Goal: Information Seeking & Learning: Compare options

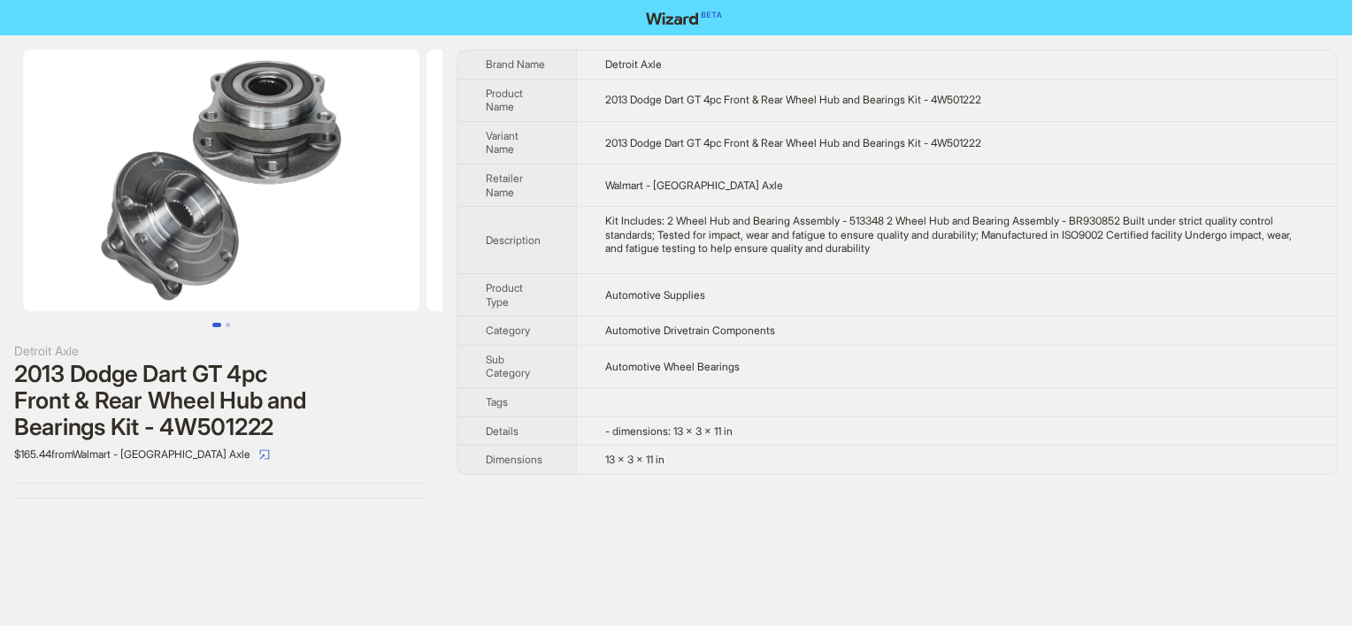
click at [711, 352] on td "Automotive Wheel Bearings" at bounding box center [956, 366] width 761 height 42
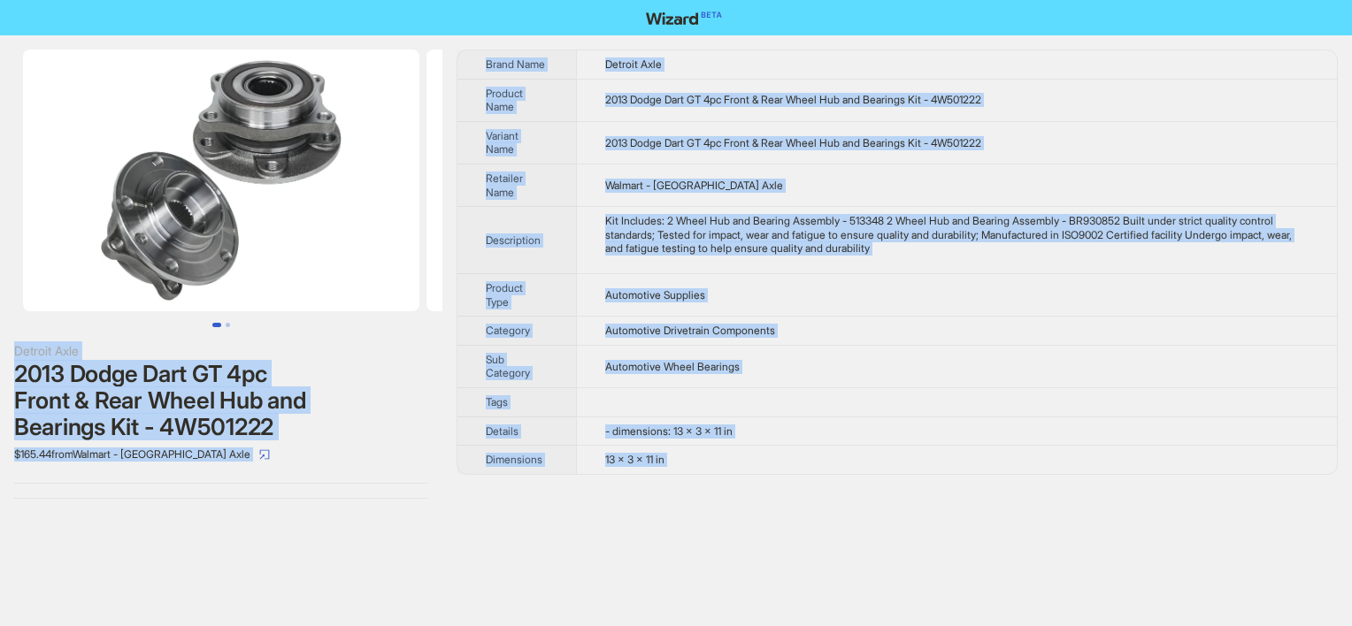
copy div "Loremip Dolo 7970 Sitam Cons AD 3el Seddo & Eius Tempo Inc utl Etdolore Mag - 6…"
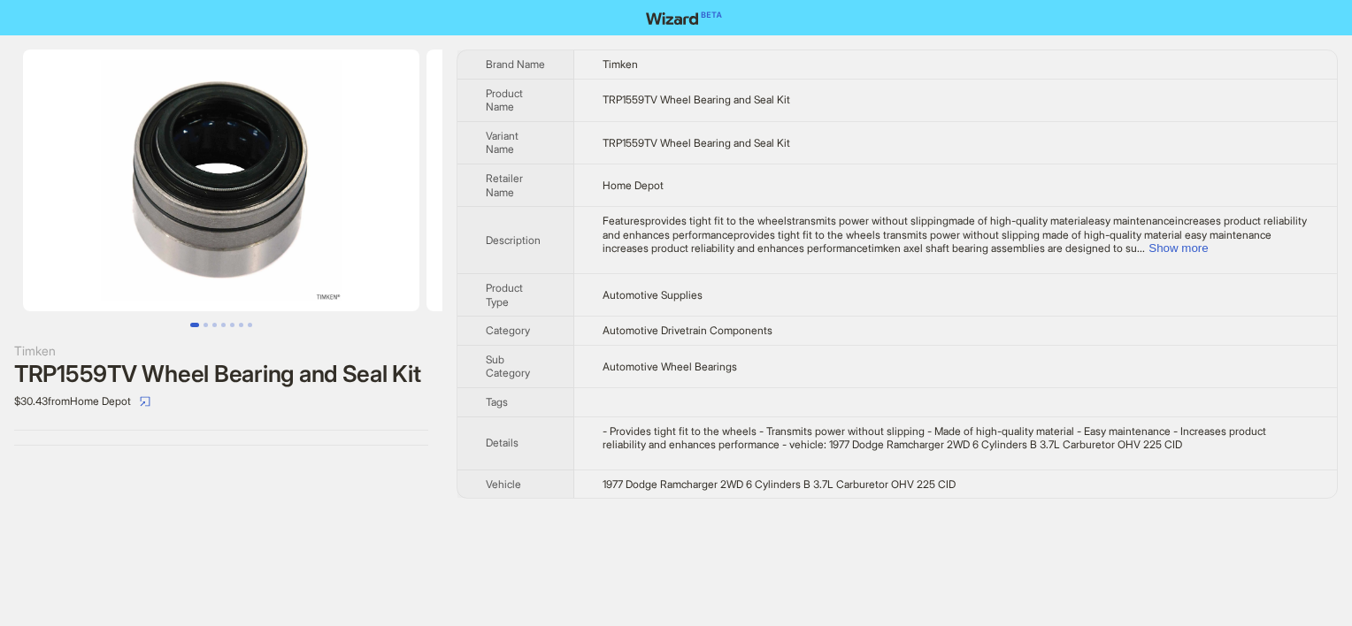
click at [660, 197] on td "Home Depot" at bounding box center [955, 185] width 763 height 42
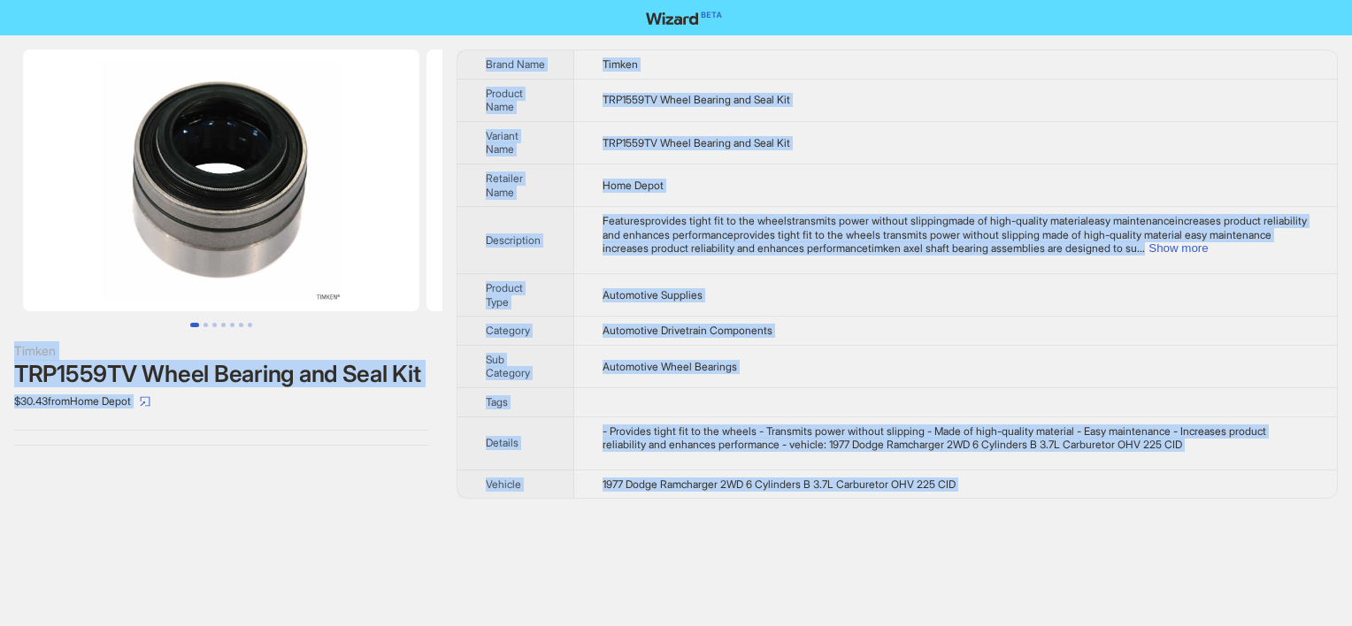
copy div "Timken TRP1559TV Wheel Bearing and Seal Kit $30.43 from Home Depot Brand Name T…"
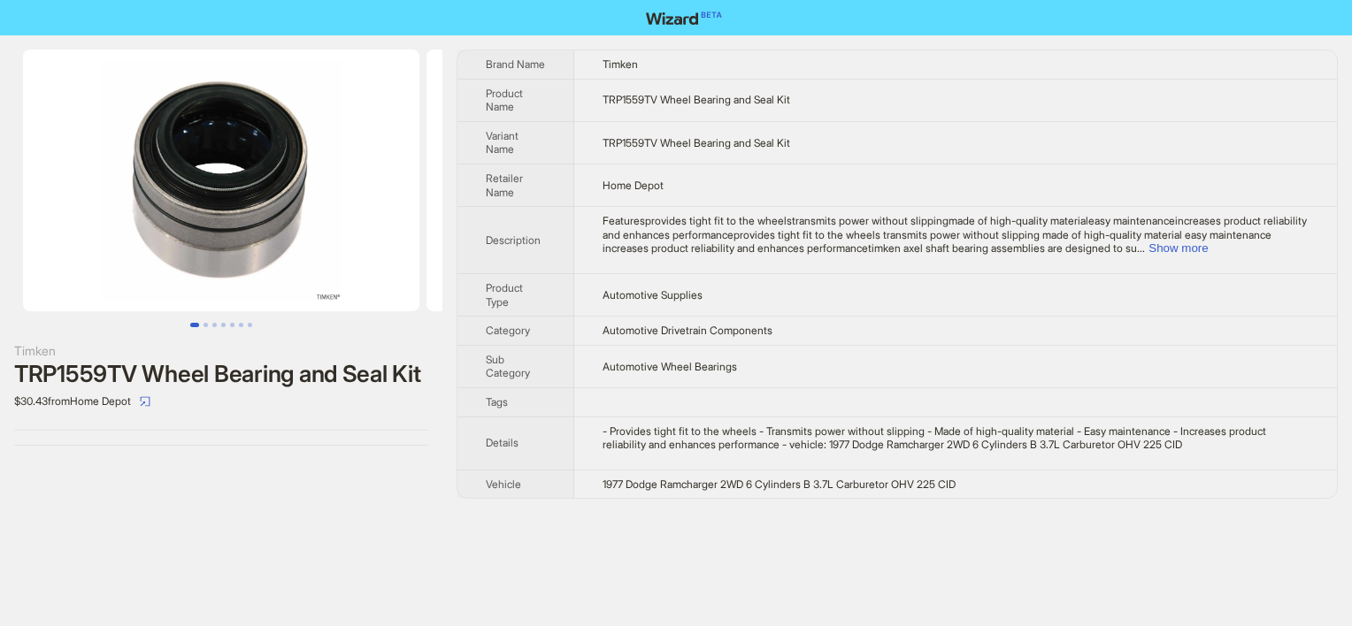
click at [134, 531] on div "Timken TRP1559TV Wheel Bearing and Seal Kit $30.43 from Home Depot Brand Name T…" at bounding box center [676, 313] width 1352 height 626
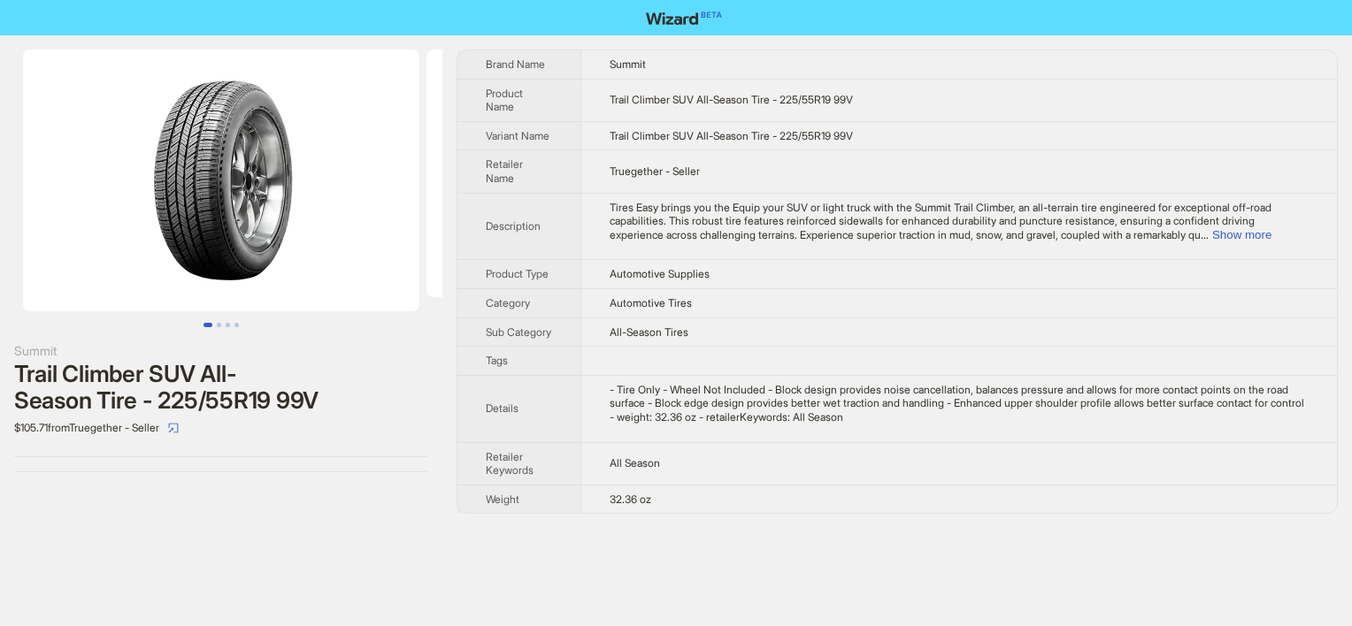
click at [732, 303] on td "Automotive Tires" at bounding box center [958, 302] width 756 height 29
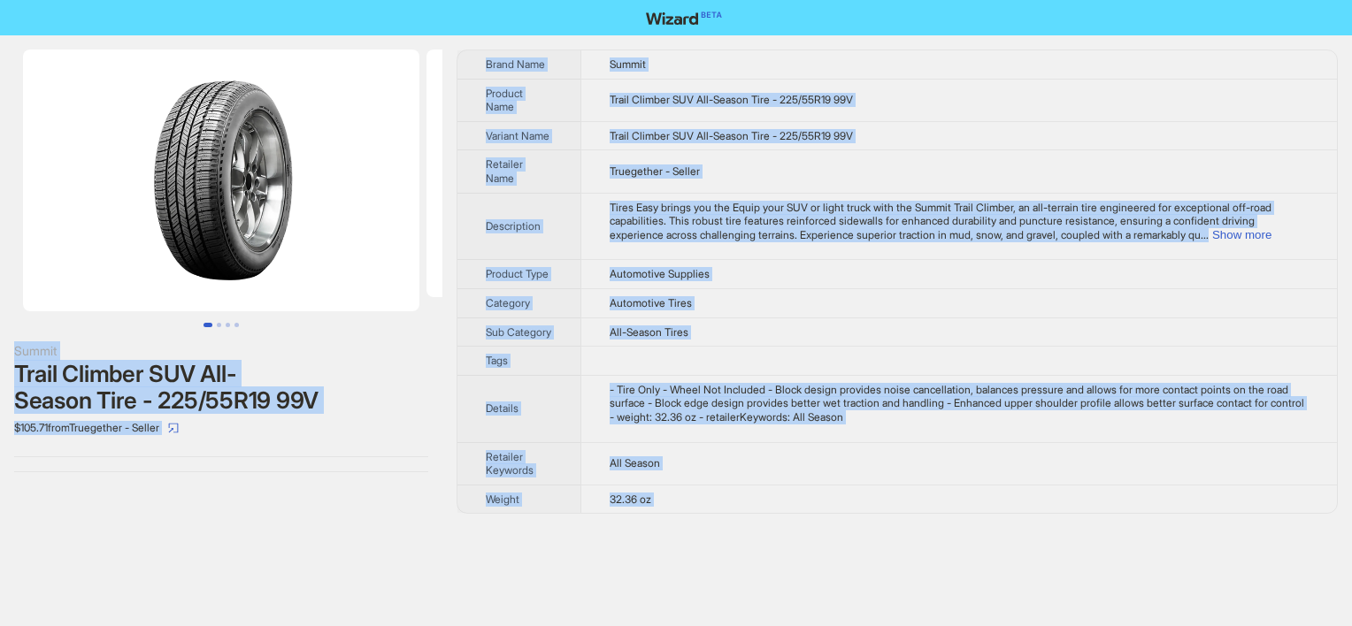
copy div "Summit Trail Climber SUV All-Season Tire - 225/55R19 99V $105.71 from Truegethe…"
click at [772, 224] on span "Tires Easy brings you the Equip your SUV or light truck with the Summit Trail C…" at bounding box center [940, 221] width 662 height 41
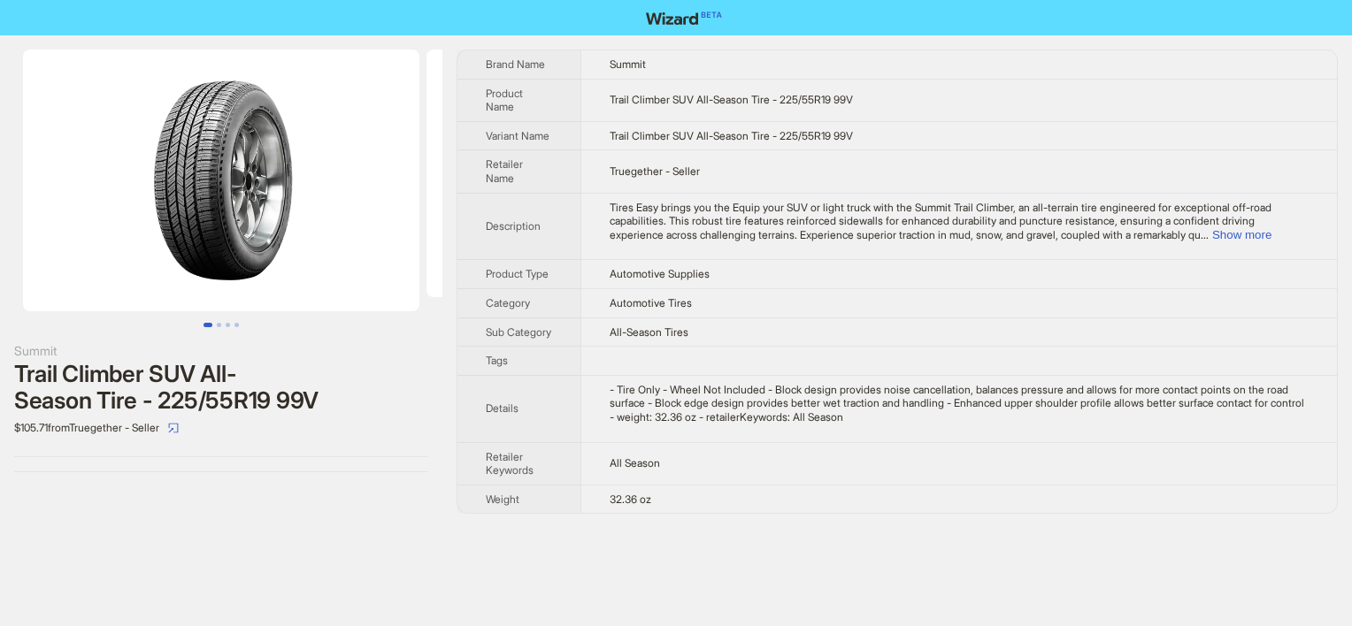
click at [706, 242] on td "Tires Easy brings you the Equip your SUV or light truck with the Summit Trail C…" at bounding box center [958, 226] width 756 height 67
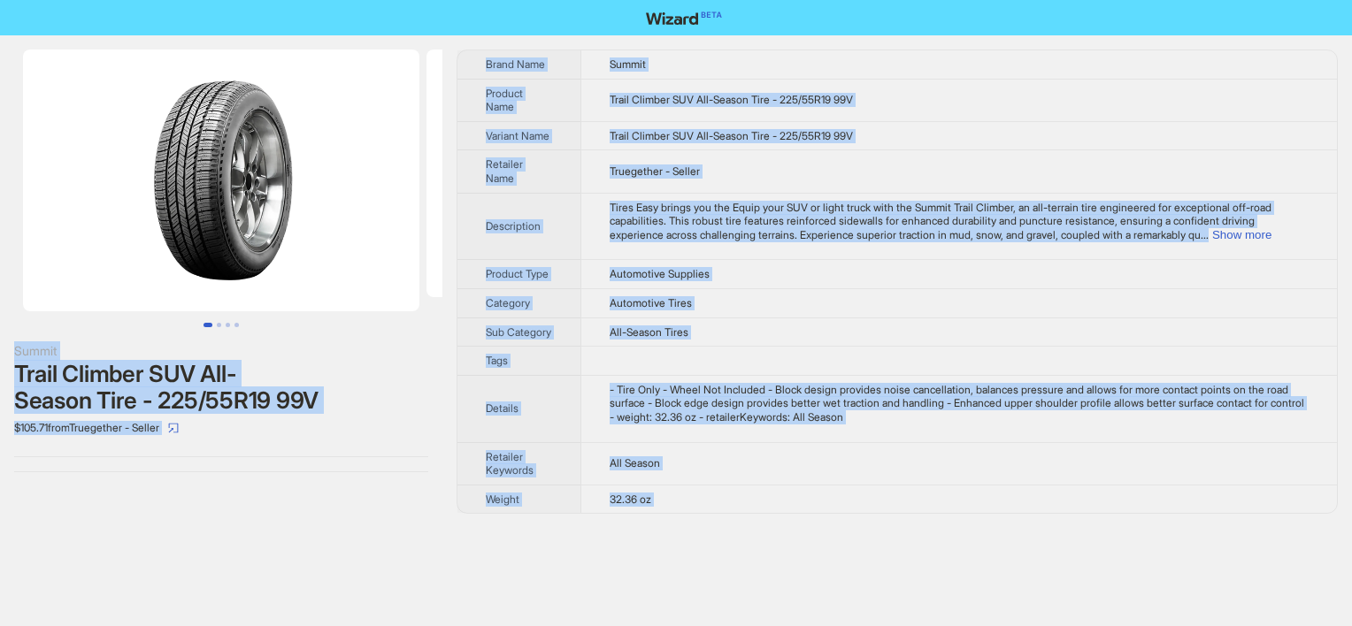
copy div "Summit Trail Climber SUV All-Season Tire - 225/55R19 99V $105.71 from Truegethe…"
click at [650, 120] on tbody "Brand Name Summit Product Name Trail Climber SUV All-Season Tire - 225/55R19 99…" at bounding box center [896, 281] width 879 height 463
click at [764, 150] on td "Truegether - Seller" at bounding box center [958, 171] width 756 height 42
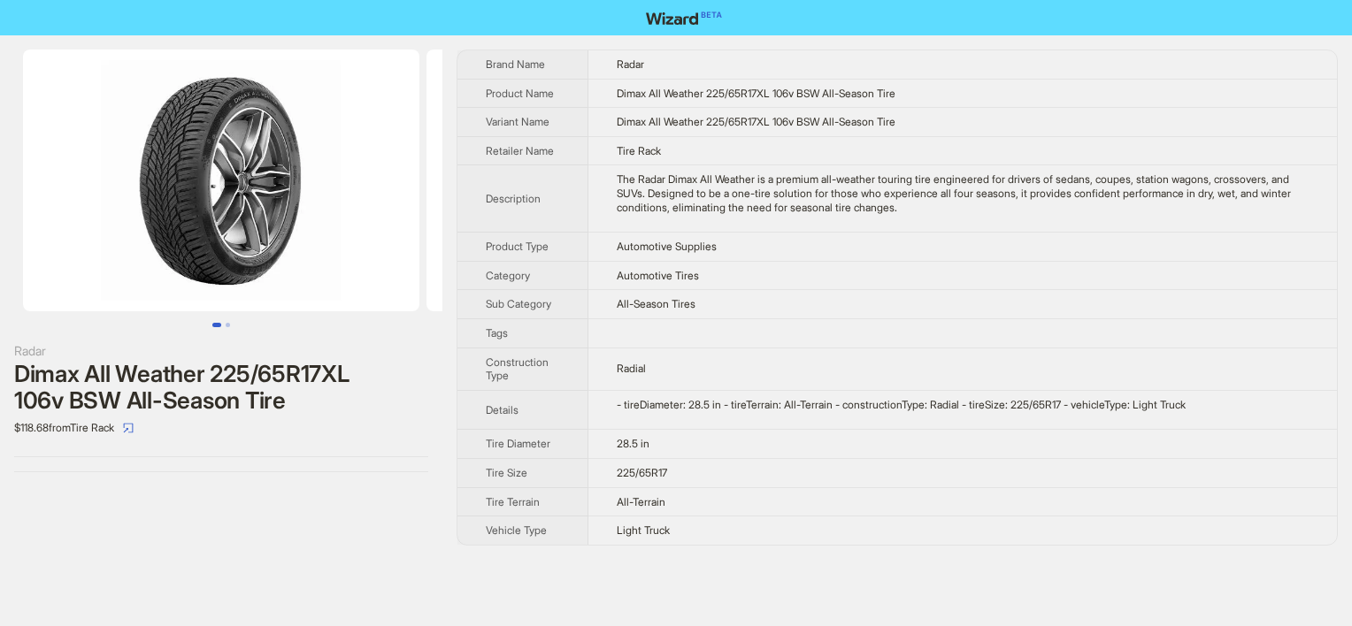
click at [569, 293] on th "Sub Category" at bounding box center [522, 304] width 131 height 29
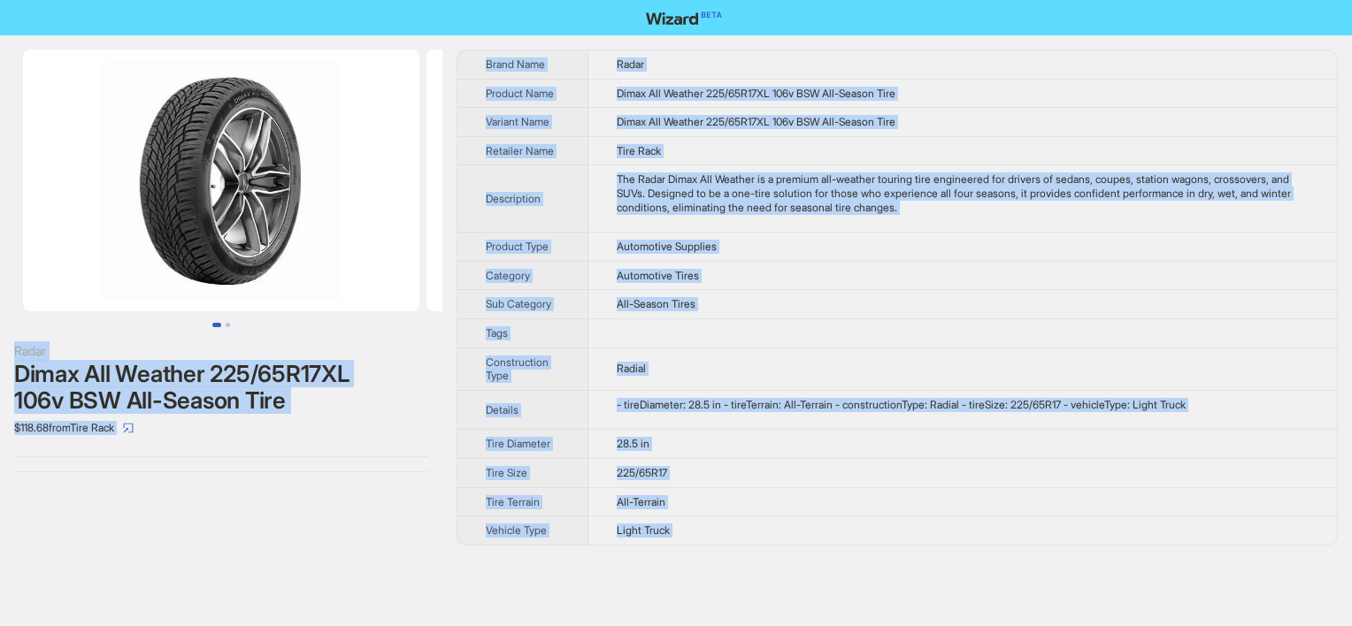
copy div "Radar Dimax All Weather 225/65R17XL 106v BSW All-Season Tire $118.68 from Tire …"
click at [680, 104] on td "Dimax All Weather 225/65R17XL 106v BSW All-Season Tire" at bounding box center [962, 93] width 748 height 29
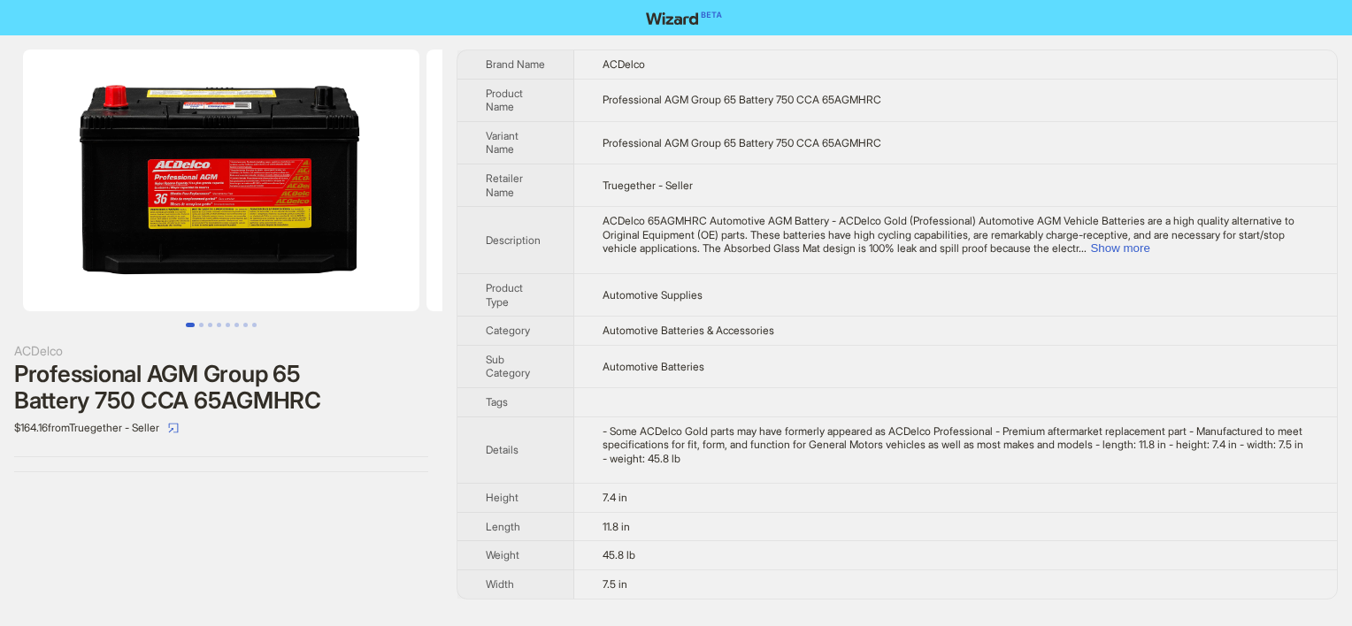
click at [708, 221] on span "ACDelco 65AGMHRC Automotive AGM Battery - ACDelco Gold (Professional) Automotiv…" at bounding box center [948, 234] width 692 height 41
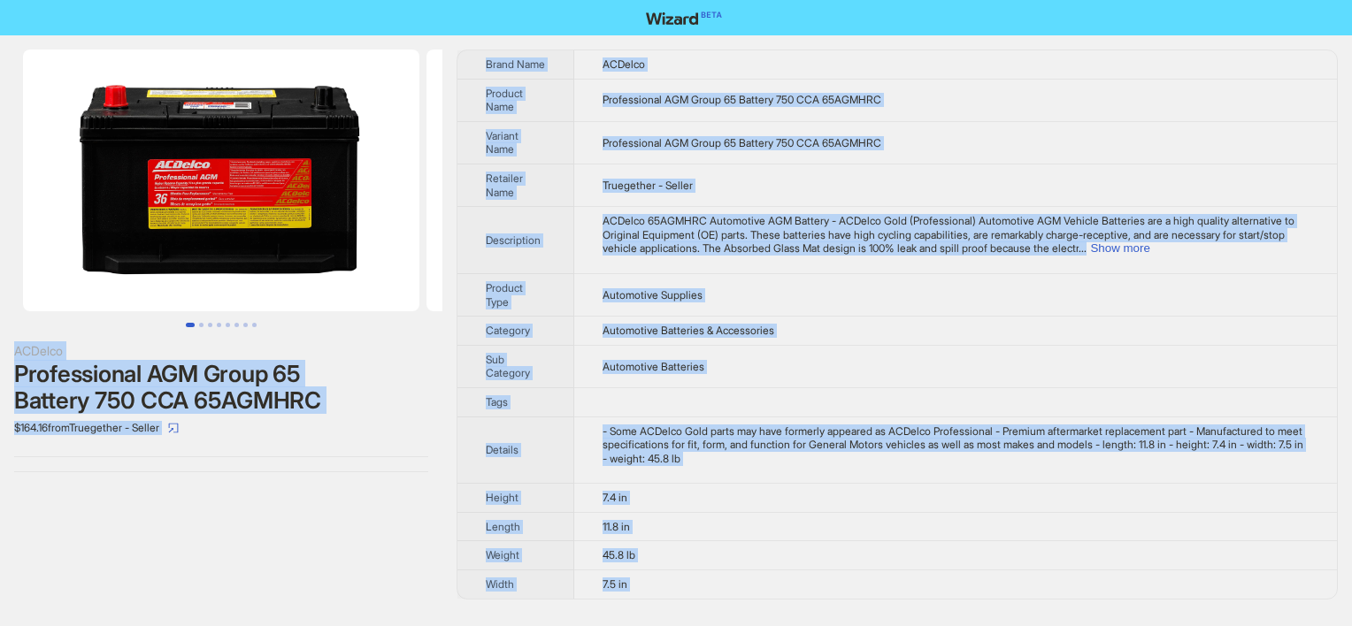
copy div "ACDelco Professional AGM Group 65 Battery 750 CCA 65AGMHRC $164.16 from Trueget…"
click at [101, 517] on div "ACDelco Professional AGM Group 65 Battery 750 CCA 65AGMHRC $164.16 from Trueget…" at bounding box center [221, 324] width 442 height 579
click at [615, 345] on td "Automotive Batteries" at bounding box center [955, 366] width 763 height 42
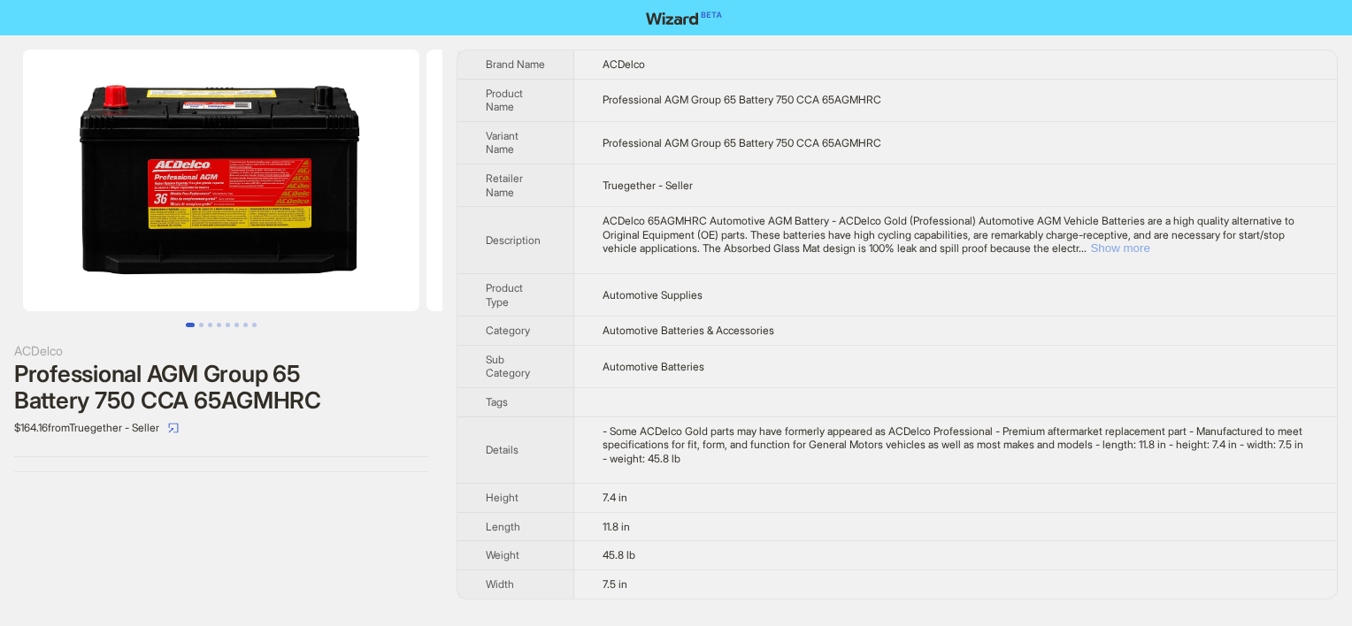
click at [1149, 243] on button "Show more" at bounding box center [1119, 247] width 59 height 13
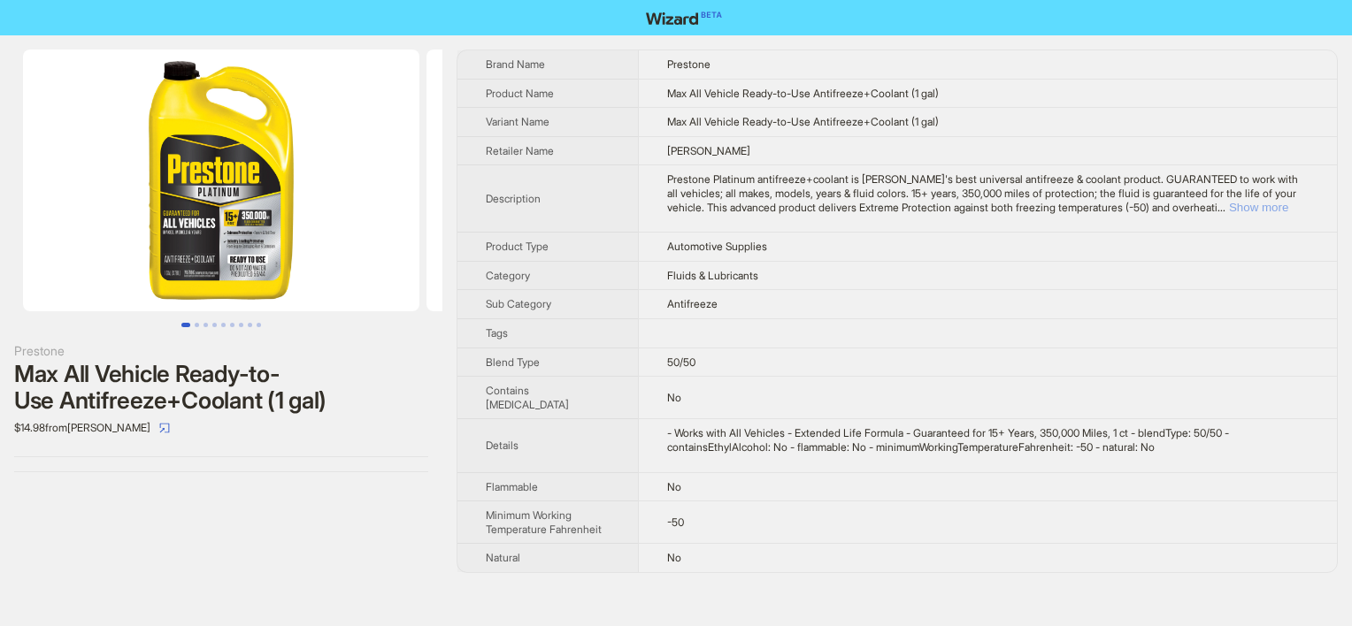
click at [1256, 204] on button "Show more" at bounding box center [1258, 207] width 59 height 13
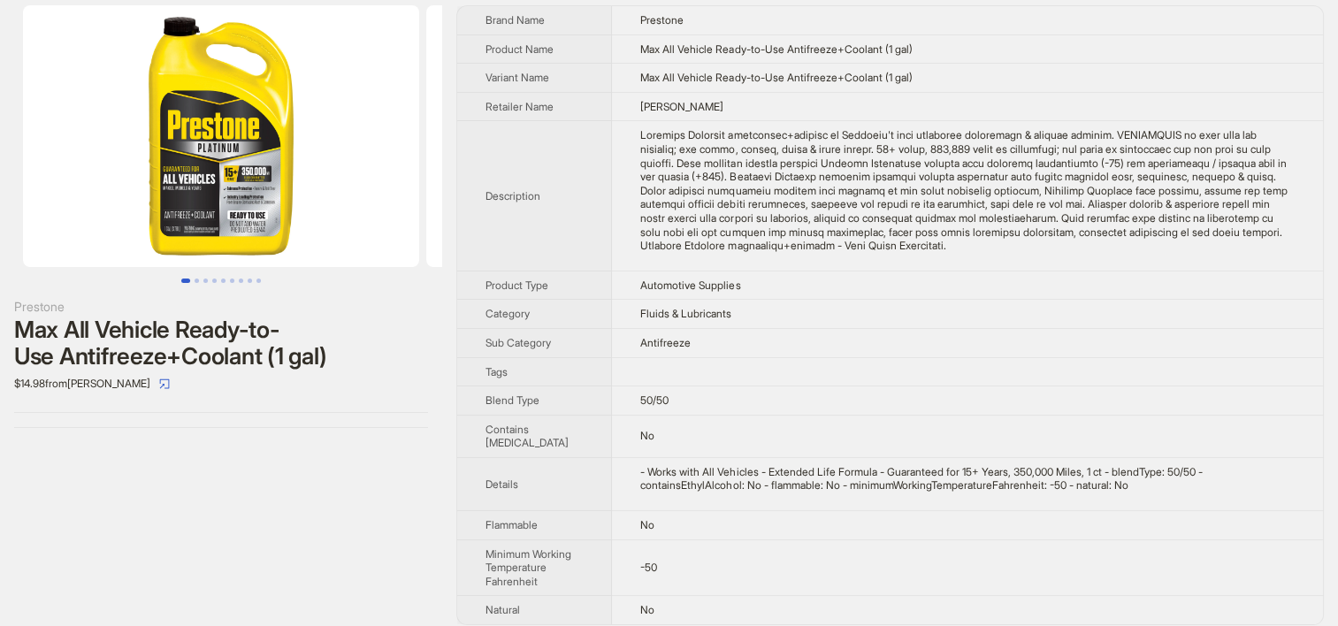
scroll to position [68, 0]
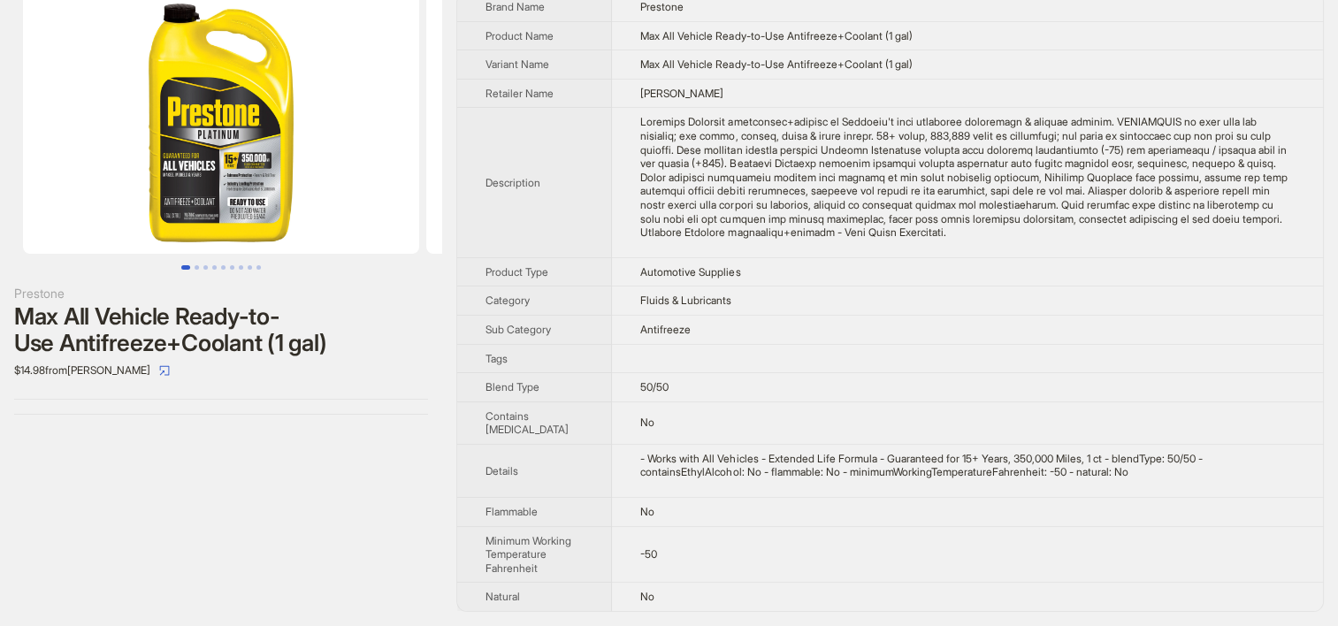
click at [613, 345] on td at bounding box center [967, 358] width 711 height 29
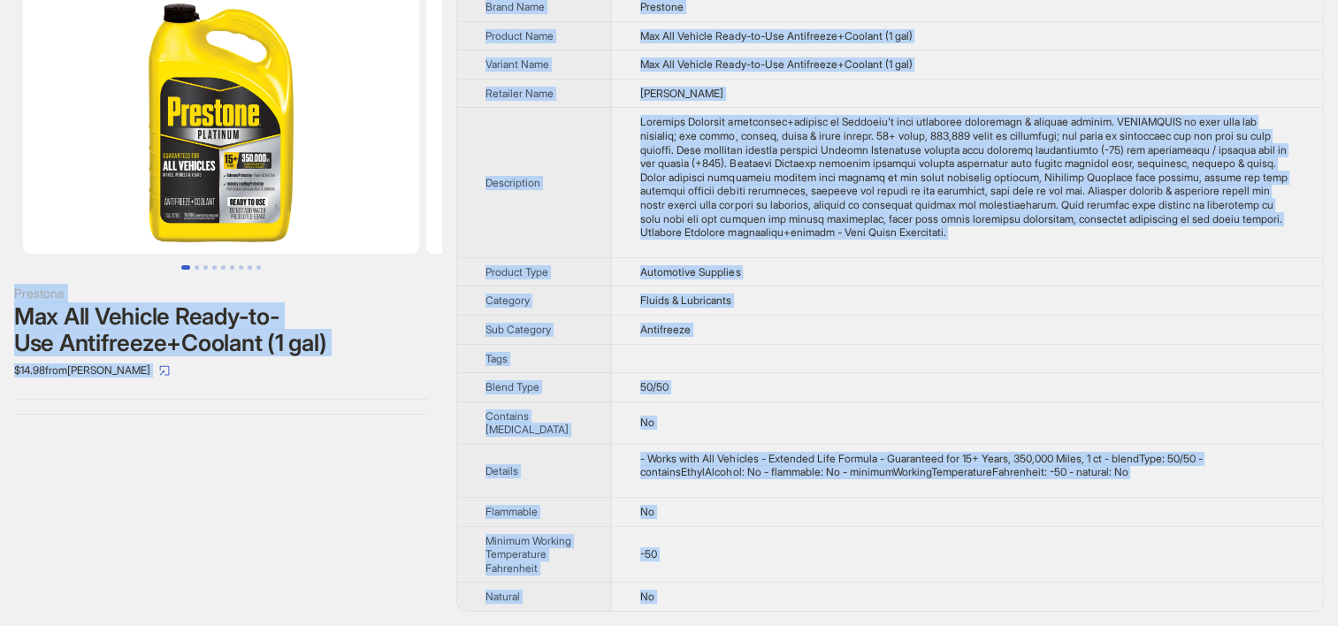
copy div "Prestone Max All Vehicle Ready-to-Use Antifreeze+Coolant (1 gal) $14.98 from Lo…"
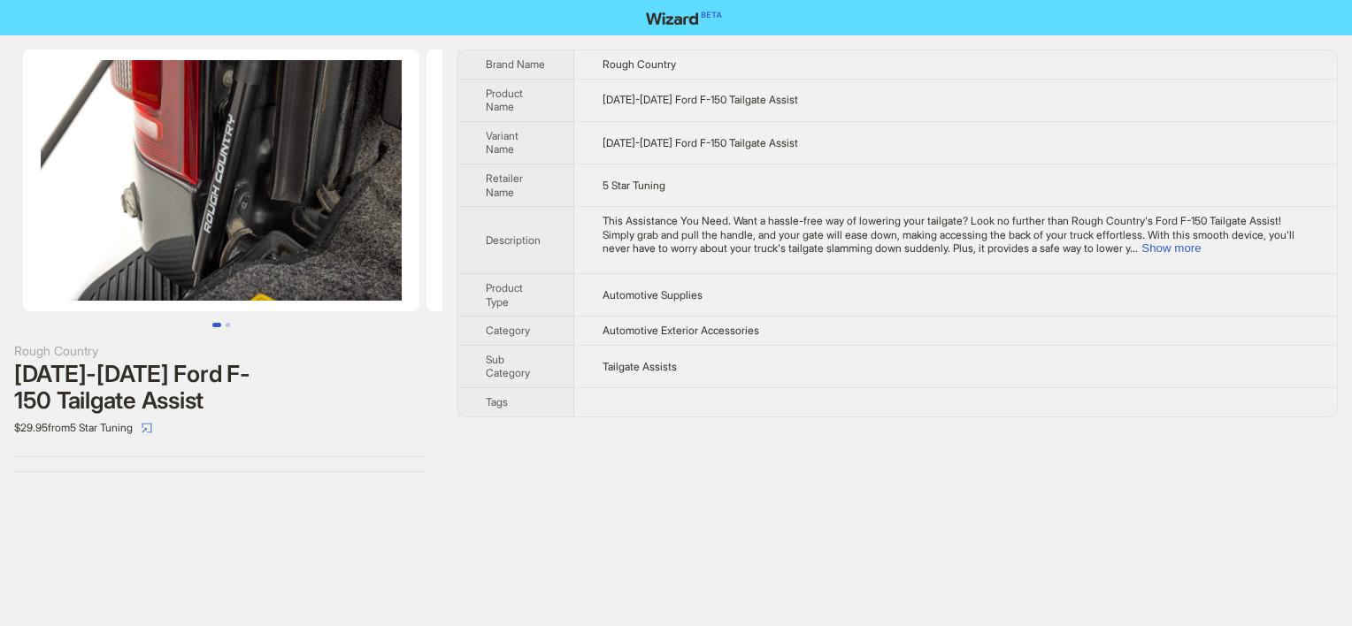
click at [573, 402] on th "Tags" at bounding box center [515, 401] width 117 height 28
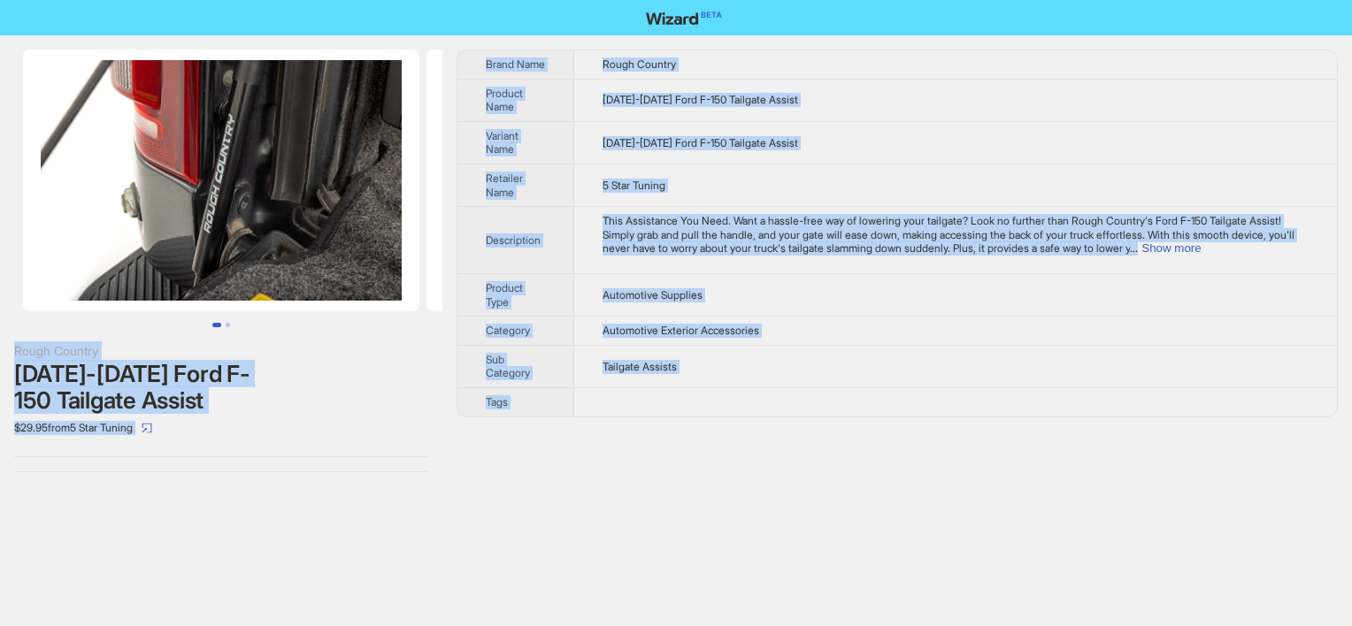
copy div "Rough Country 2015-2024 Ford F-150 Tailgate Assist $29.95 from 5 Star Tuning Br…"
click at [71, 488] on div "Rough Country 2015-2024 Ford F-150 Tailgate Assist $29.95 from 5 Star Tuning Br…" at bounding box center [676, 313] width 1352 height 626
click at [673, 164] on td "5 Star Tuning" at bounding box center [955, 185] width 763 height 42
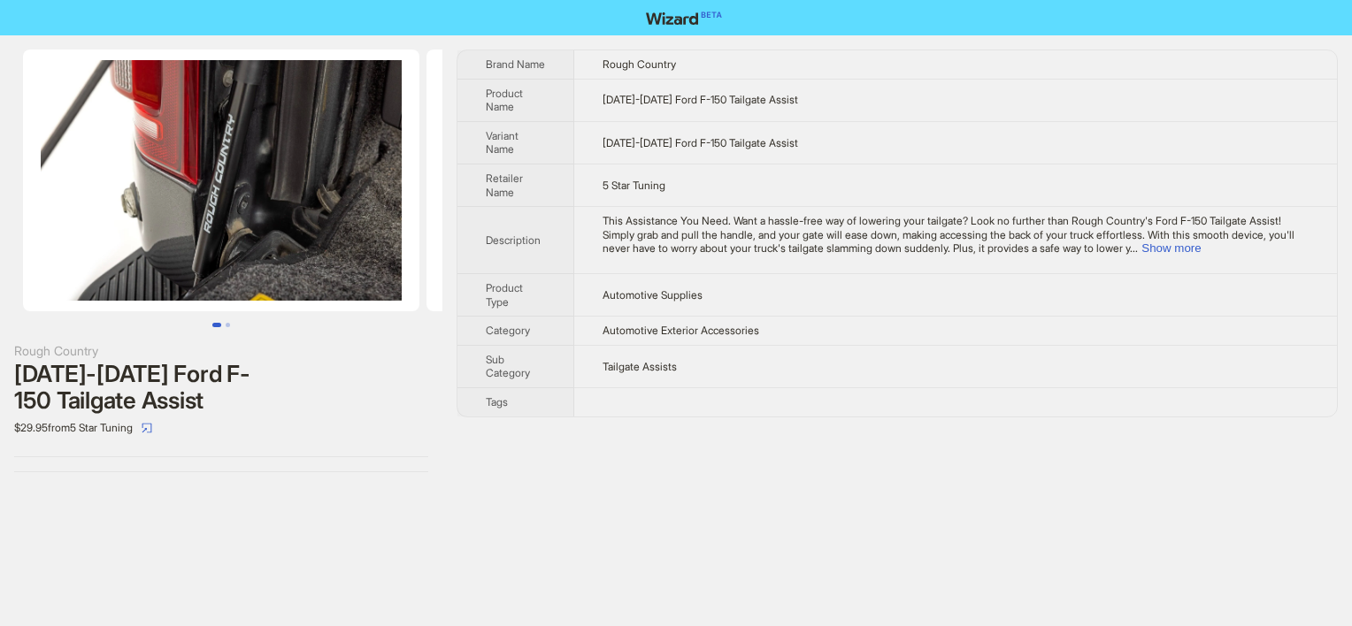
click at [755, 285] on td "Automotive Supplies" at bounding box center [955, 294] width 763 height 42
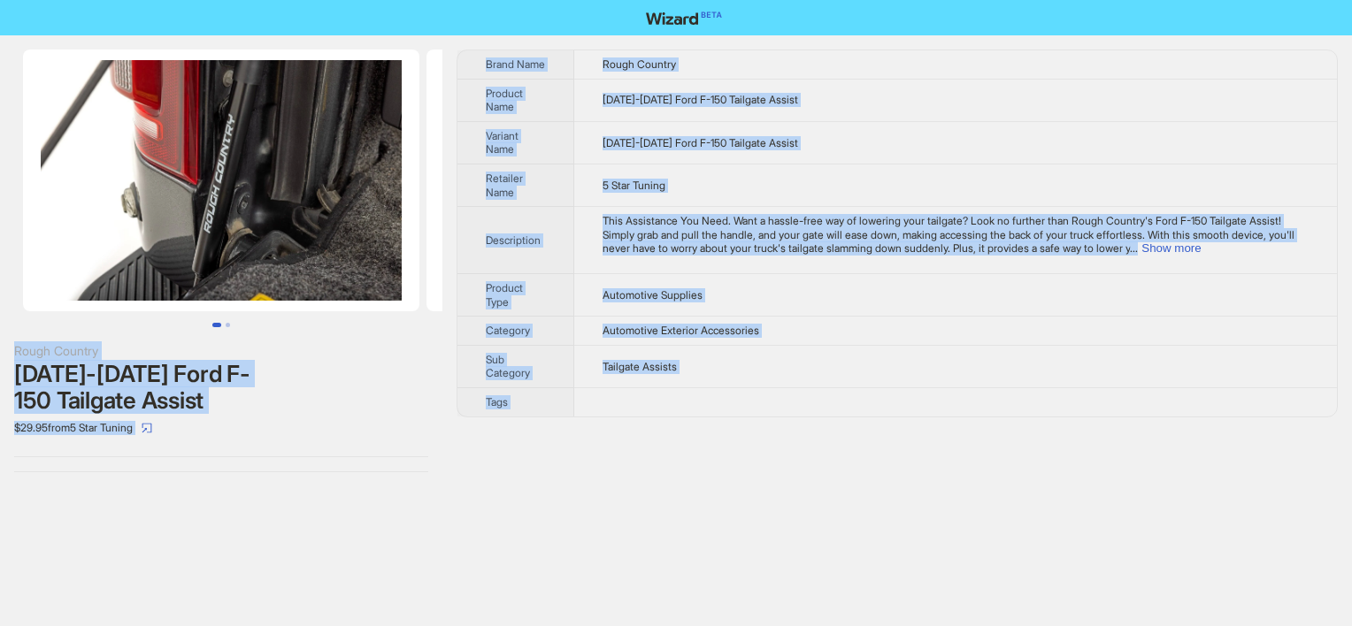
copy div "Rough Country 2015-2024 Ford F-150 Tailgate Assist $29.95 from 5 Star Tuning Br…"
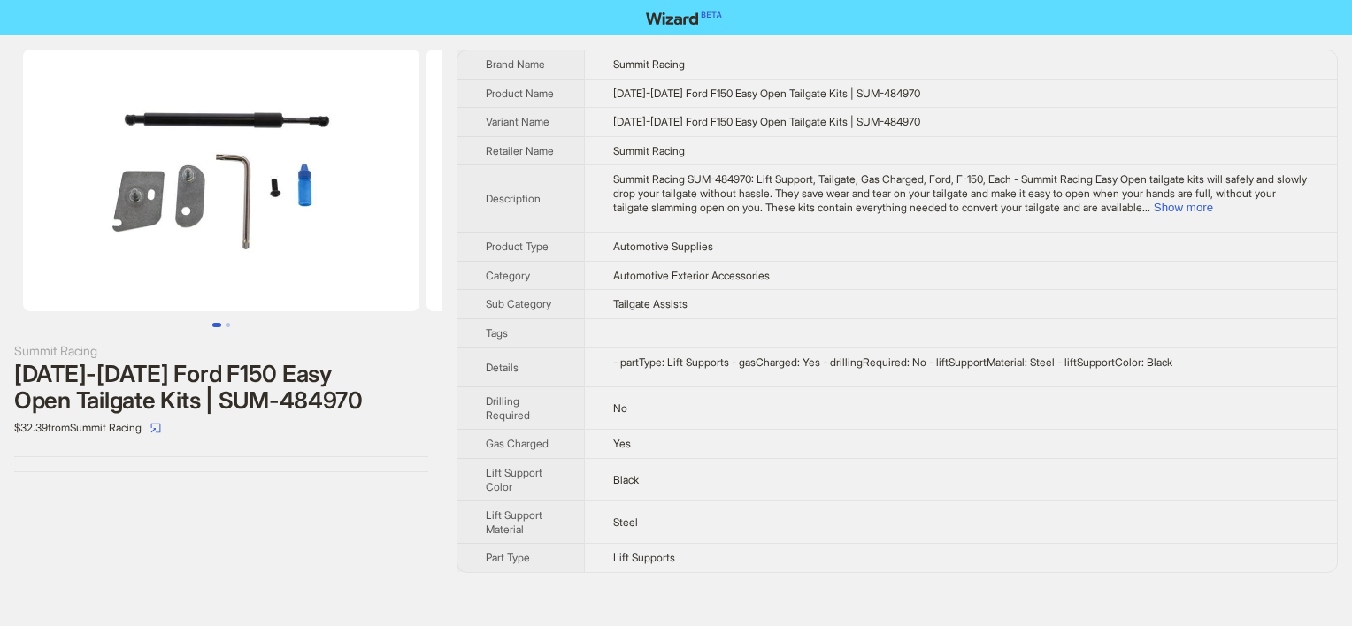
drag, startPoint x: 694, startPoint y: 334, endPoint x: 760, endPoint y: 425, distance: 112.0
click at [694, 333] on td at bounding box center [960, 332] width 753 height 29
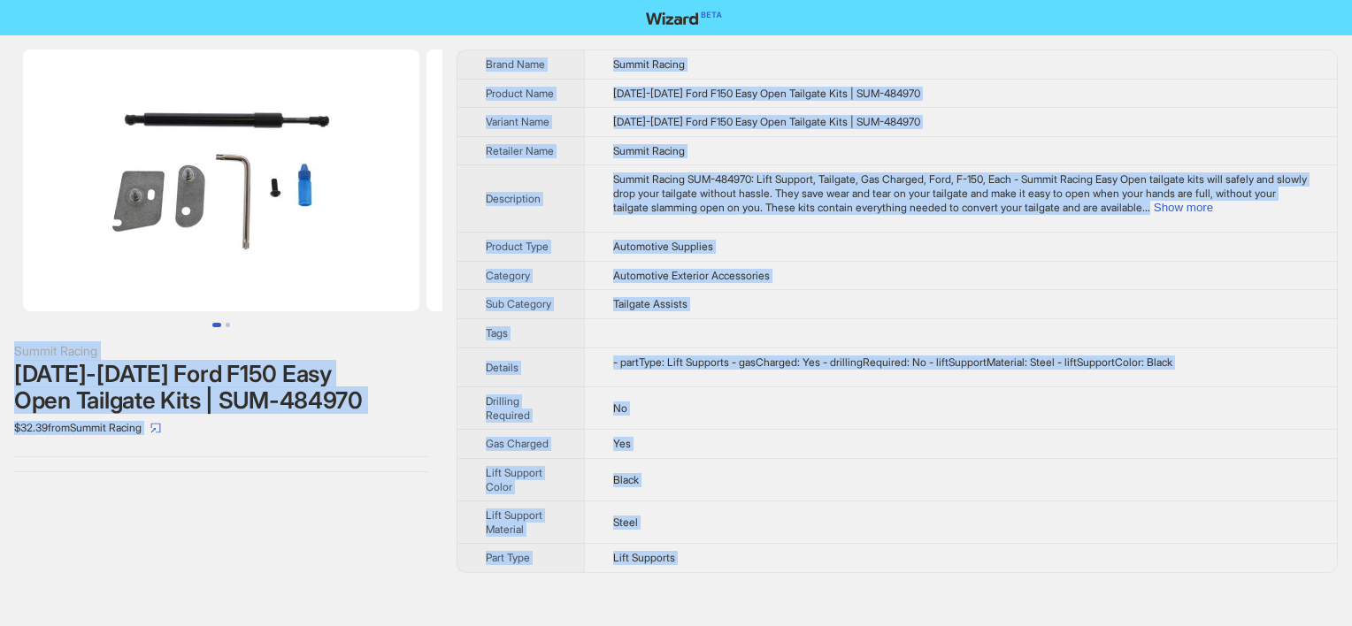
copy div "Summit Racing [DATE]-[DATE] Ford F150 Easy Open Tailgate Kits | SUM-484970 $32.…"
click at [605, 131] on td "[DATE]-[DATE] Ford F150 Easy Open Tailgate Kits | SUM-484970" at bounding box center [960, 122] width 753 height 29
click at [725, 101] on td "[DATE]-[DATE] Ford F150 Easy Open Tailgate Kits | SUM-484970" at bounding box center [960, 93] width 753 height 29
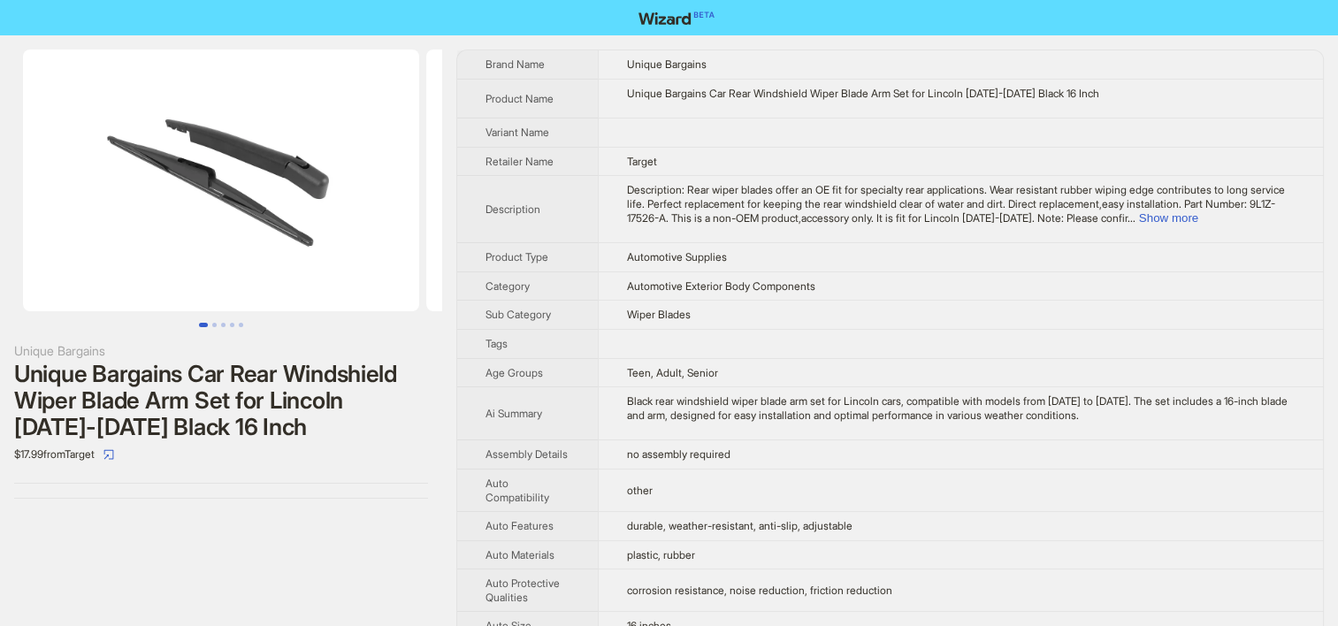
click at [861, 188] on span "Description: Rear wiper blades offer an OE fit for specialty rear applications.…" at bounding box center [956, 203] width 658 height 41
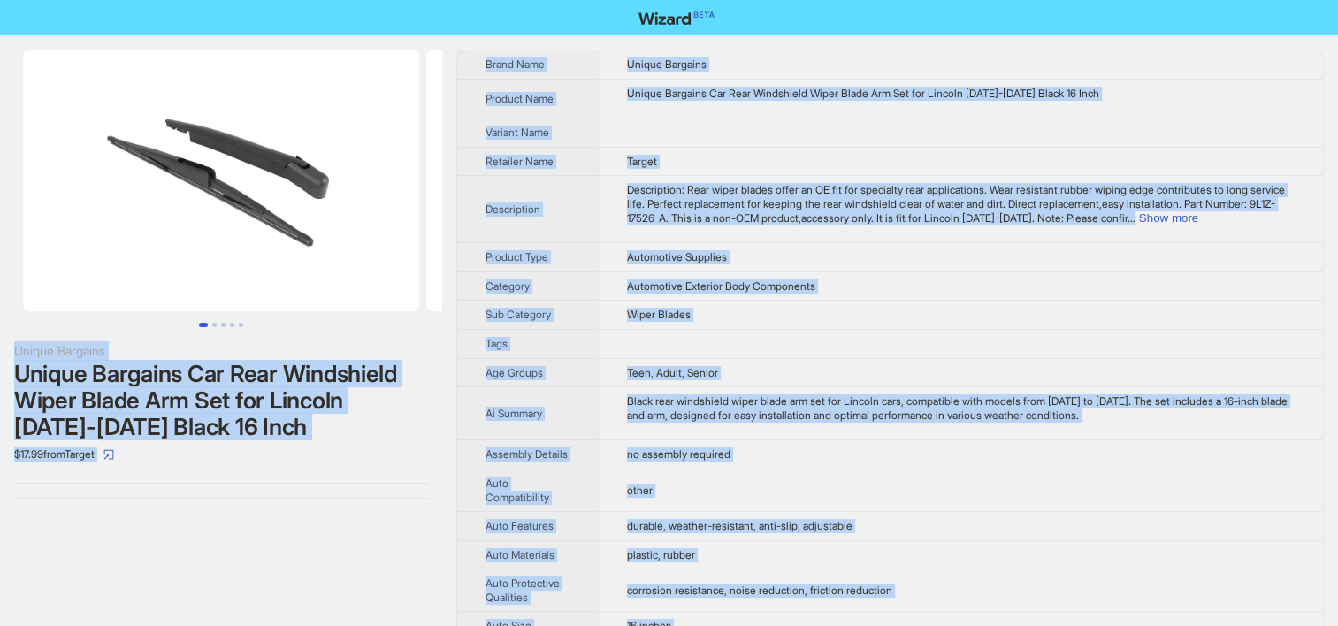
copy div "Unique Bargains Unique Bargains Car Rear Windshield Wiper Blade Arm Set for Lin…"
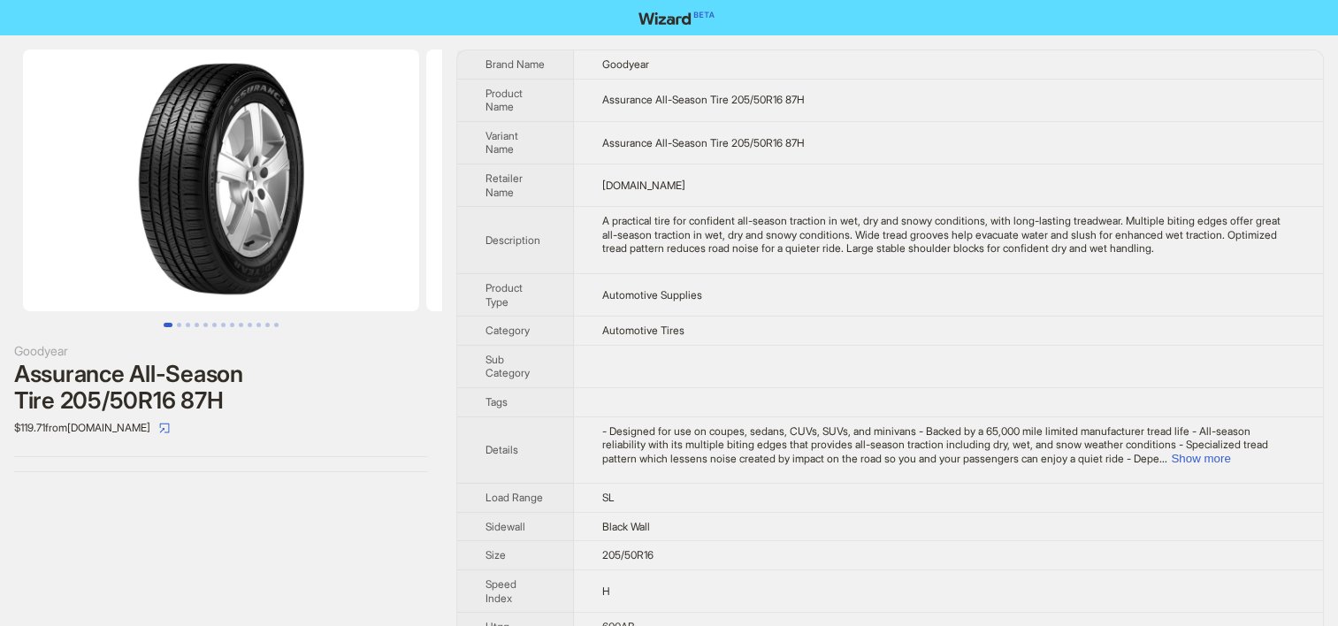
click at [688, 400] on td at bounding box center [948, 401] width 749 height 29
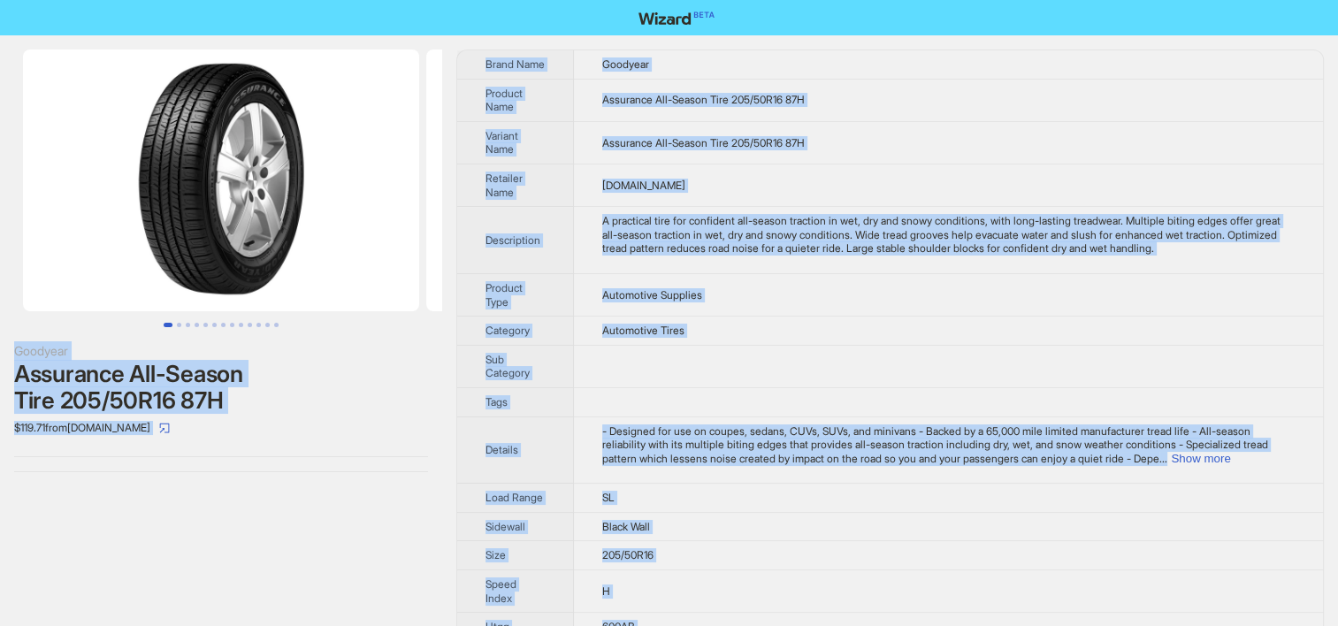
copy div "Goodyear Assurance All-Season Tire 205/50R16 87H $119.71 from WheelHero.com Bra…"
click at [99, 482] on div "Goodyear Assurance All-Season Tire 205/50R16 87H $119.71 from WheelHero.com" at bounding box center [221, 260] width 442 height 451
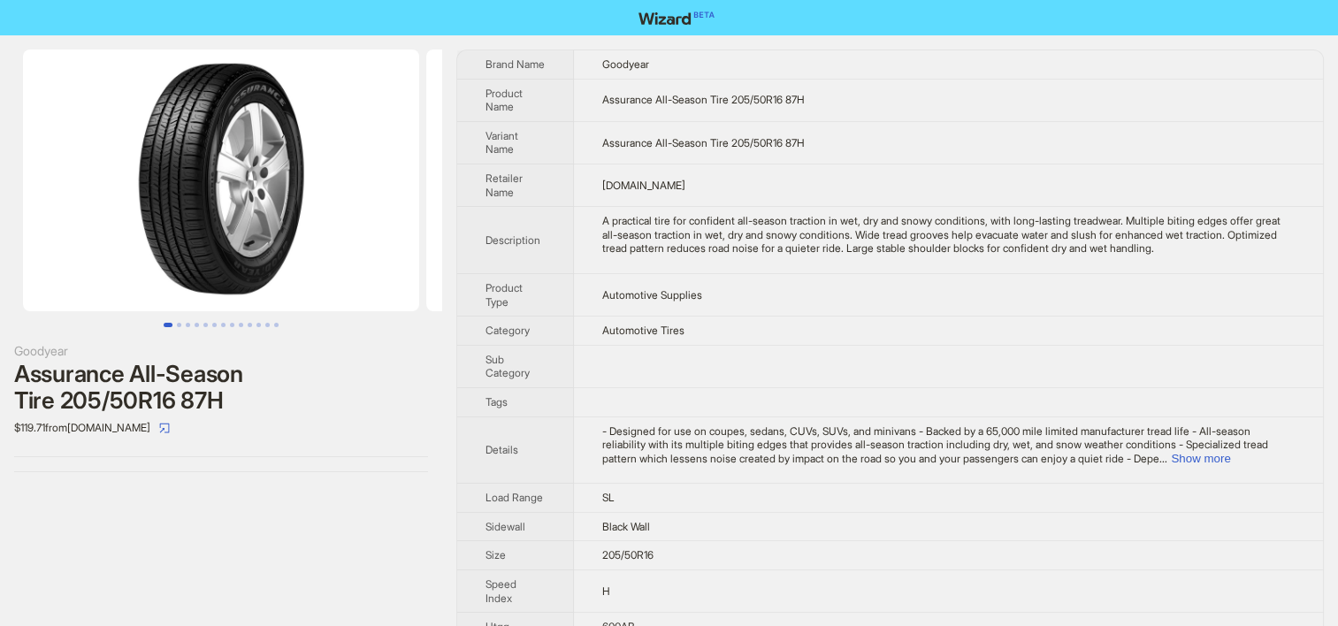
drag, startPoint x: 824, startPoint y: 27, endPoint x: 759, endPoint y: 64, distance: 75.3
click at [823, 28] on nav at bounding box center [669, 17] width 1338 height 35
click at [759, 64] on td "Goodyear" at bounding box center [948, 64] width 749 height 28
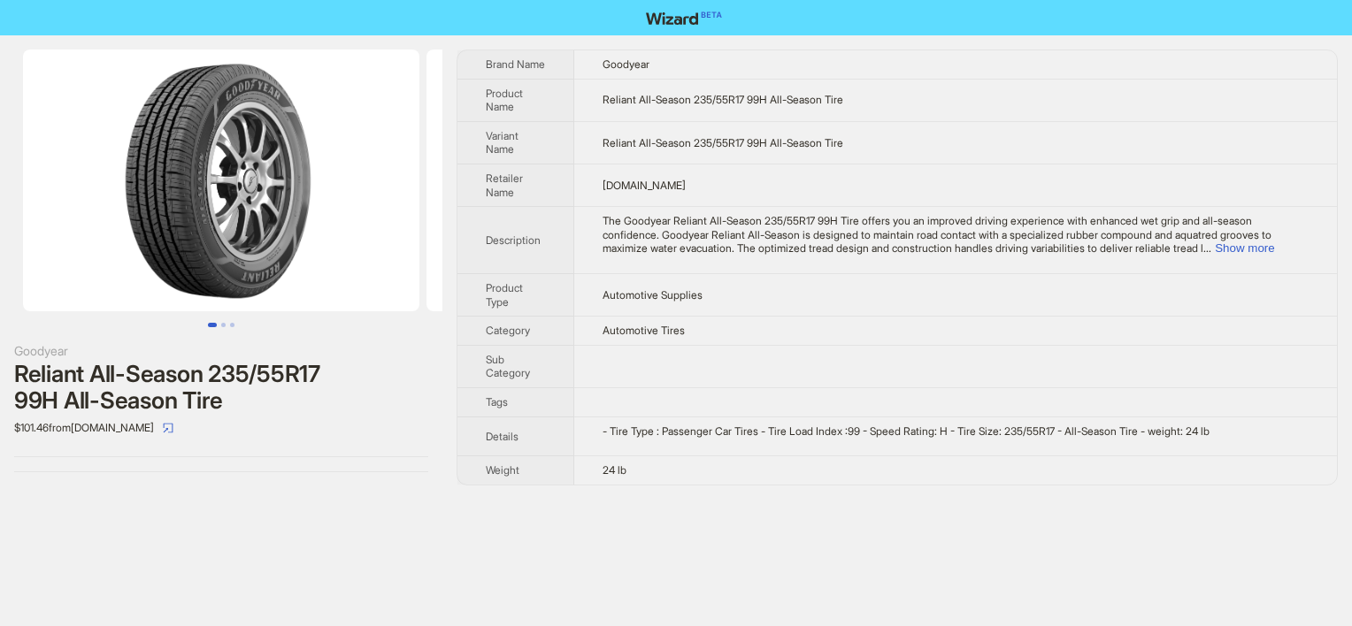
click at [623, 341] on td "Automotive Tires" at bounding box center [955, 331] width 763 height 29
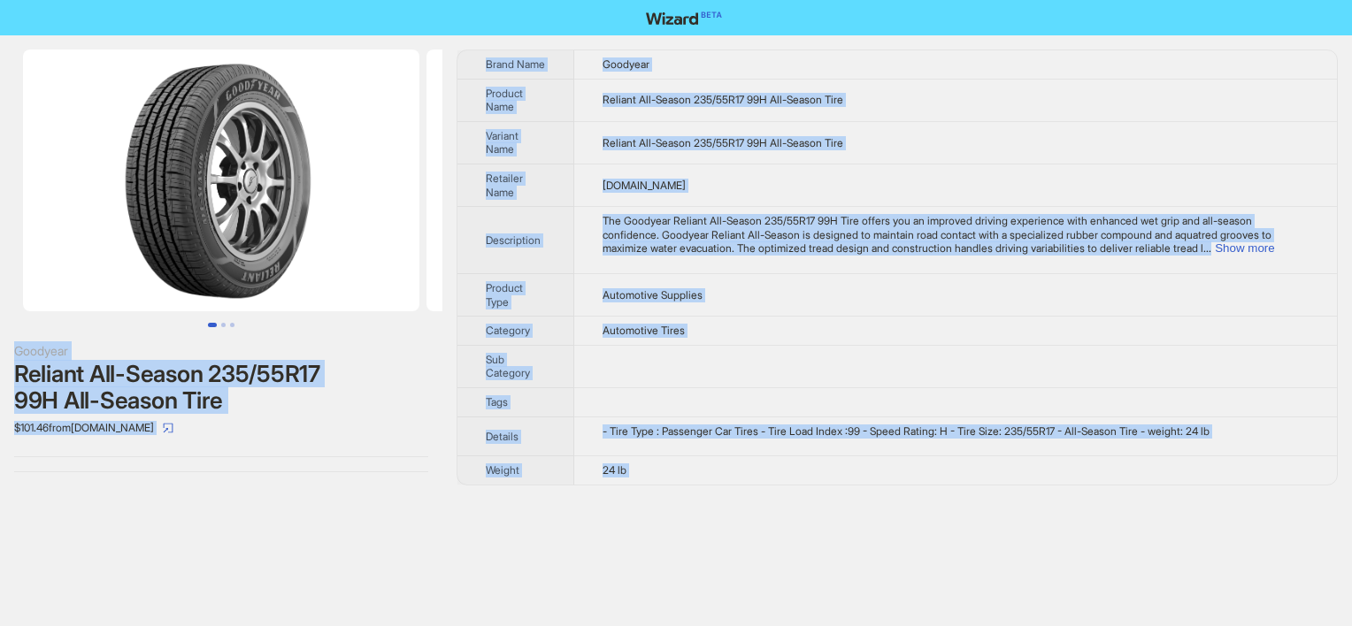
copy div "Goodyear Reliant All-Season 235/55R17 99H All-Season Tire $101.46 from [DOMAIN_…"
click at [713, 284] on td "Automotive Supplies" at bounding box center [955, 294] width 763 height 42
copy div "Goodyear Reliant All-Season 235/55R17 99H All-Season Tire $101.46 from [DOMAIN_…"
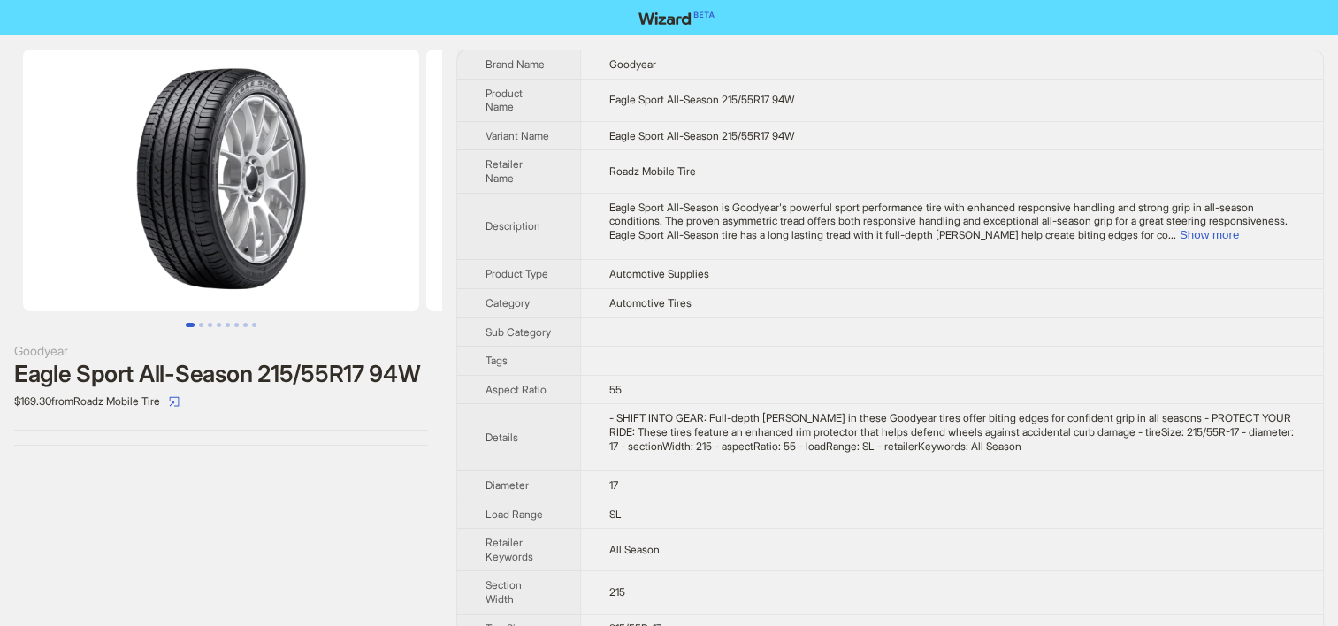
drag, startPoint x: 722, startPoint y: 237, endPoint x: 715, endPoint y: 349, distance: 111.7
click at [715, 240] on span "Eagle Sport All-Season is Goodyear's powerful sport performance tire with enhan…" at bounding box center [948, 221] width 678 height 41
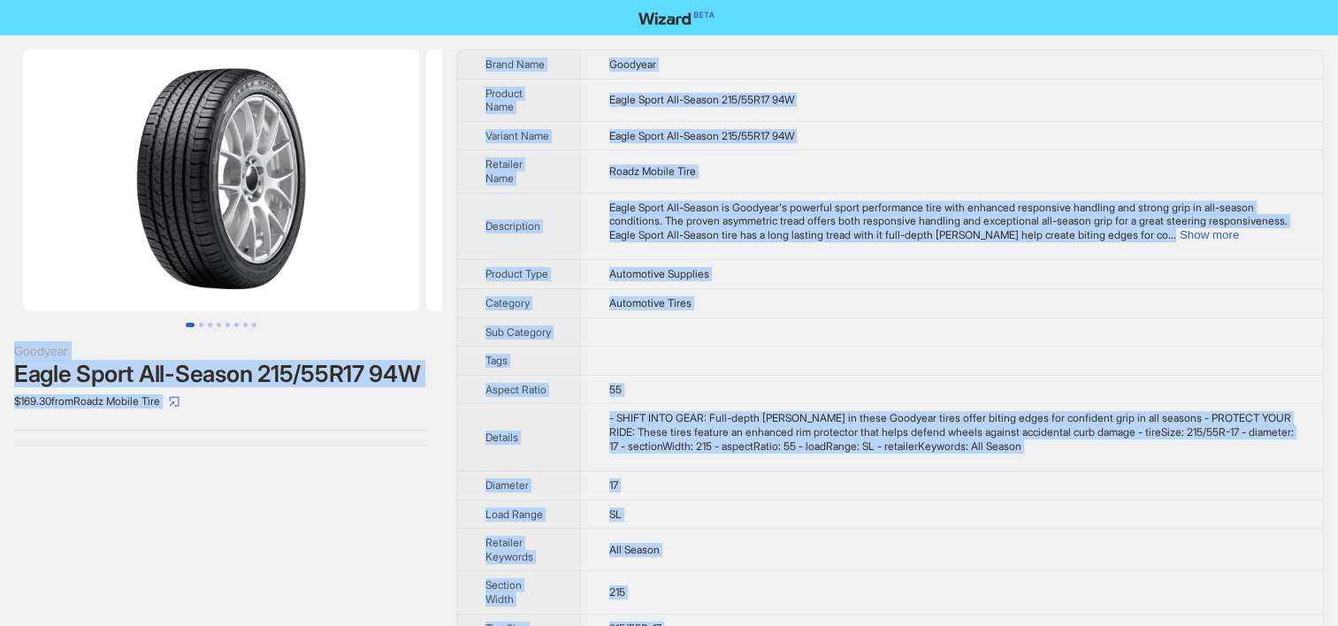
copy div "Goodyear Eagle Sport All-Season 215/55R17 94W $169.30 from Roadz Mobile Tire Br…"
click at [699, 205] on span "Eagle Sport All-Season is Goodyear's powerful sport performance tire with enhan…" at bounding box center [948, 221] width 678 height 41
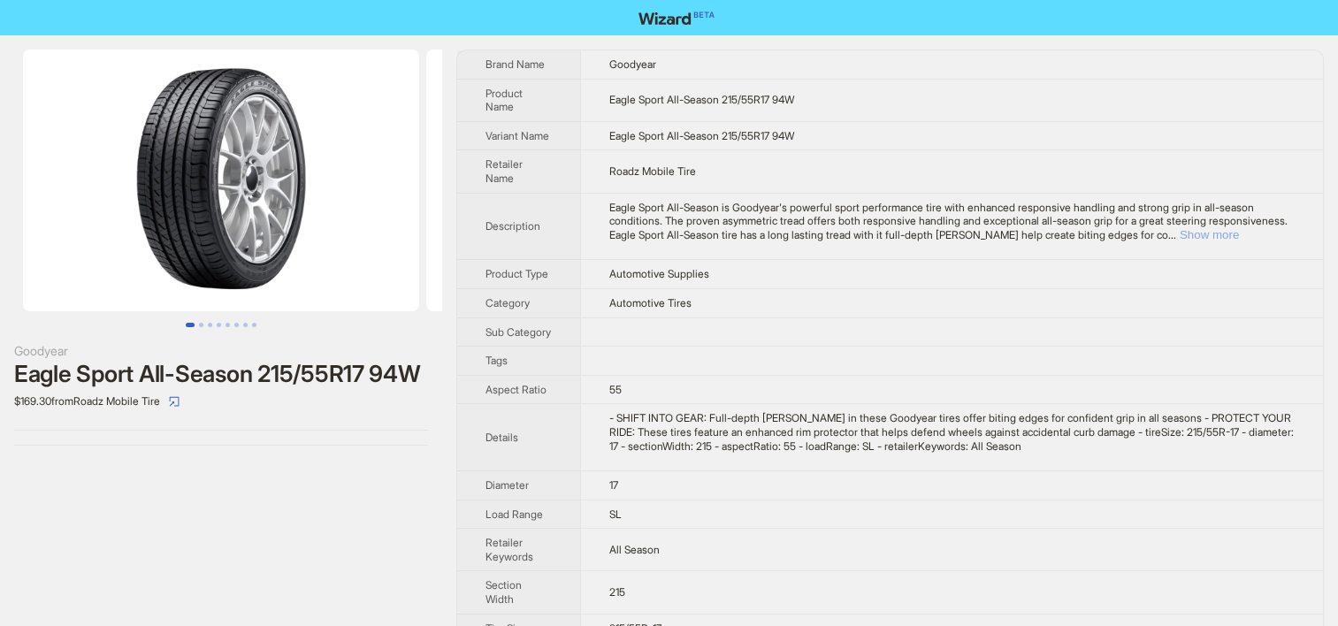
click at [1239, 235] on button "Show more" at bounding box center [1209, 234] width 59 height 13
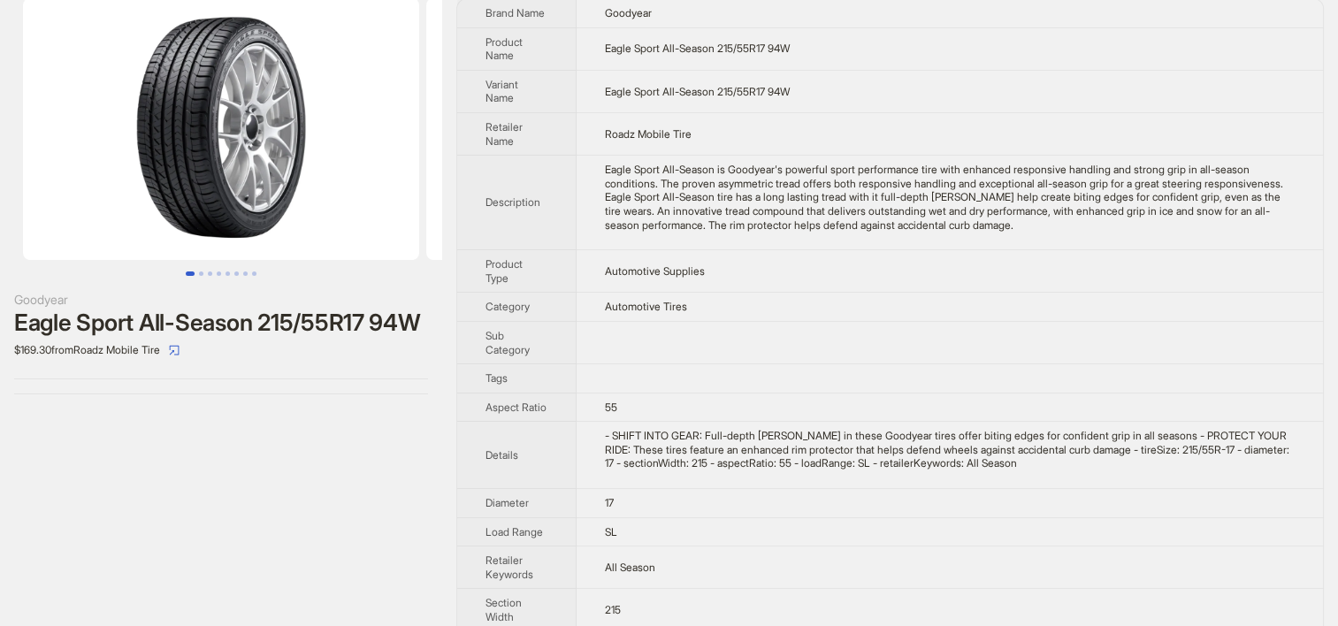
scroll to position [97, 0]
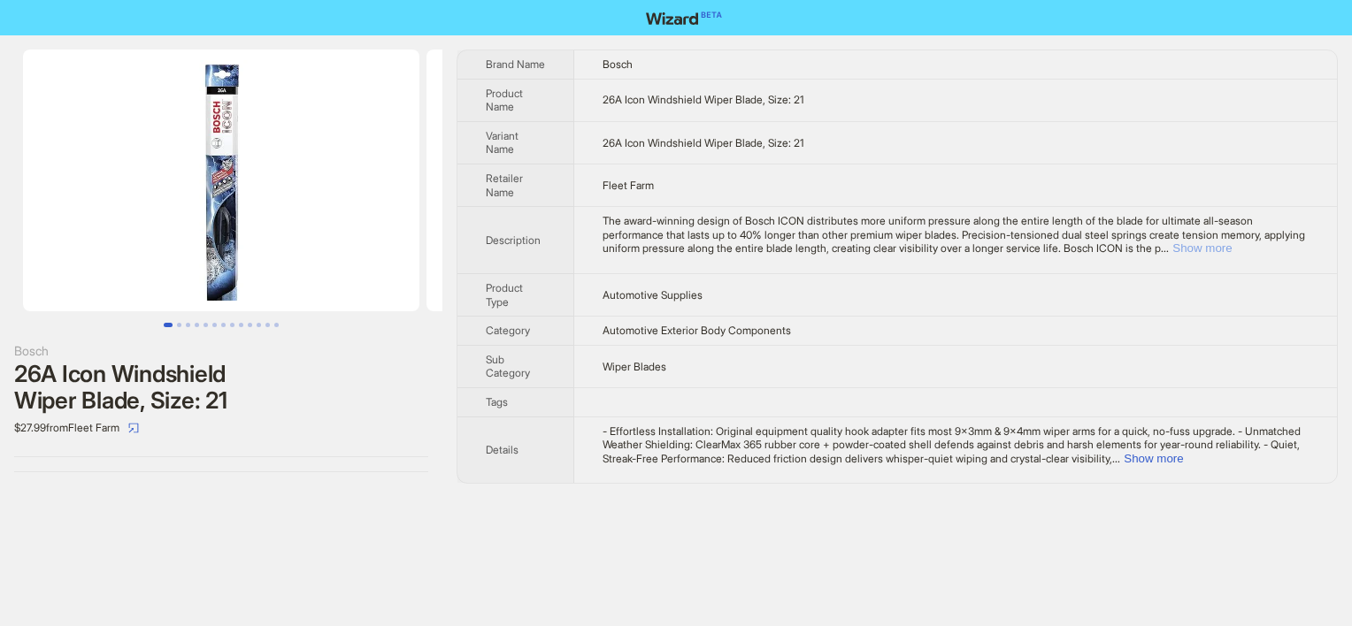
click at [1231, 254] on button "Show more" at bounding box center [1201, 247] width 59 height 13
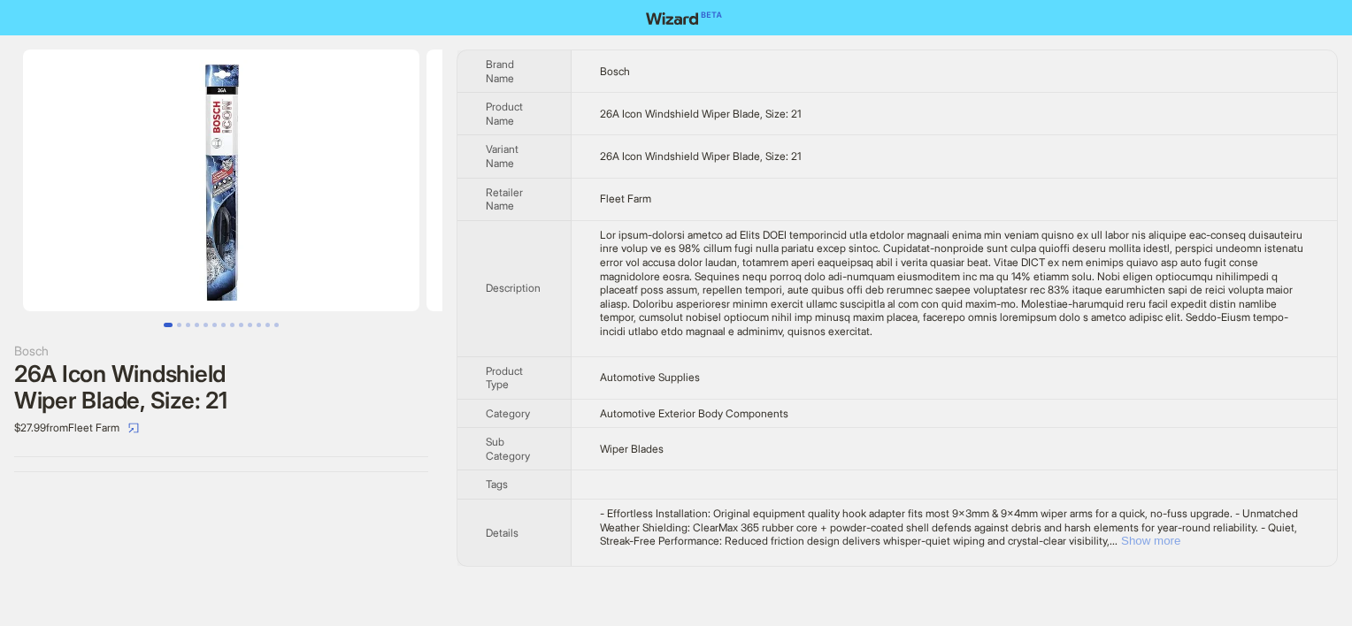
click at [1180, 544] on button "Show more" at bounding box center [1150, 540] width 59 height 13
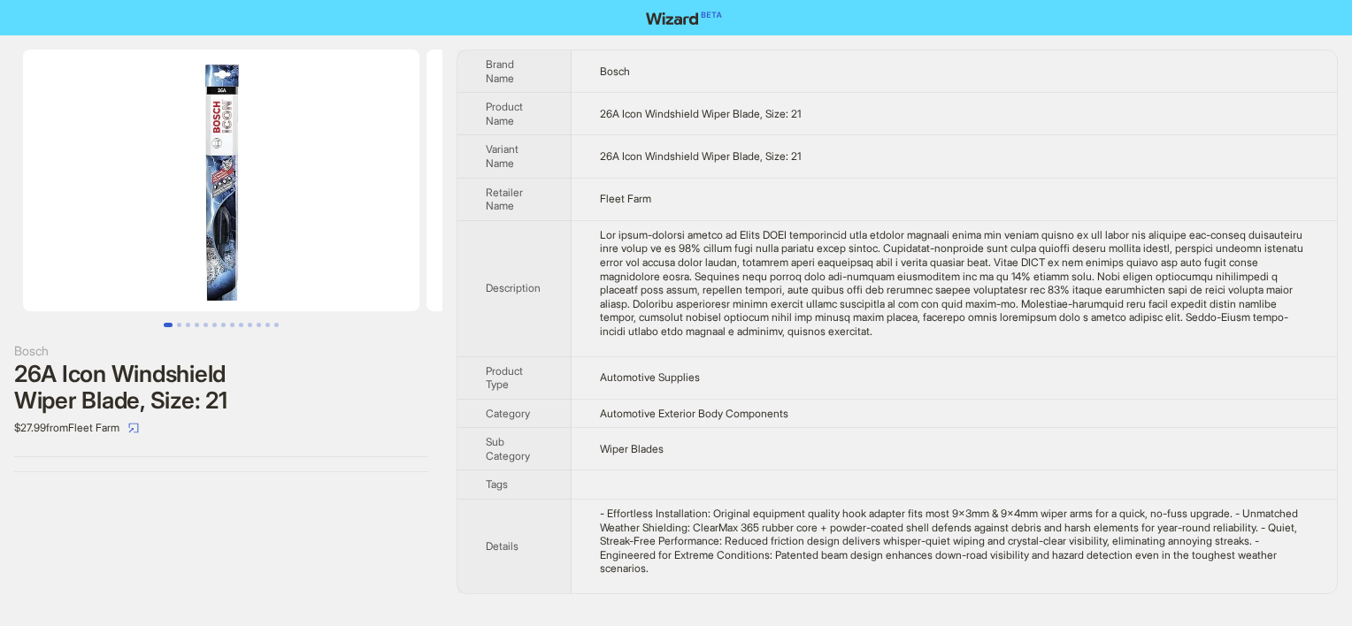
click at [651, 273] on div "The award-winning design of Bosch ICON distributes more uniform pressure along …" at bounding box center [954, 283] width 709 height 111
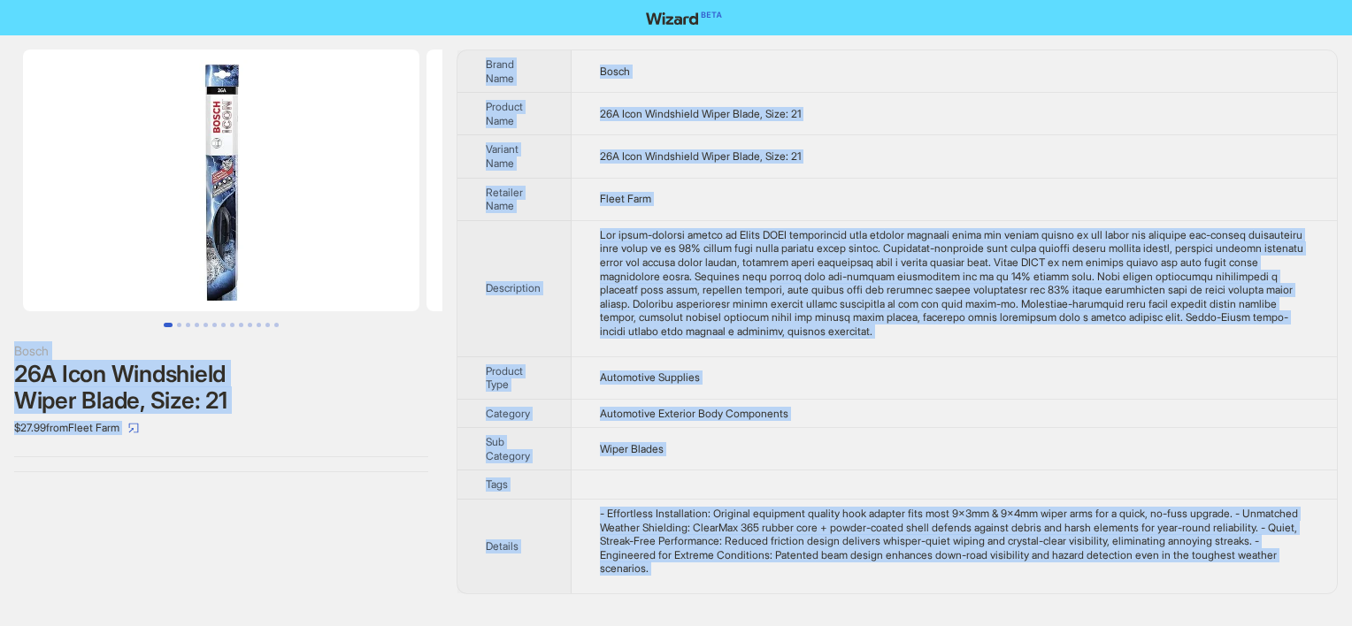
copy div "Bosch 26A Icon Windshield Wiper Blade, Size: 21 $27.99 from Fleet Farm Brand Na…"
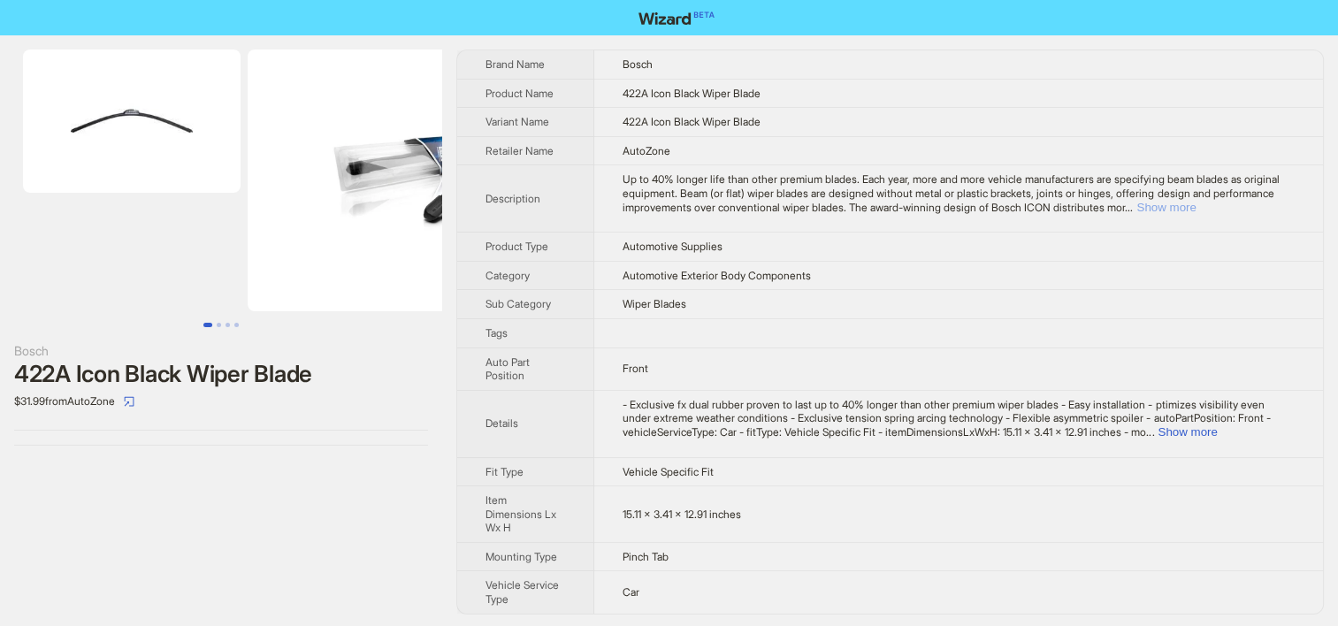
click at [1196, 201] on button "Show more" at bounding box center [1166, 207] width 59 height 13
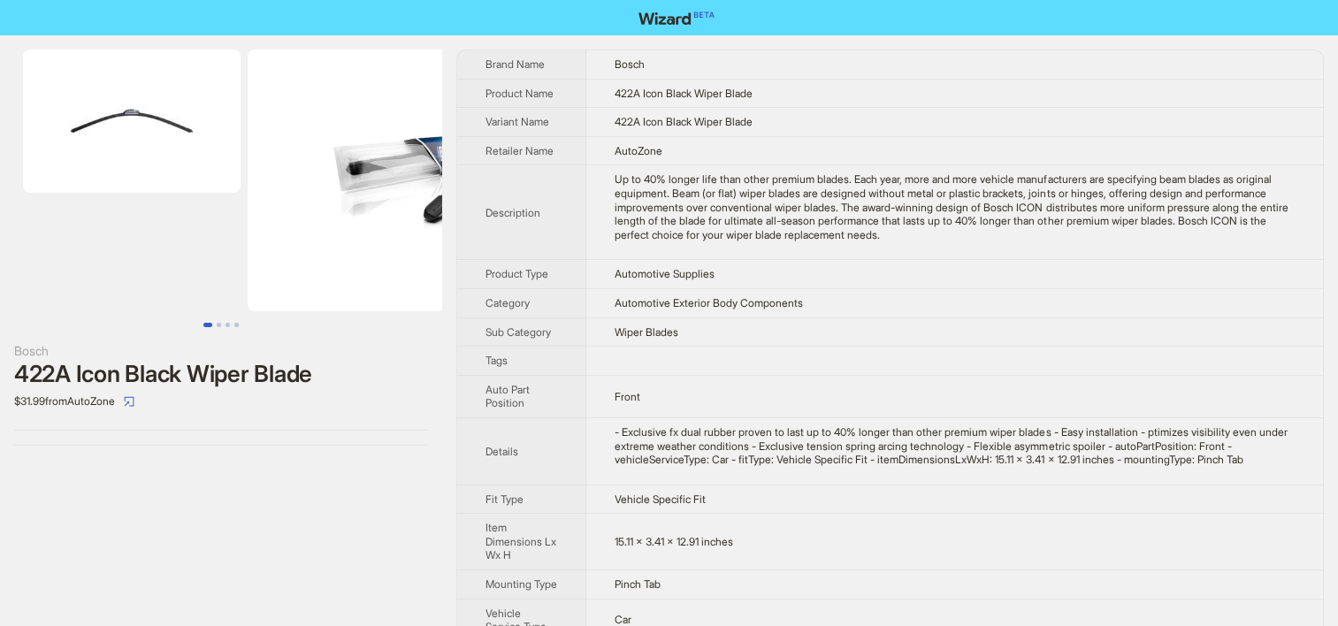
click at [716, 232] on div "Up to 40% longer life than other premium blades. Each year, more and more vehic…" at bounding box center [955, 206] width 680 height 69
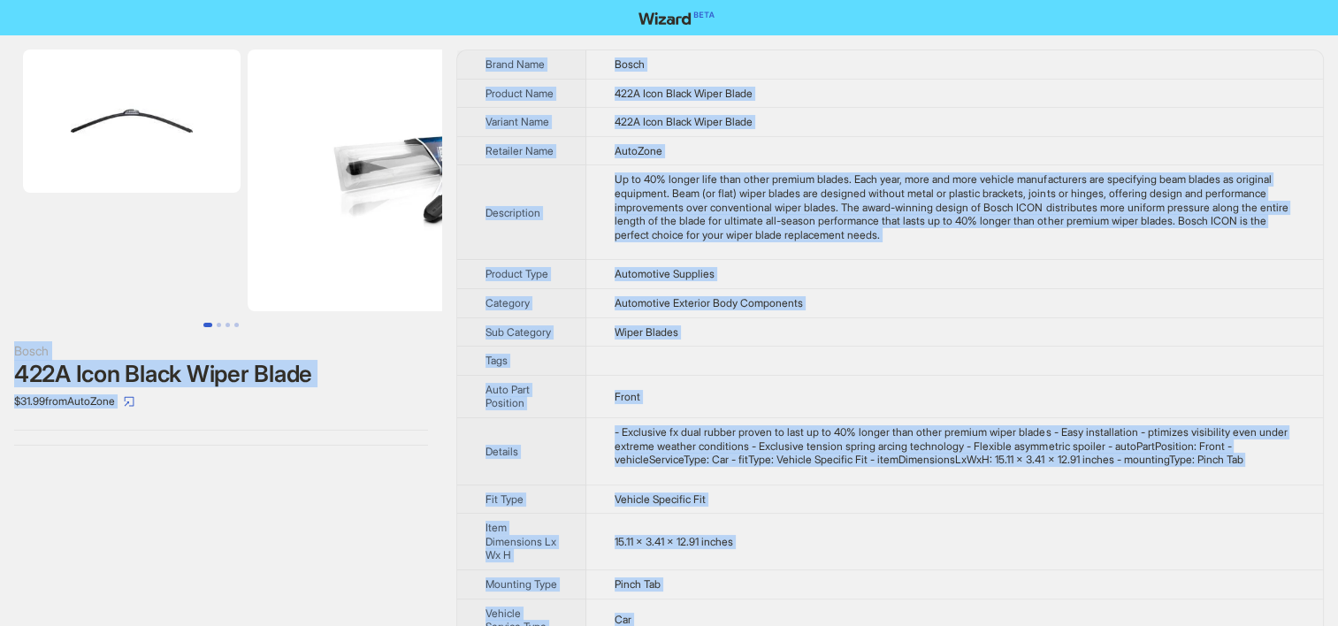
copy div "Bosch 422A Icon Black Wiper Blade $31.99 from AutoZone Brand Name Bosch Product…"
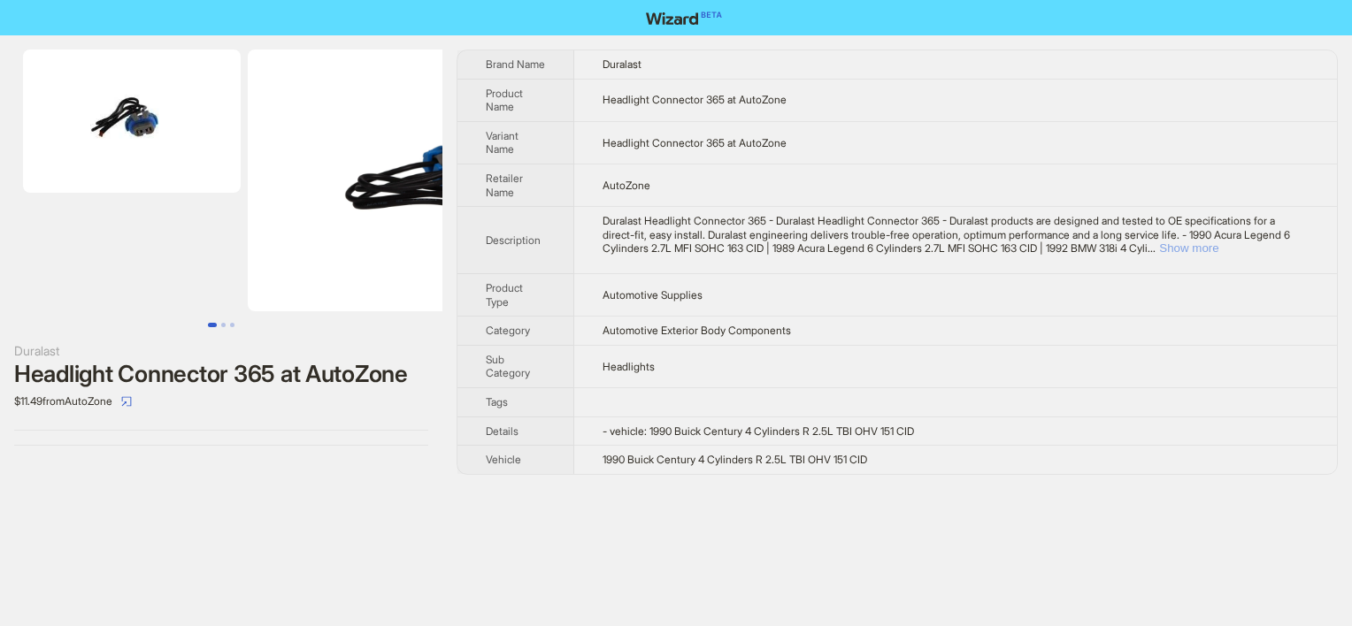
click at [1218, 251] on button "Show more" at bounding box center [1188, 247] width 59 height 13
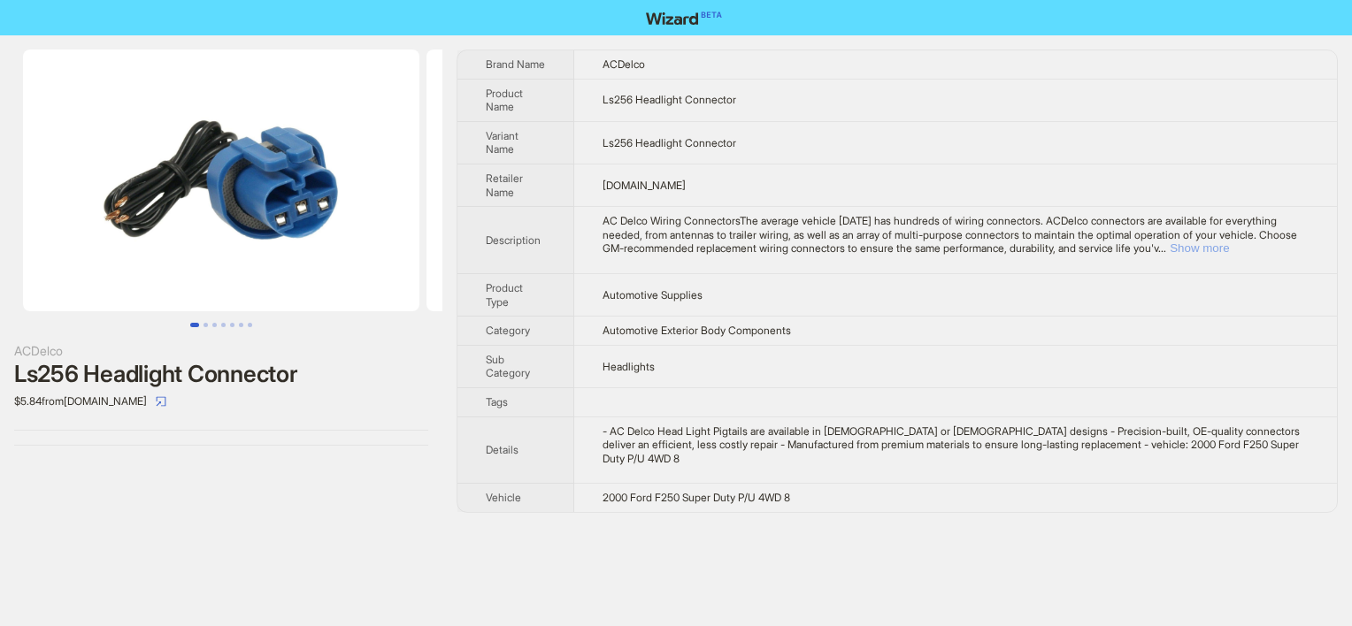
click at [1229, 249] on button "Show more" at bounding box center [1198, 247] width 59 height 13
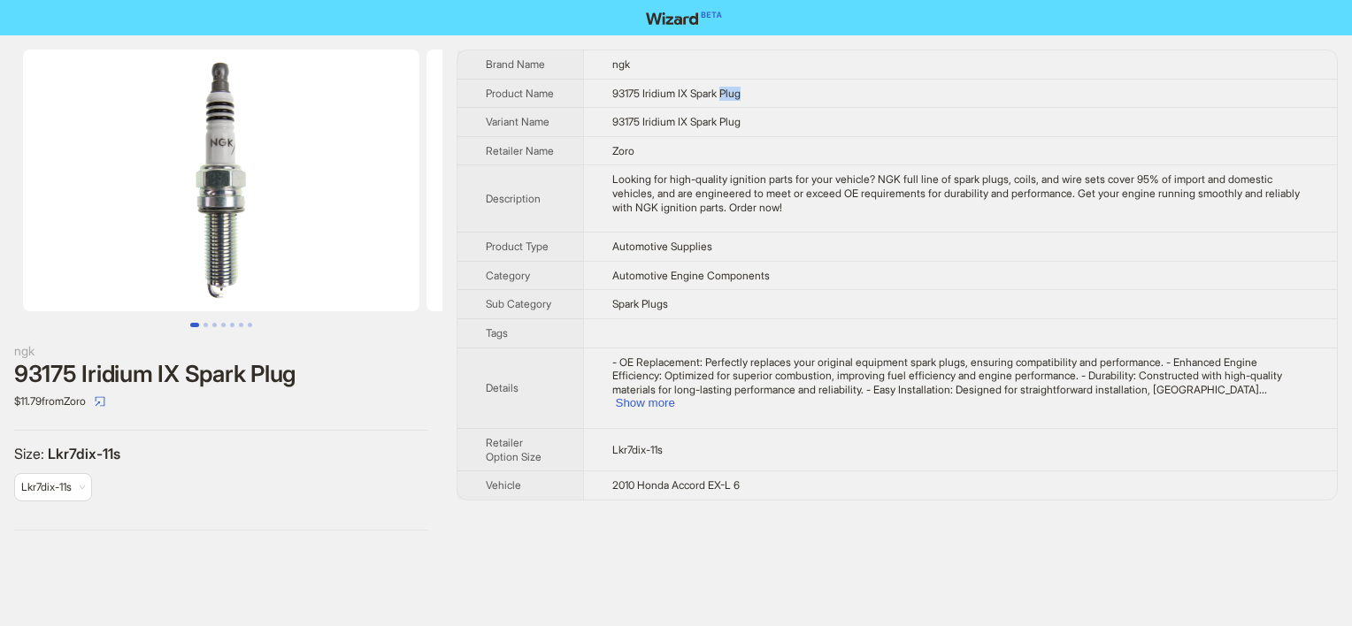
drag, startPoint x: 729, startPoint y: 99, endPoint x: 778, endPoint y: 103, distance: 49.7
click at [778, 103] on td "93175 Iridium IX Spark Plug" at bounding box center [960, 93] width 754 height 29
copy span "Plug"
click at [712, 233] on td "Looking for high-quality ignition parts for your vehicle? NGK full line of spar…" at bounding box center [960, 198] width 754 height 67
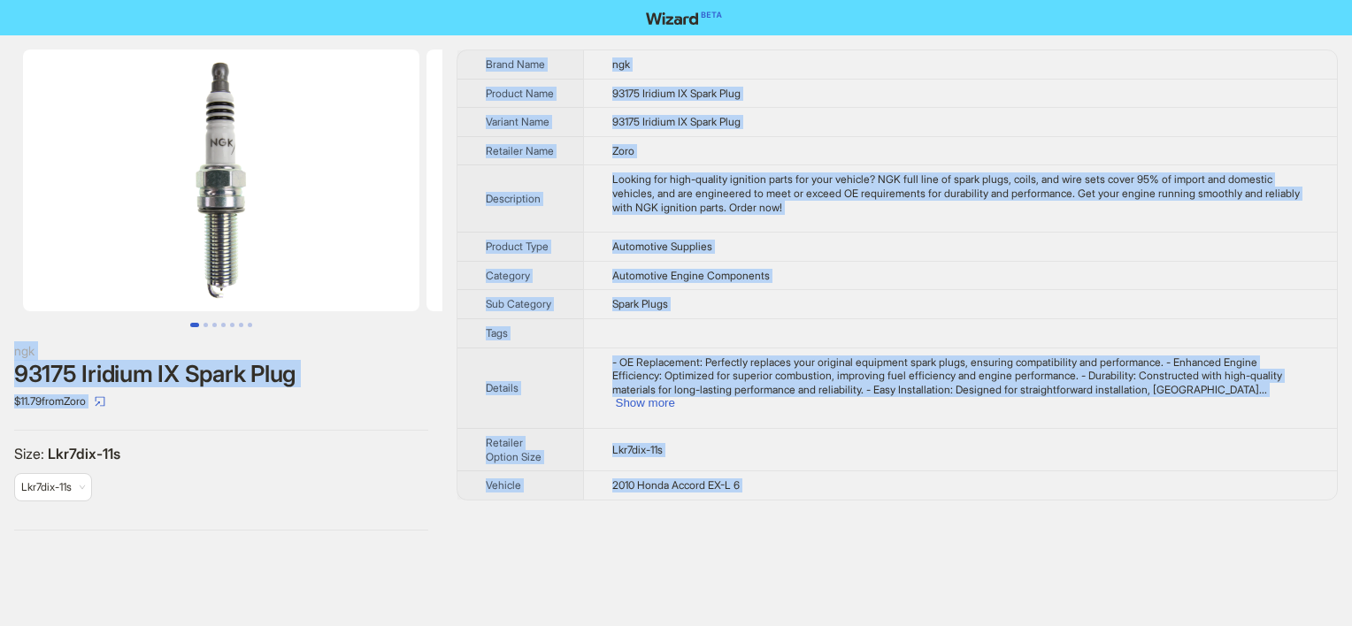
copy div "ngk 93175 Iridium IX Spark Plug $11.79 from Zoro Size : Lkr7dix-11s Lkr7dix-11s…"
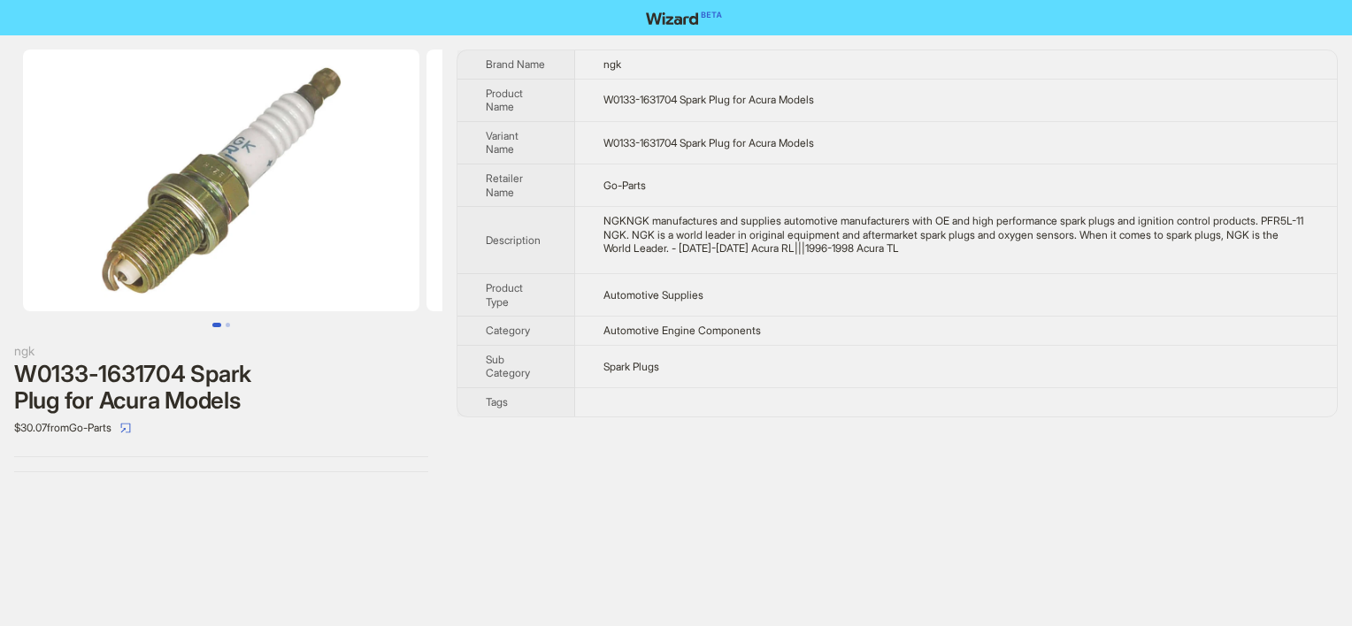
click at [737, 332] on span "Automotive Engine Components" at bounding box center [681, 330] width 157 height 13
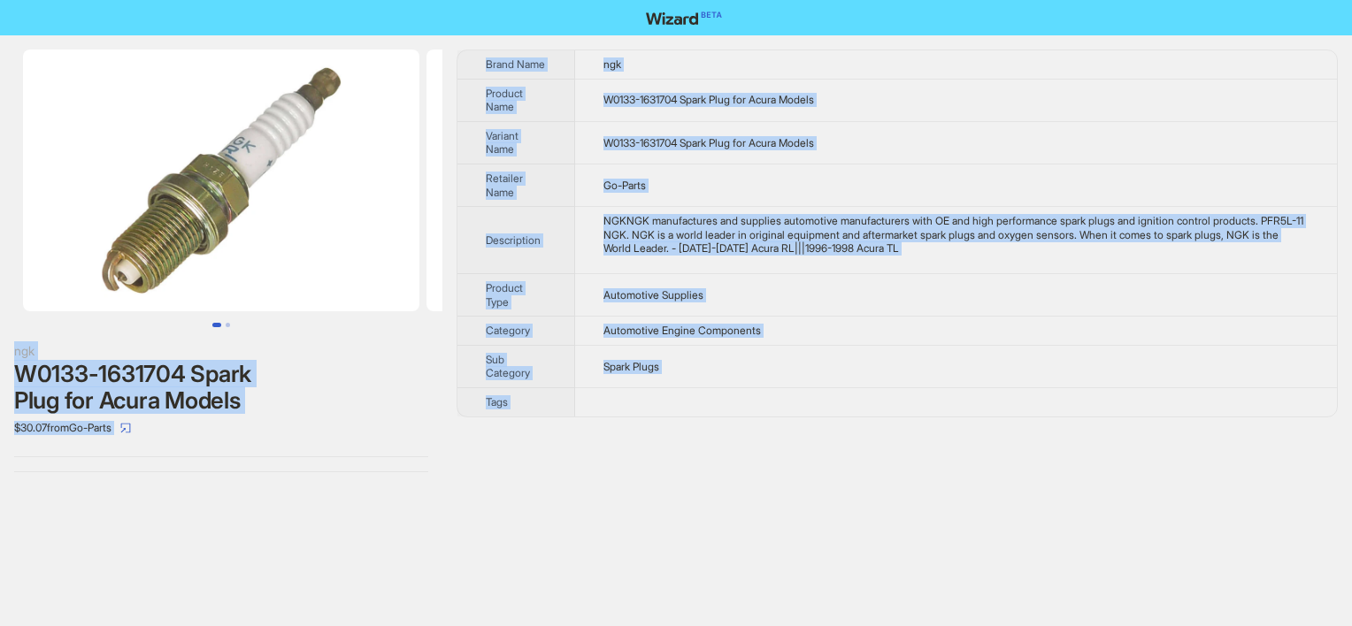
copy div "ngk W0133-1631704 Spark Plug for Acura Models $30.07 from Go-Parts Brand Name n…"
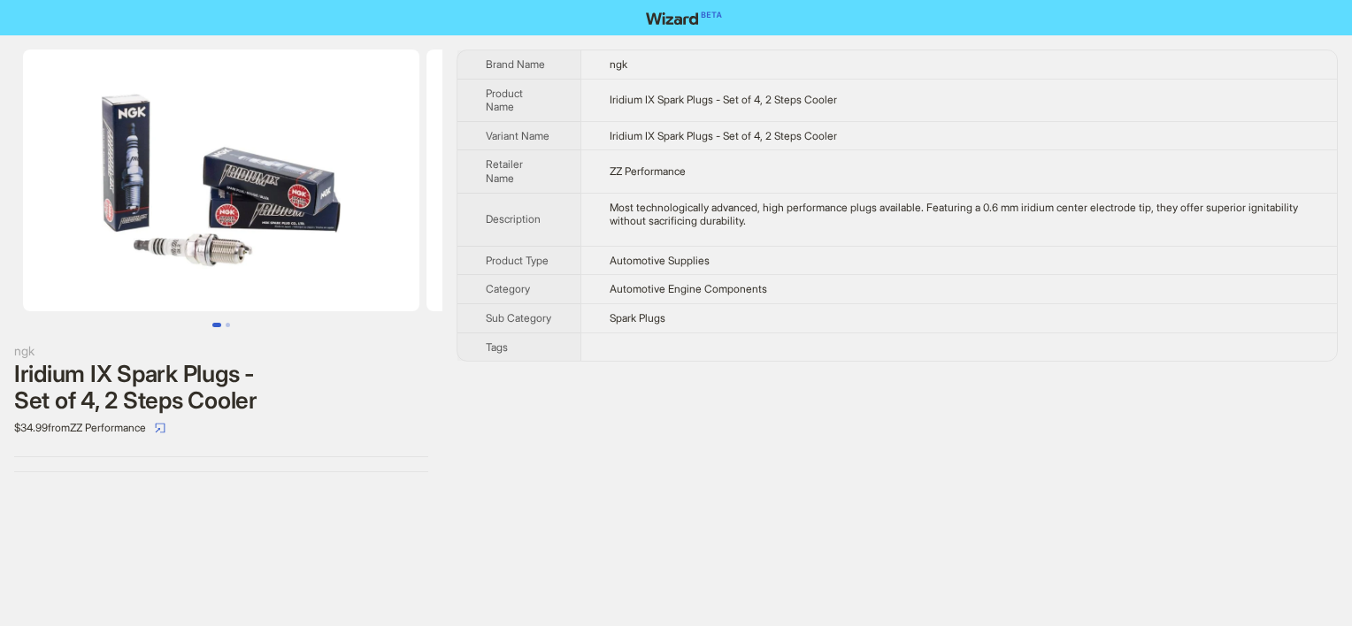
click at [592, 375] on div "Brand Name ngk Product Name Iridium IX Spark Plugs - Set of 4, 2 Steps Cooler V…" at bounding box center [896, 261] width 881 height 423
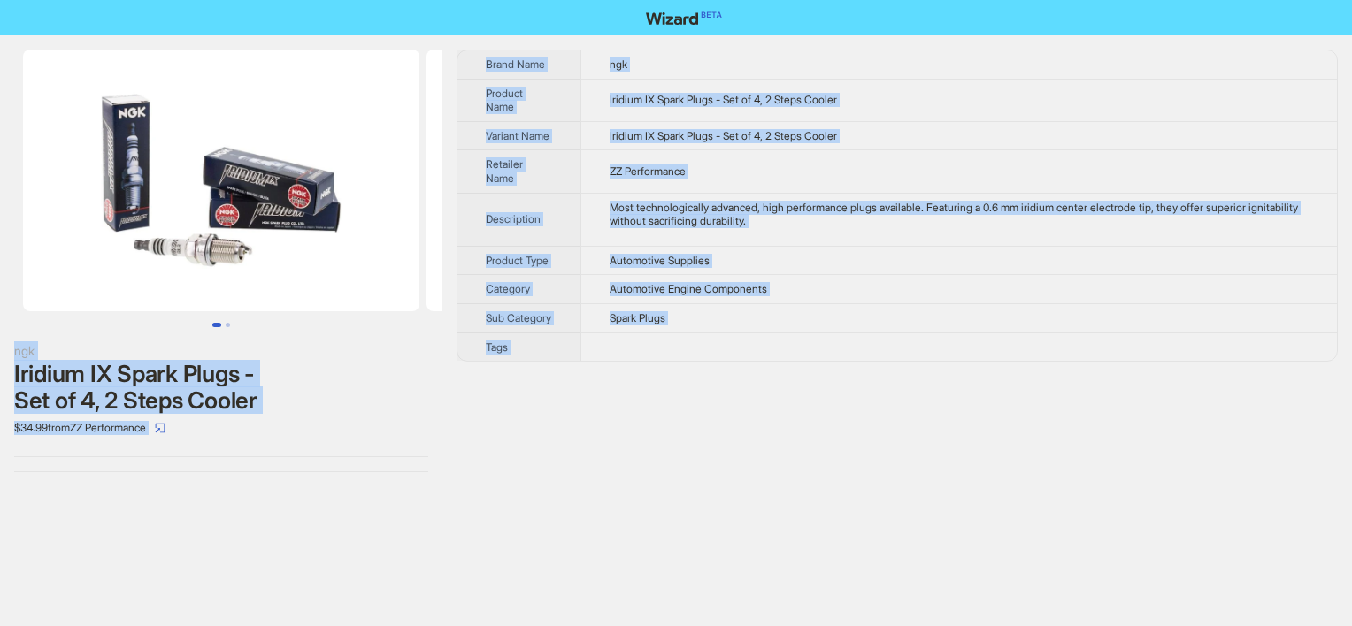
copy div "ngk Iridium IX Spark Plugs - Set of 4, 2 Steps Cooler $34.99 from ZZ Performanc…"
click at [614, 80] on td "Iridium IX Spark Plugs - Set of 4, 2 Steps Cooler" at bounding box center [958, 100] width 756 height 42
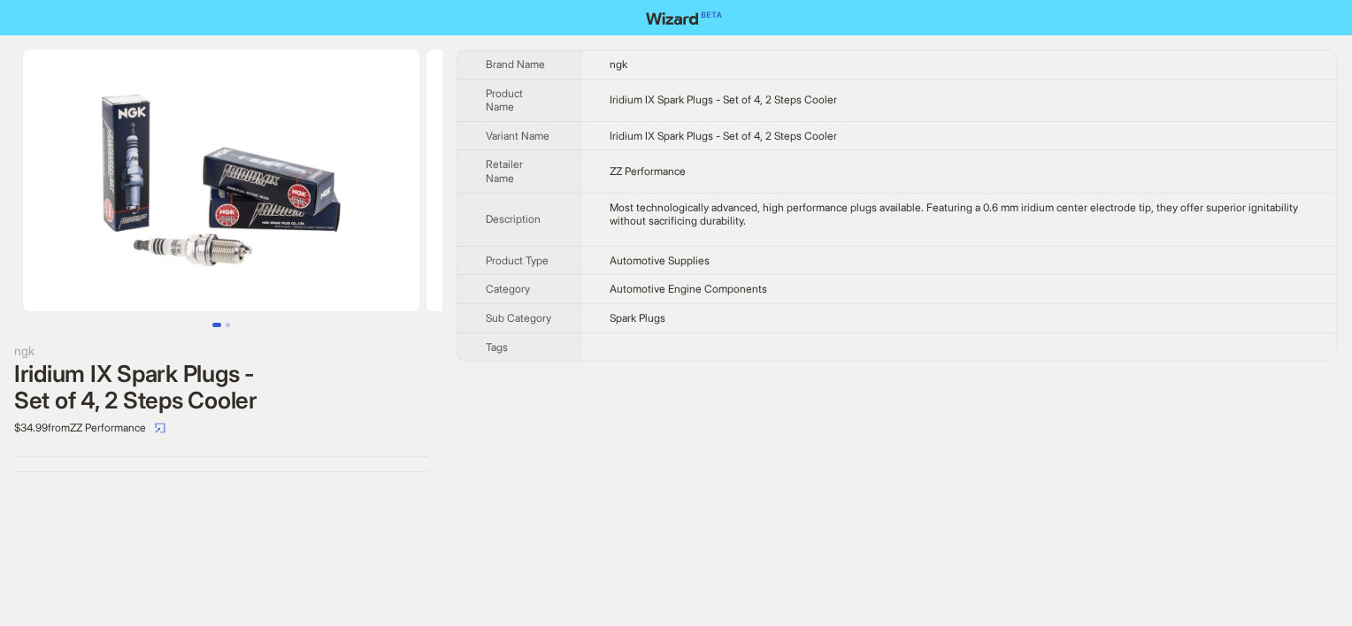
click at [732, 318] on td "Spark Plugs" at bounding box center [958, 317] width 756 height 29
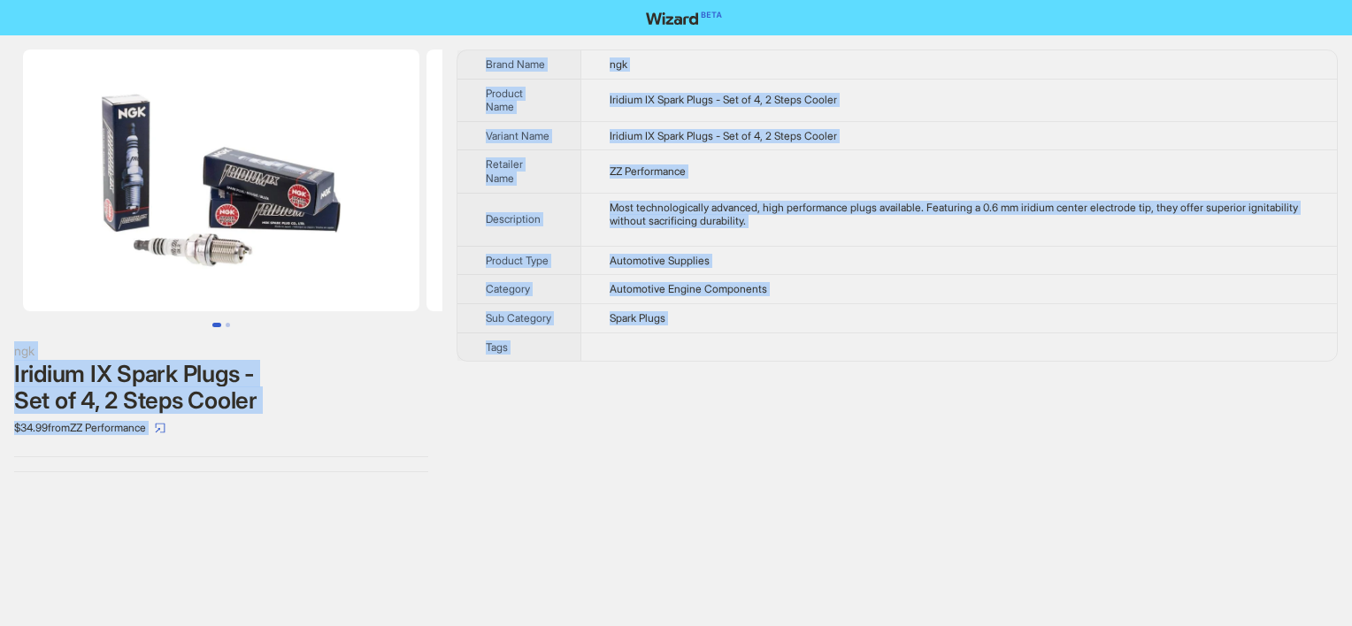
copy div "ngk Iridium IX Spark Plugs - Set of 4, 2 Steps Cooler $34.99 from ZZ Performanc…"
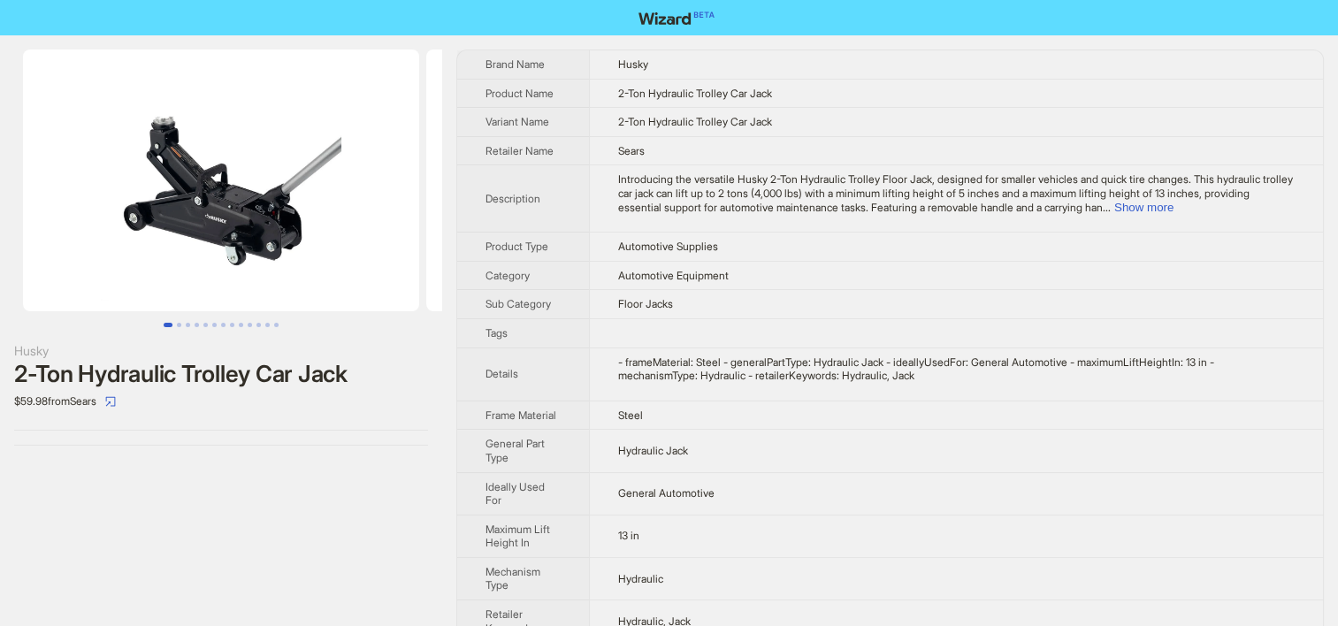
click at [725, 294] on td "Floor Jacks" at bounding box center [956, 304] width 734 height 29
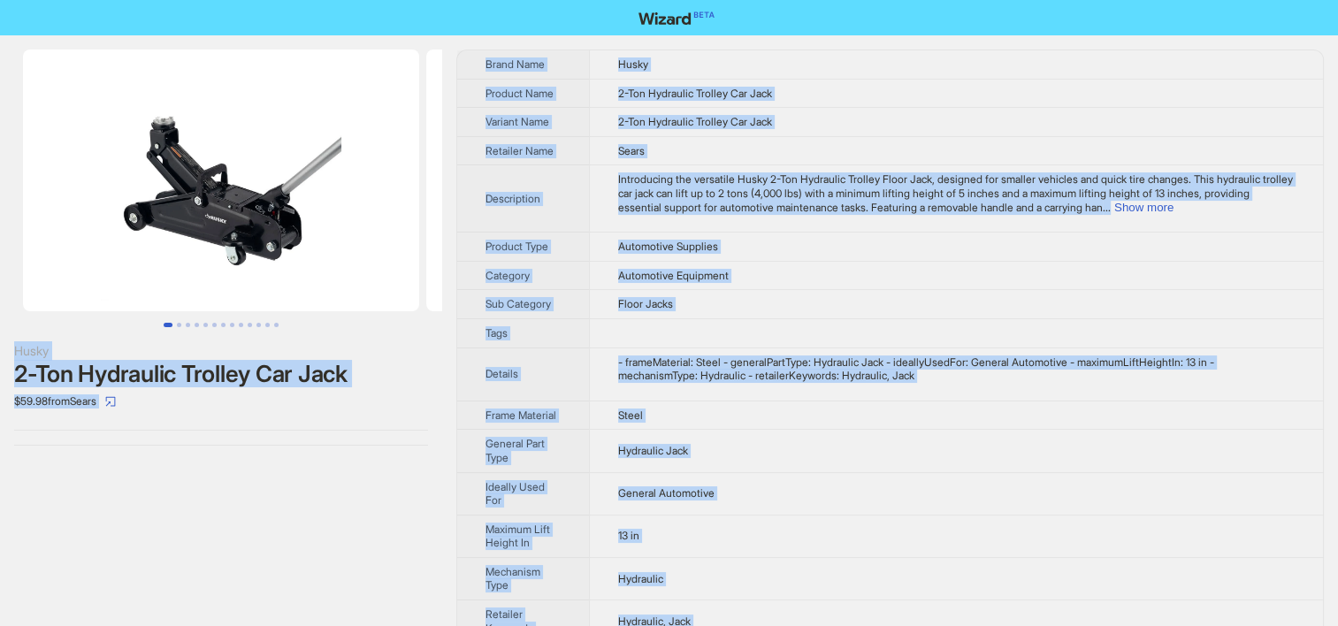
copy div "Husky 2-Ton Hydraulic Trolley Car Jack $59.98 from Sears Brand Name Husky Produ…"
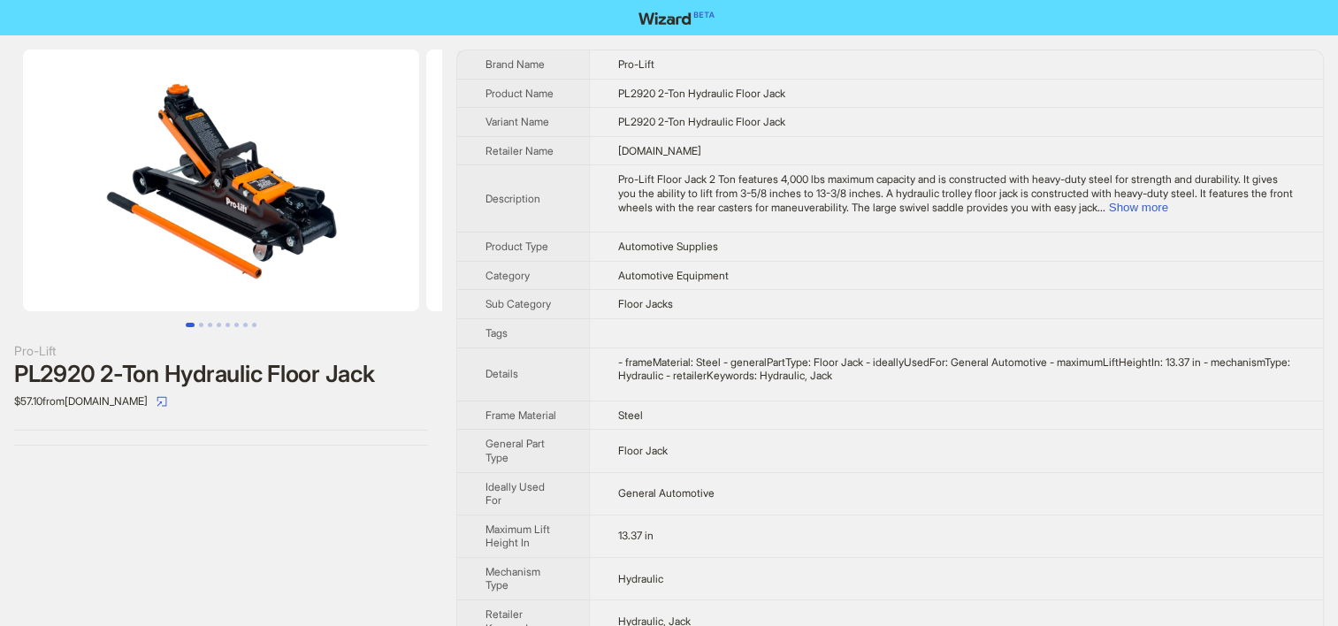
click at [817, 339] on td at bounding box center [956, 332] width 734 height 29
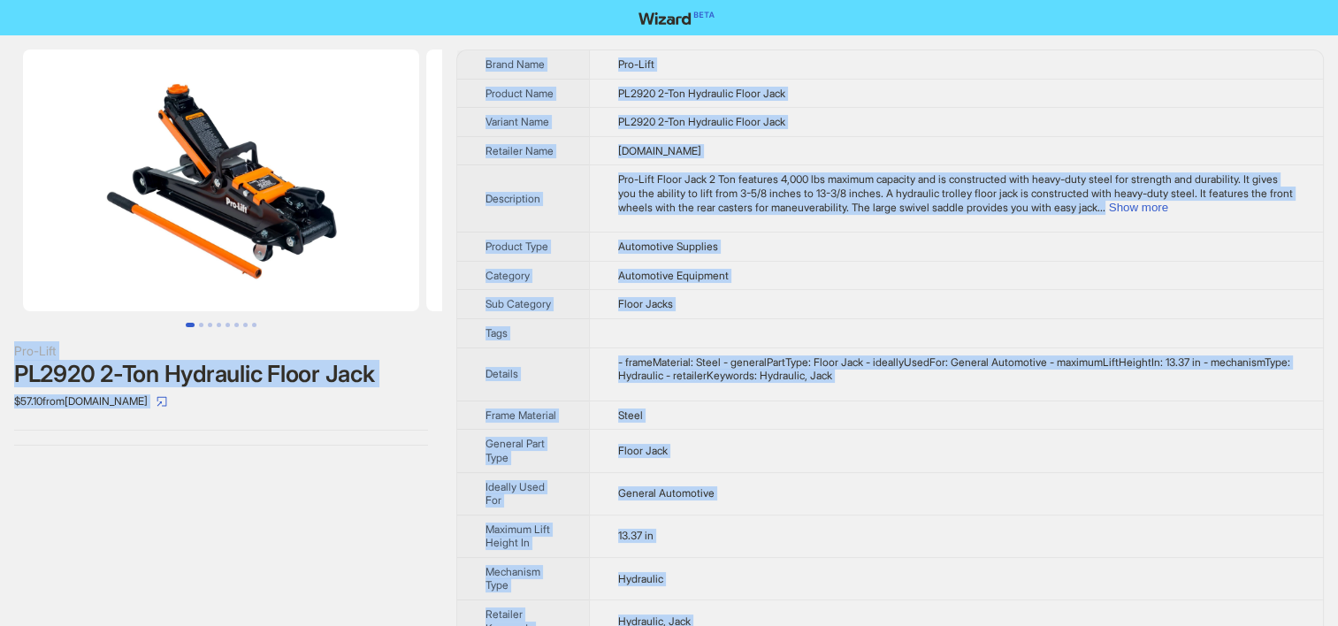
copy div "Pro-Lift PL2920 2-Ton Hydraulic Floor Jack $57.10 from Bigbigmart.com Brand Nam…"
click at [653, 291] on td "Floor Jacks" at bounding box center [956, 304] width 734 height 29
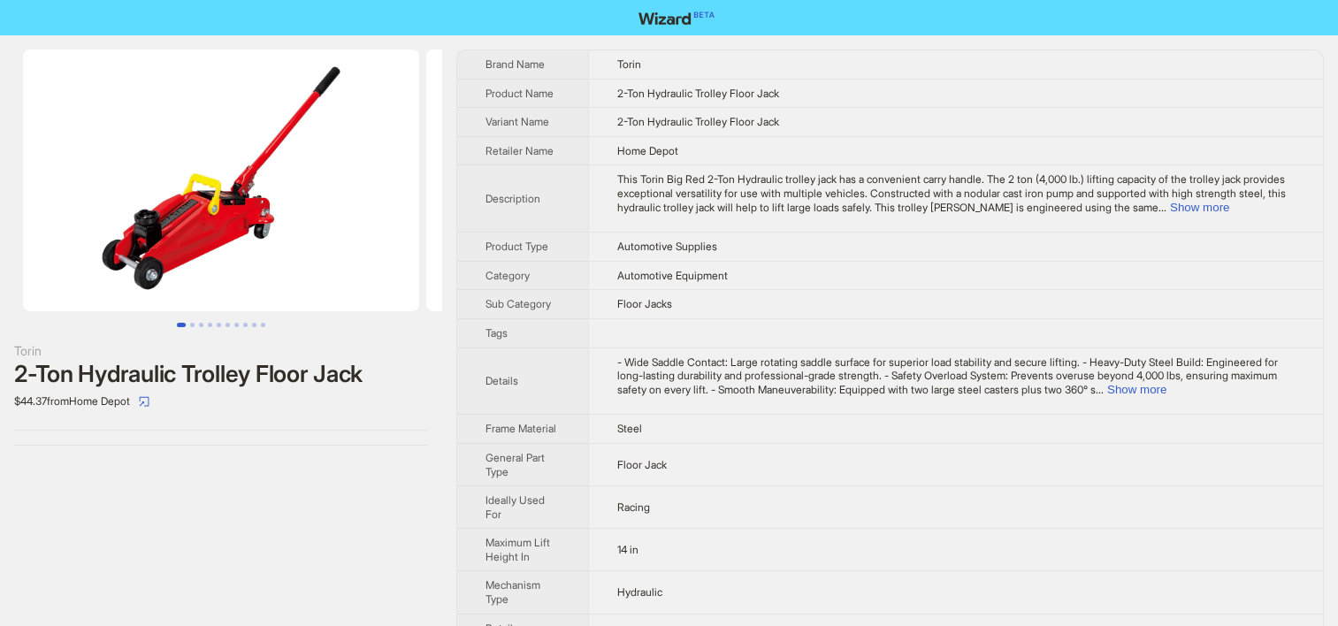
click at [694, 295] on td "Floor Jacks" at bounding box center [955, 304] width 735 height 29
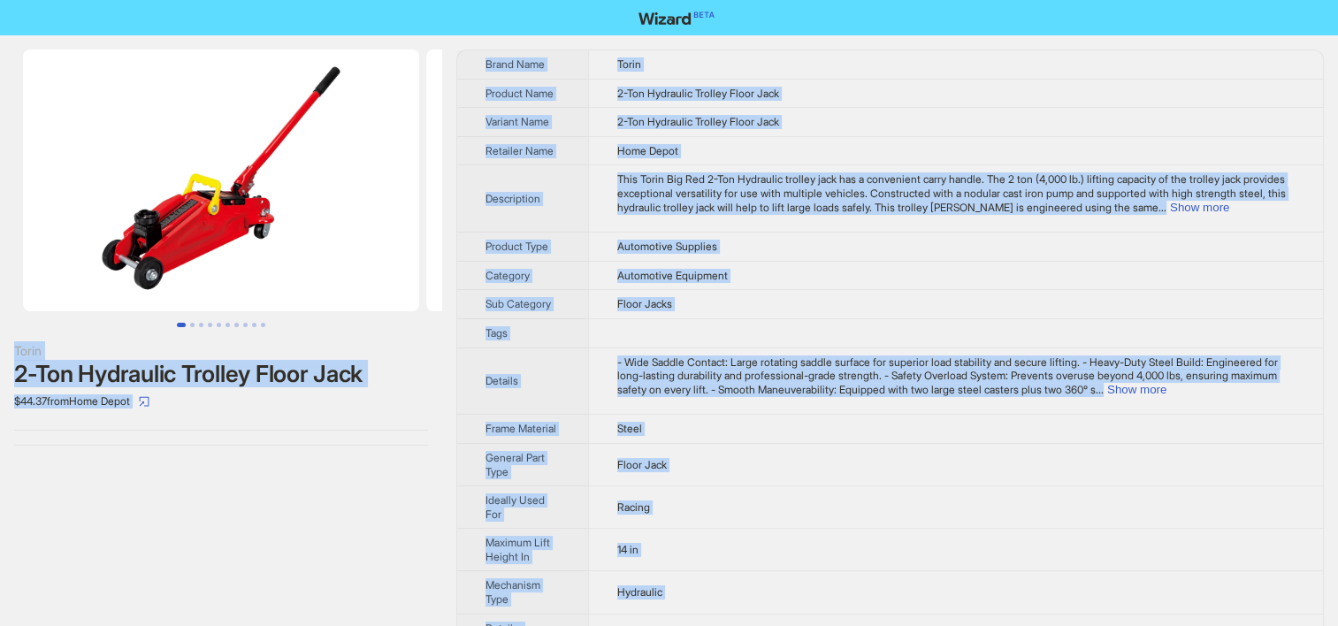
click at [571, 223] on th "Description" at bounding box center [522, 198] width 131 height 67
copy div "Torin 2-Ton Hydraulic Trolley Floor Jack $44.37 from Home Depot Brand Name Tori…"
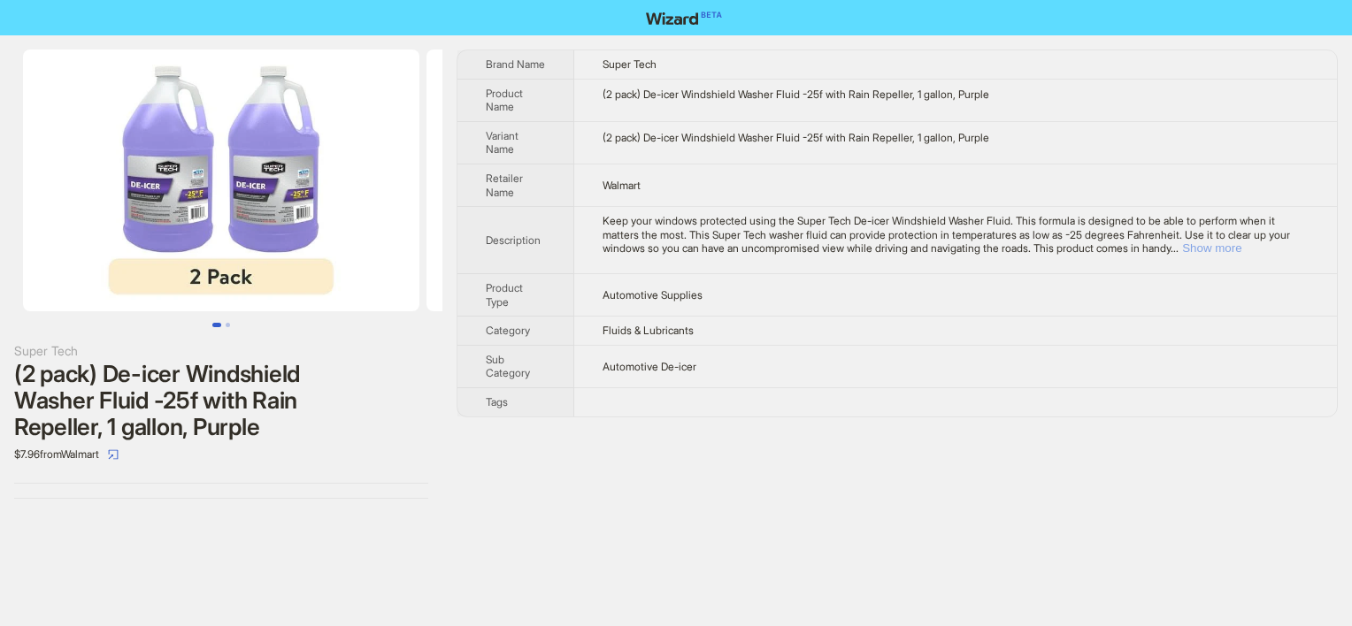
drag, startPoint x: 1295, startPoint y: 236, endPoint x: 1279, endPoint y: 249, distance: 20.7
click at [1290, 238] on span "Keep your windows protected using the Super Tech De-icer Windshield Washer Flui…" at bounding box center [945, 234] width 687 height 41
click at [1241, 250] on button "Show more" at bounding box center [1211, 247] width 59 height 13
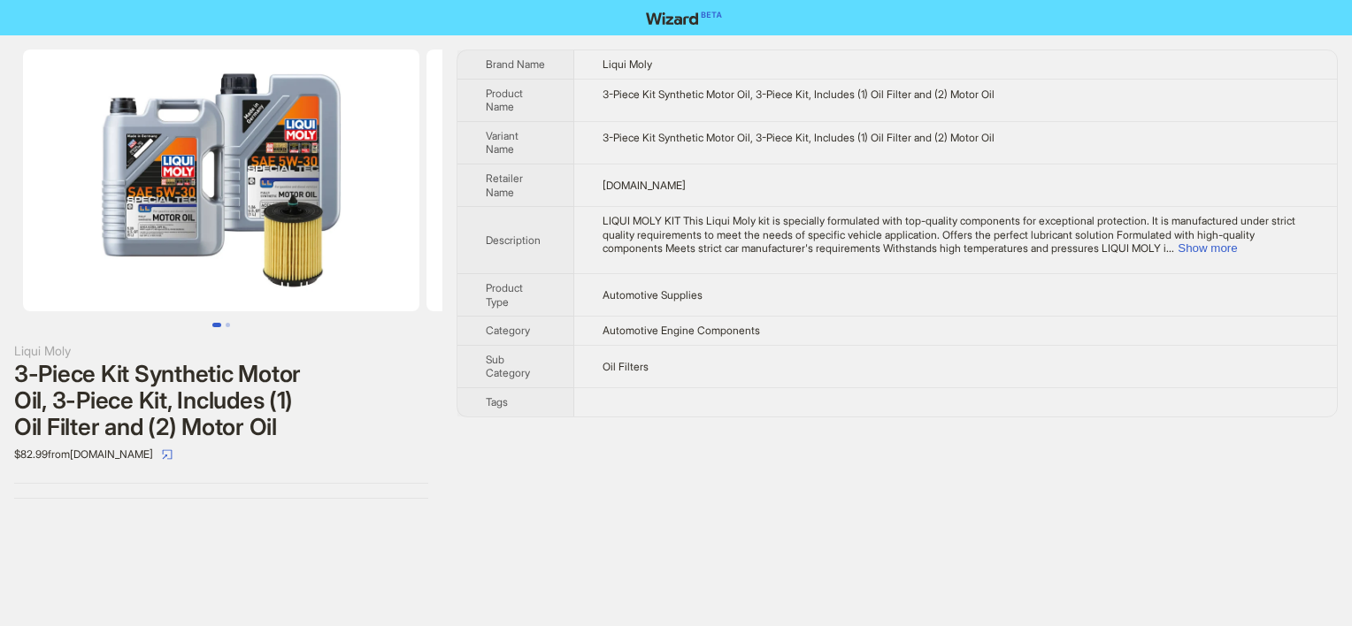
click at [743, 182] on td "[DOMAIN_NAME]" at bounding box center [955, 185] width 763 height 42
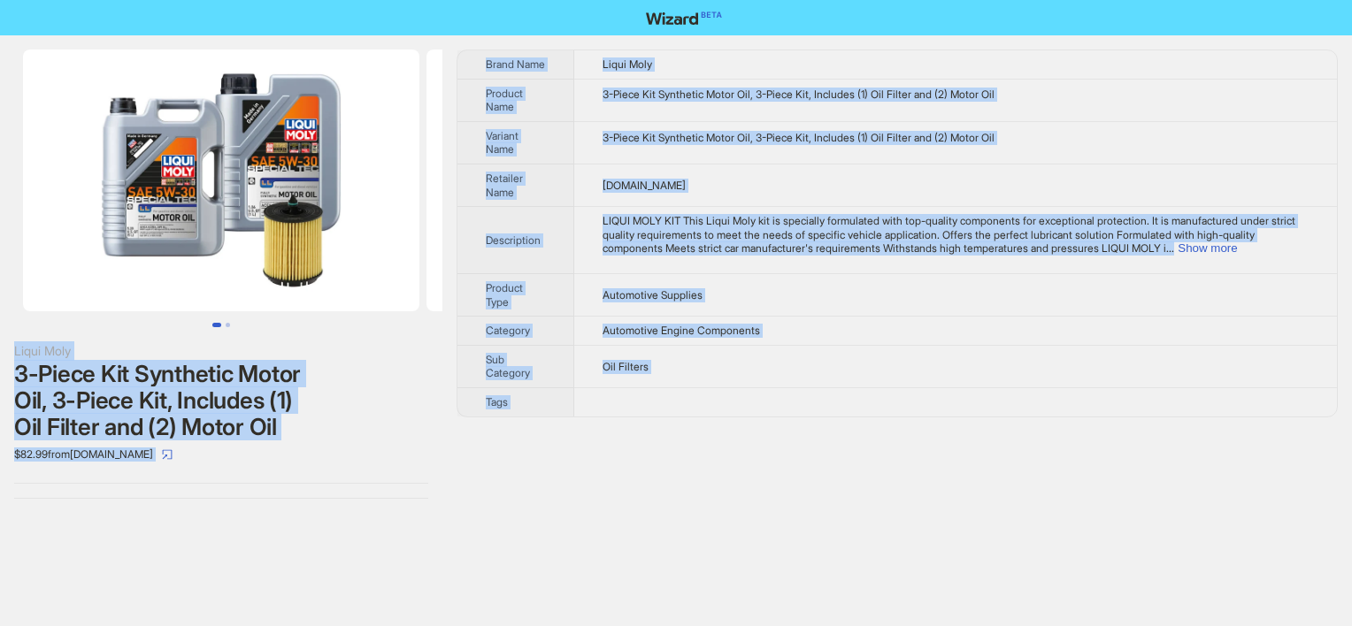
copy div "Liqui Moly 3-Piece Kit Synthetic Motor Oil, 3-Piece Kit, Includes (1) Oil Filte…"
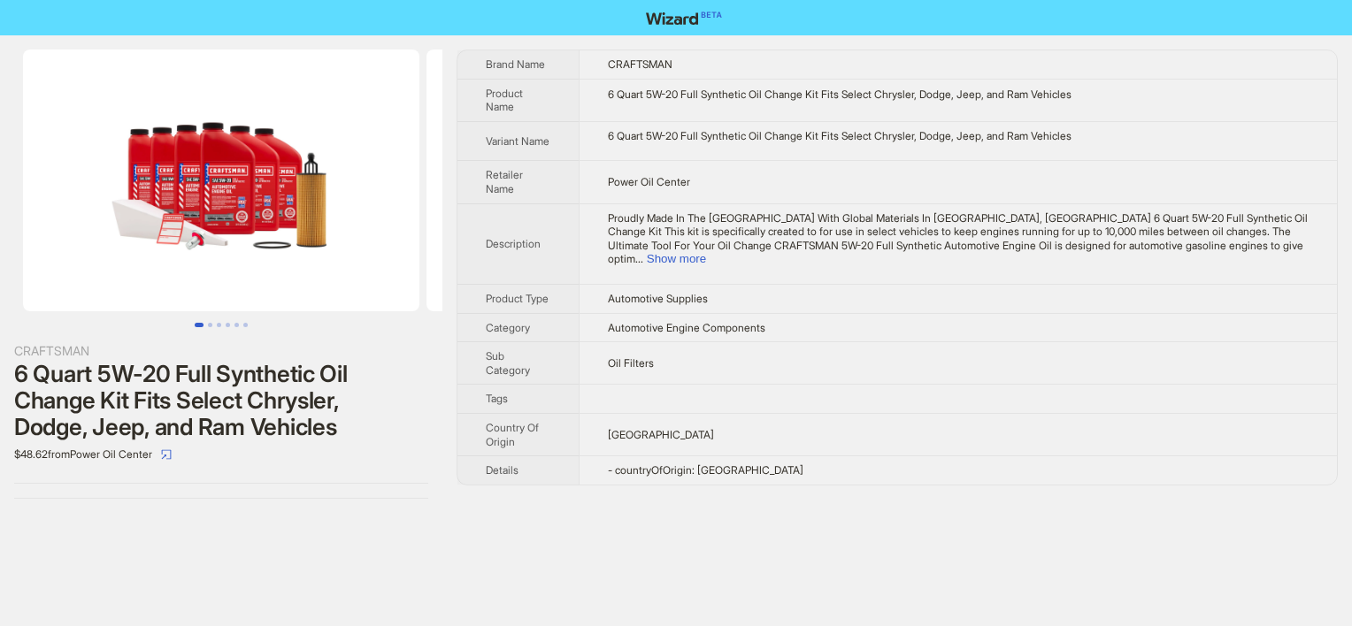
click at [761, 385] on td at bounding box center [958, 399] width 758 height 29
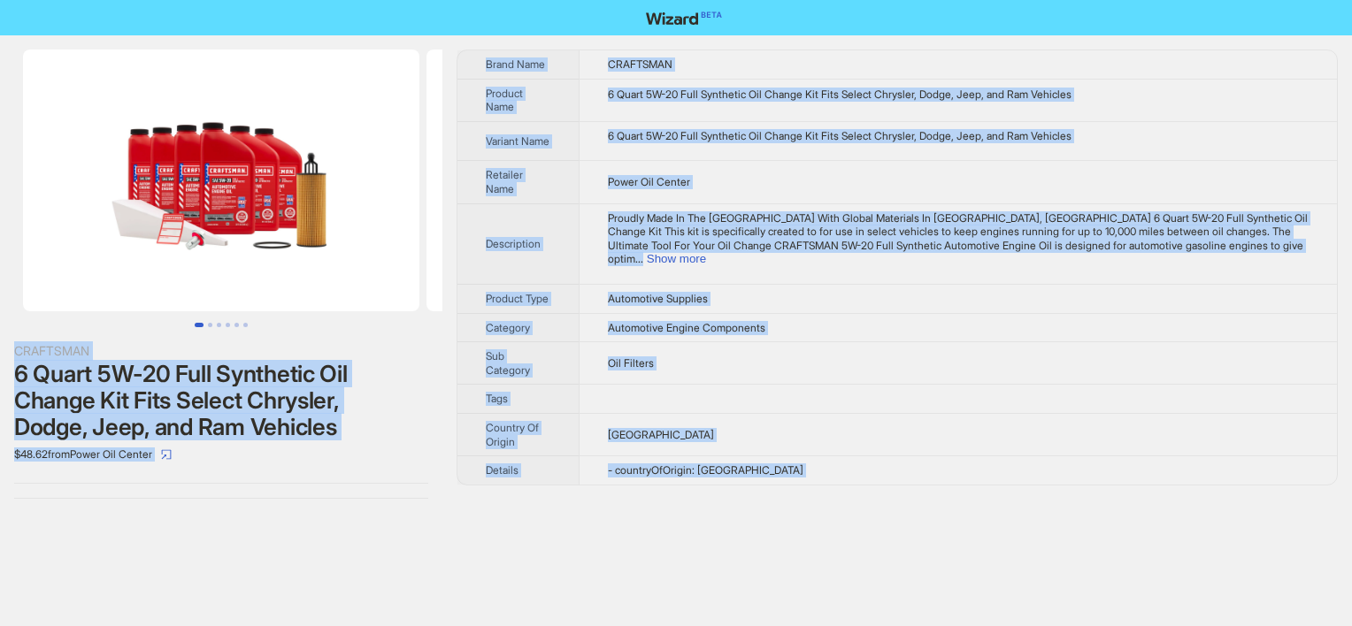
copy div "CRAFTSMAN 6 Quart 5W-20 Full Synthetic Oil Change Kit Fits Select Chrysler, Dod…"
click at [602, 256] on td "Proudly Made In The USA With Global Materials In Golden Valley, MN. 6 Quart 5W-…" at bounding box center [958, 243] width 758 height 80
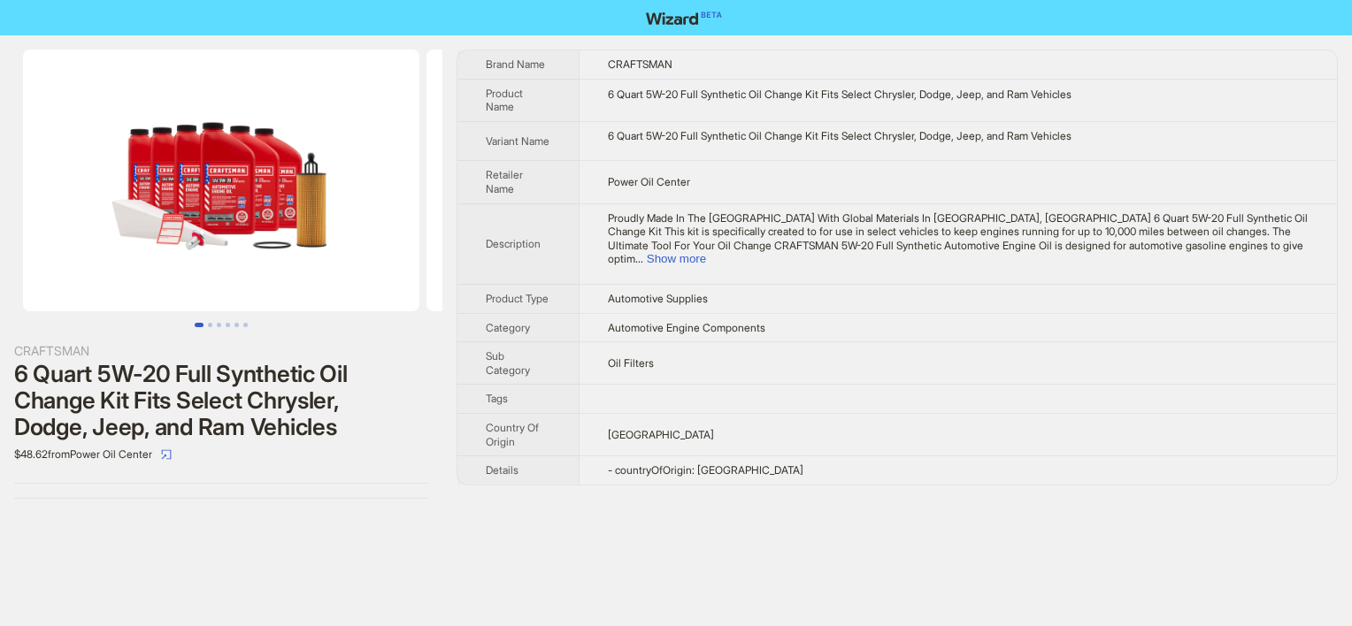
click at [745, 287] on td "Automotive Supplies" at bounding box center [958, 298] width 758 height 29
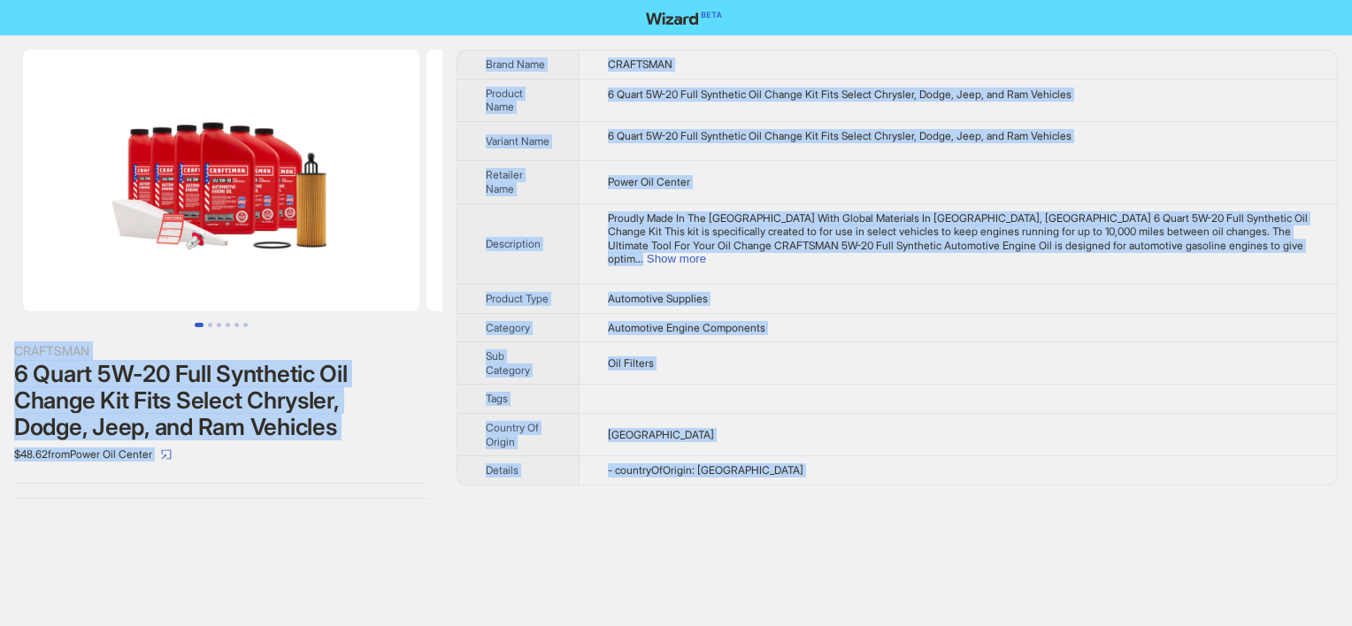
copy div "CRAFTSMAN 6 Quart 5W-20 Full Synthetic Oil Change Kit Fits Select Chrysler, Dod…"
click at [703, 219] on span "Proudly Made In The USA With Global Materials In Golden Valley, MN. 6 Quart 5W-…" at bounding box center [958, 238] width 700 height 55
click at [83, 485] on div "CRAFTSMAN 6 Quart 5W-20 Full Synthetic Oil Change Kit Fits Select Chrysler, Dod…" at bounding box center [221, 274] width 442 height 478
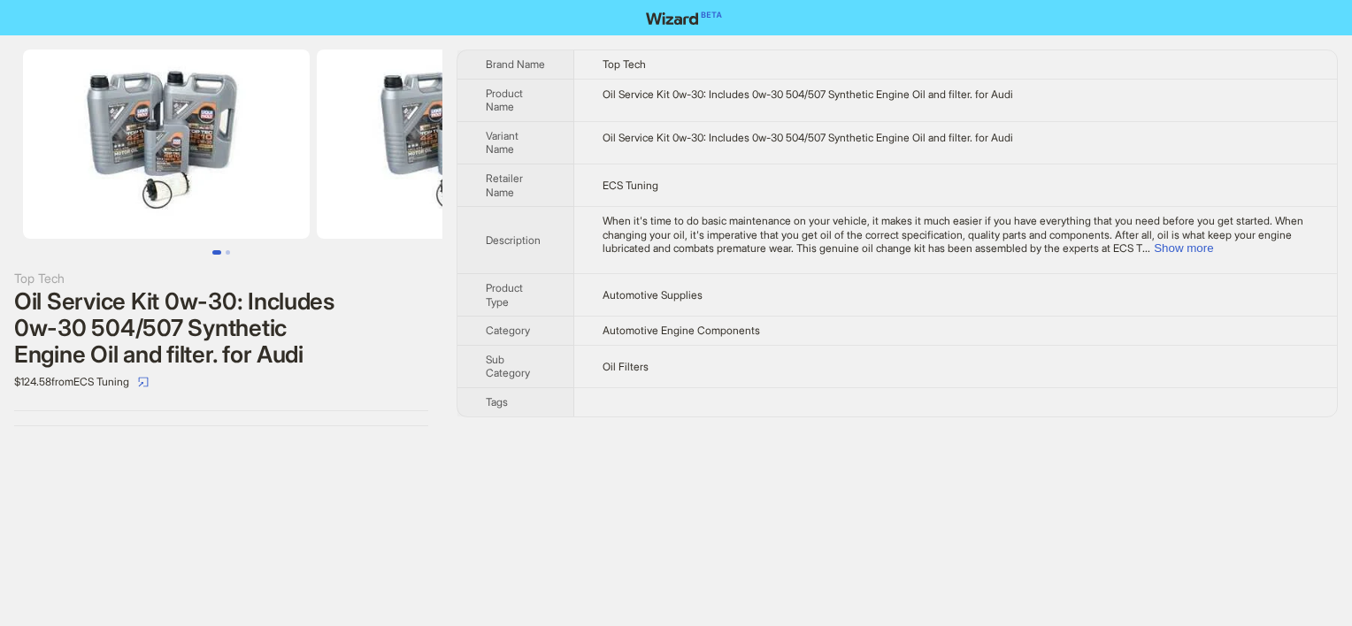
click at [698, 307] on td "Automotive Supplies" at bounding box center [955, 294] width 763 height 42
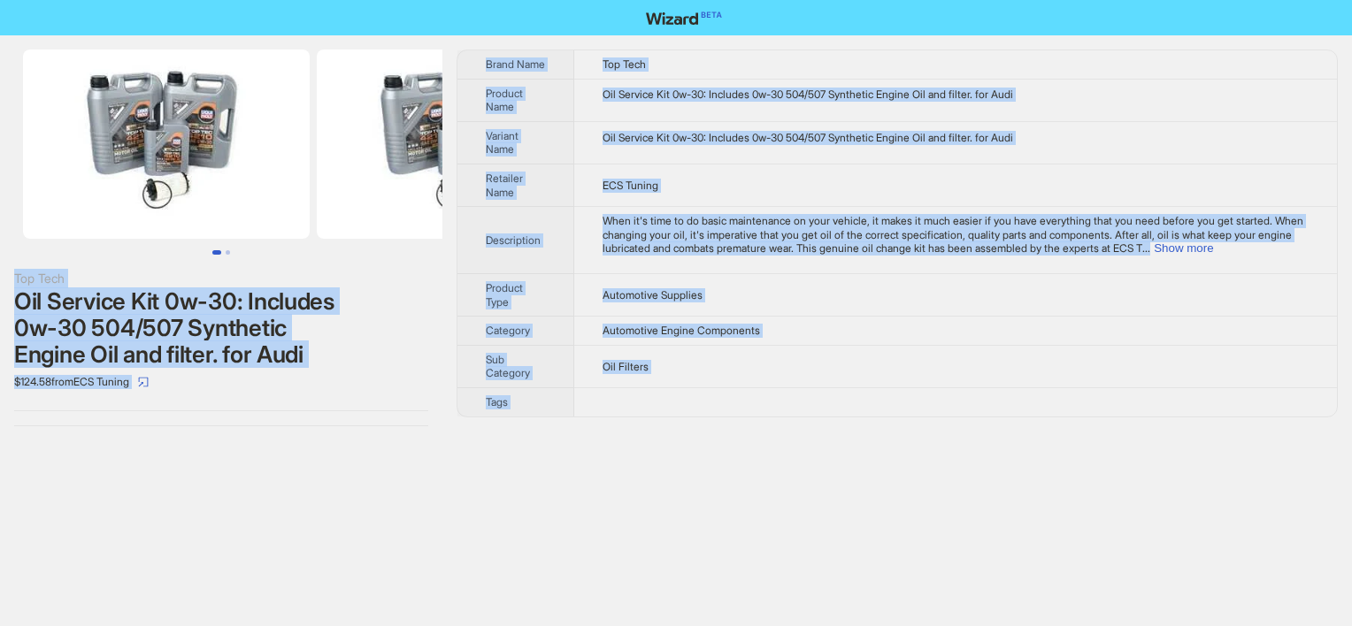
copy div "Top Tech Oil Service Kit 0w-30: Includes 0w-30 504/507 Synthetic Engine Oil and…"
click at [655, 211] on td "When it's time to do basic maintenance on your vehicle, it makes it much easier…" at bounding box center [955, 240] width 763 height 67
click at [689, 278] on td "Automotive Supplies" at bounding box center [955, 294] width 763 height 42
click at [506, 298] on span "Product Type" at bounding box center [504, 294] width 37 height 27
click at [753, 371] on td "Oil Filters" at bounding box center [955, 366] width 763 height 42
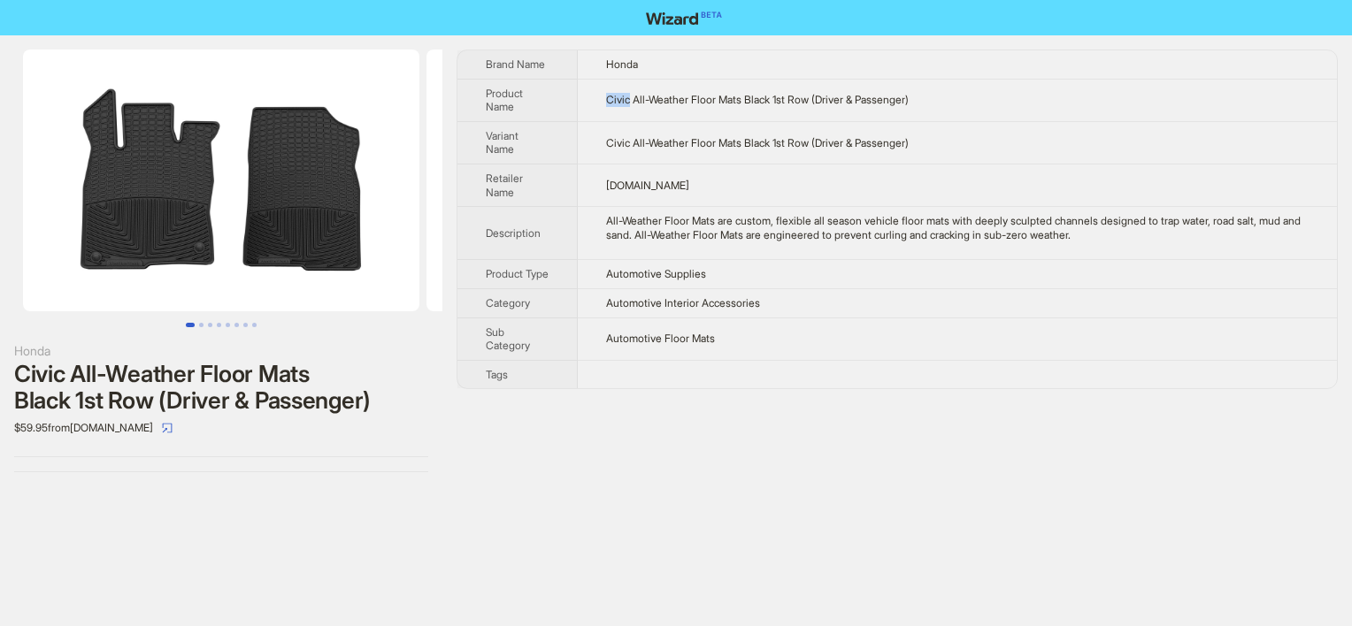
drag, startPoint x: 633, startPoint y: 100, endPoint x: 602, endPoint y: 101, distance: 31.9
click at [602, 101] on td "Civic All-Weather Floor Mats Black 1st Row (Driver & Passenger)" at bounding box center [957, 100] width 759 height 42
copy span "Civic"
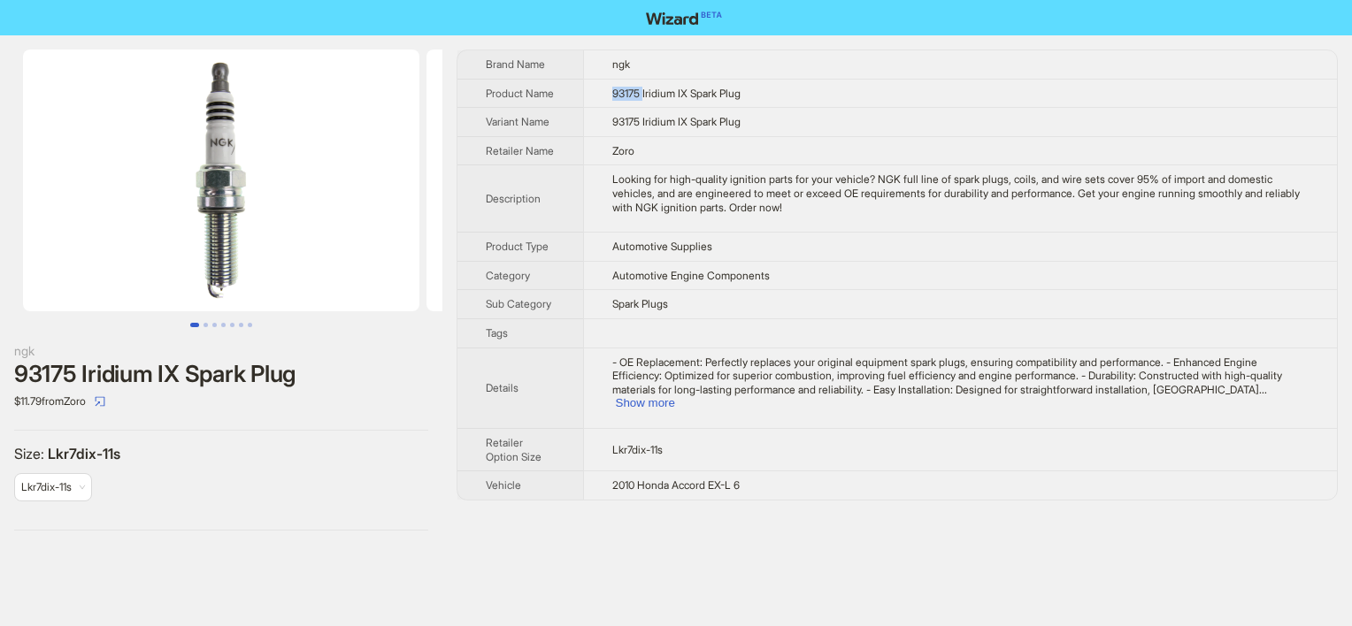
drag, startPoint x: 612, startPoint y: 98, endPoint x: 646, endPoint y: 100, distance: 33.7
click at [646, 100] on td "93175 Iridium IX Spark Plug" at bounding box center [960, 93] width 754 height 29
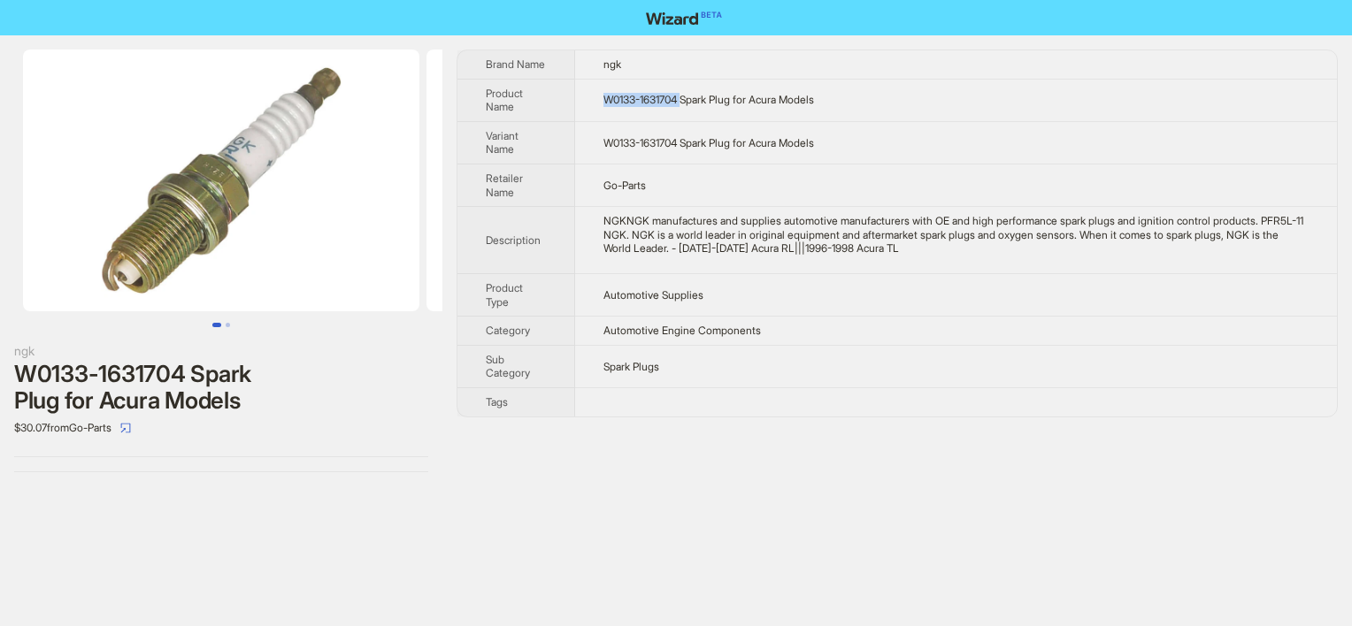
drag, startPoint x: 612, startPoint y: 102, endPoint x: 690, endPoint y: 96, distance: 78.1
click at [690, 96] on span "W0133-1631704 Spark Plug for Acura Models" at bounding box center [708, 99] width 211 height 13
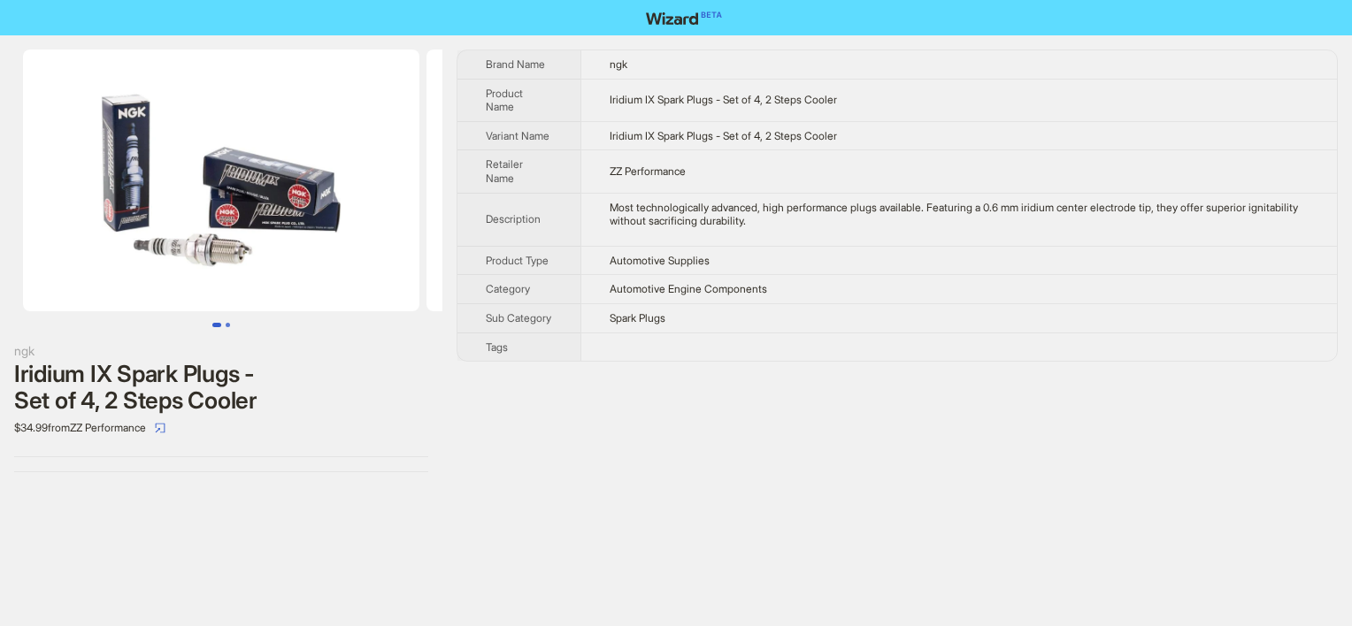
click at [226, 324] on button "Go to slide 2" at bounding box center [228, 325] width 4 height 4
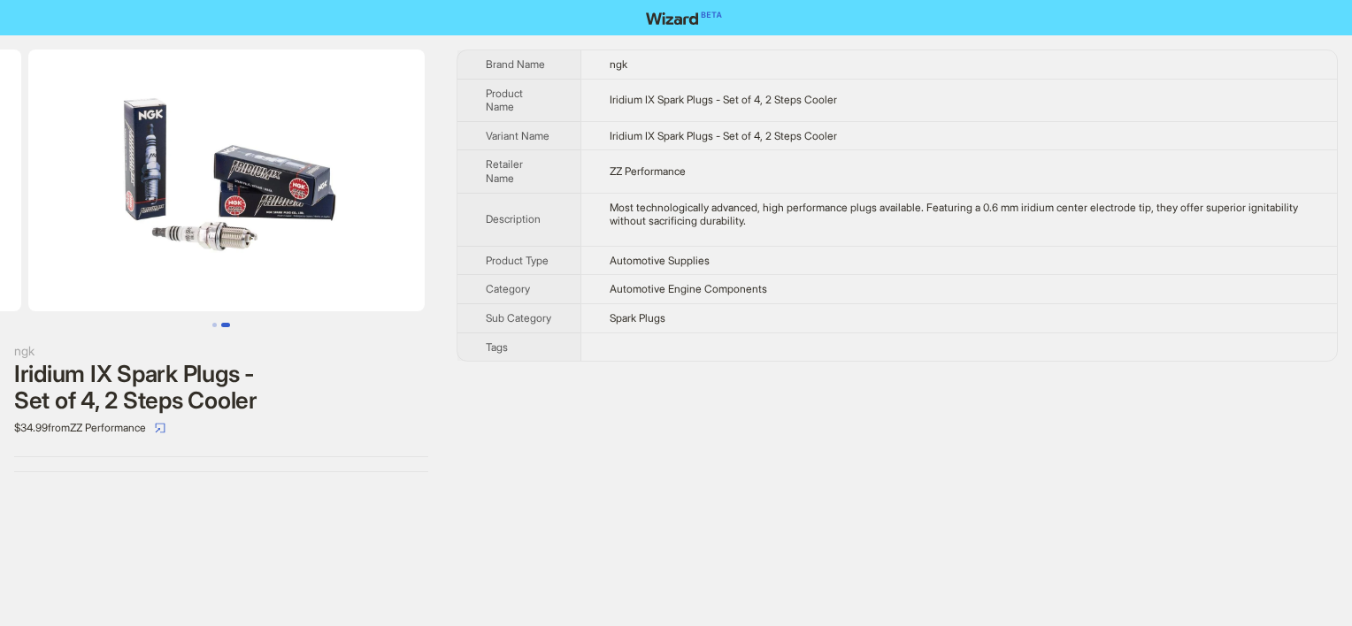
scroll to position [0, 403]
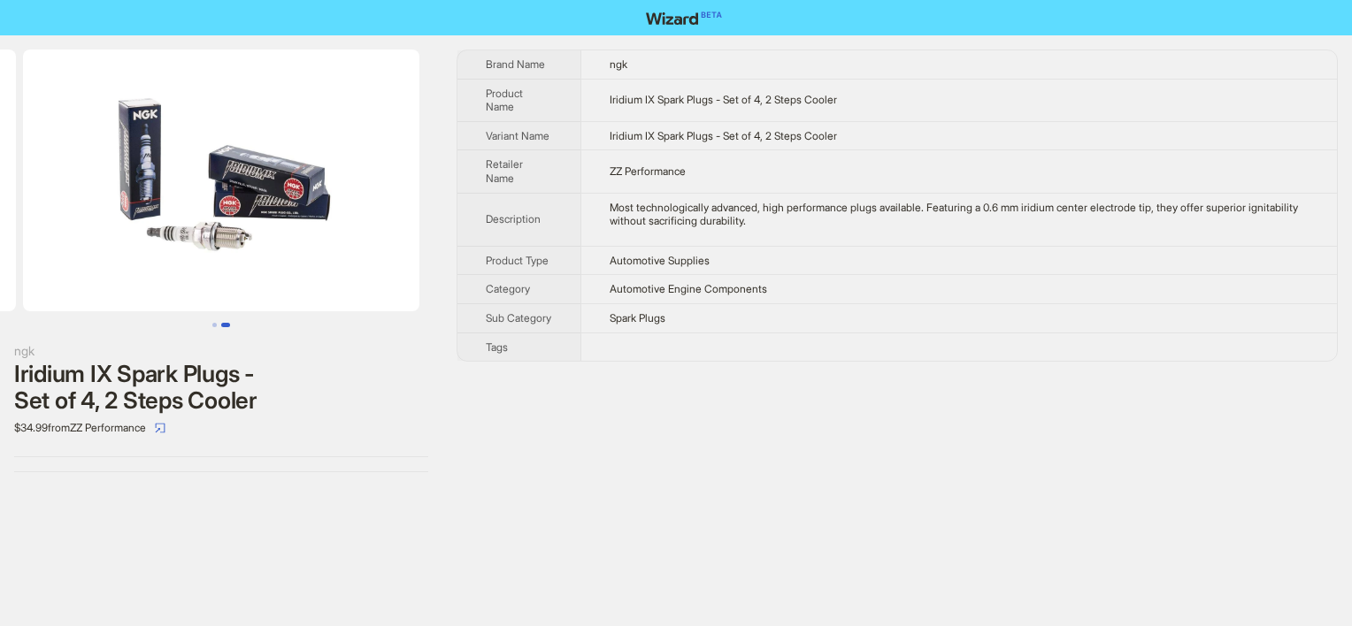
click at [226, 242] on img at bounding box center [221, 181] width 396 height 262
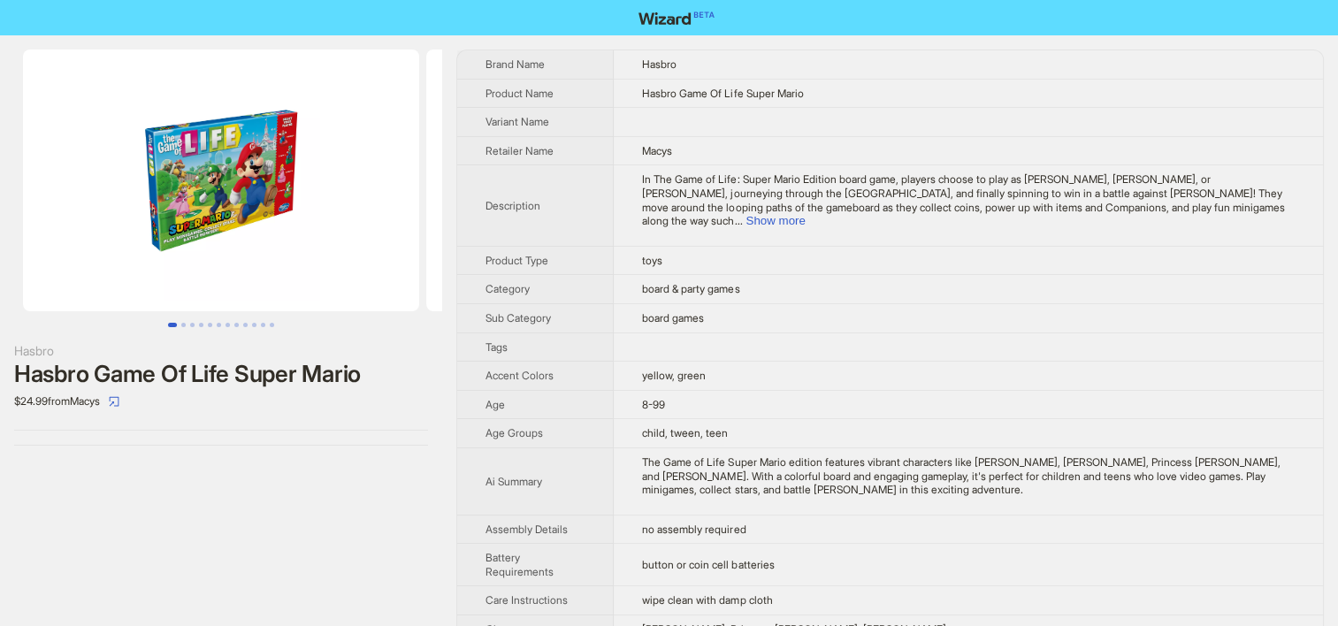
click at [680, 369] on td "yellow, green" at bounding box center [968, 376] width 709 height 29
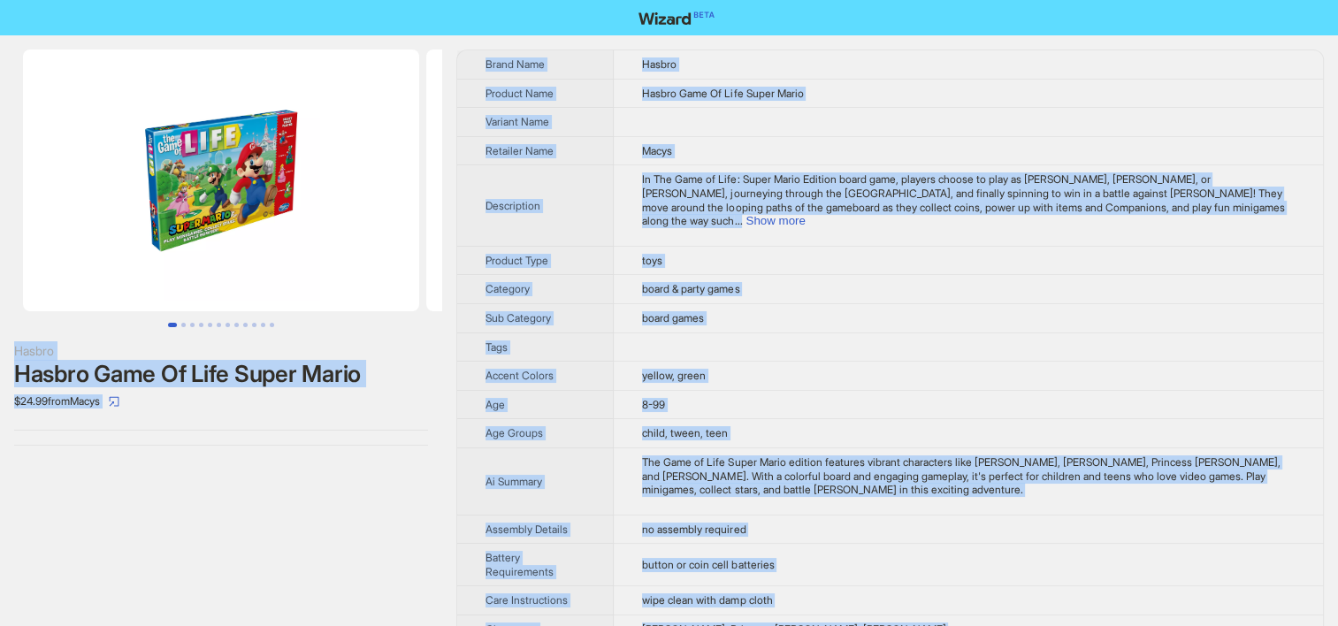
copy div "Hasbro Hasbro Game Of Life Super Mario $24.99 from Macys Brand Name Hasbro Prod…"
click at [545, 213] on th "Description" at bounding box center [535, 205] width 157 height 80
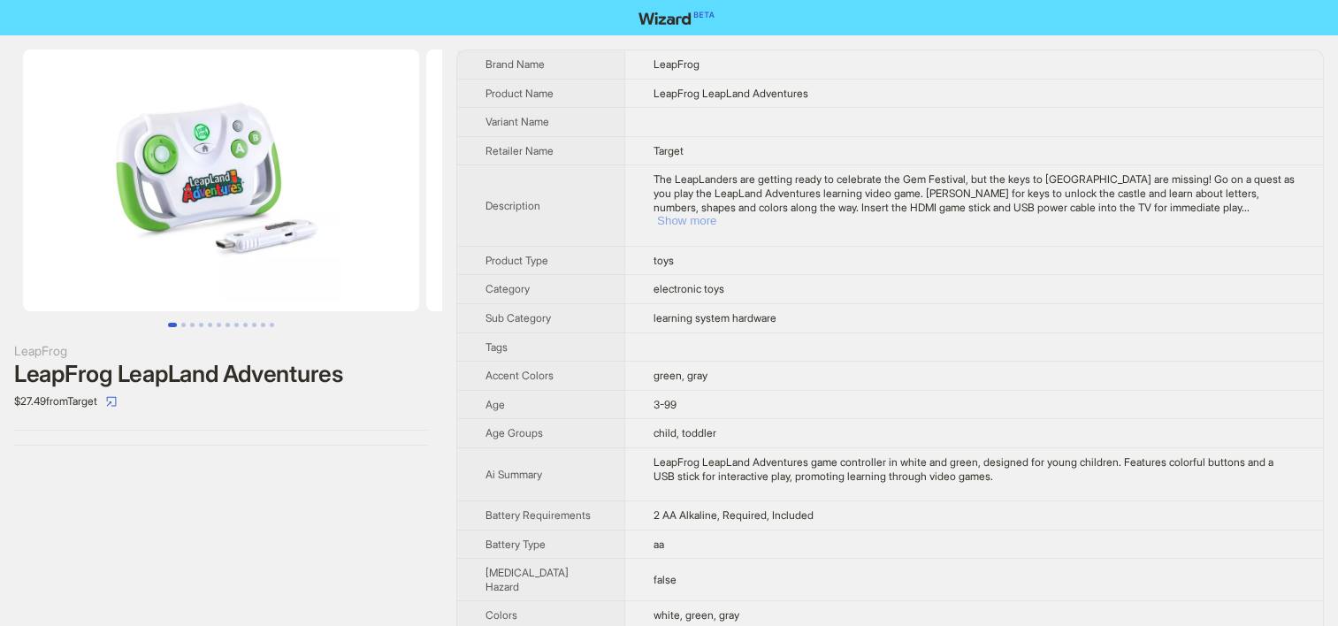
click at [717, 214] on button "Show more" at bounding box center [686, 220] width 59 height 13
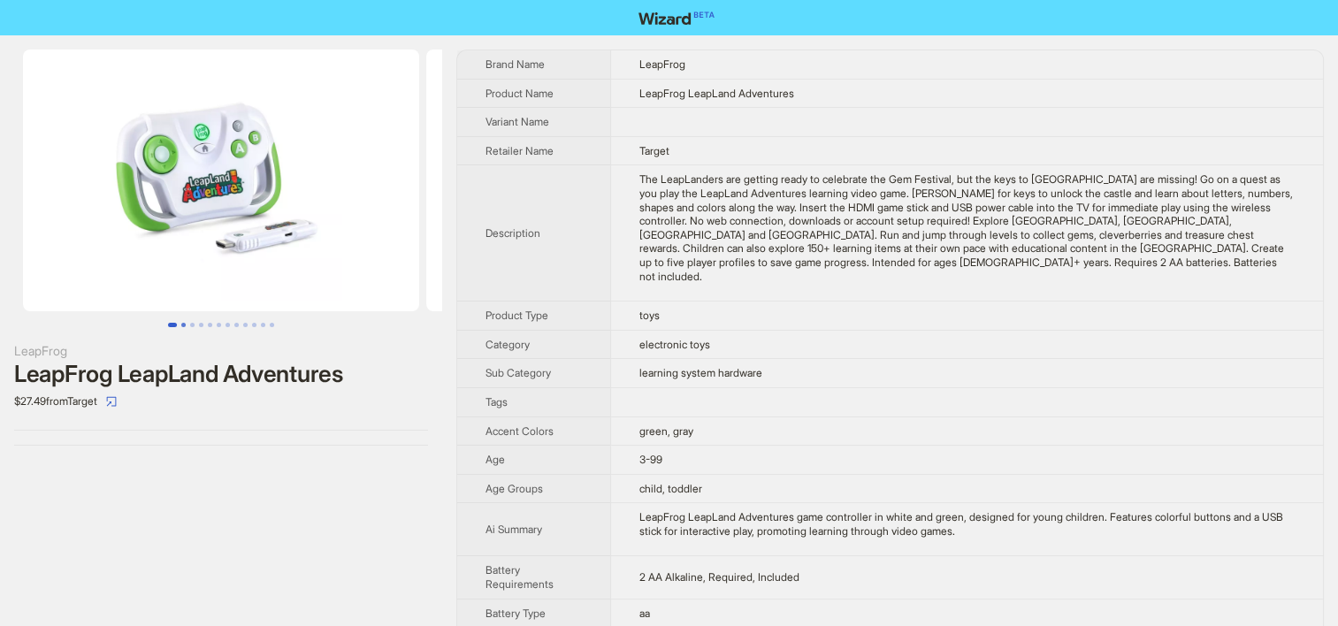
click at [181, 323] on button "Go to slide 2" at bounding box center [183, 325] width 4 height 4
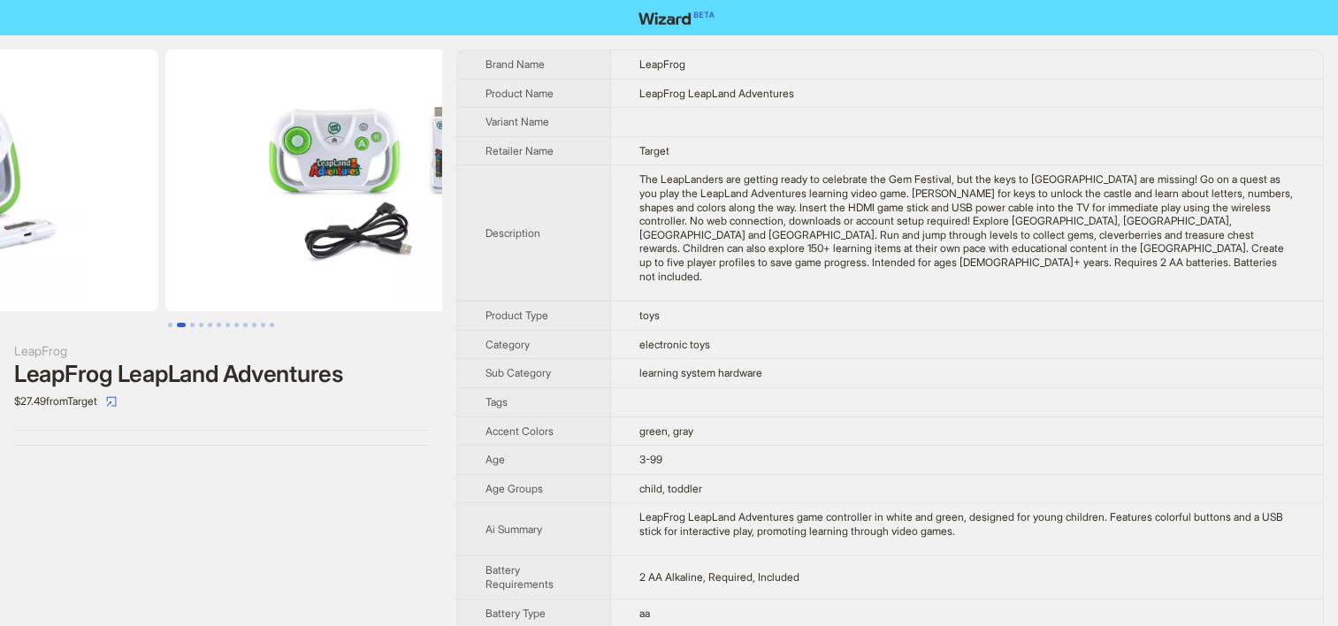
scroll to position [0, 403]
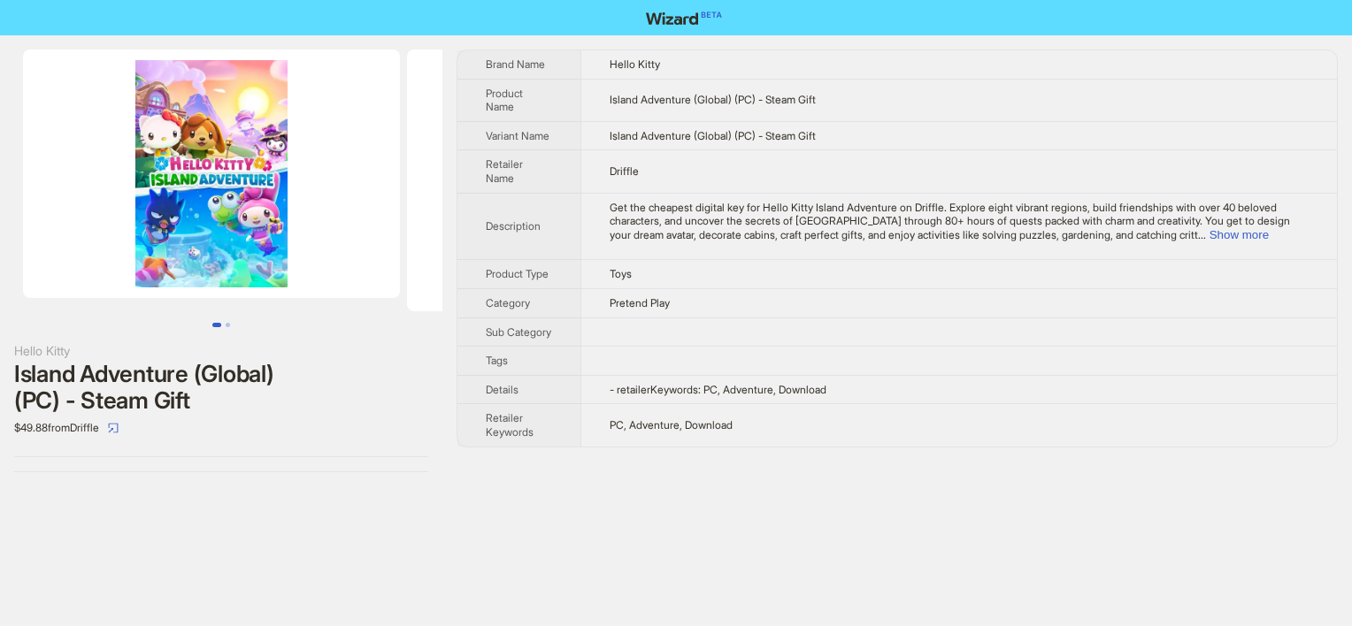
click at [184, 279] on img at bounding box center [211, 174] width 377 height 249
click at [1260, 244] on td "Get the cheapest digital key for Hello Kitty Island Adventure on Driffle. Explo…" at bounding box center [958, 226] width 756 height 67
click at [1263, 237] on button "Show more" at bounding box center [1238, 234] width 59 height 13
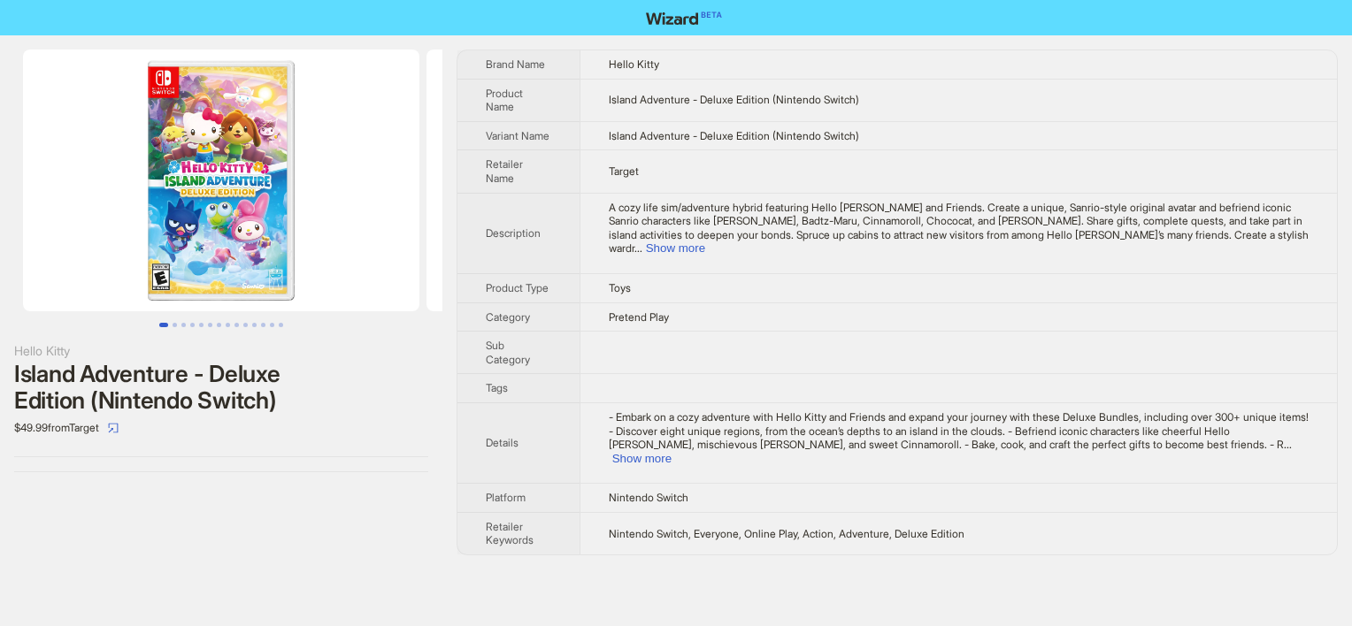
click at [216, 252] on img at bounding box center [221, 181] width 396 height 262
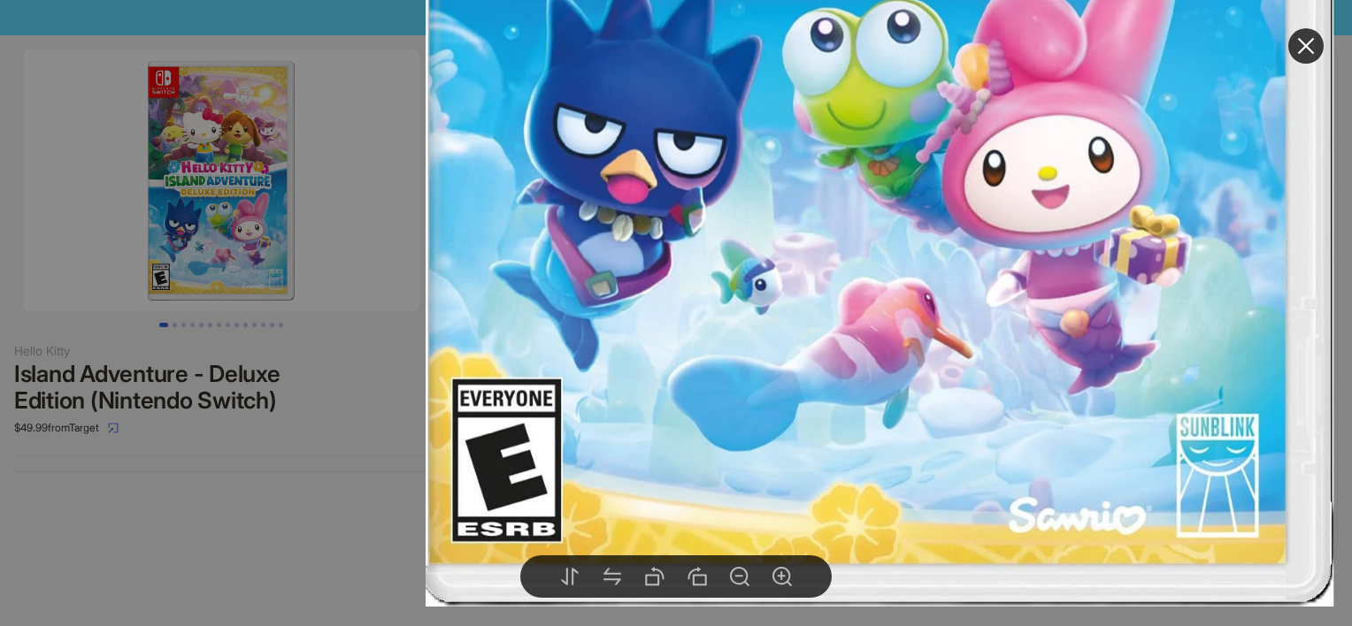
click at [361, 459] on div at bounding box center [676, 313] width 1352 height 626
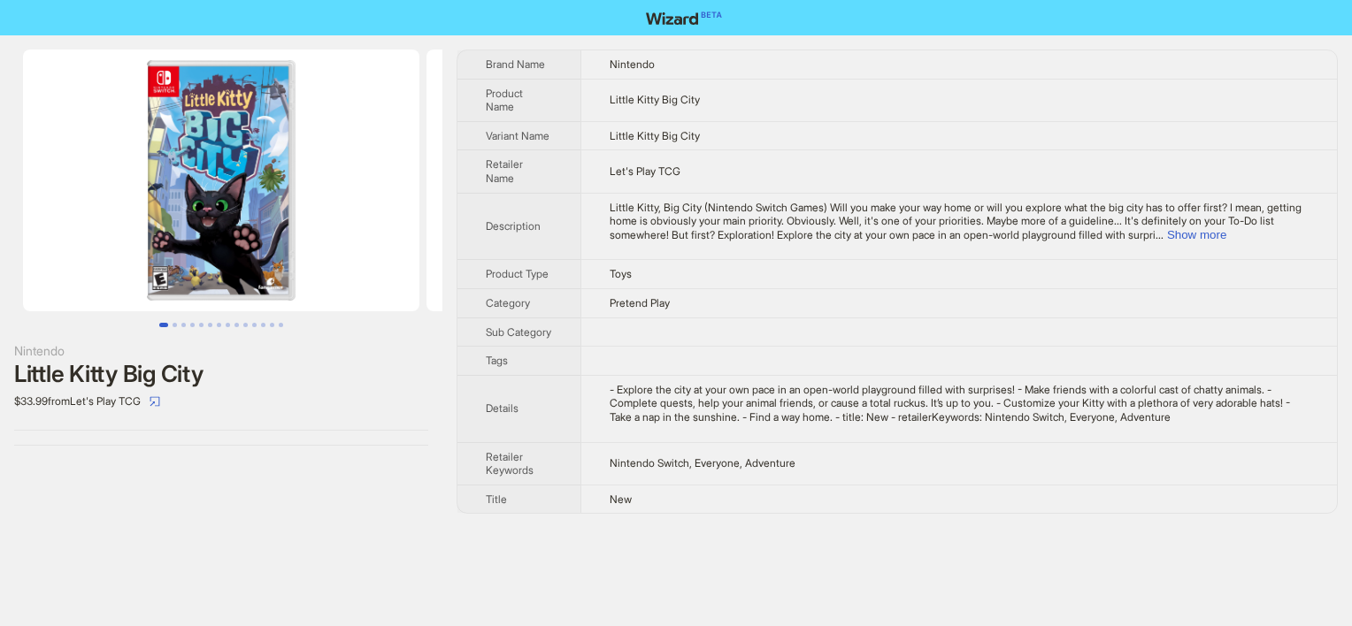
click at [158, 278] on img at bounding box center [221, 181] width 396 height 262
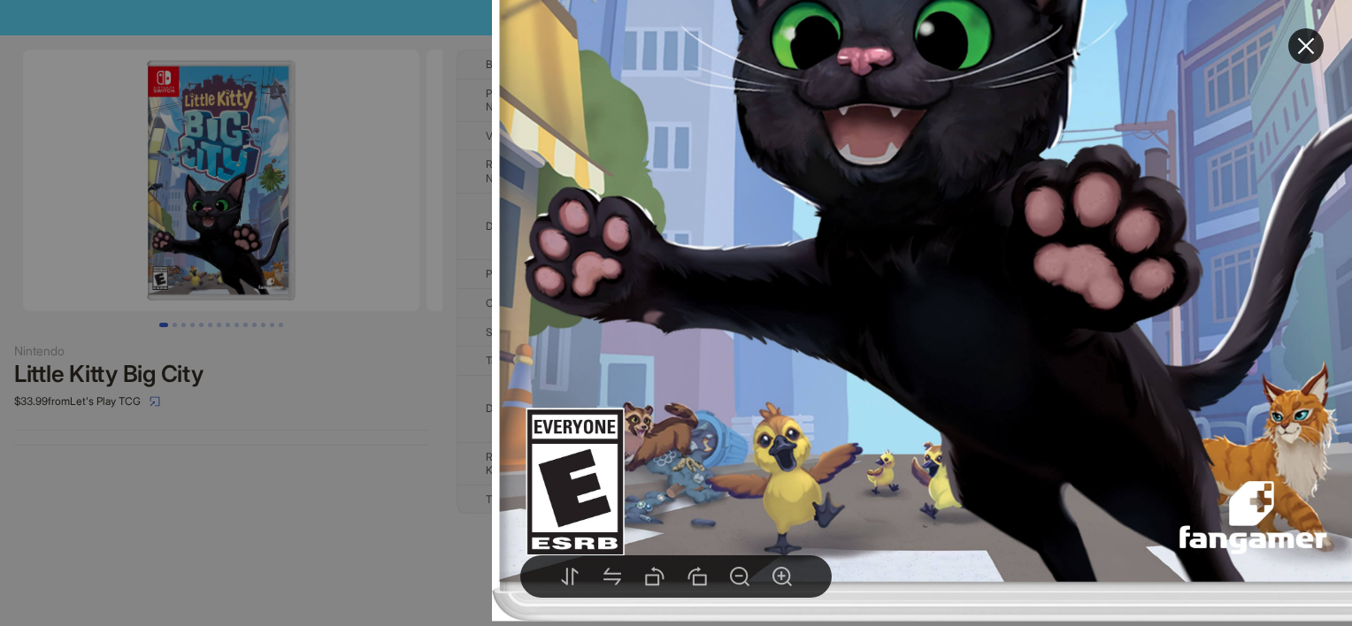
click at [364, 226] on div at bounding box center [676, 313] width 1352 height 626
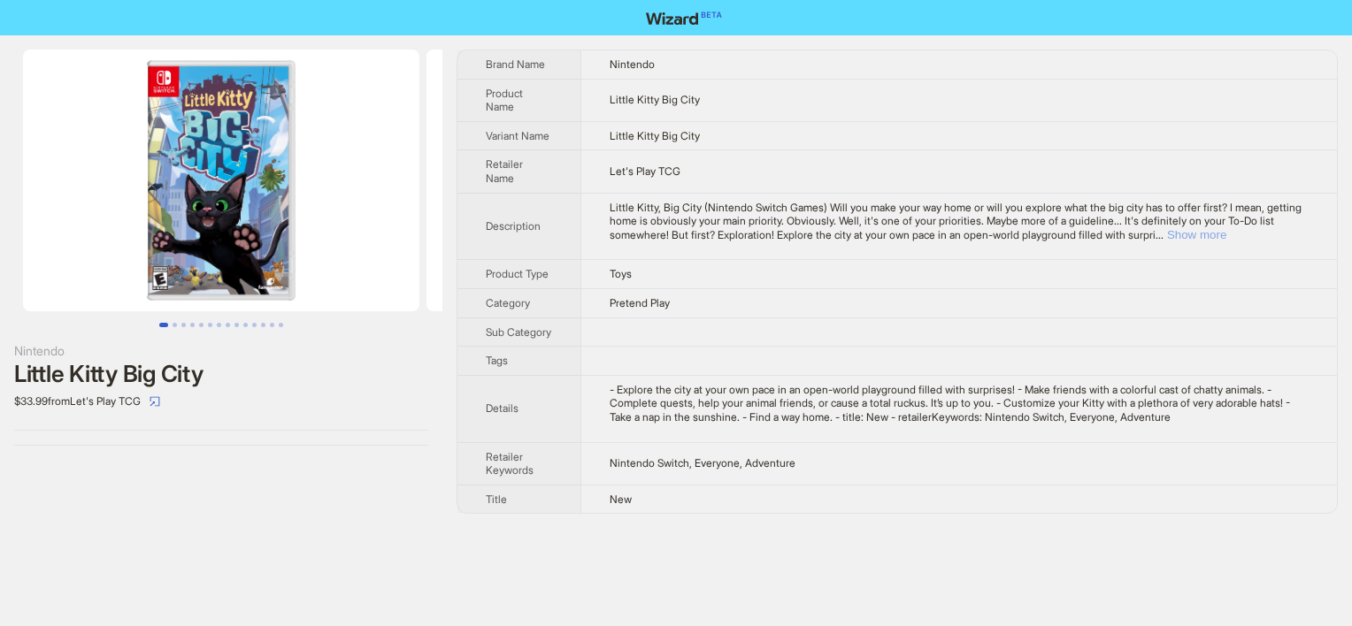
click at [1226, 232] on button "Show more" at bounding box center [1196, 234] width 59 height 13
click at [674, 375] on td at bounding box center [958, 361] width 756 height 29
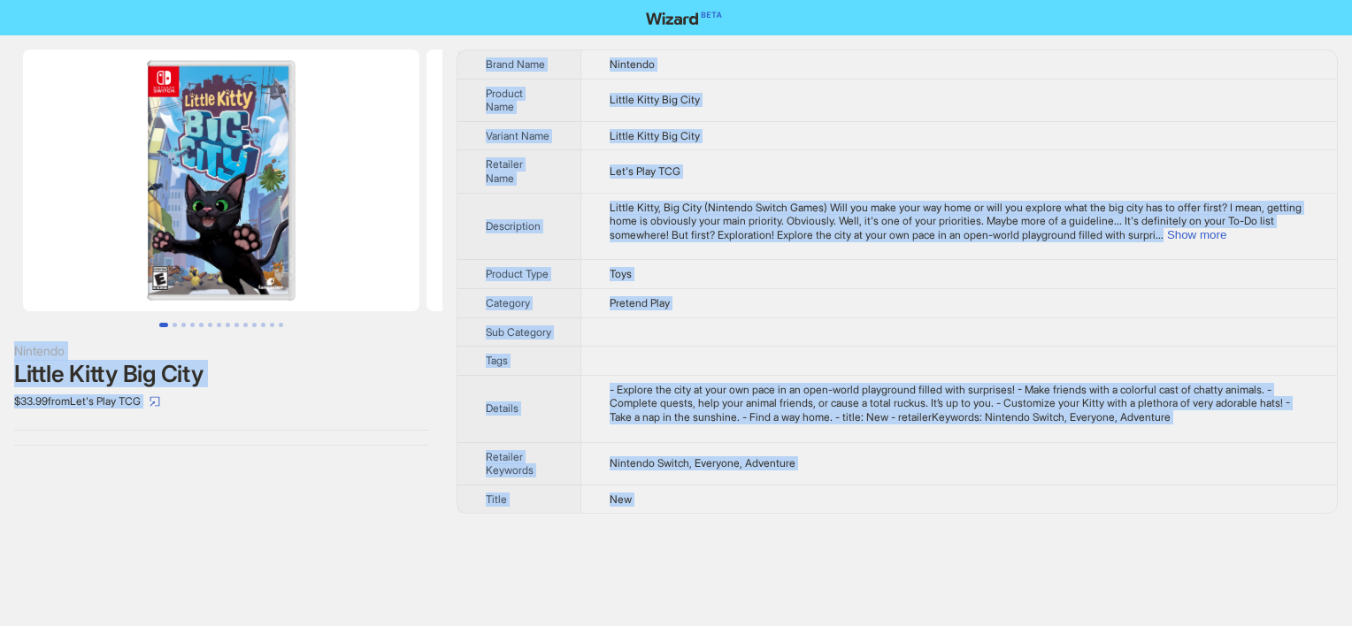
copy div "Loremips Dolors Ametc Adi Elit $70.98 sedd Eiu't Inci UTL Etdol Magn Aliquaen A…"
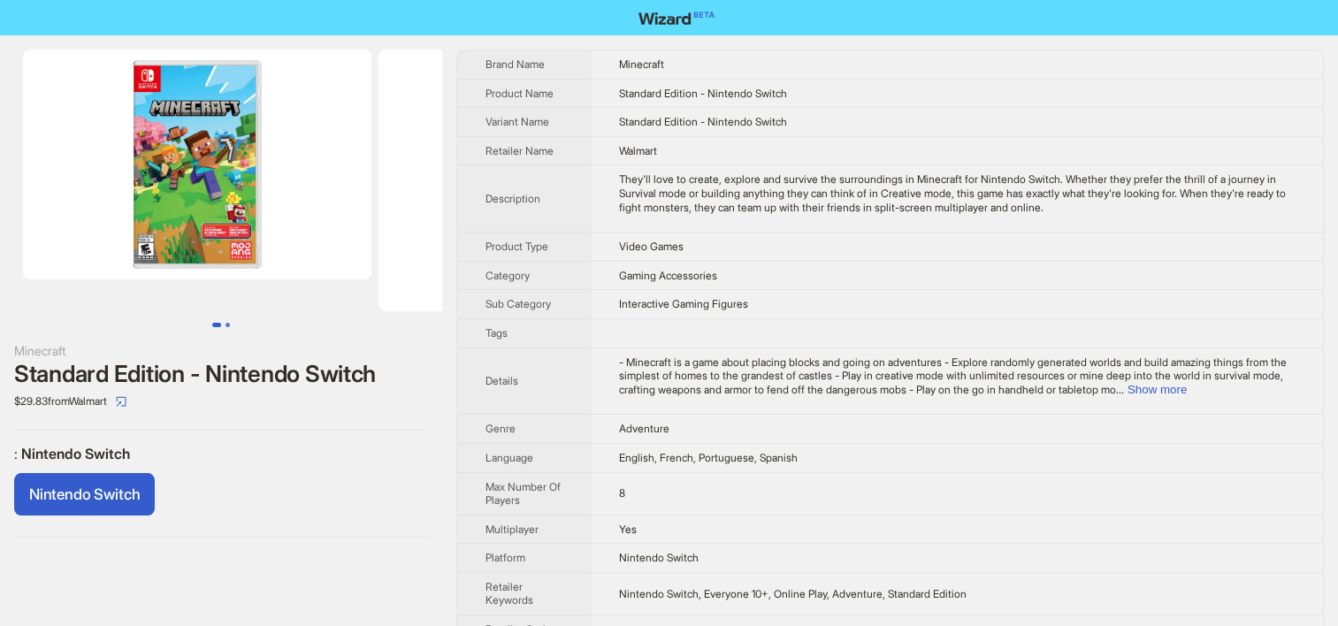
click at [230, 324] on button "Go to slide 2" at bounding box center [228, 325] width 4 height 4
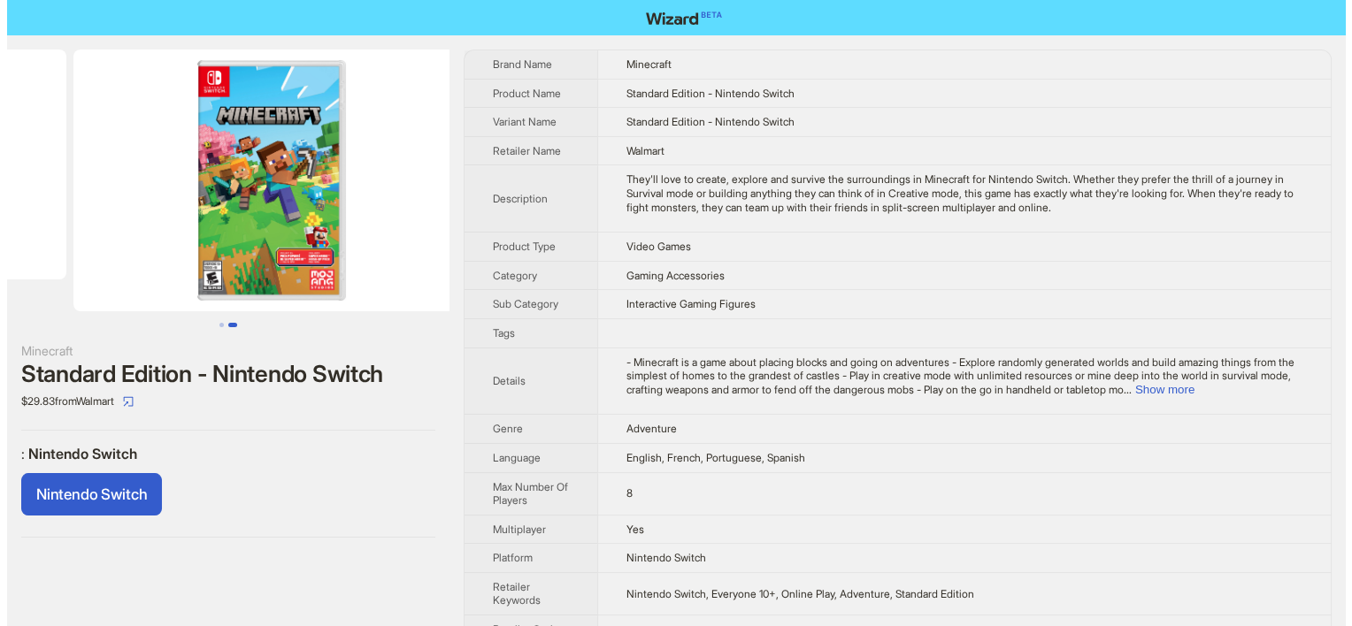
scroll to position [0, 355]
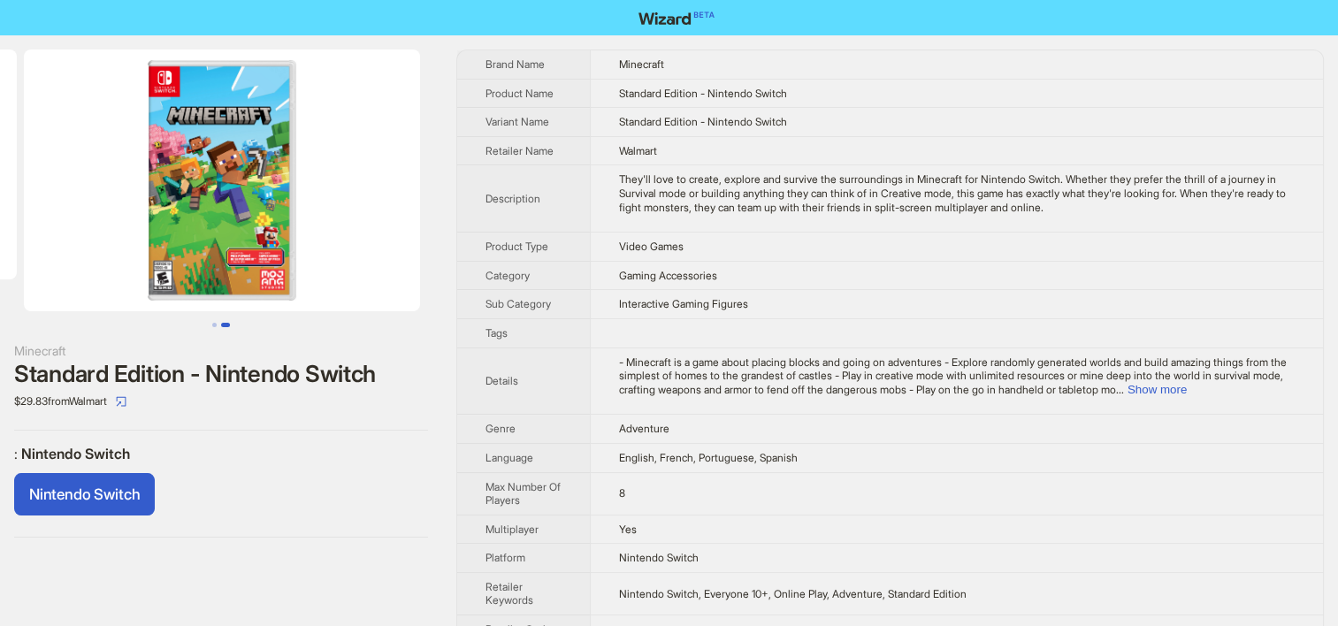
click at [165, 276] on img at bounding box center [222, 181] width 396 height 262
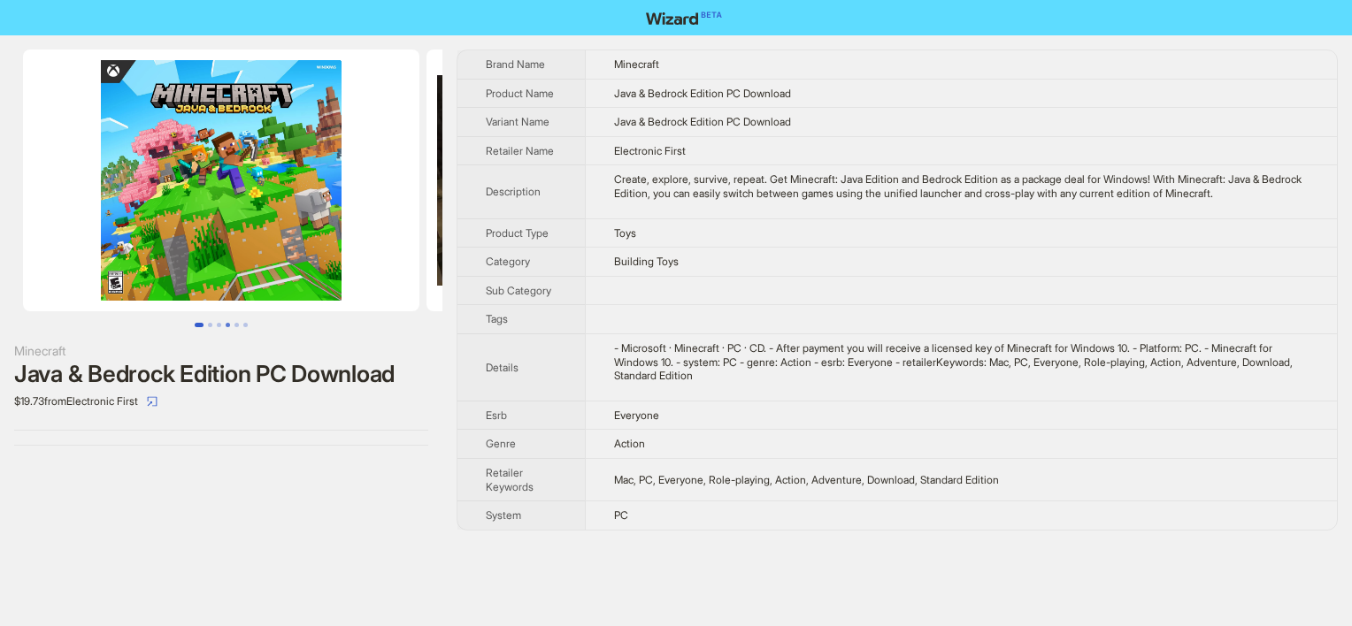
click at [227, 323] on button "Go to slide 4" at bounding box center [228, 325] width 4 height 4
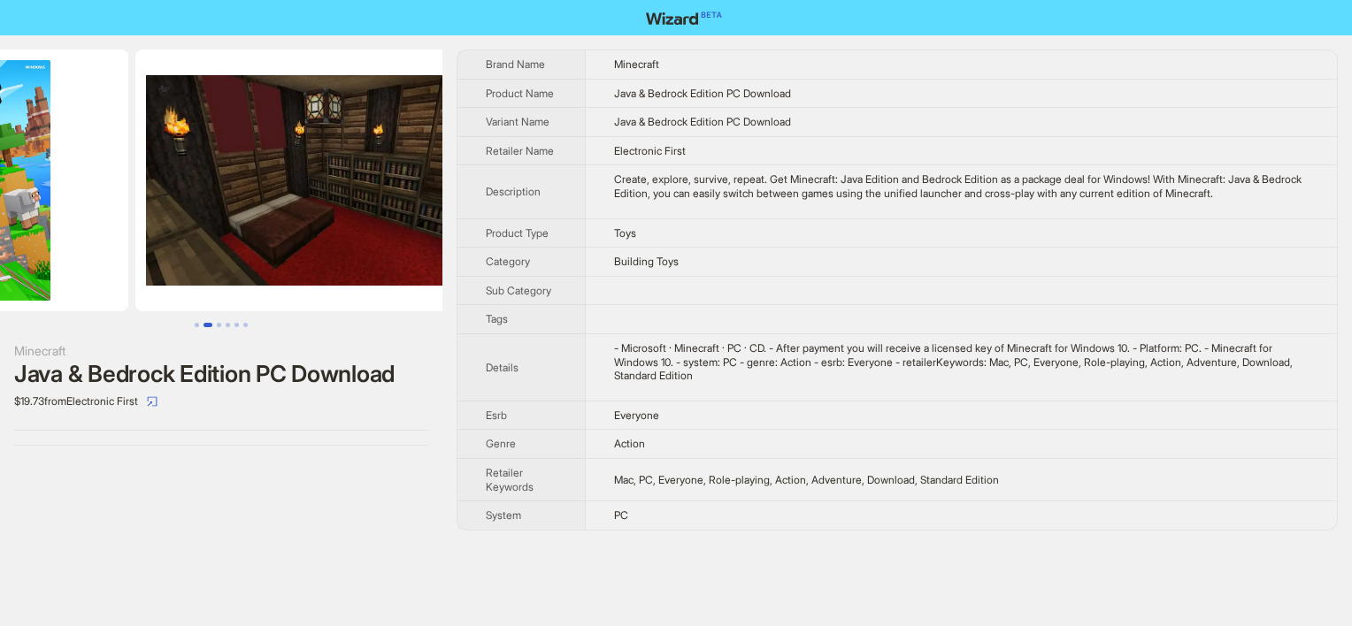
scroll to position [0, 622]
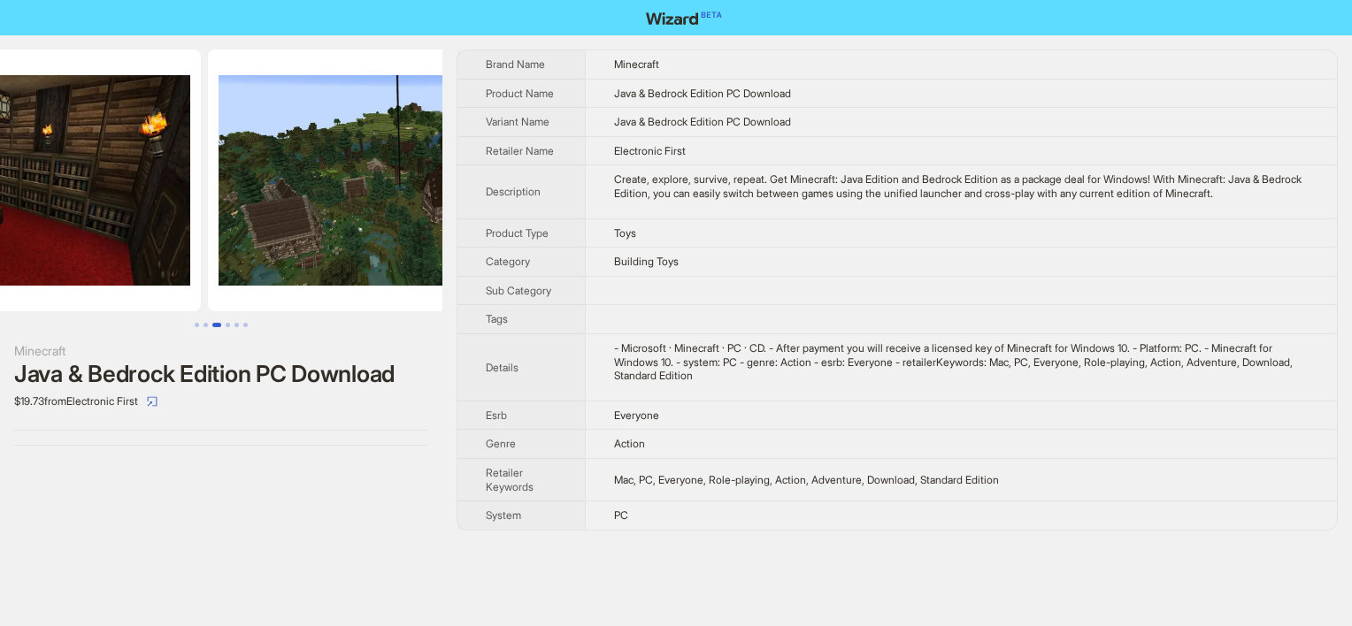
scroll to position [0, 1210]
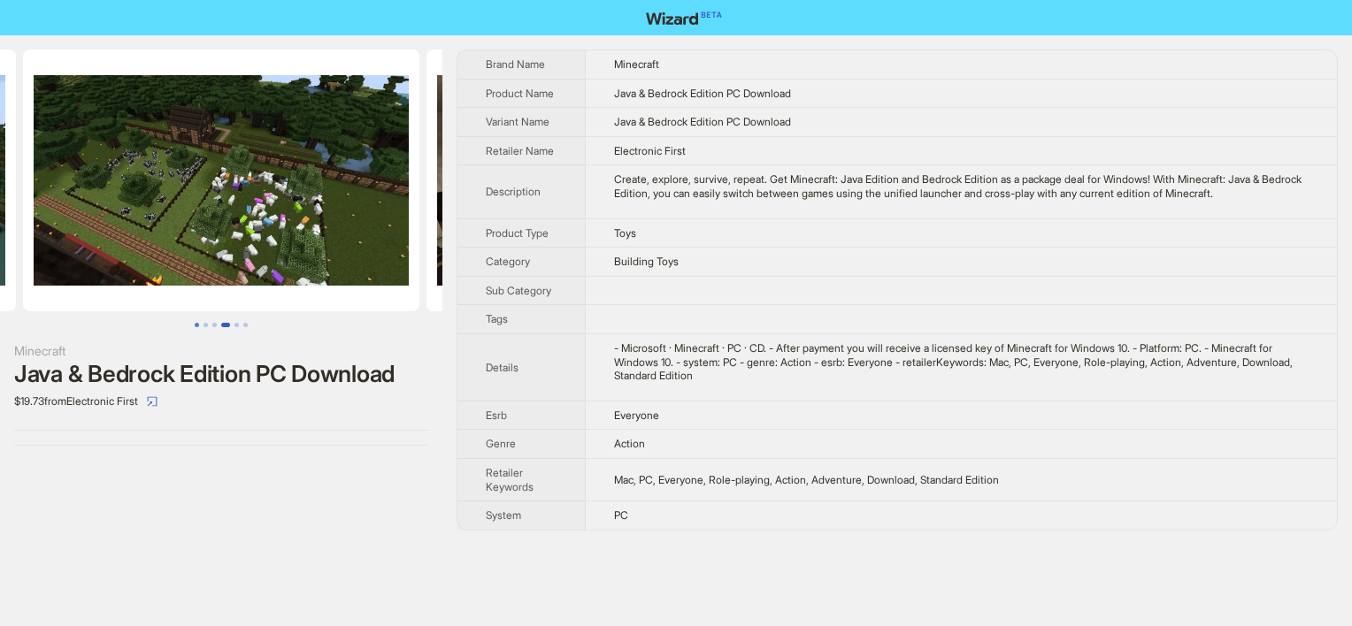
click at [195, 325] on button "Go to slide 1" at bounding box center [197, 325] width 4 height 4
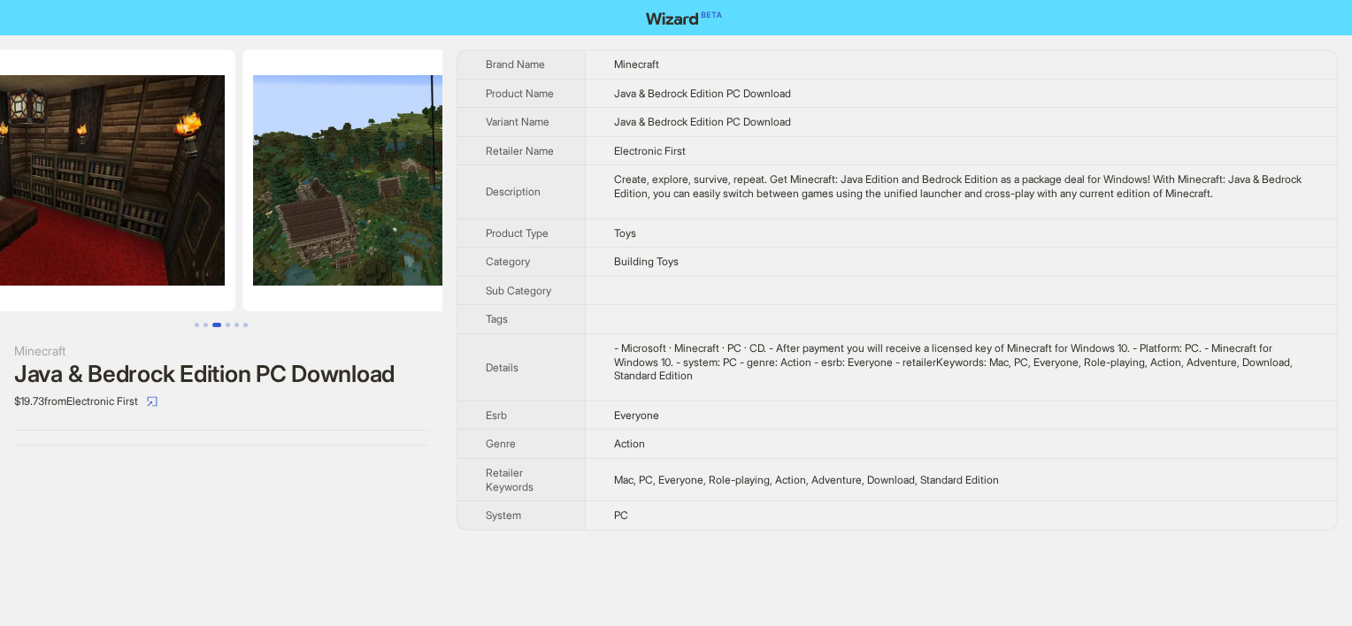
scroll to position [0, 263]
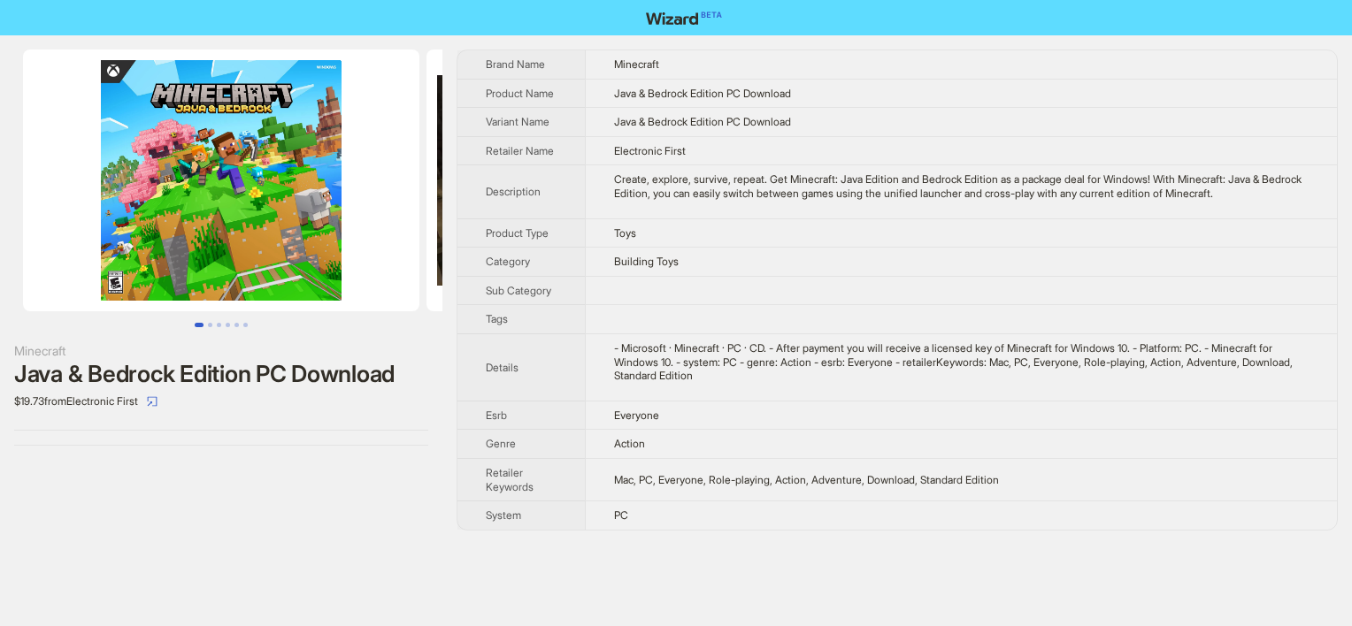
click at [127, 280] on img at bounding box center [221, 181] width 396 height 262
click at [117, 287] on img at bounding box center [221, 181] width 396 height 262
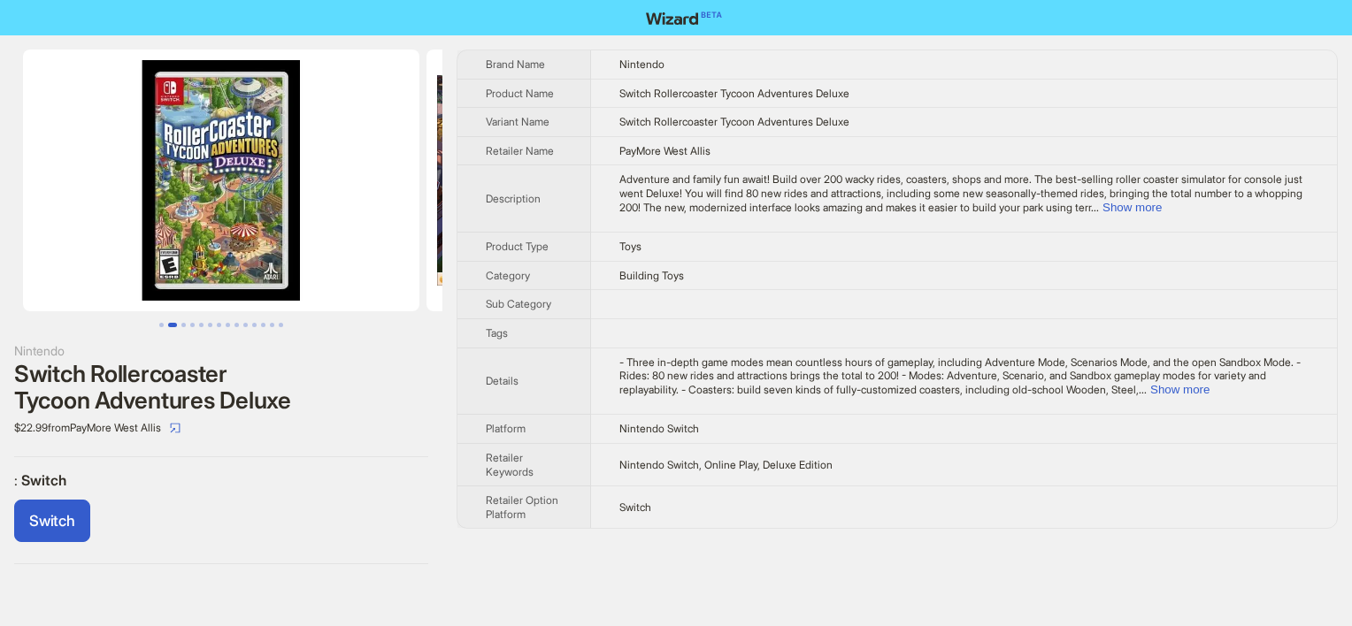
scroll to position [0, 403]
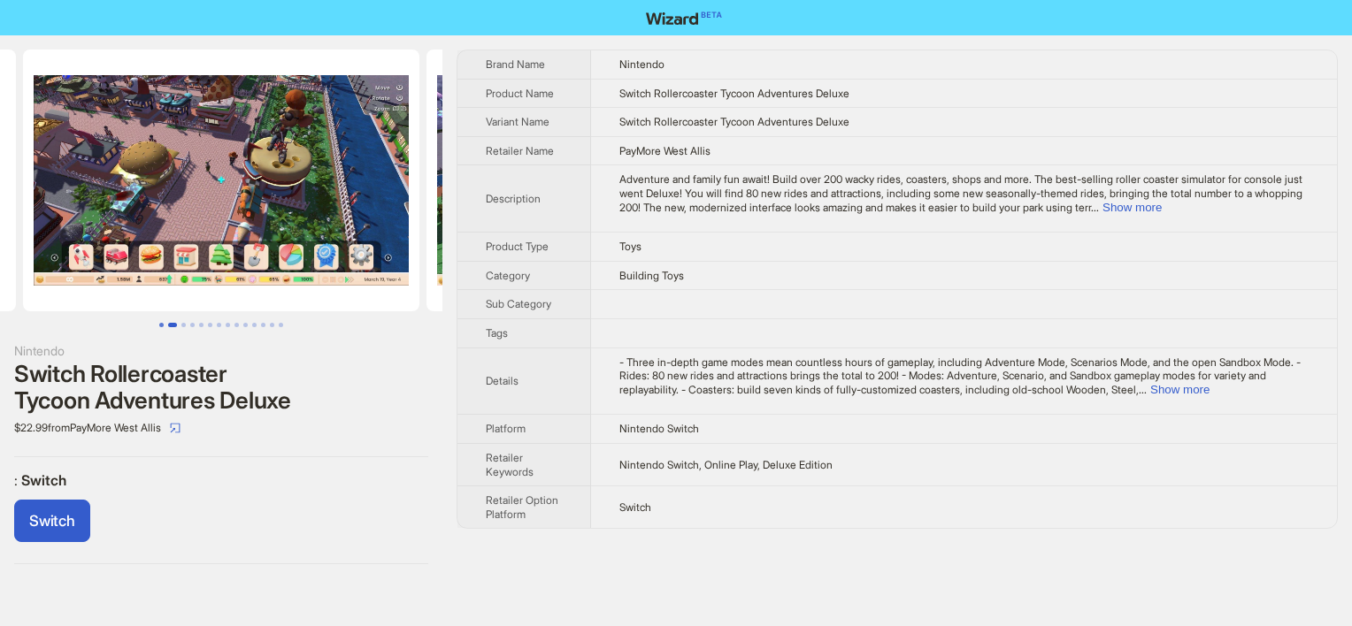
click at [159, 323] on button "Go to slide 1" at bounding box center [161, 325] width 4 height 4
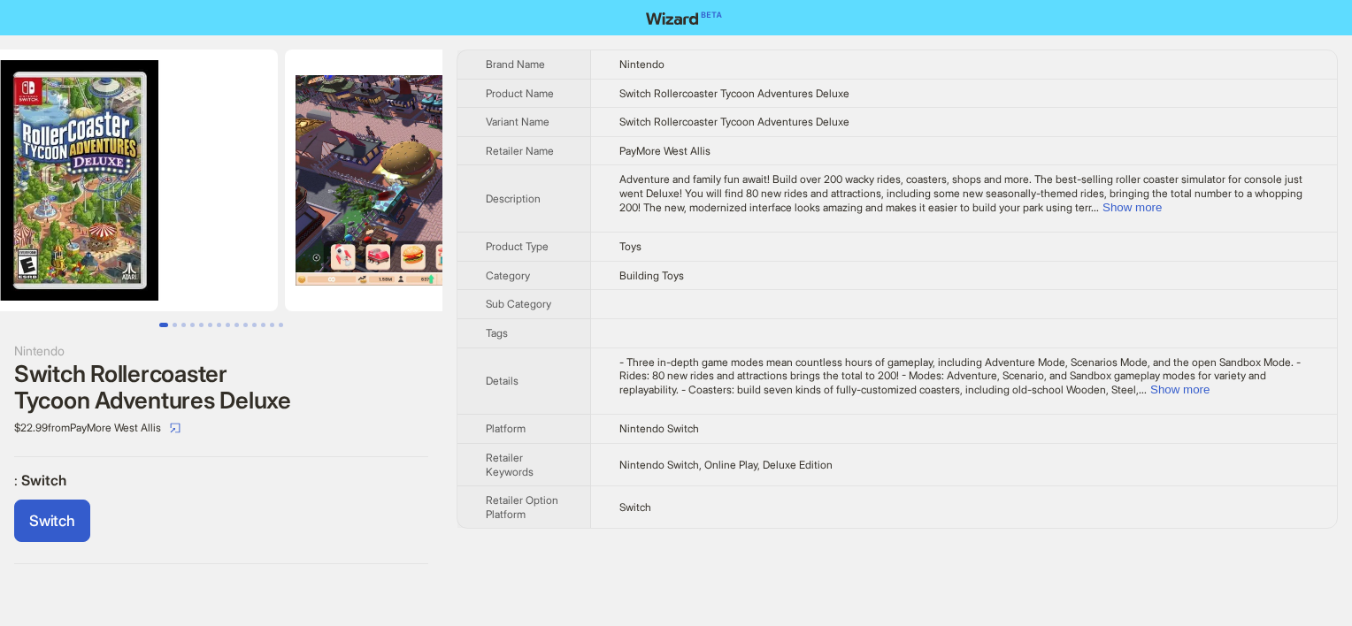
scroll to position [0, 0]
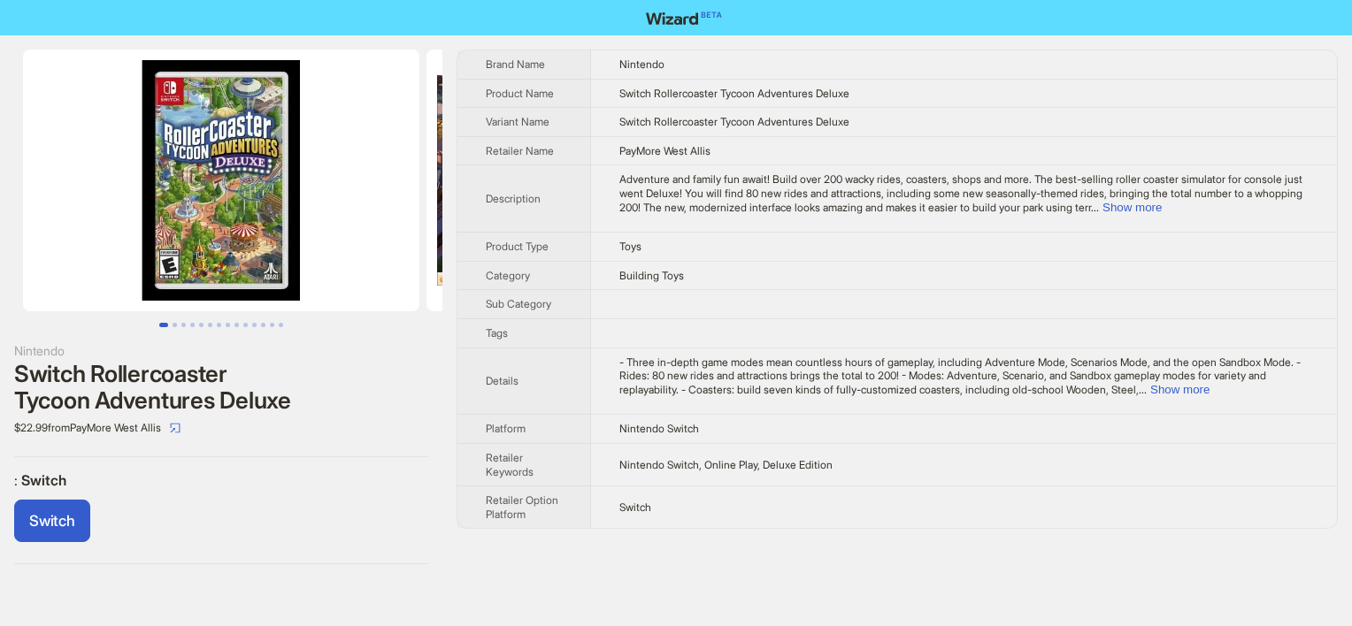
click at [171, 280] on img at bounding box center [221, 181] width 396 height 262
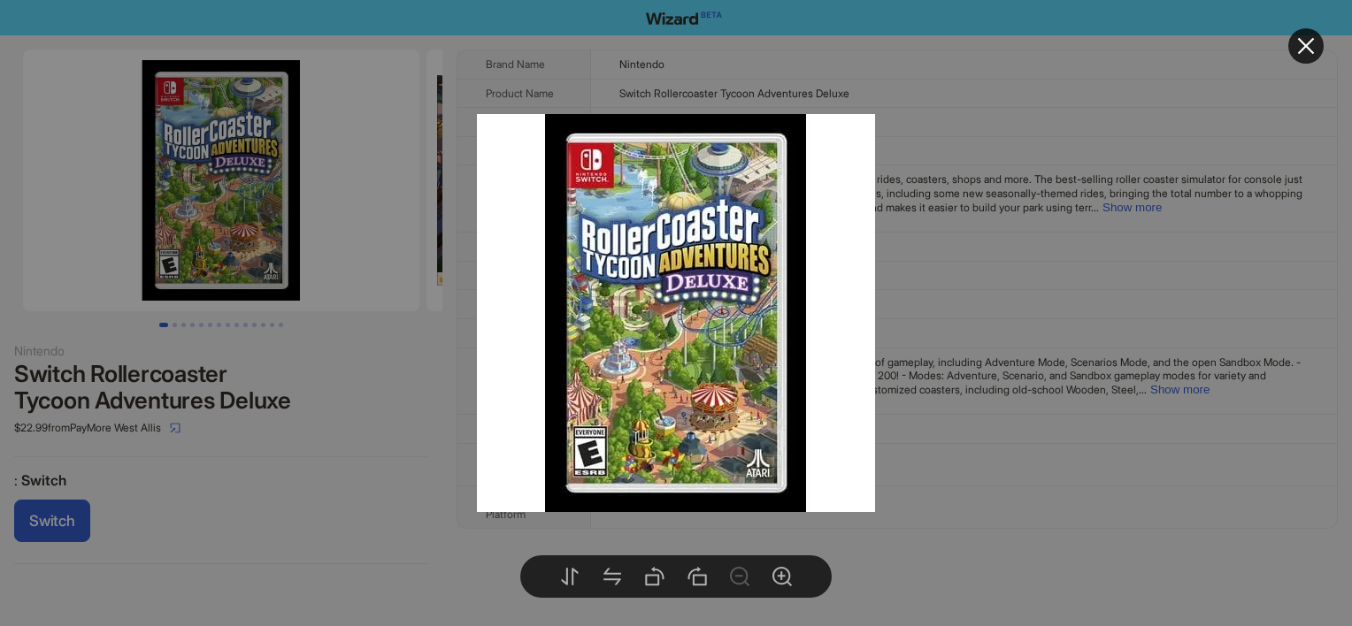
click at [163, 251] on div at bounding box center [676, 313] width 1352 height 626
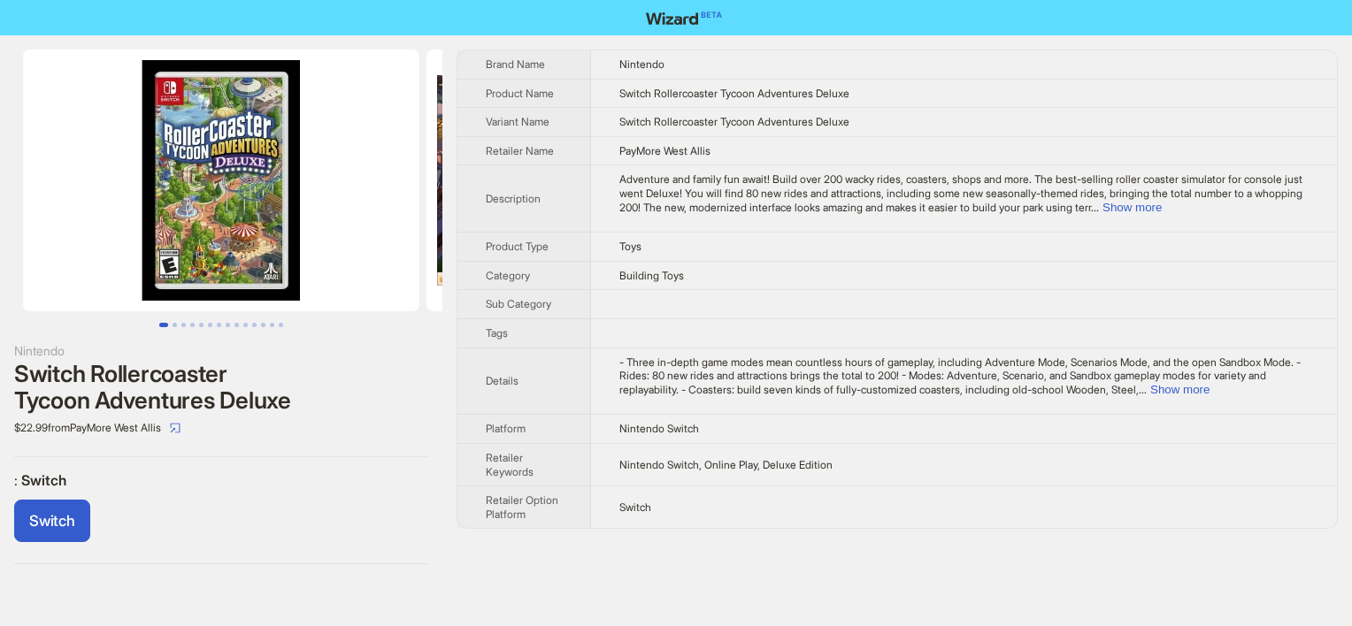
click at [166, 262] on img at bounding box center [221, 181] width 396 height 262
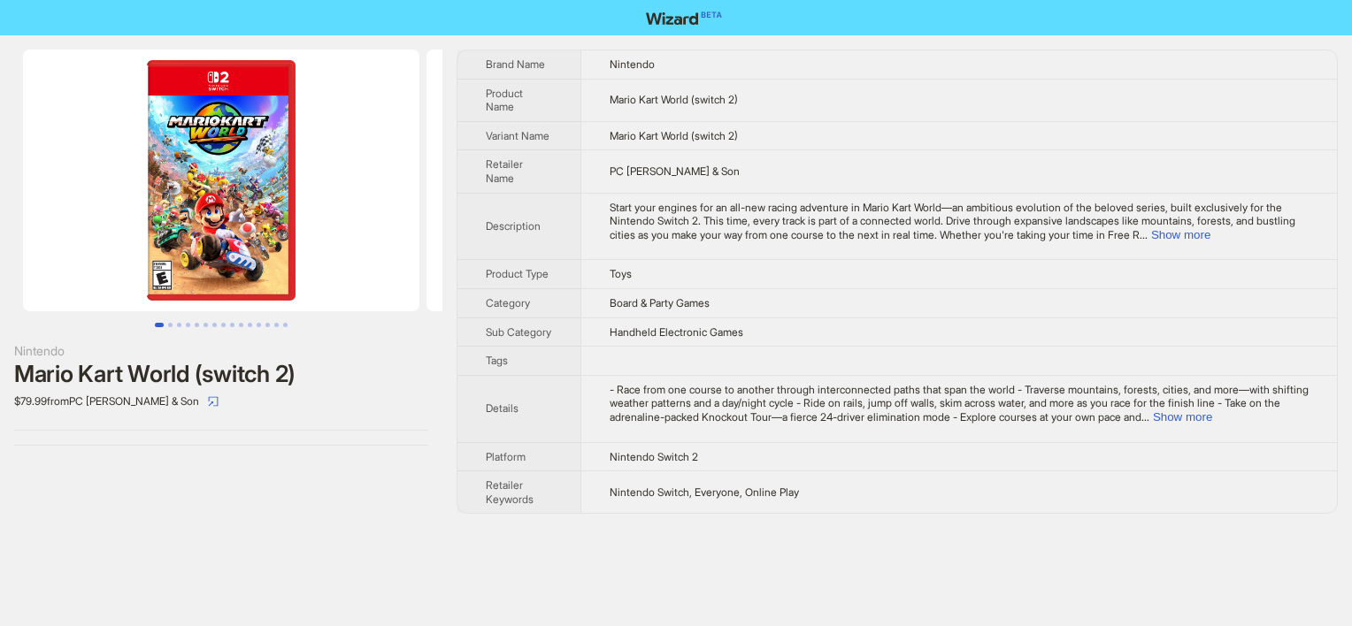
click at [200, 200] on img at bounding box center [221, 181] width 396 height 262
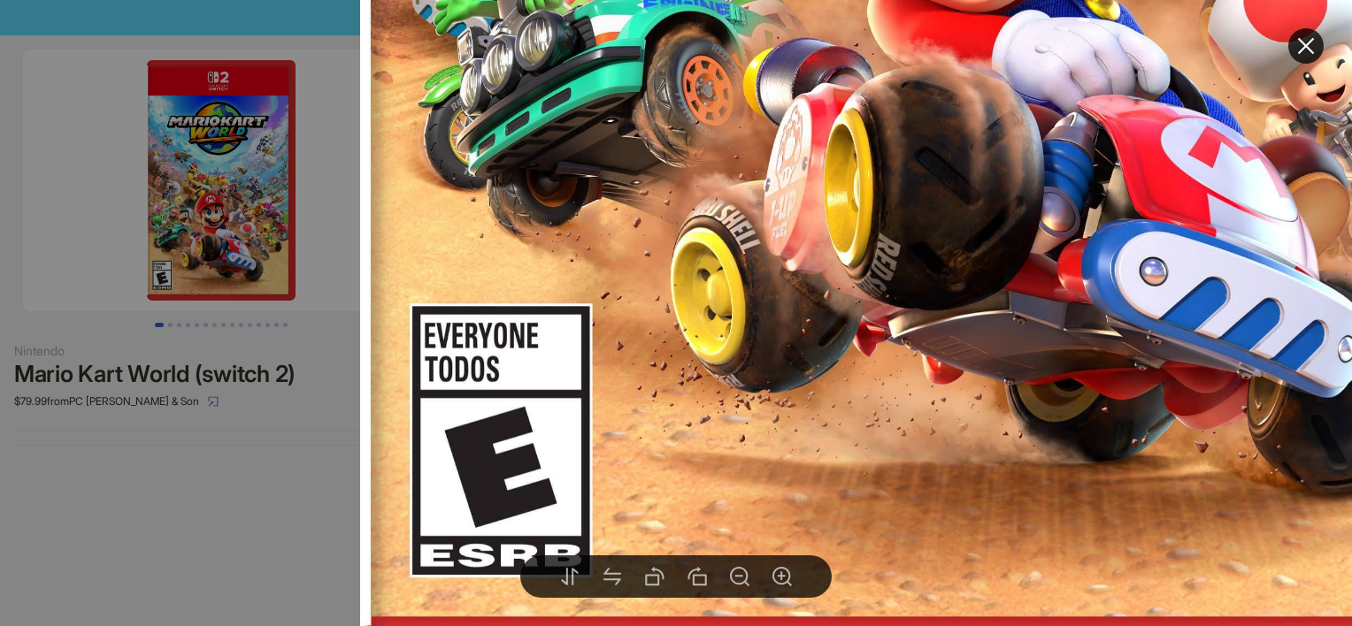
click at [311, 526] on div at bounding box center [676, 313] width 1352 height 626
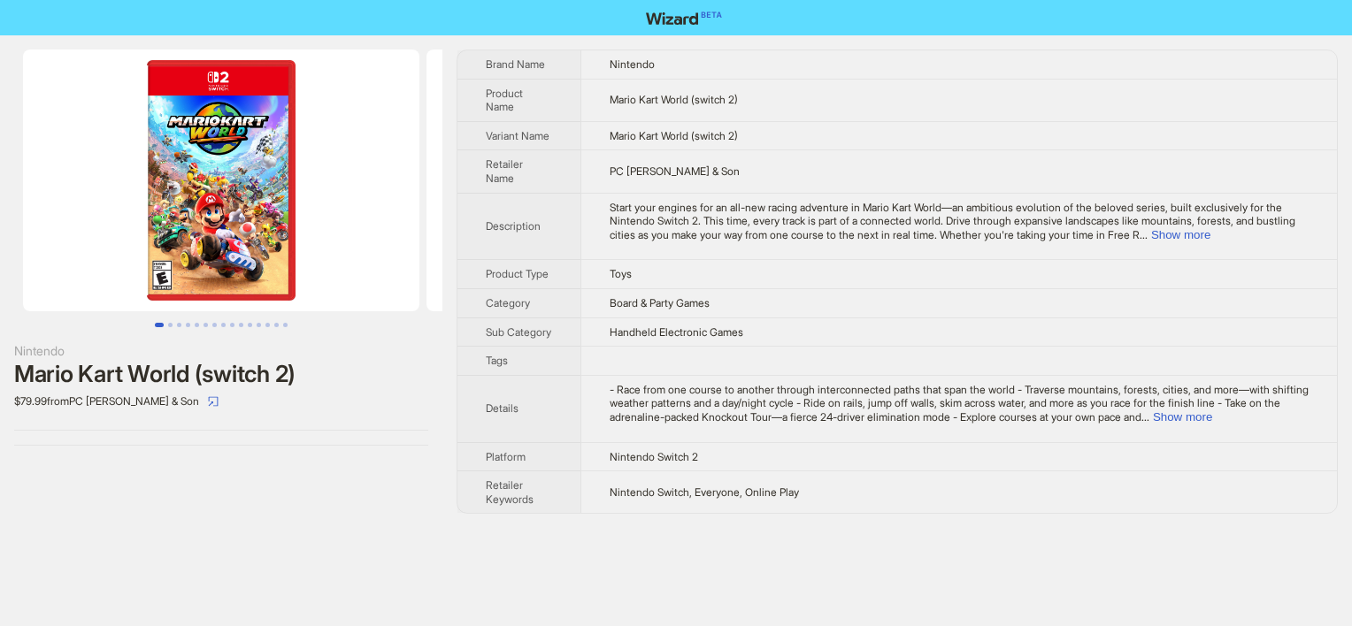
click at [205, 218] on img at bounding box center [221, 181] width 396 height 262
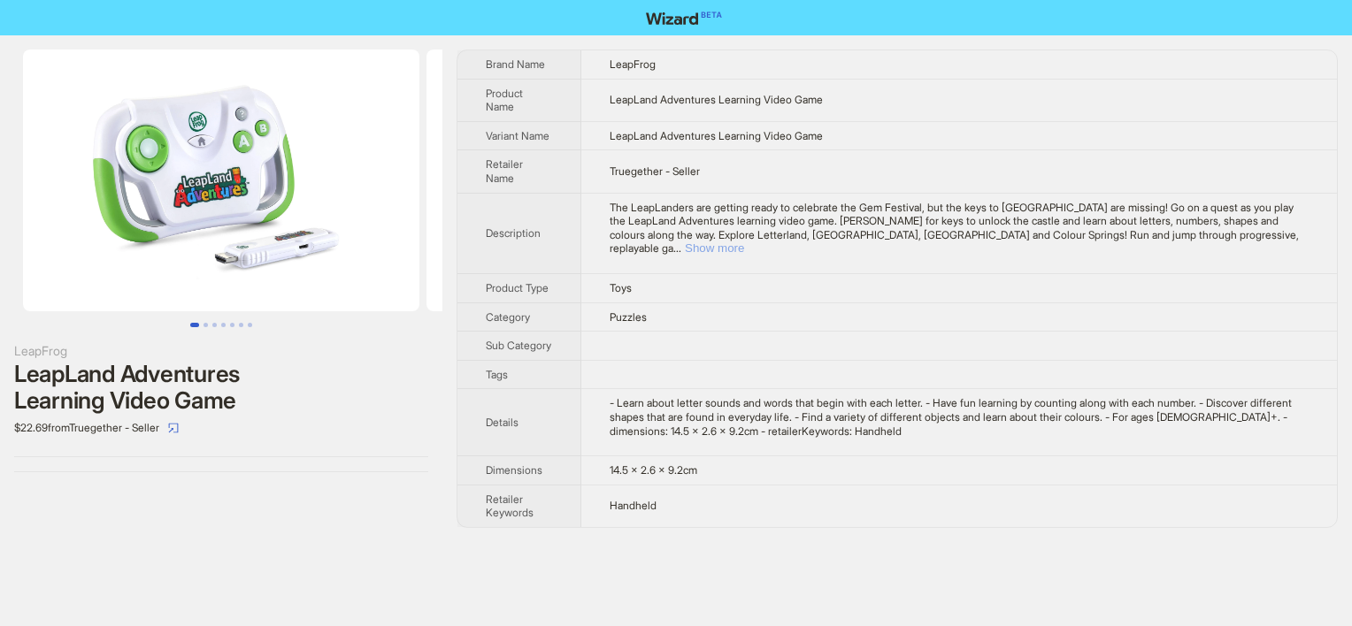
click at [744, 241] on button "Show more" at bounding box center [714, 247] width 59 height 13
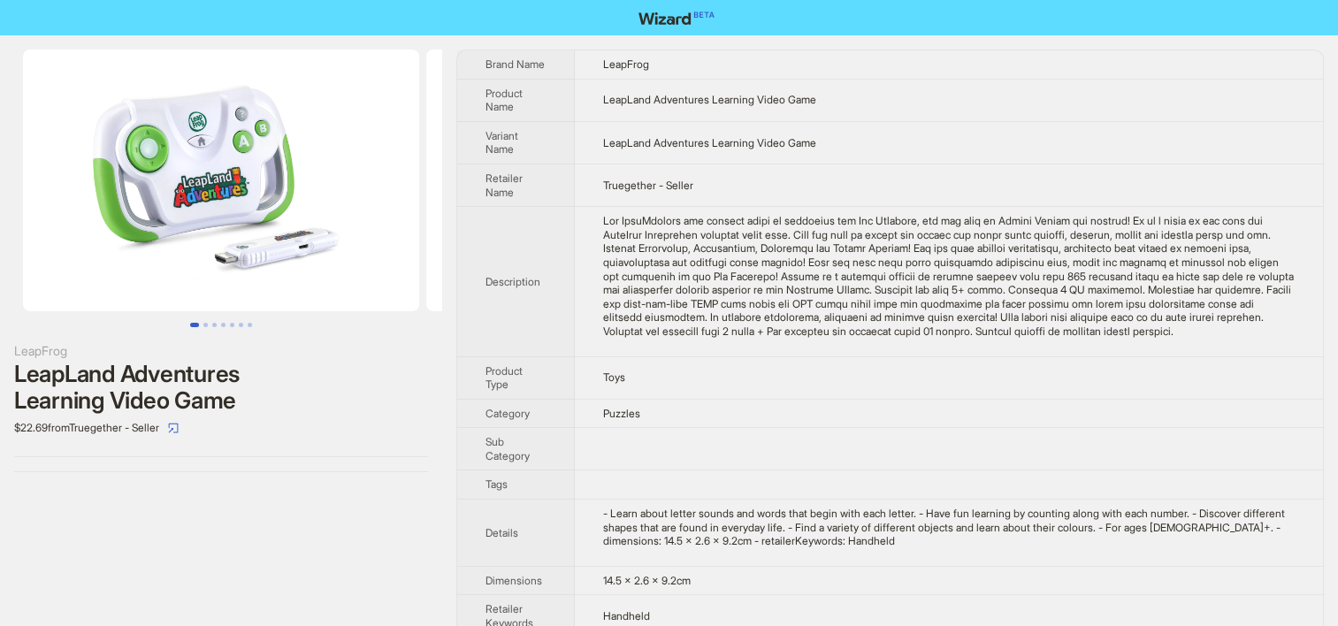
click at [815, 356] on td at bounding box center [949, 281] width 748 height 149
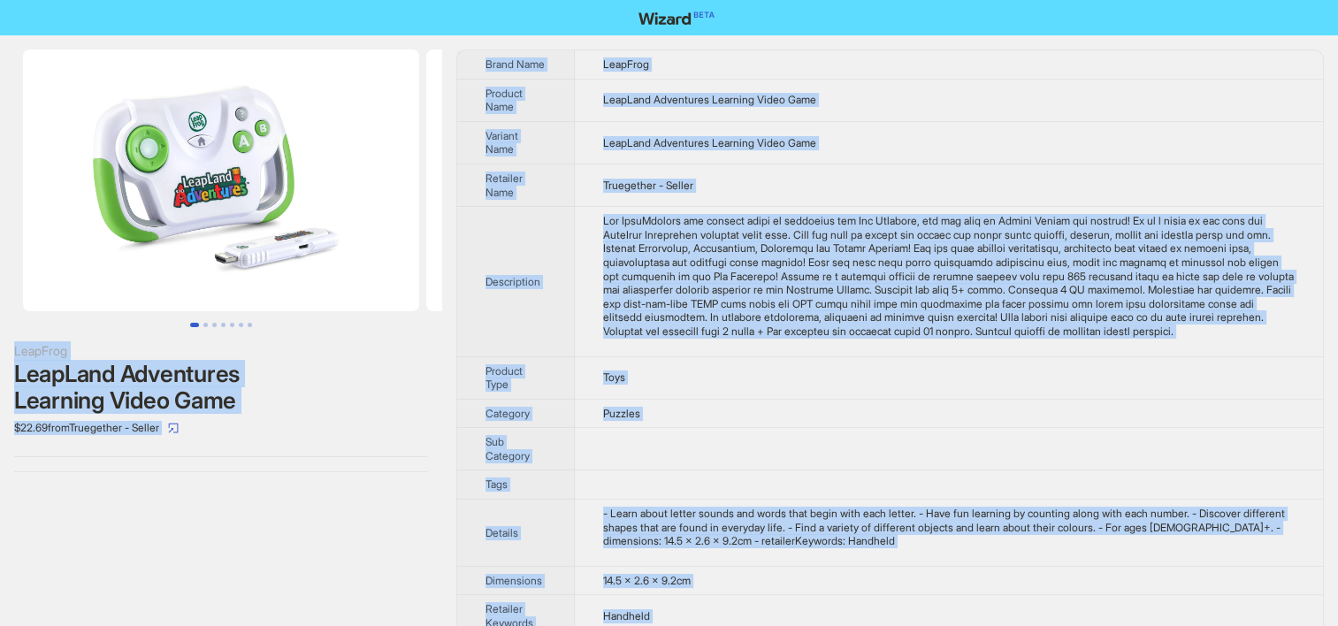
copy div "LeapFrog LeapLand Adventures Learning Video Game $22.69 from Truegether - Selle…"
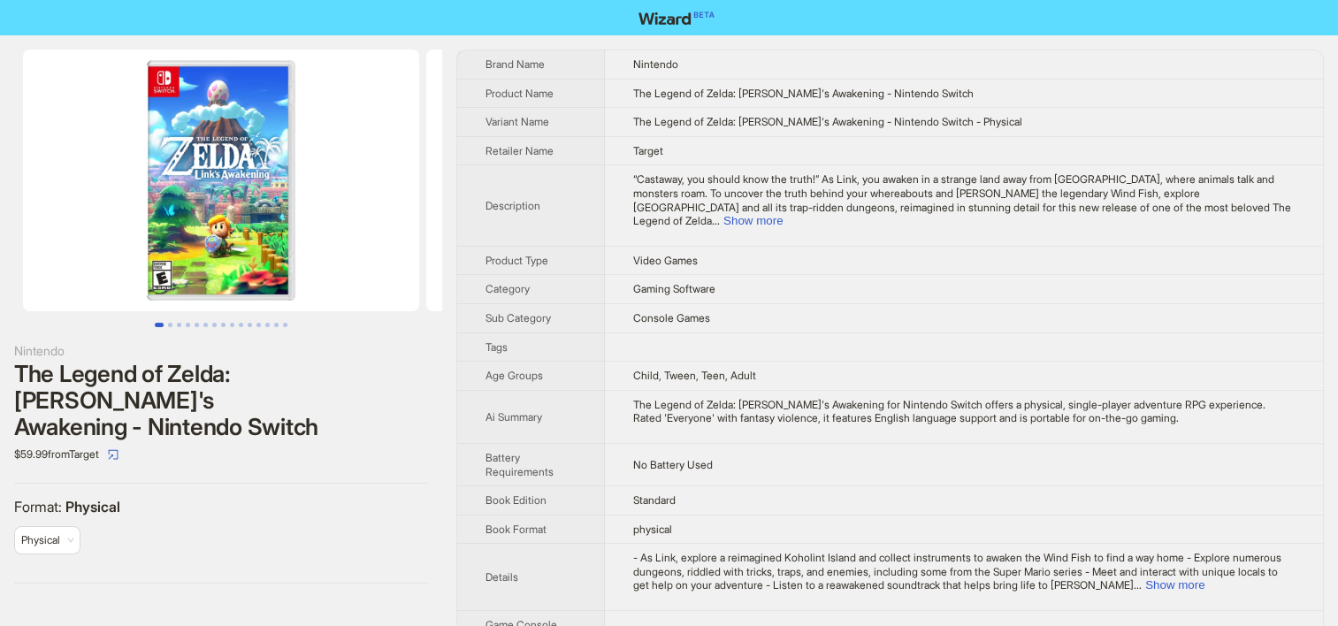
click at [157, 272] on img at bounding box center [221, 181] width 396 height 262
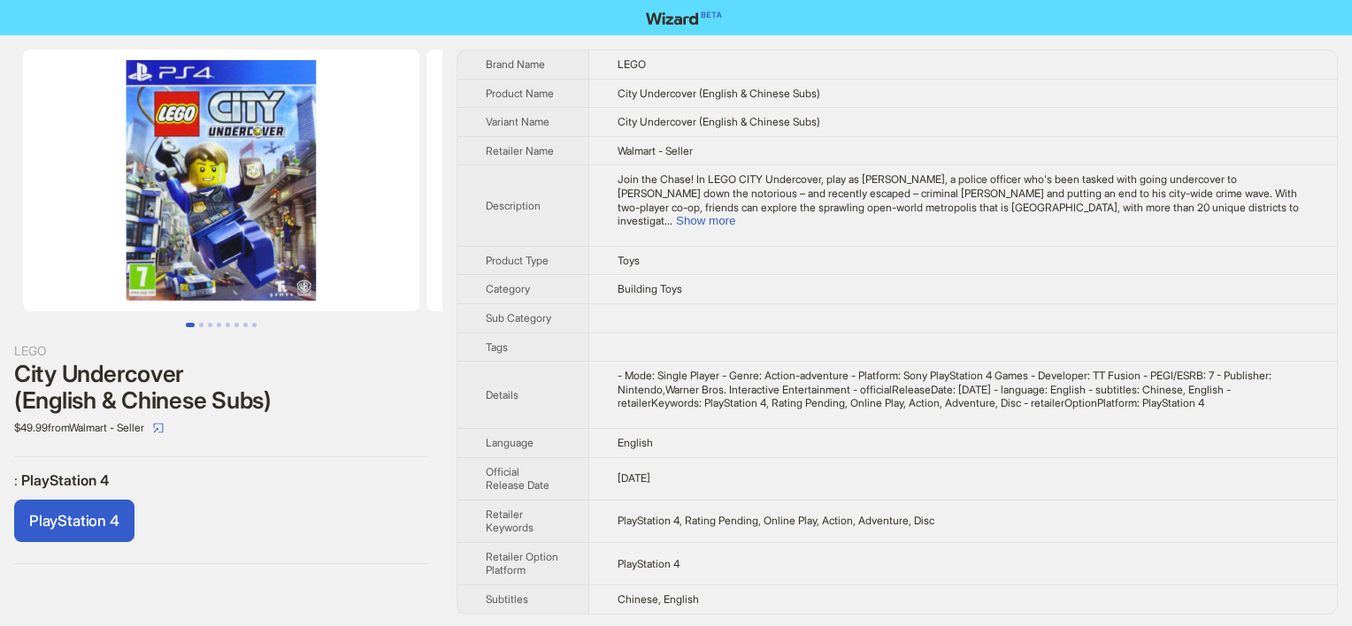
click at [152, 275] on img at bounding box center [221, 181] width 396 height 262
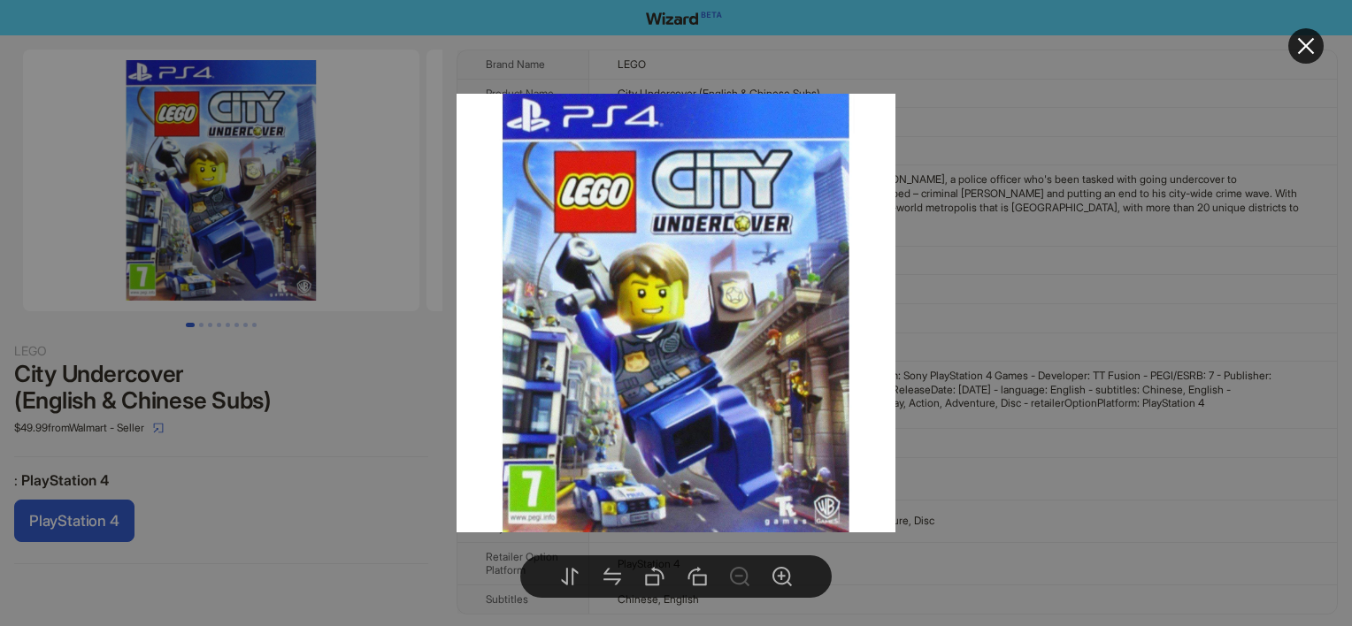
click at [607, 50] on div at bounding box center [676, 313] width 1352 height 626
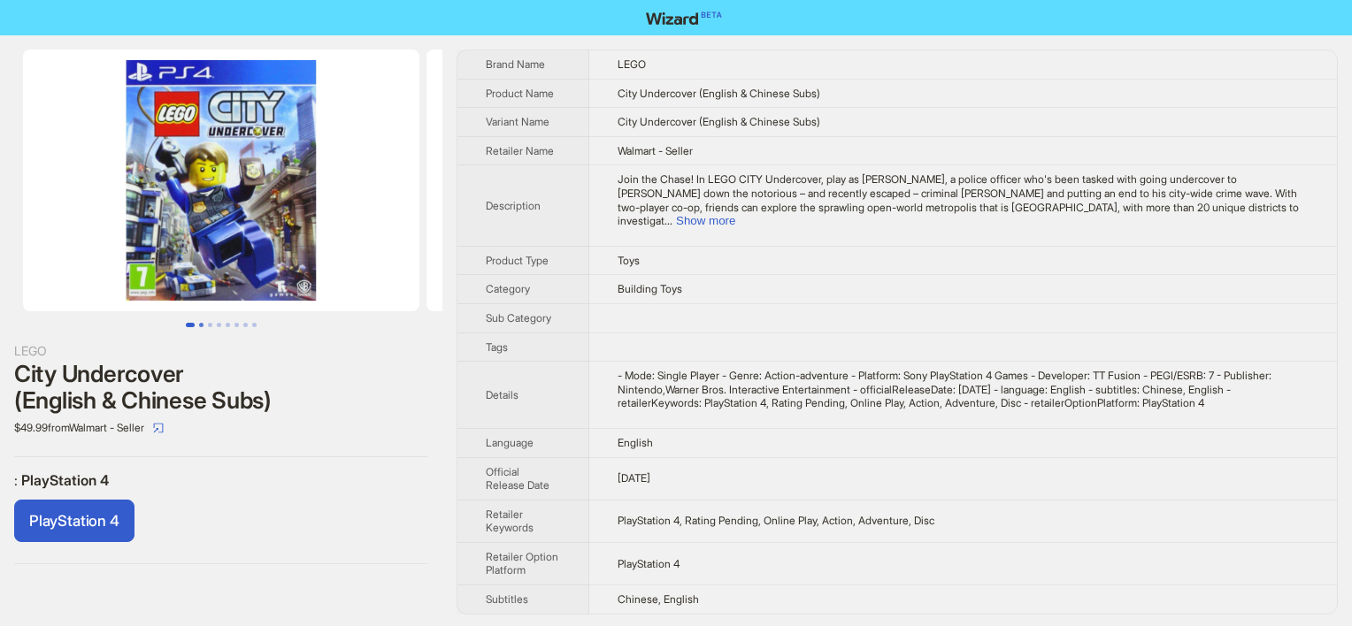
click at [199, 327] on button "Go to slide 2" at bounding box center [201, 325] width 4 height 4
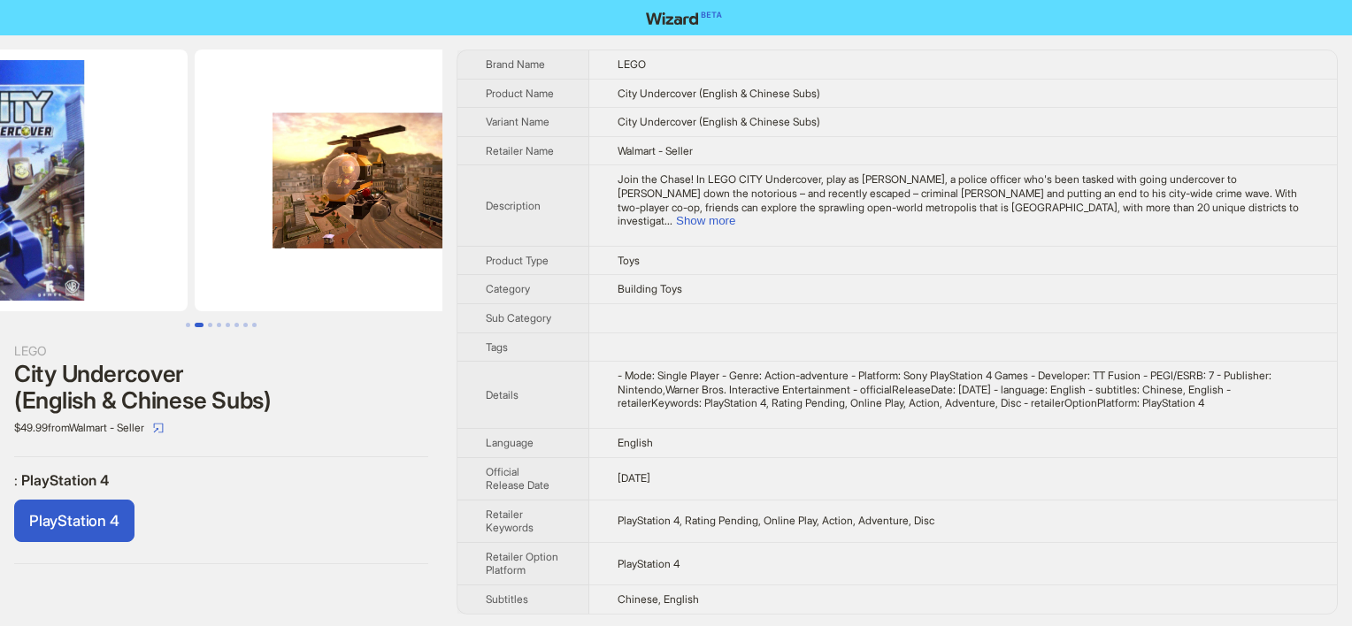
scroll to position [0, 403]
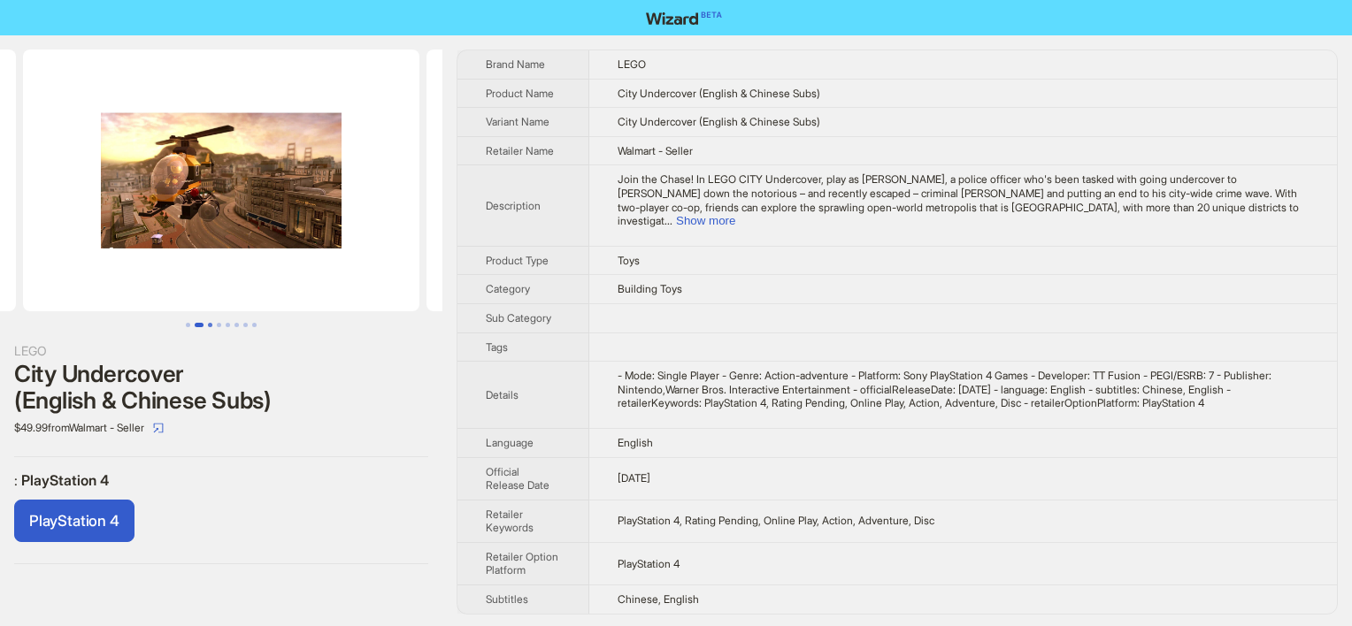
click at [209, 323] on button "Go to slide 3" at bounding box center [210, 325] width 4 height 4
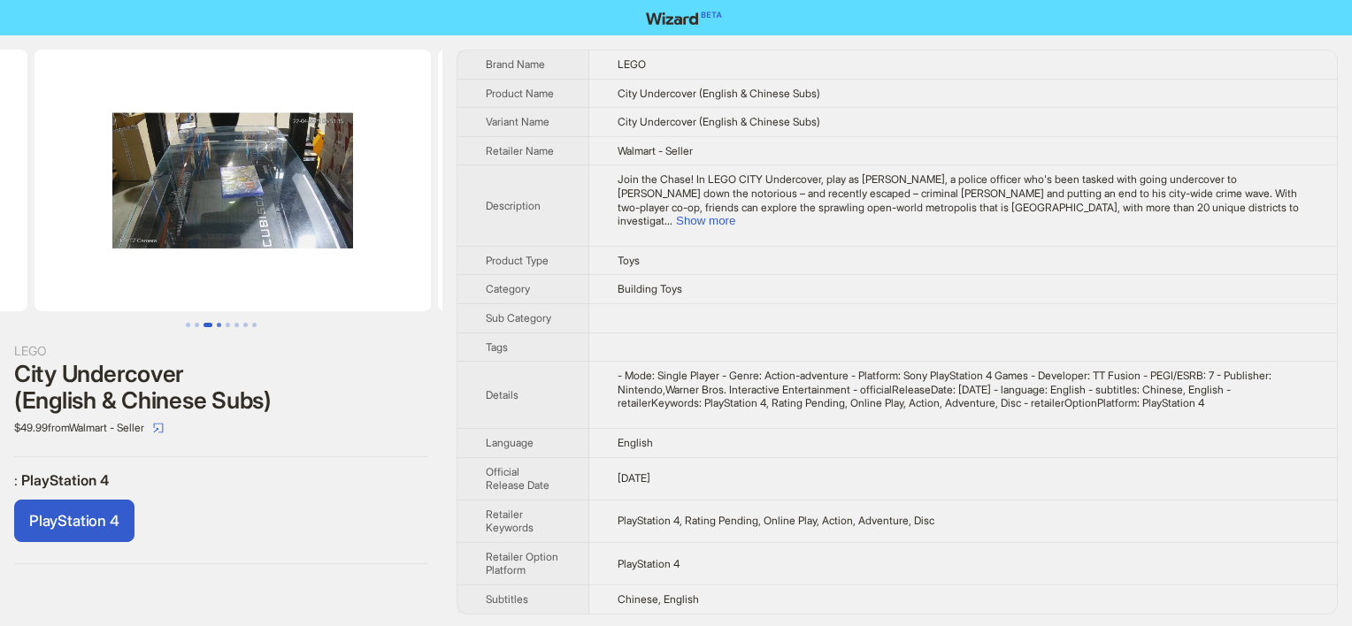
scroll to position [0, 807]
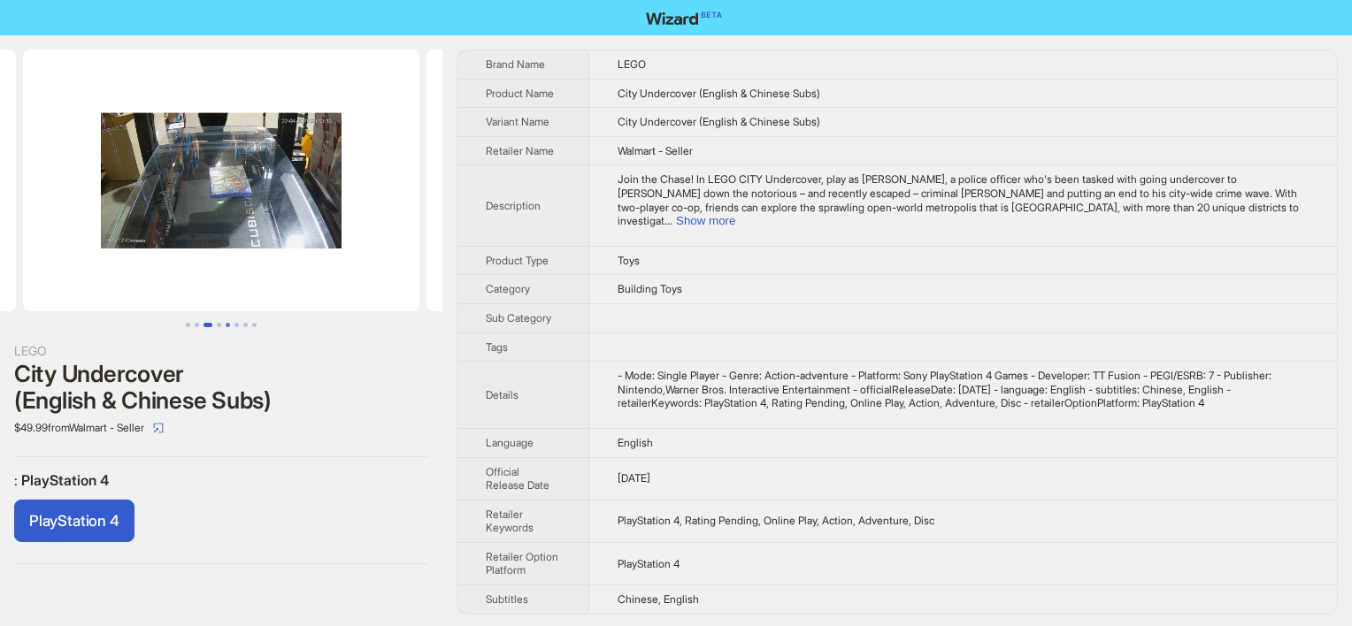
click at [226, 326] on button "Go to slide 5" at bounding box center [228, 325] width 4 height 4
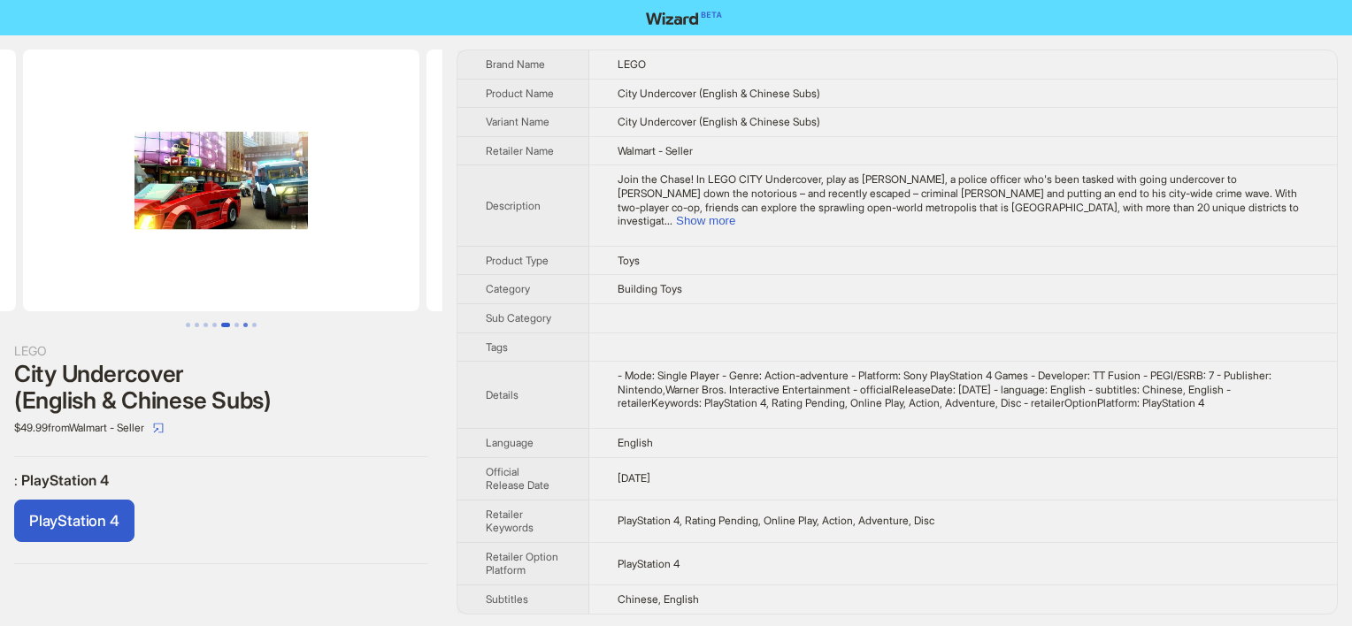
click at [243, 326] on button "Go to slide 7" at bounding box center [245, 325] width 4 height 4
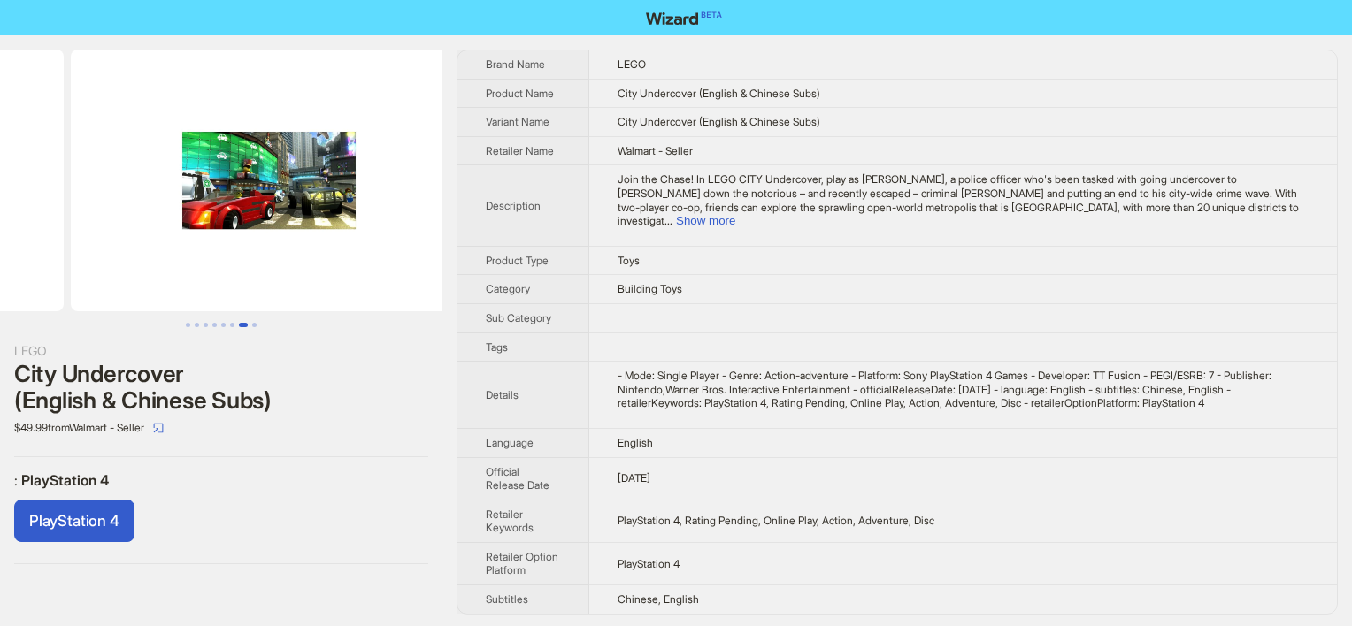
scroll to position [0, 2420]
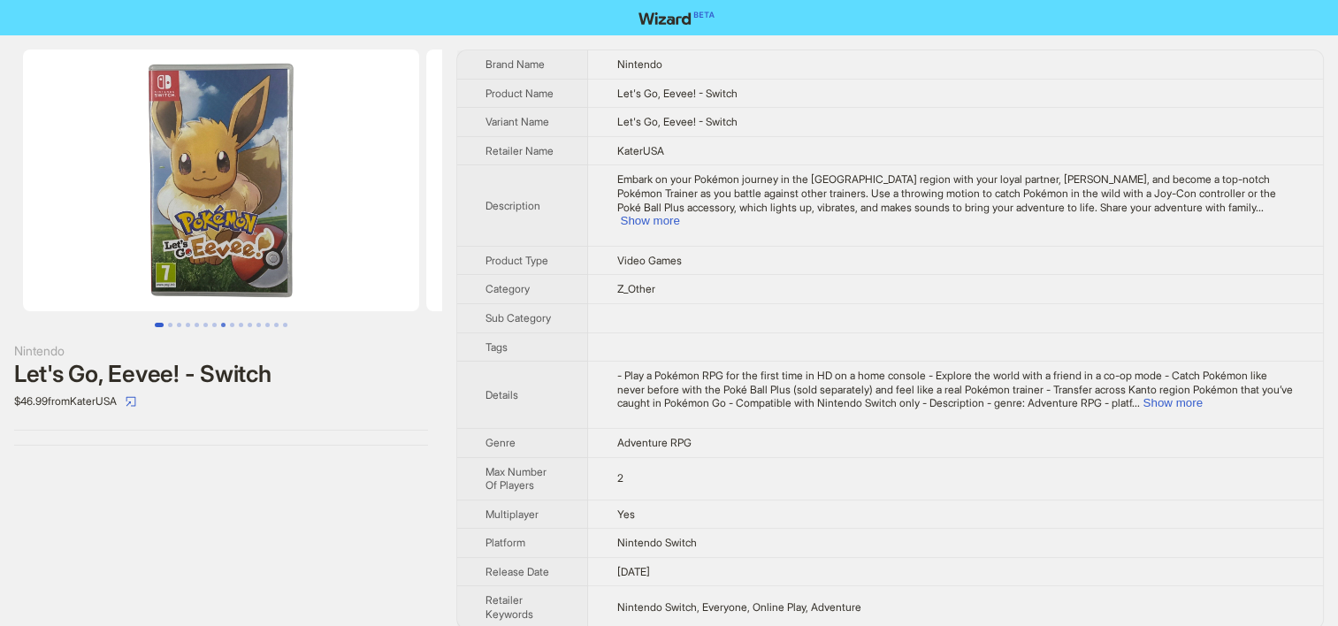
click at [221, 324] on button "Go to slide 8" at bounding box center [223, 325] width 4 height 4
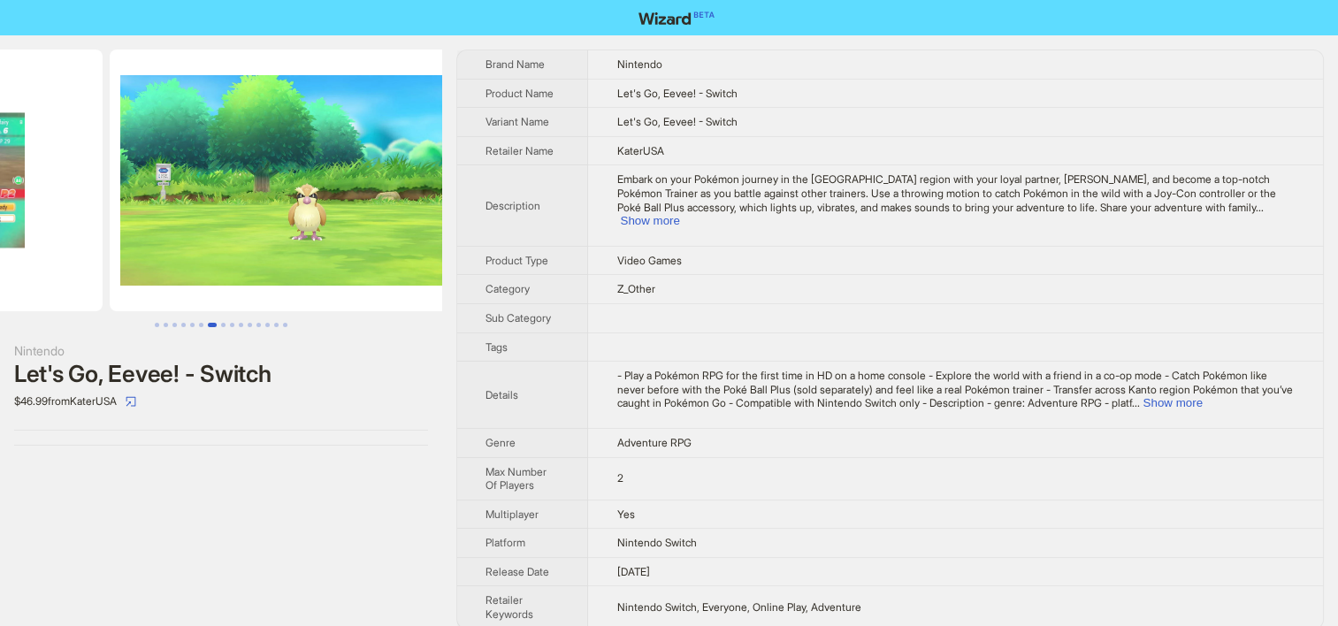
scroll to position [0, 2773]
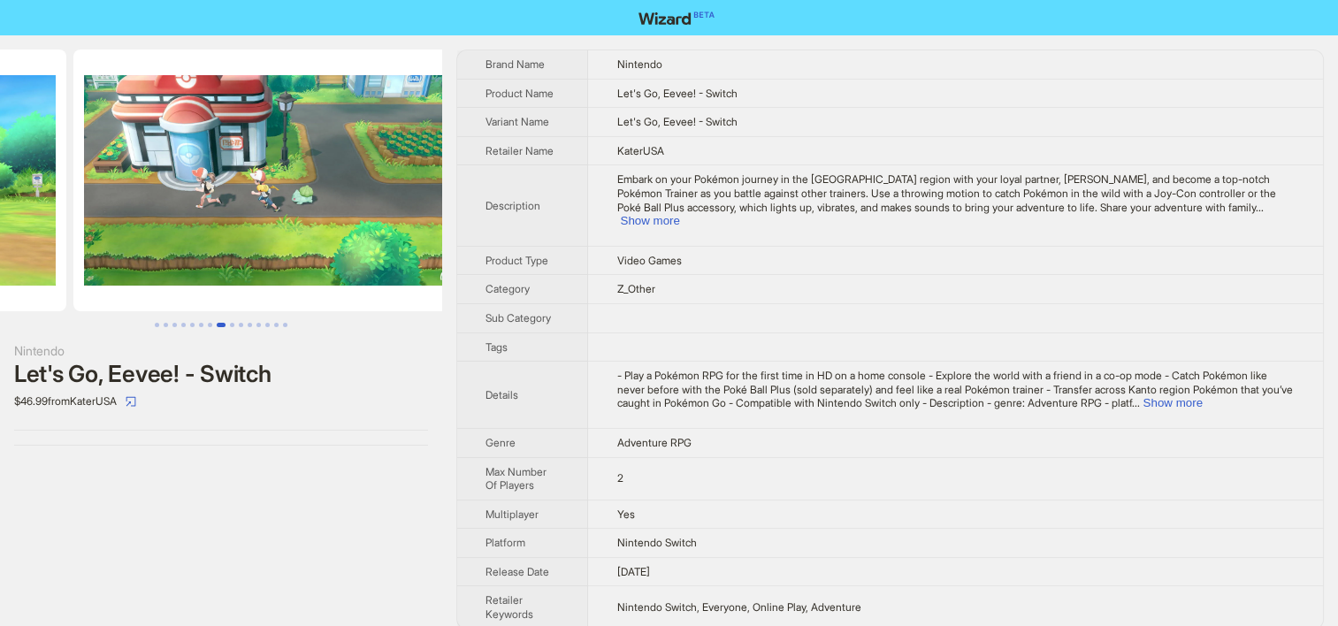
scroll to position [0, 2824]
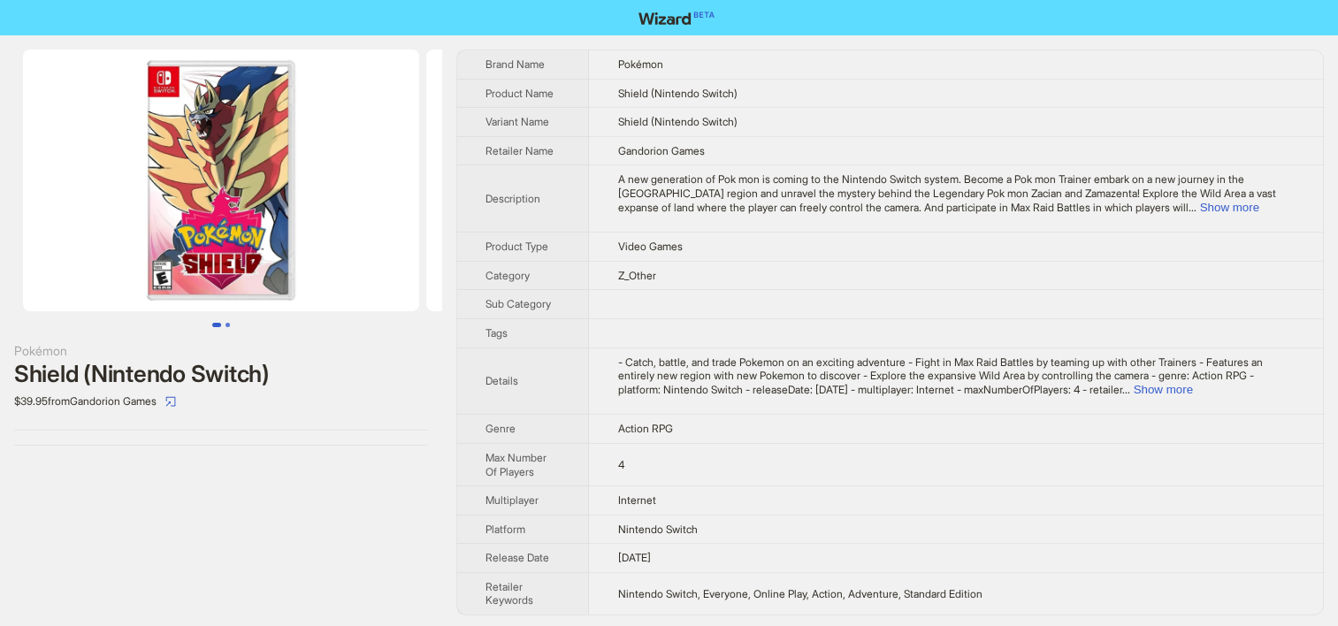
click at [230, 326] on button "Go to slide 2" at bounding box center [228, 325] width 4 height 4
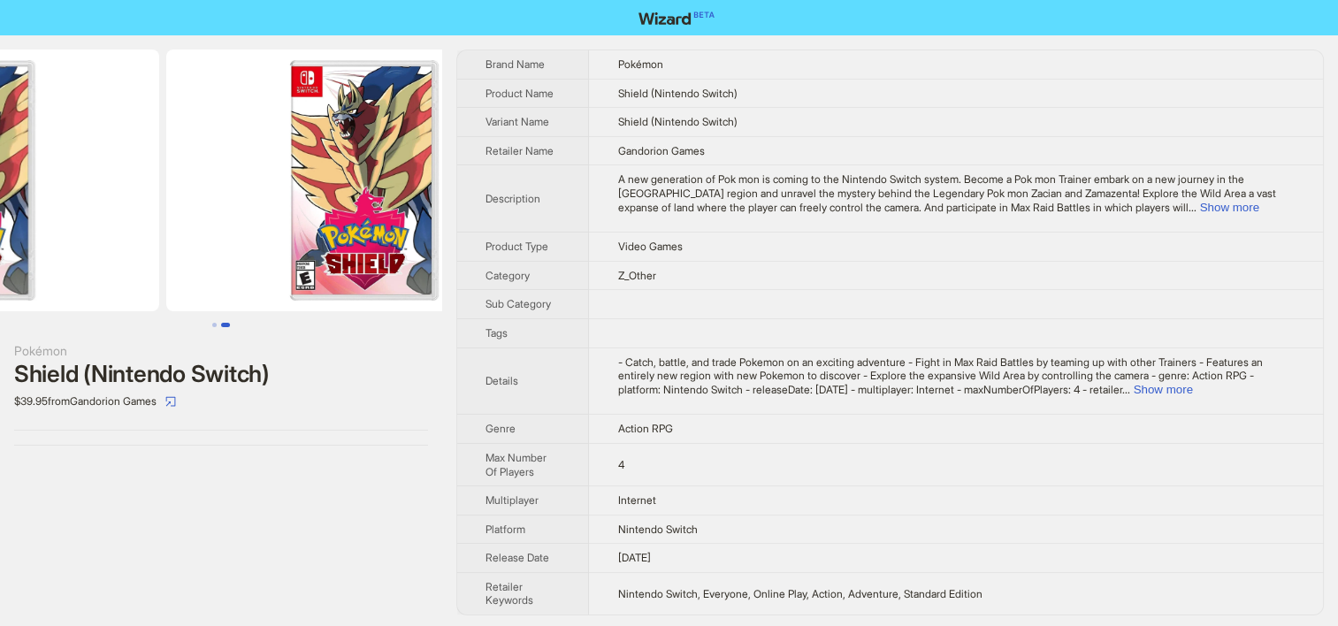
scroll to position [0, 403]
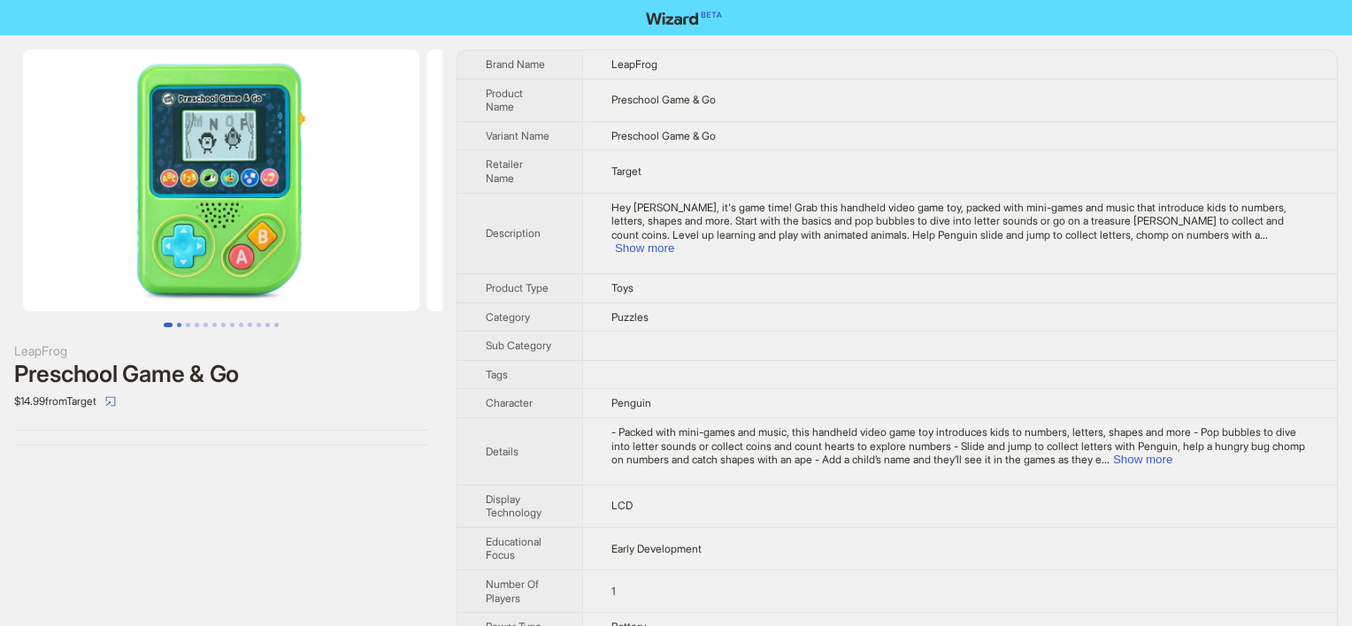
click at [178, 323] on button "Go to slide 2" at bounding box center [179, 325] width 4 height 4
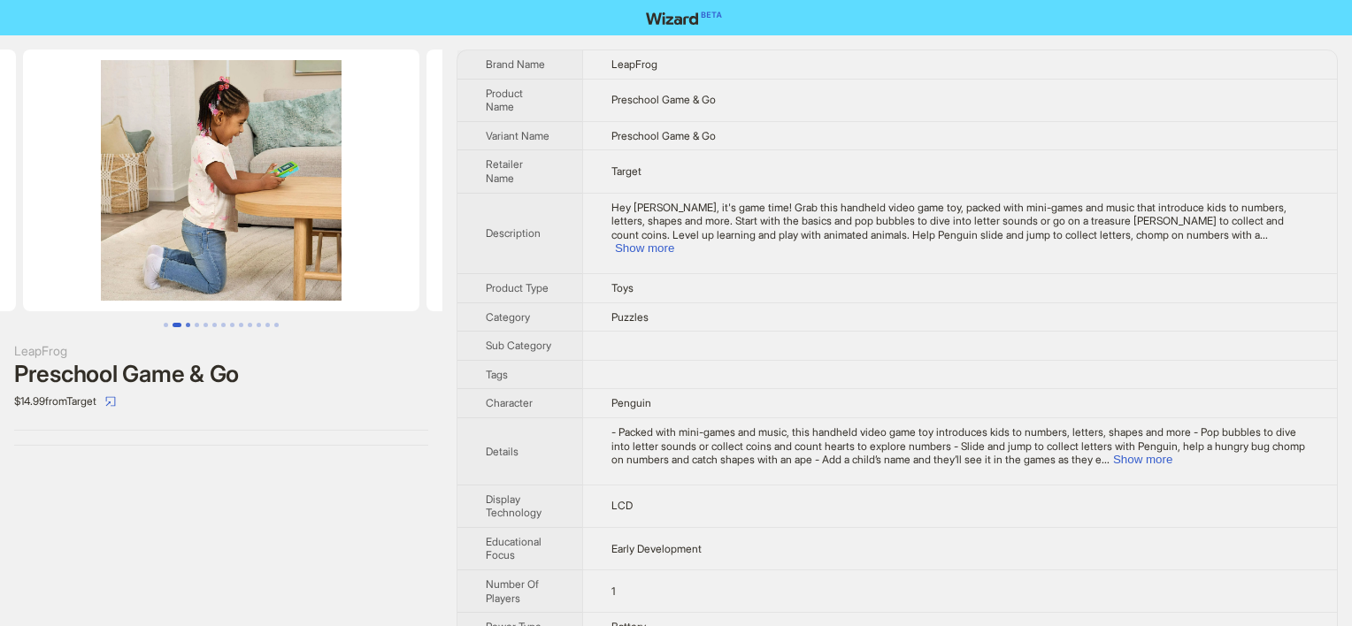
click at [195, 323] on button "Go to slide 4" at bounding box center [197, 325] width 4 height 4
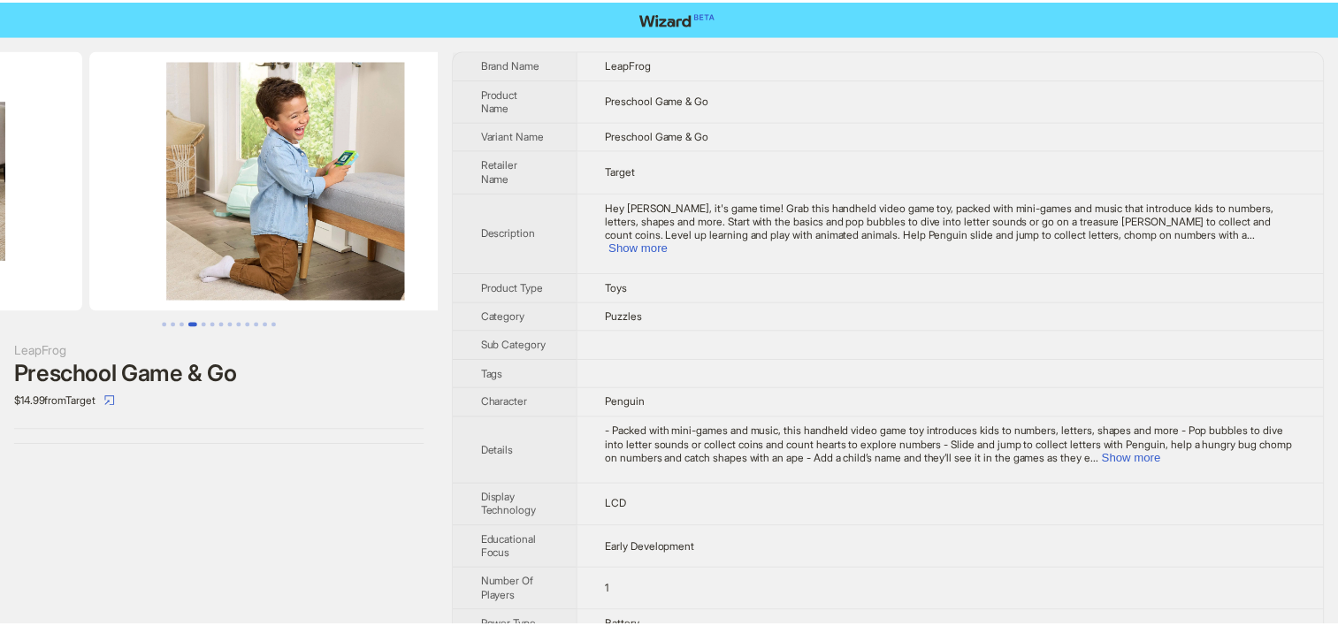
scroll to position [0, 1210]
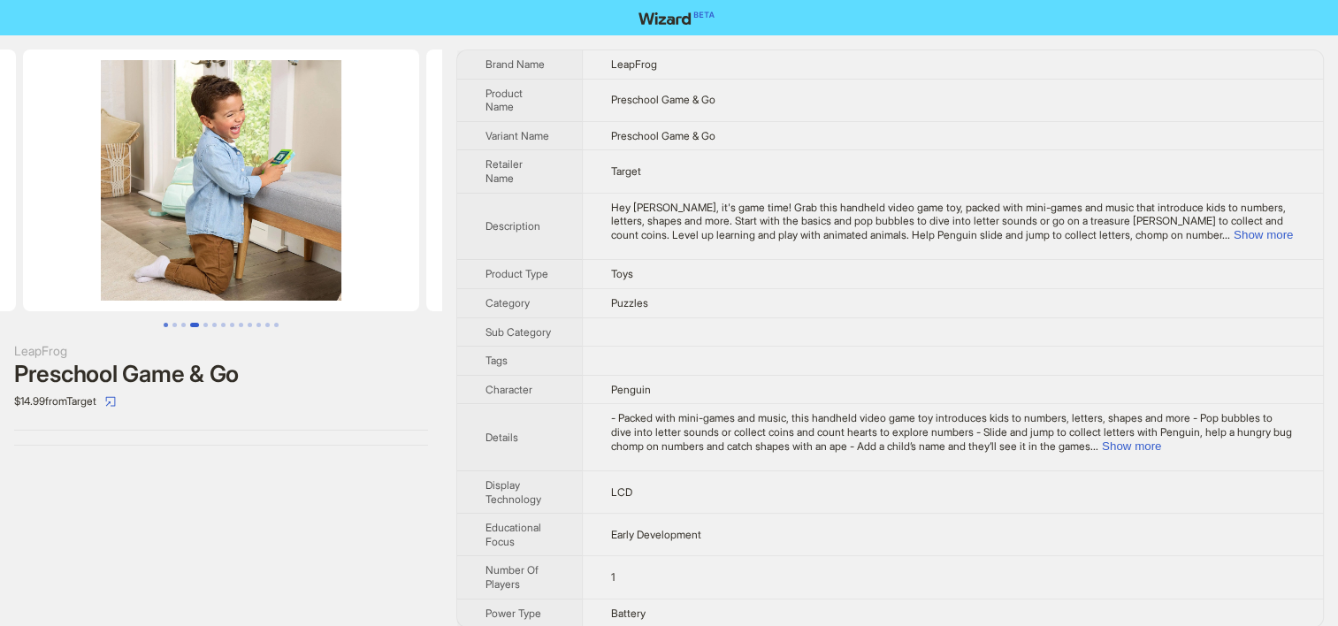
click at [165, 323] on button "Go to slide 1" at bounding box center [166, 325] width 4 height 4
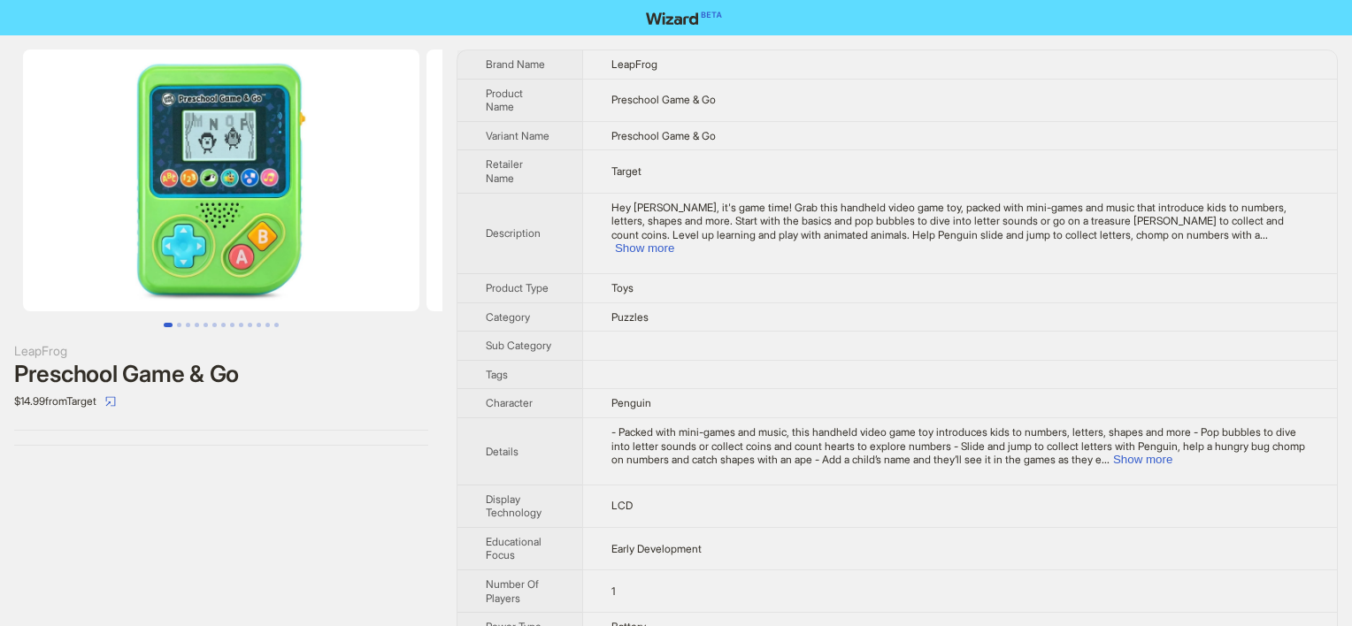
click at [804, 294] on tbody "Brand Name LeapFrog Product Name Preschool Game & Go Variant Name Preschool Gam…" at bounding box center [896, 345] width 879 height 591
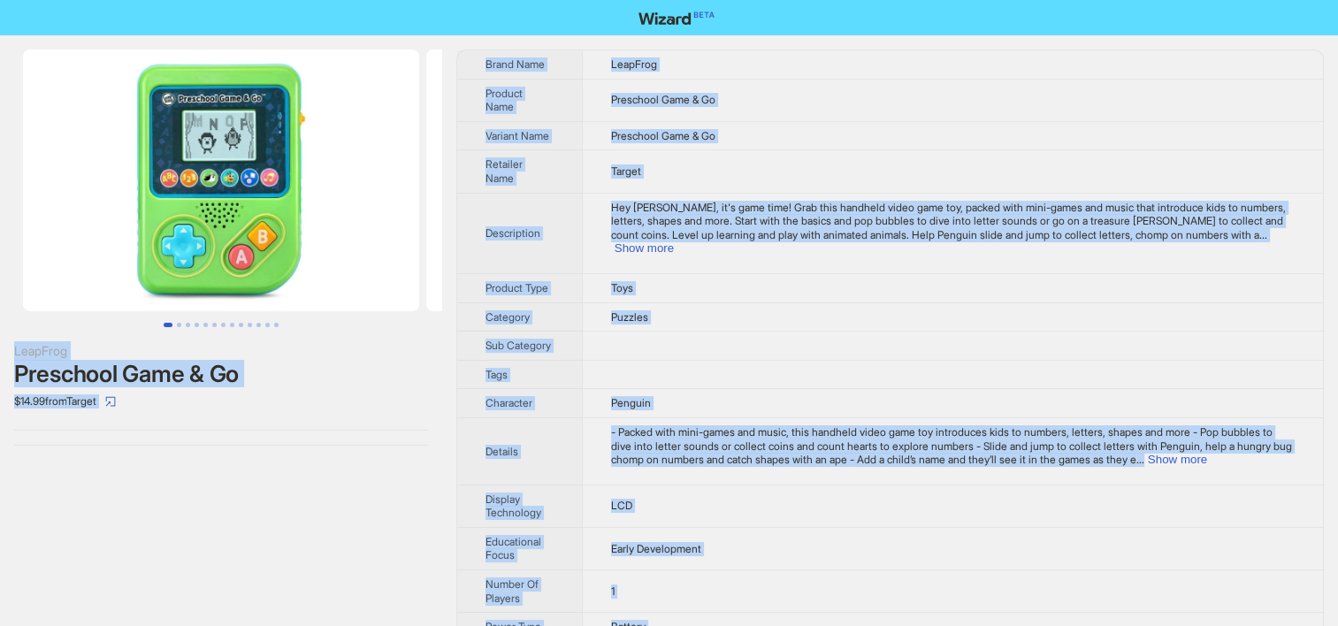
copy div "LeapFrog Preschool Game & Go $14.99 from Target Brand Name LeapFrog Product Nam…"
click at [571, 290] on tbody "Brand Name LeapFrog Product Name Preschool Game & Go Variant Name Preschool Gam…" at bounding box center [890, 345] width 866 height 591
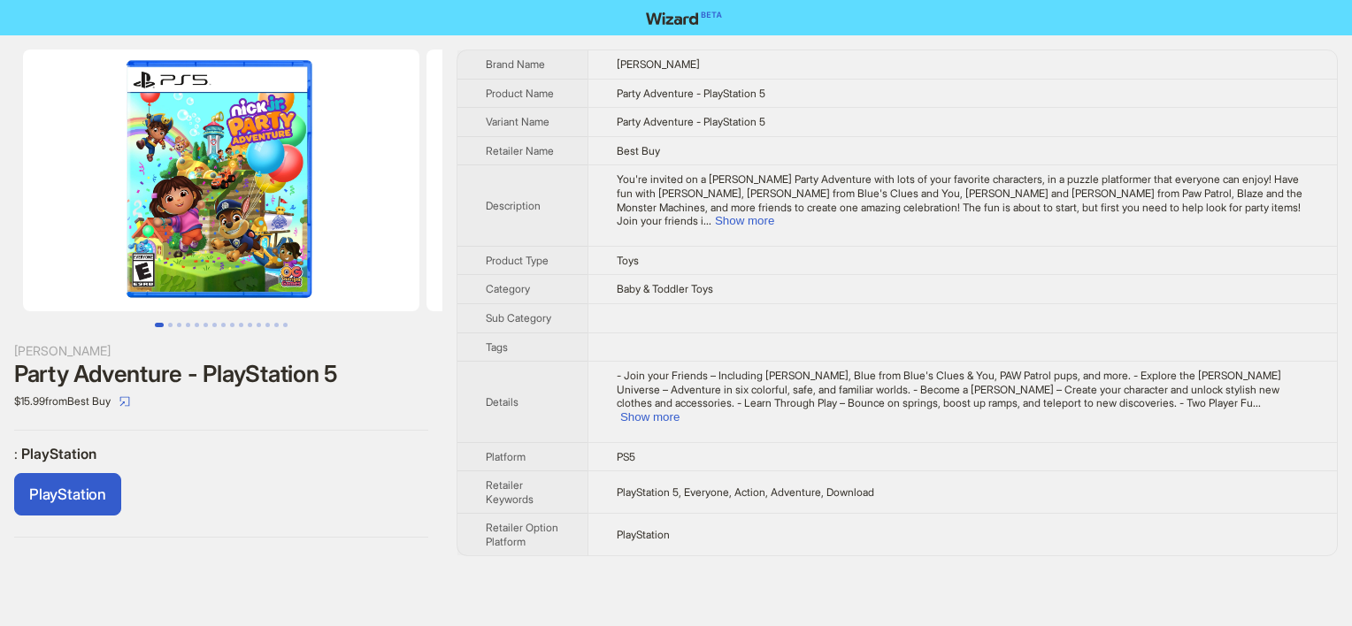
click at [1255, 197] on span "You're invited on a Nick Jr. Party Adventure with lots of your favorite charact…" at bounding box center [960, 199] width 686 height 55
click at [774, 214] on button "Show more" at bounding box center [744, 220] width 59 height 13
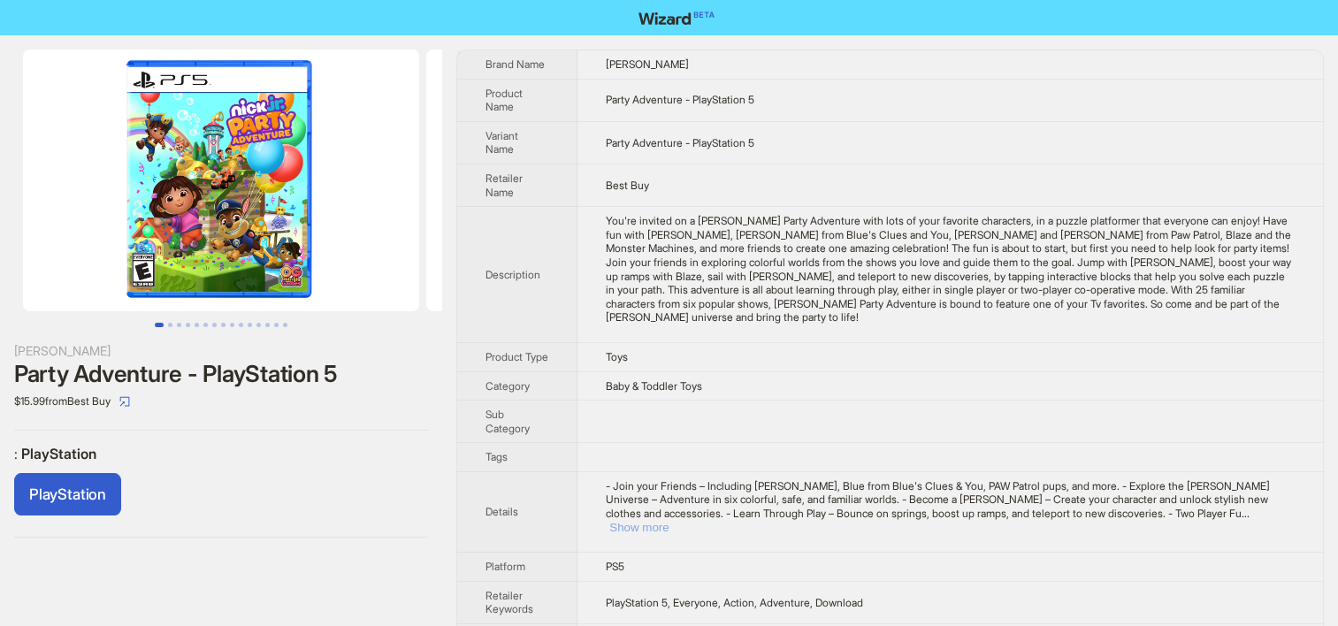
click at [669, 527] on button "Show more" at bounding box center [638, 527] width 59 height 13
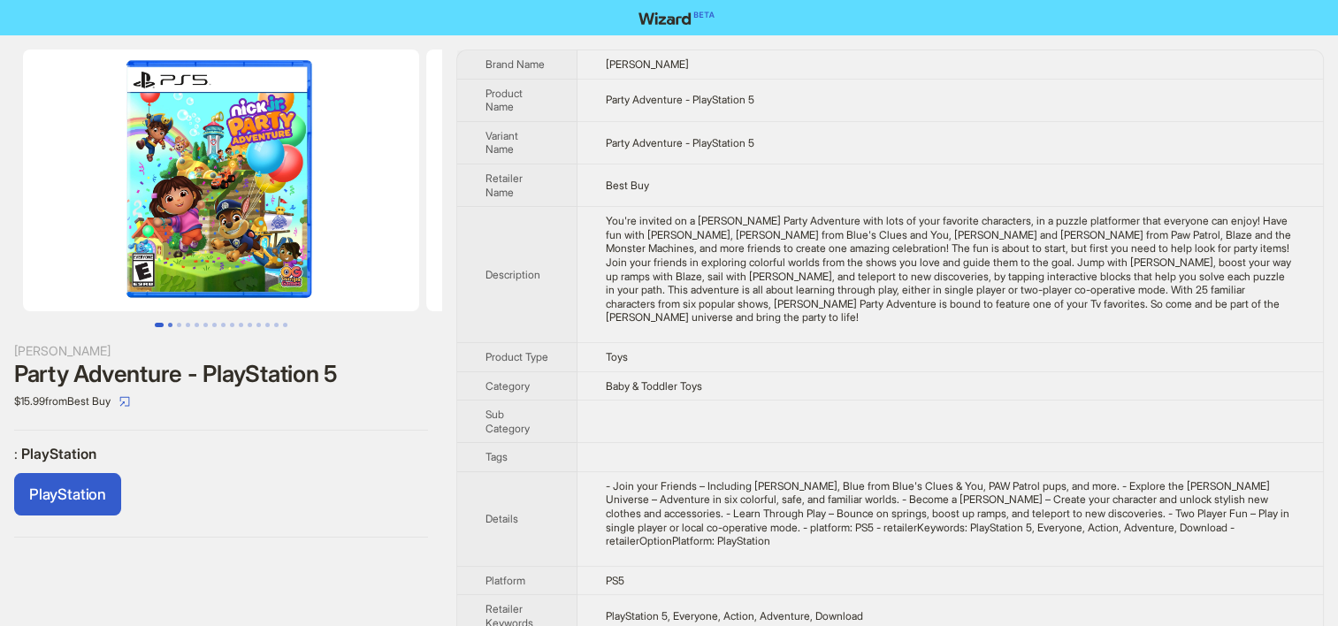
click at [168, 323] on button "Go to slide 2" at bounding box center [170, 325] width 4 height 4
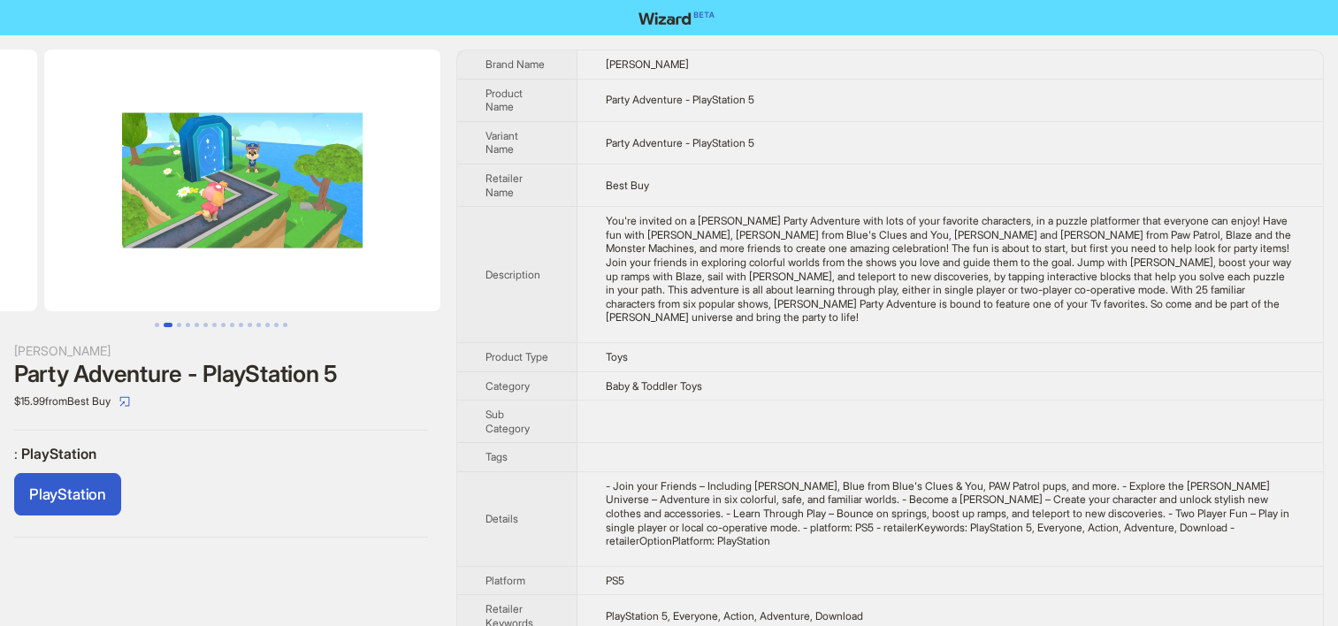
scroll to position [0, 403]
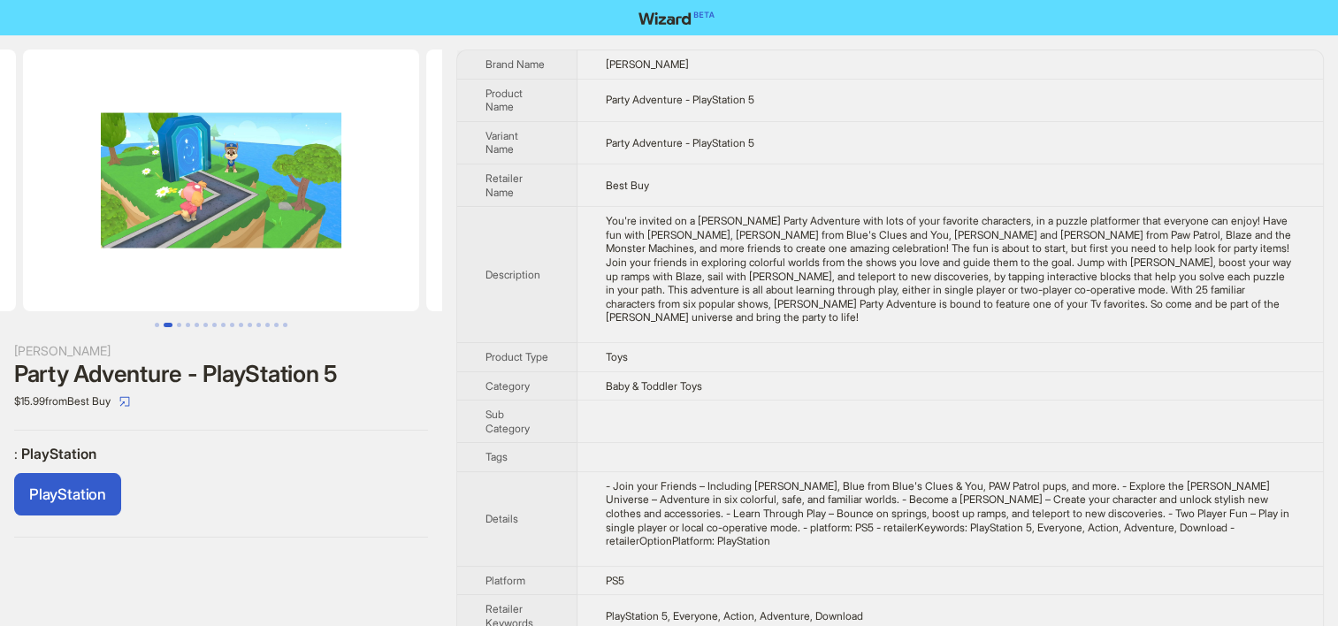
click at [164, 326] on button "Go to slide 2" at bounding box center [168, 325] width 9 height 4
click at [157, 323] on button "Go to slide 1" at bounding box center [157, 325] width 4 height 4
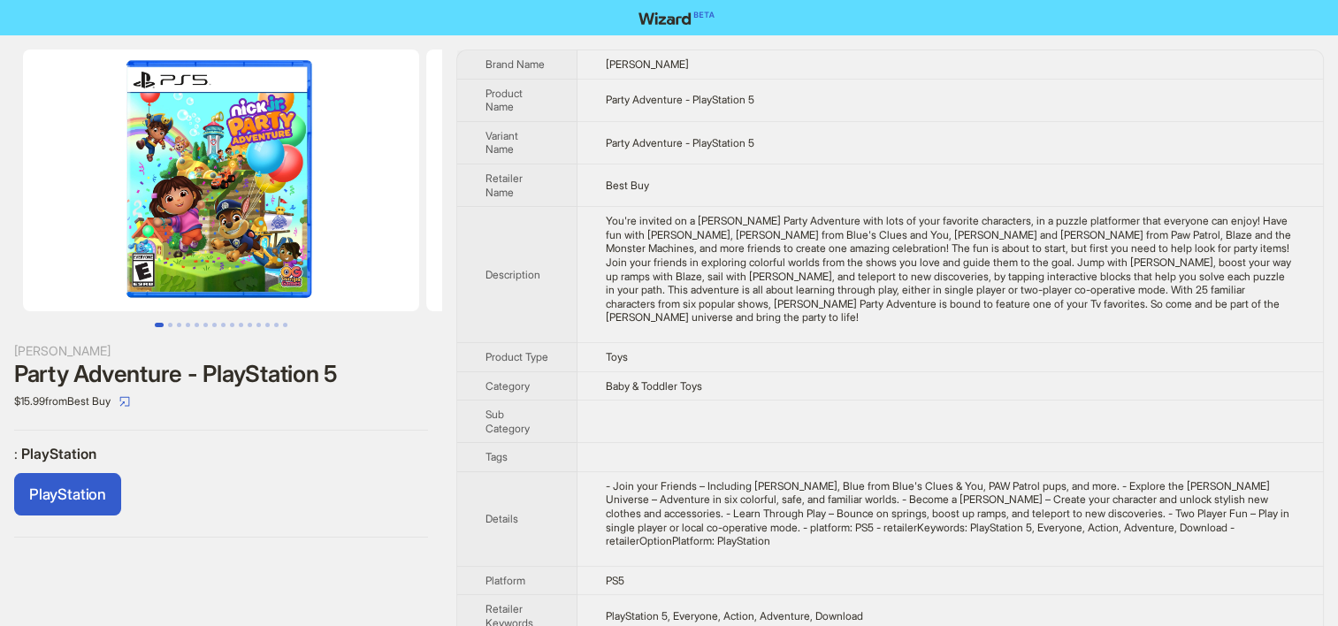
click at [149, 273] on img at bounding box center [221, 181] width 396 height 262
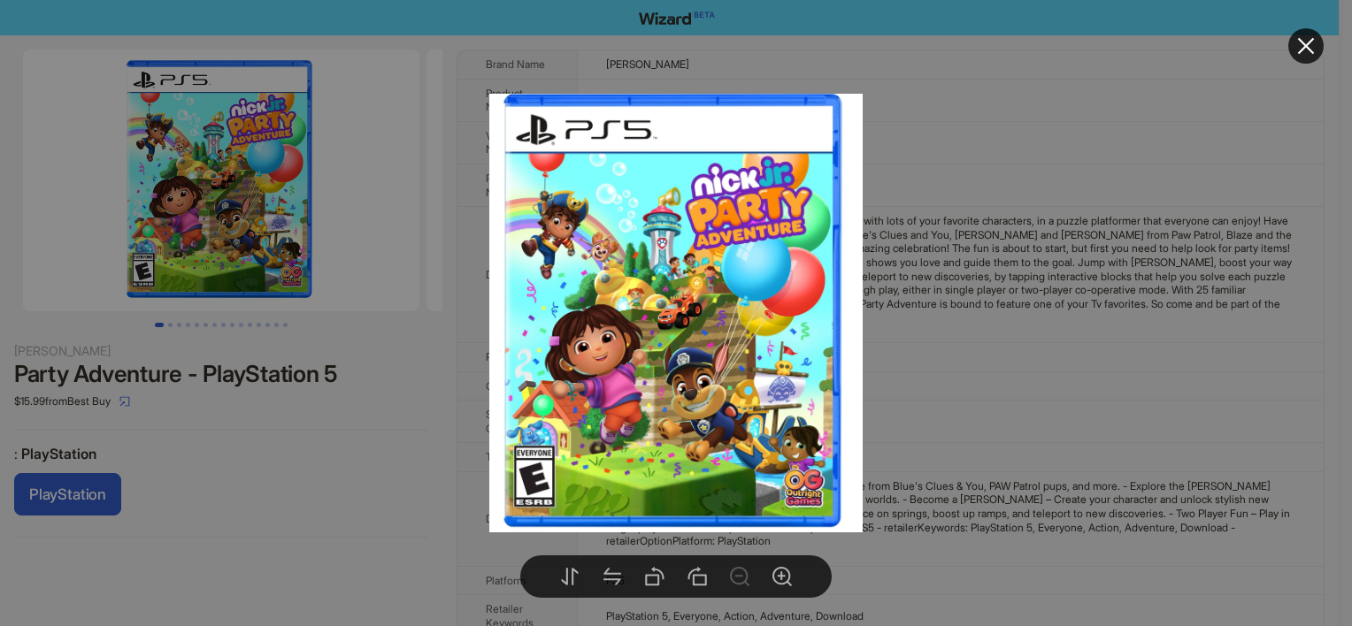
click at [694, 315] on img at bounding box center [676, 313] width 374 height 439
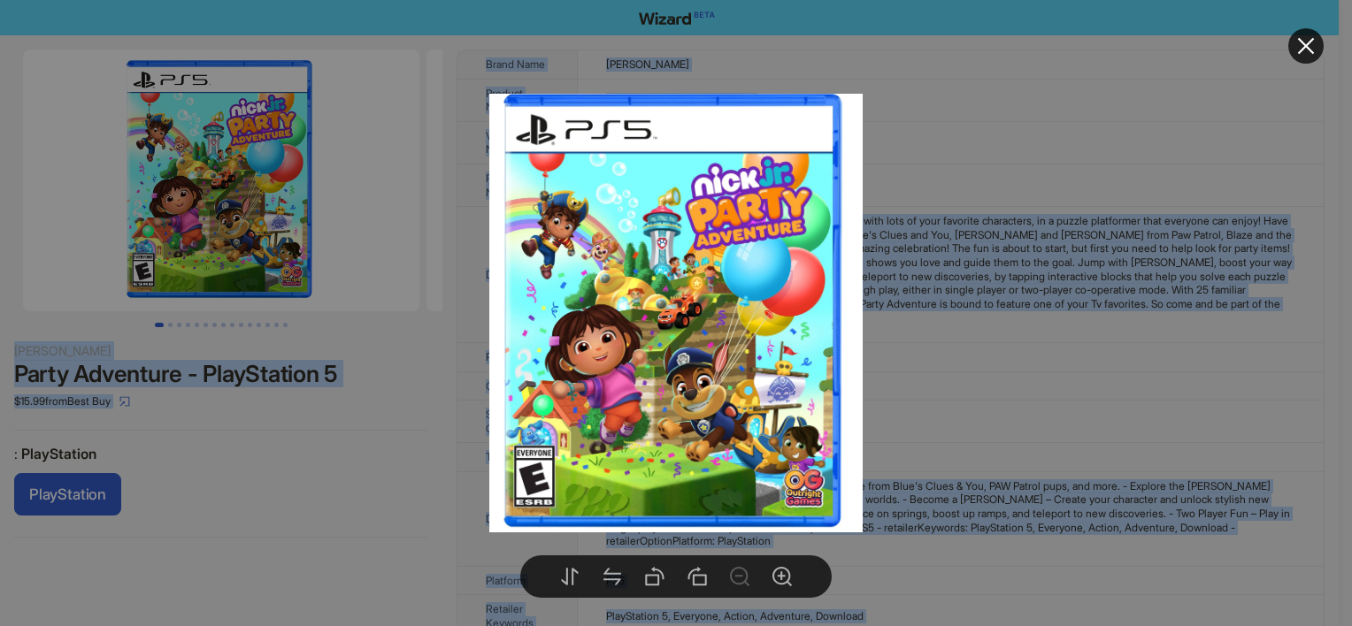
click at [1058, 274] on div at bounding box center [676, 313] width 1352 height 626
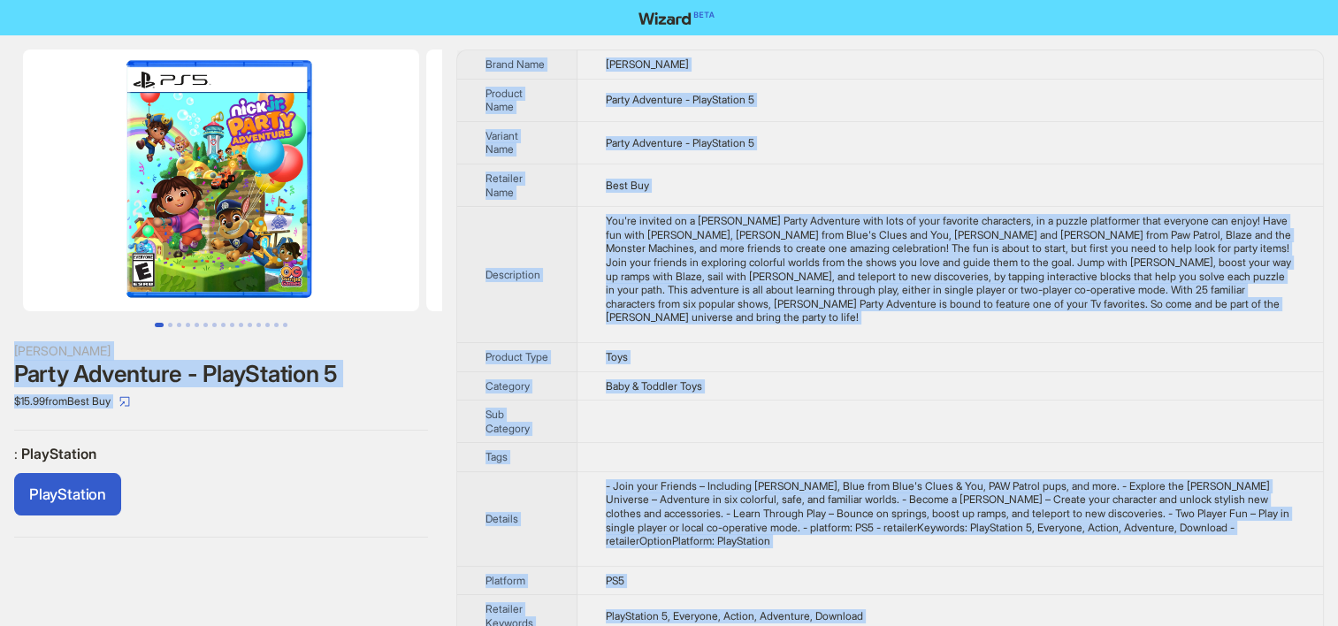
click at [181, 482] on div "PlayStation" at bounding box center [221, 498] width 414 height 50
click at [640, 393] on span "Baby & Toddler Toys" at bounding box center [654, 385] width 96 height 13
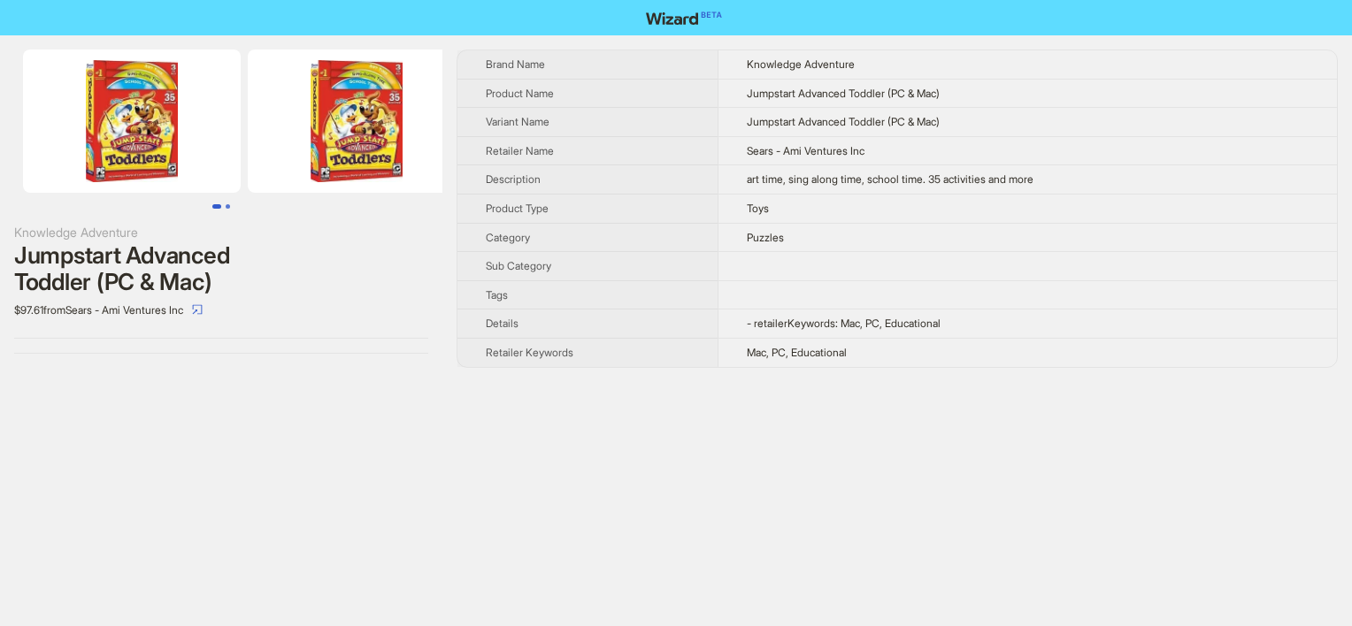
click at [230, 205] on button "Go to slide 2" at bounding box center [228, 206] width 4 height 4
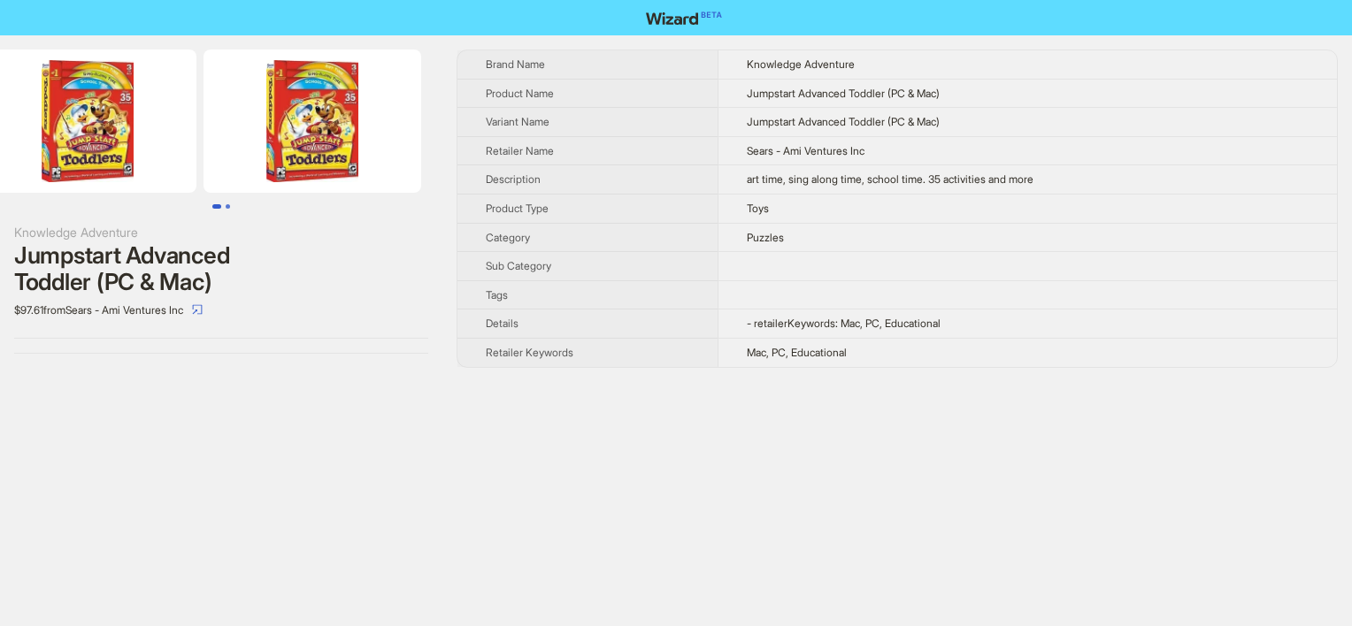
scroll to position [0, 46]
click at [227, 209] on button "Go to slide 2" at bounding box center [228, 206] width 4 height 4
click at [228, 205] on button "Go to slide 2" at bounding box center [228, 206] width 4 height 4
click at [697, 258] on th "Sub Category" at bounding box center [587, 266] width 260 height 29
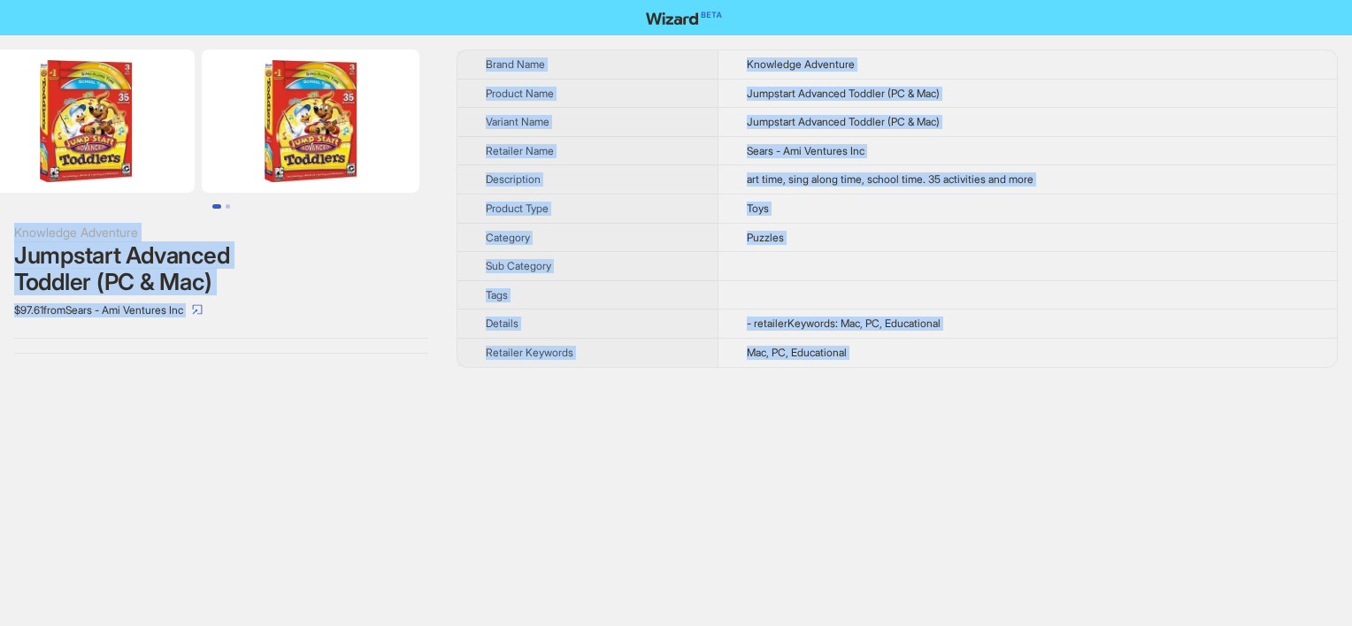
copy div "Knowledge Adventure Jumpstart Advanced Toddler (PC & Mac) $97.61 from Sears - A…"
click at [585, 252] on th "Sub Category" at bounding box center [587, 266] width 260 height 29
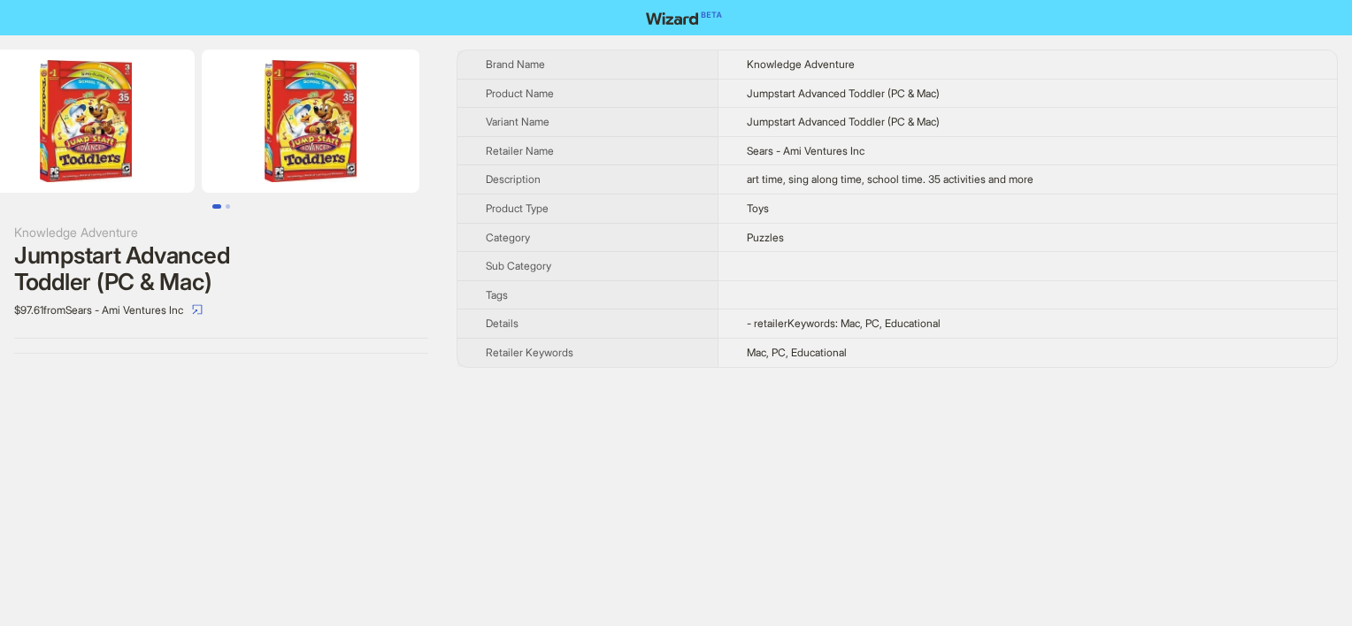
click at [282, 99] on img at bounding box center [311, 121] width 218 height 143
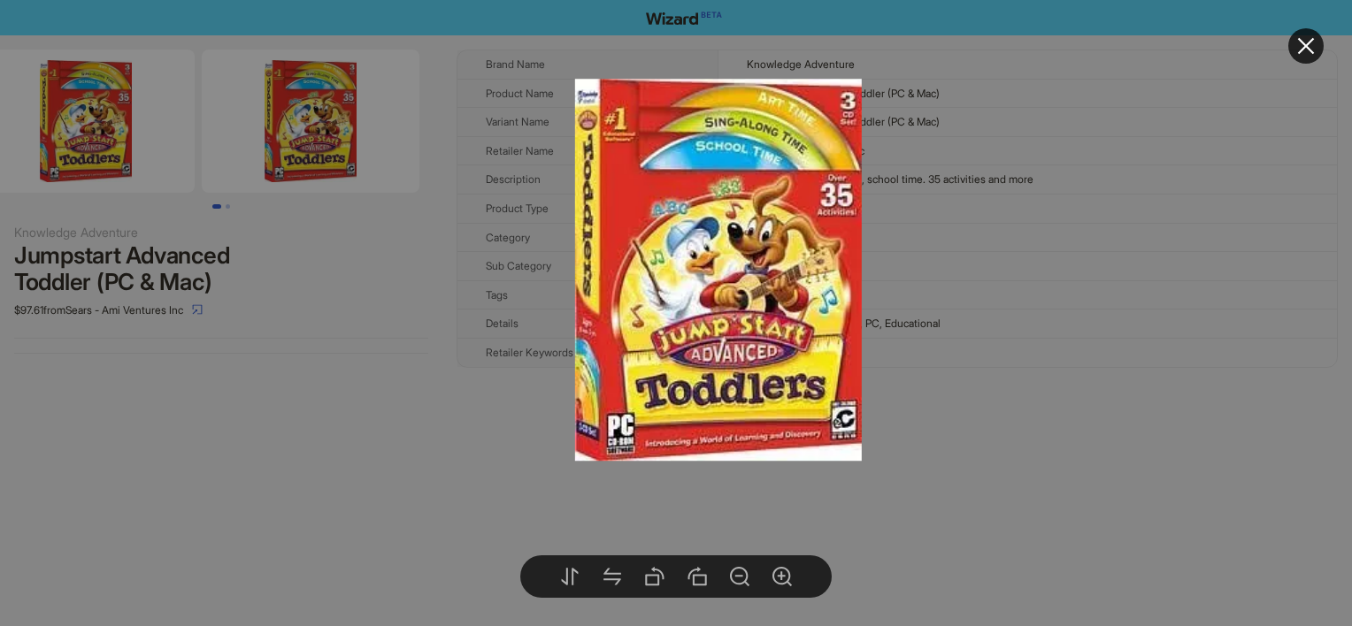
click at [474, 445] on div at bounding box center [676, 313] width 1352 height 626
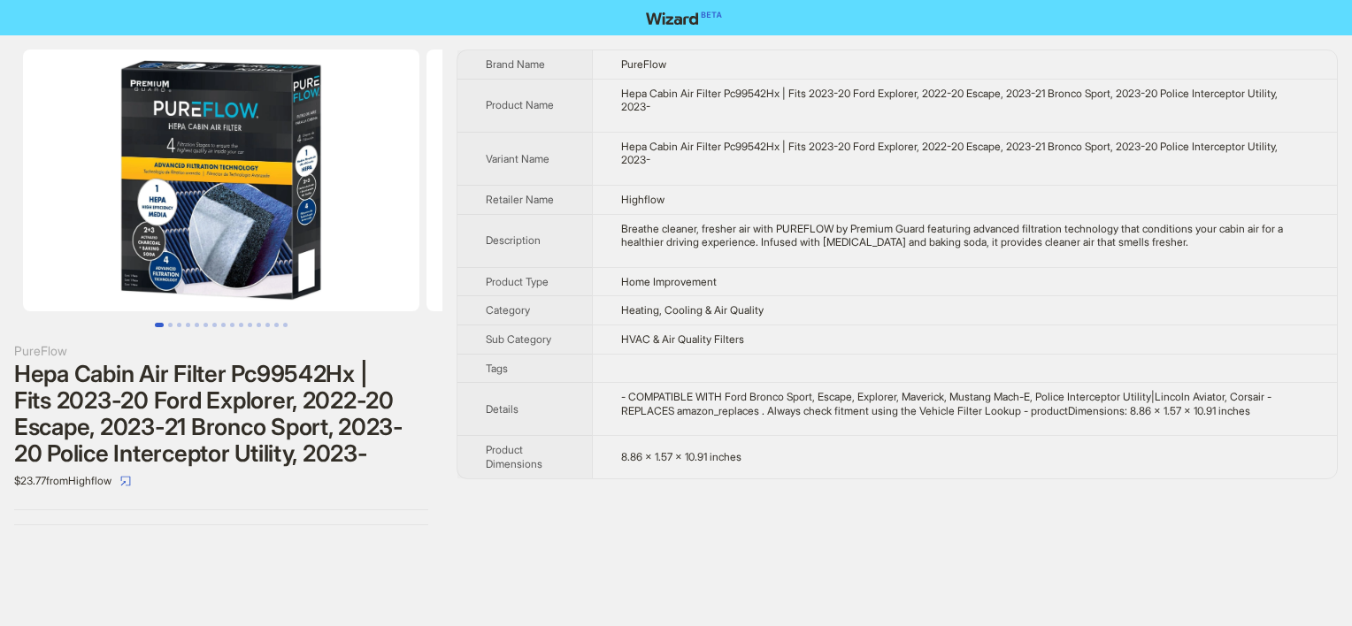
click at [714, 425] on td "- COMPATIBLE WITH Ford Bronco Sport, Escape, Explorer, Maverick, Mustang Mach-E…" at bounding box center [964, 409] width 745 height 53
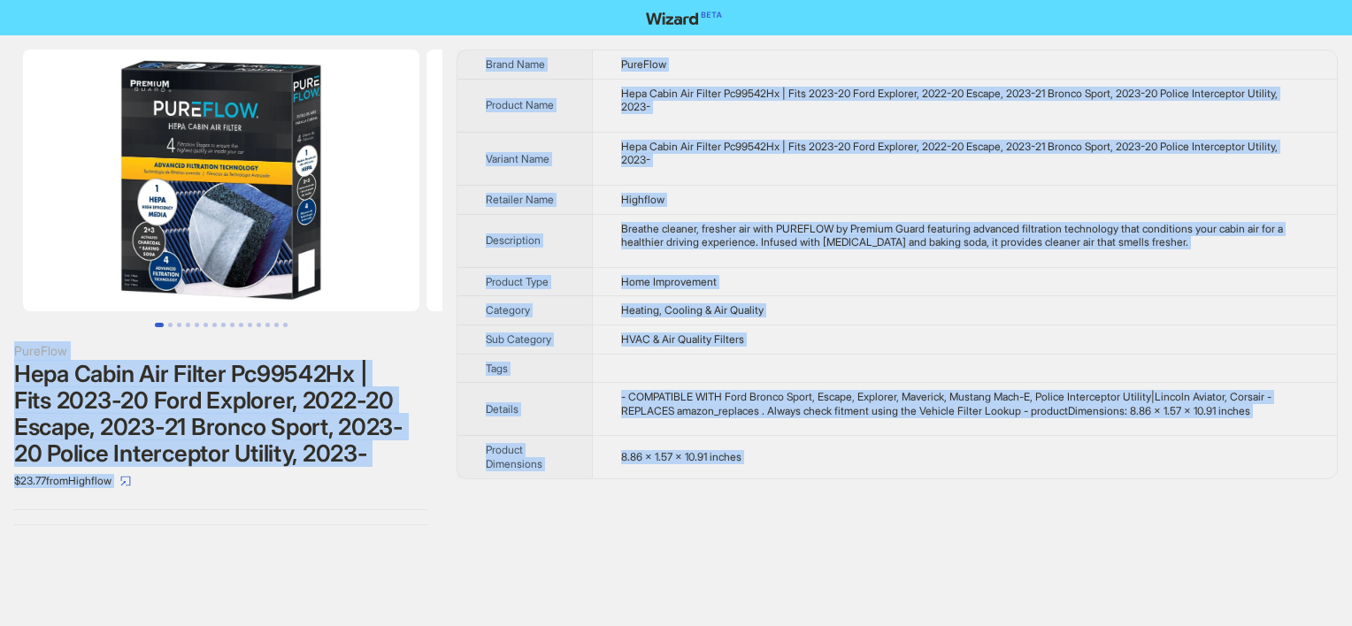
copy div "PureFlow Hepa Cabin Air Filter Pc99542Hx | Fits 2023-20 Ford Explorer, 2022-20 …"
click at [658, 114] on td "Hepa Cabin Air Filter Pc99542Hx | Fits 2023-20 Ford Explorer, 2022-20 Escape, 2…" at bounding box center [964, 105] width 745 height 53
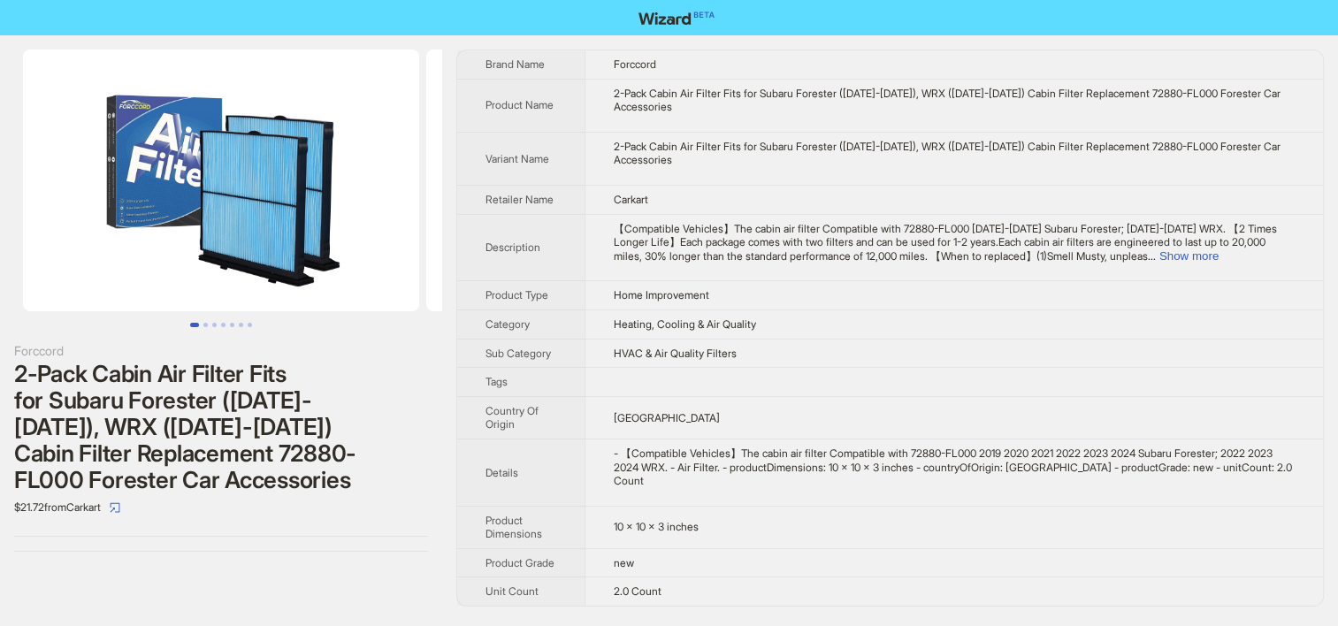
click at [590, 214] on td "【Compatible Vehicles】The cabin air filter Compatible with 72880-FL000 [DATE]-[D…" at bounding box center [954, 247] width 739 height 67
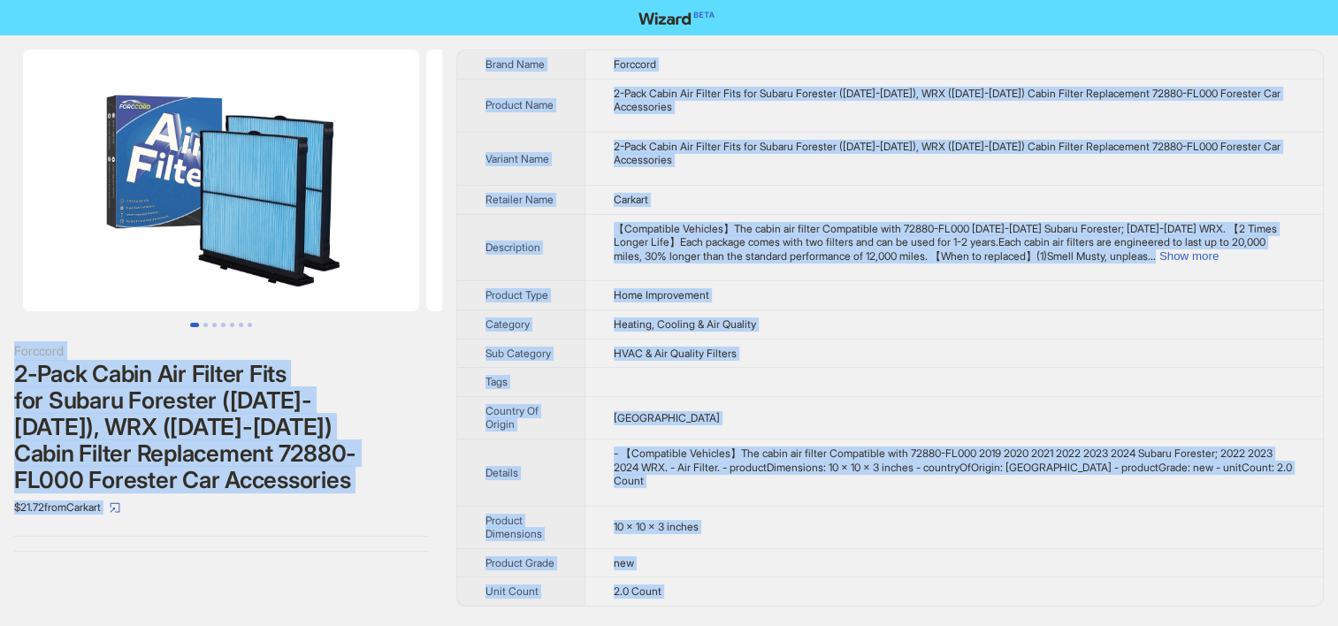
copy div "Loremips 2-Dolo Sitam Con Adipis Elit sed Doeius Temporin (7202-2839), UTL (492…"
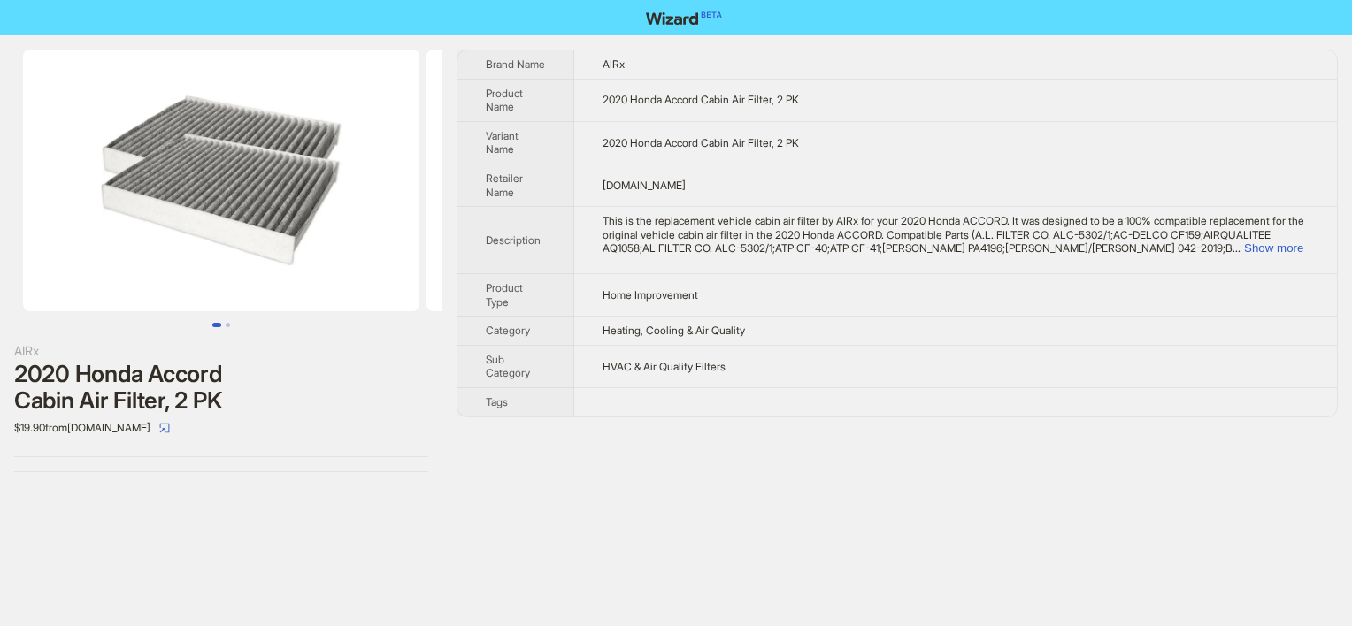
click at [592, 198] on td "DiscountFilters.com" at bounding box center [955, 185] width 763 height 42
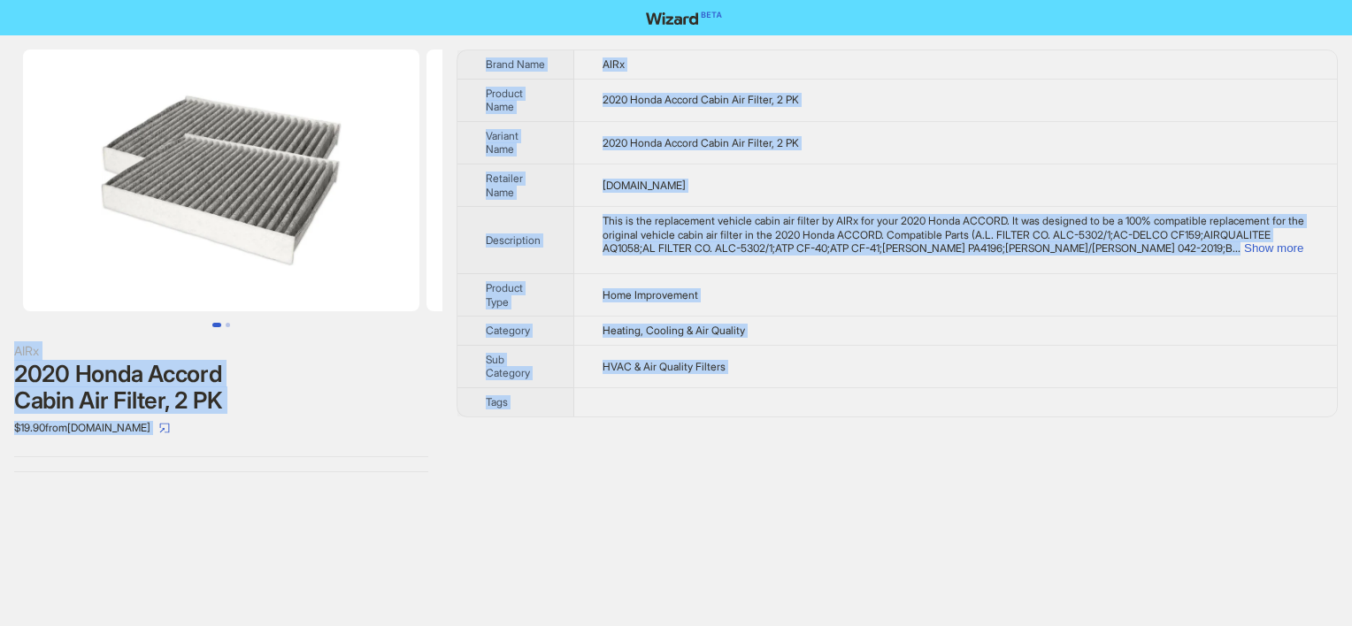
copy div "AIRx 2020 Honda Accord Cabin Air Filter, 2 PK $19.90 from DiscountFilters.com B…"
click at [785, 370] on td "HVAC & Air Quality Filters" at bounding box center [955, 366] width 763 height 42
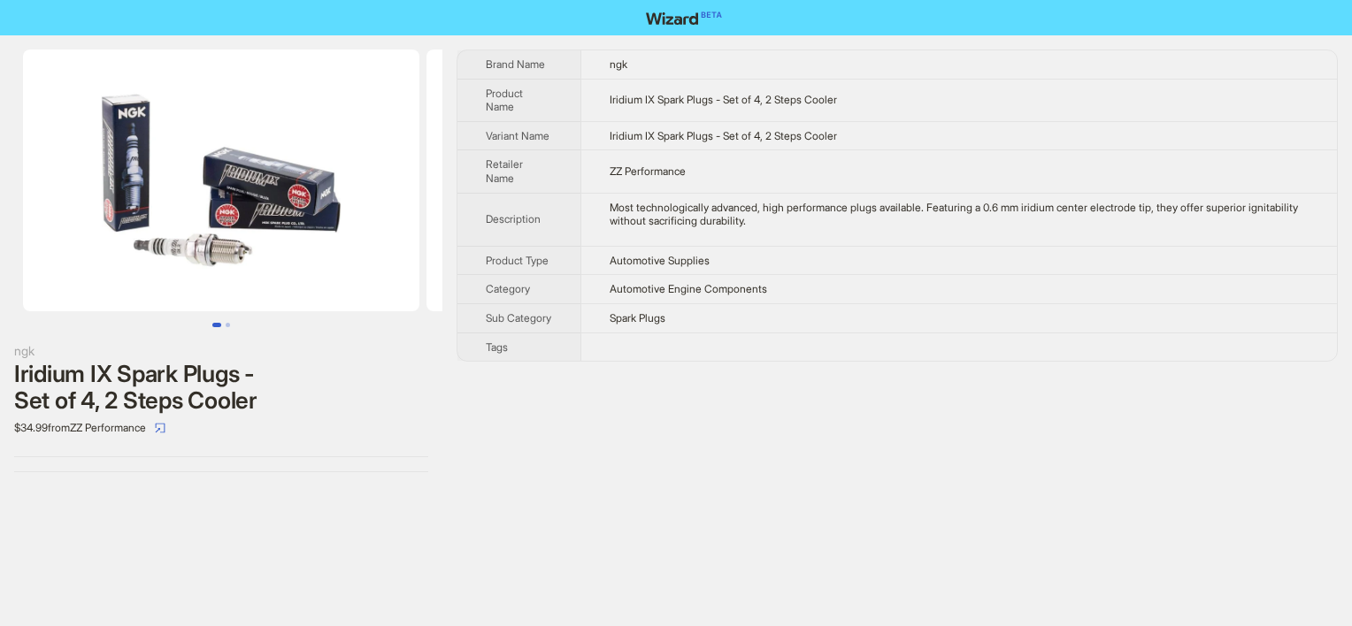
click at [651, 384] on div "Brand Name ngk Product Name Iridium IX Spark Plugs - Set of 4, 2 Steps Cooler V…" at bounding box center [896, 261] width 881 height 423
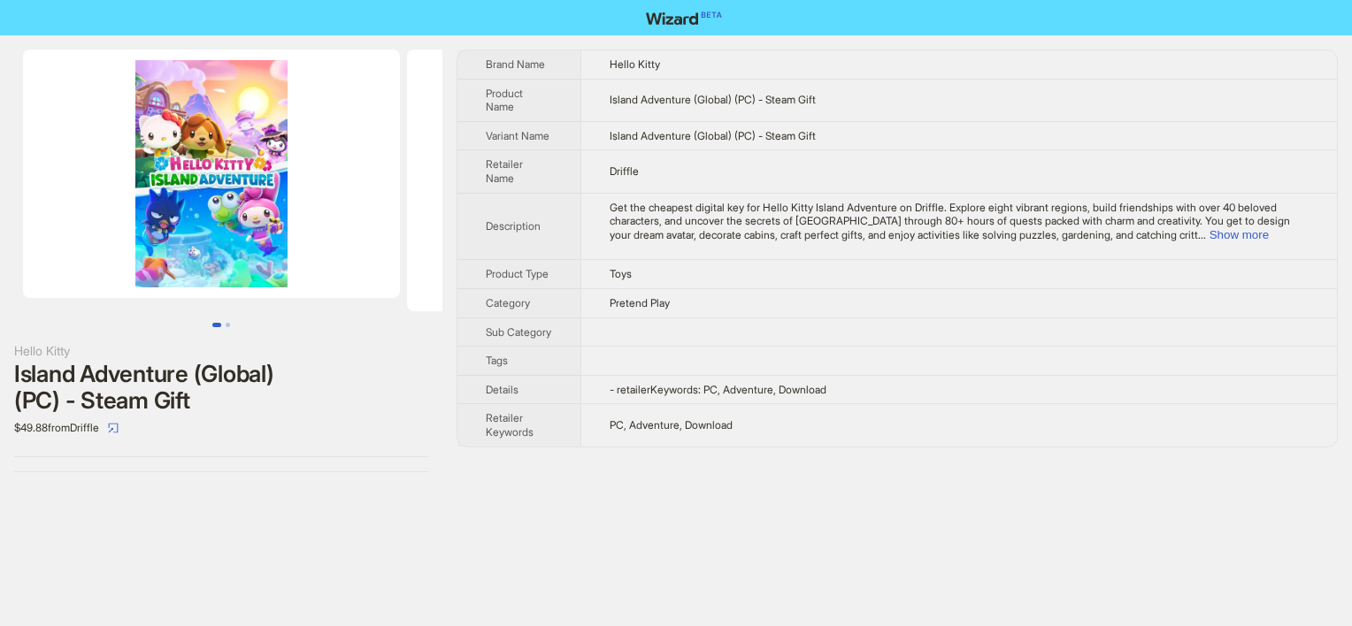
click at [778, 237] on span "Get the cheapest digital key for Hello Kitty Island Adventure on Driffle. Explo…" at bounding box center [949, 221] width 680 height 41
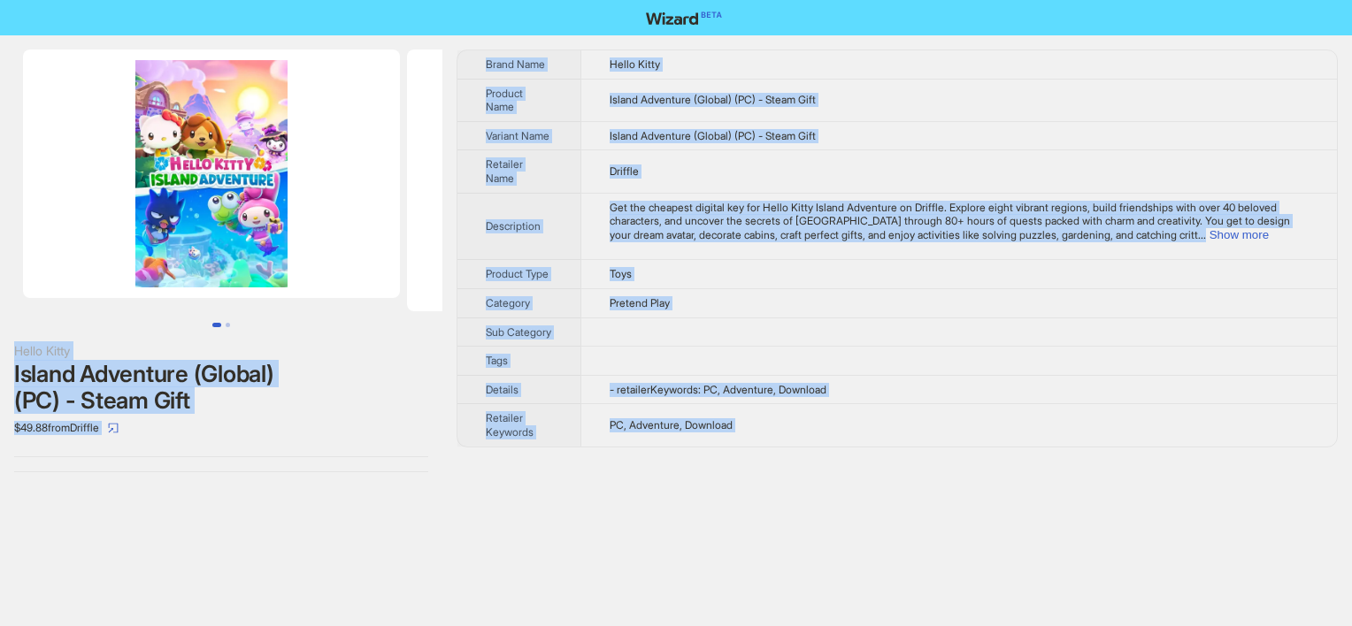
copy div "Hello Kitty Island Adventure (Global) (PC) - Steam Gift $49.88 from Driffle Bra…"
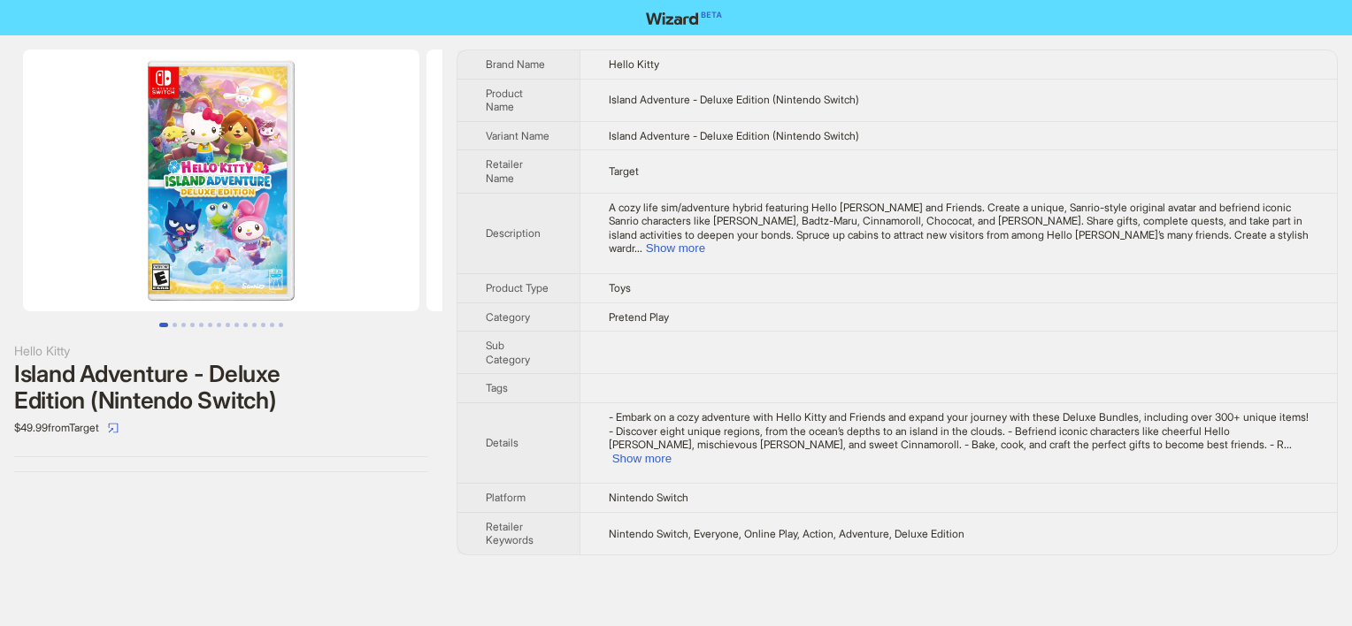
click at [179, 264] on img at bounding box center [221, 181] width 396 height 262
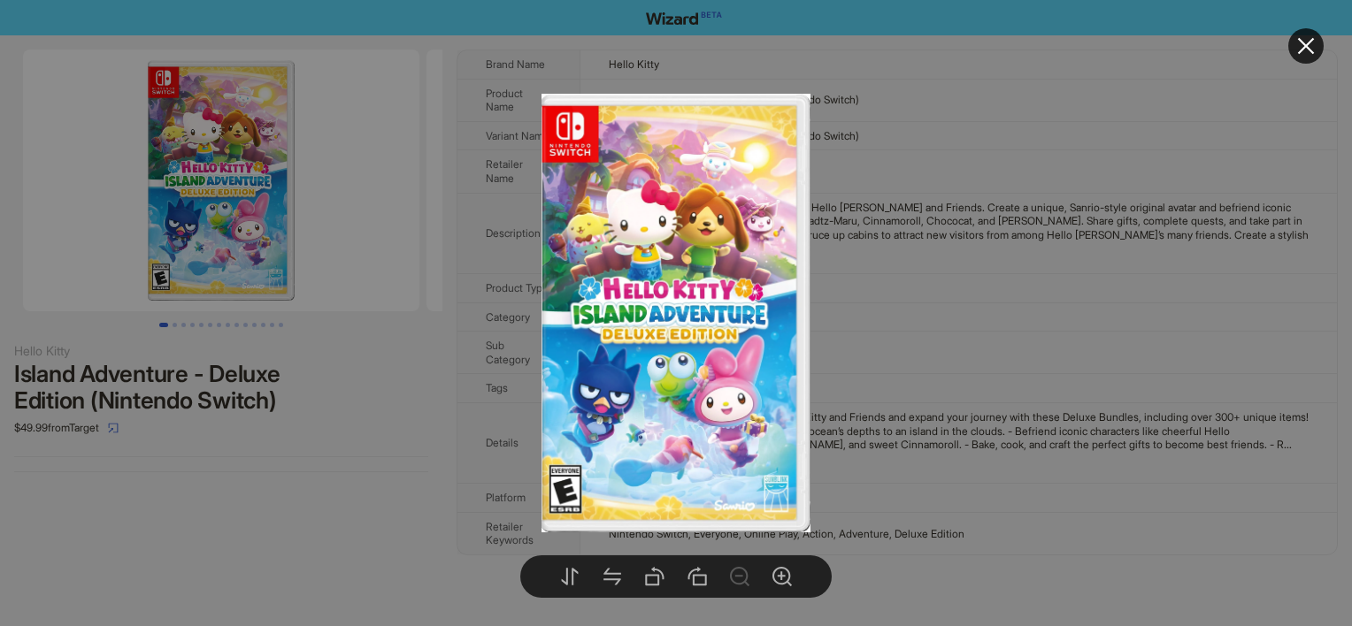
click at [714, 219] on img at bounding box center [675, 313] width 269 height 439
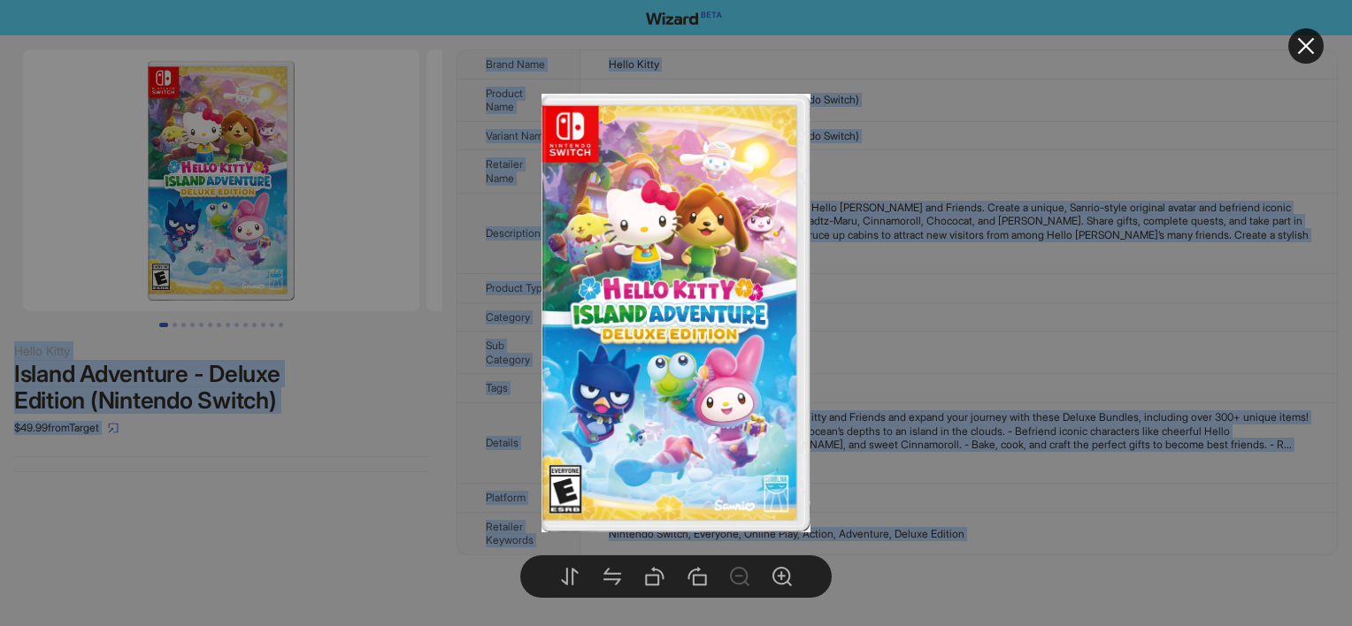
click at [1010, 104] on div at bounding box center [676, 313] width 1352 height 626
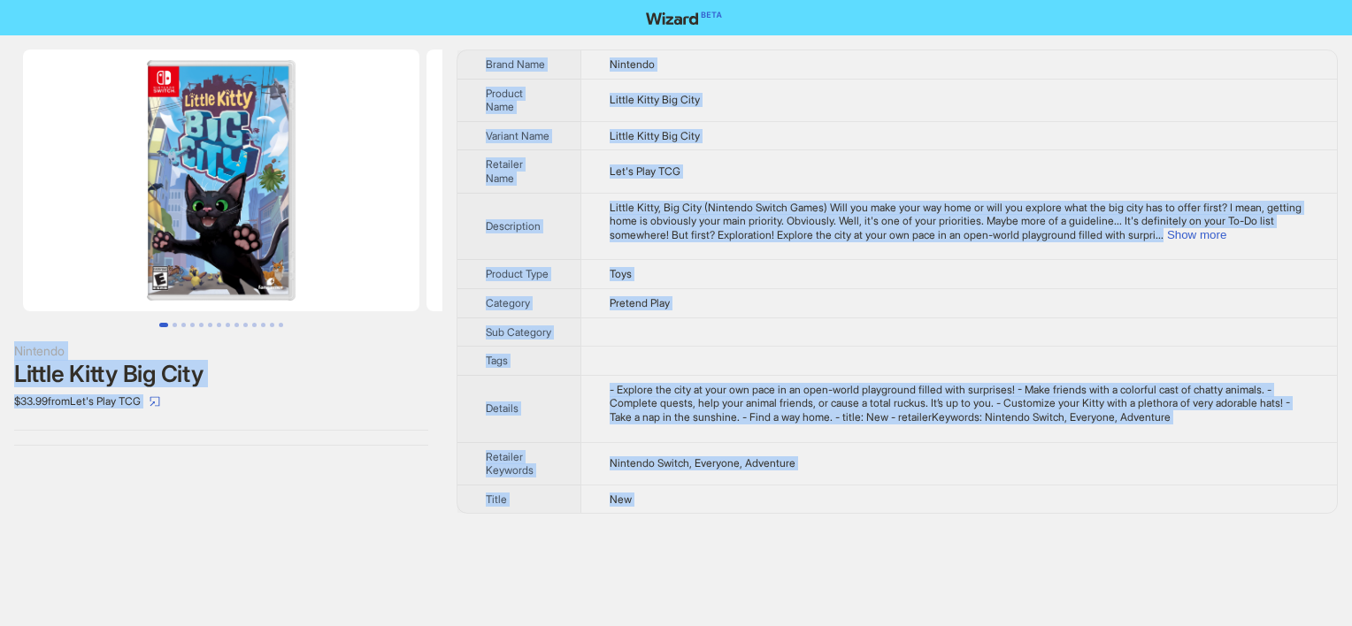
click at [549, 305] on th "Category" at bounding box center [518, 302] width 123 height 29
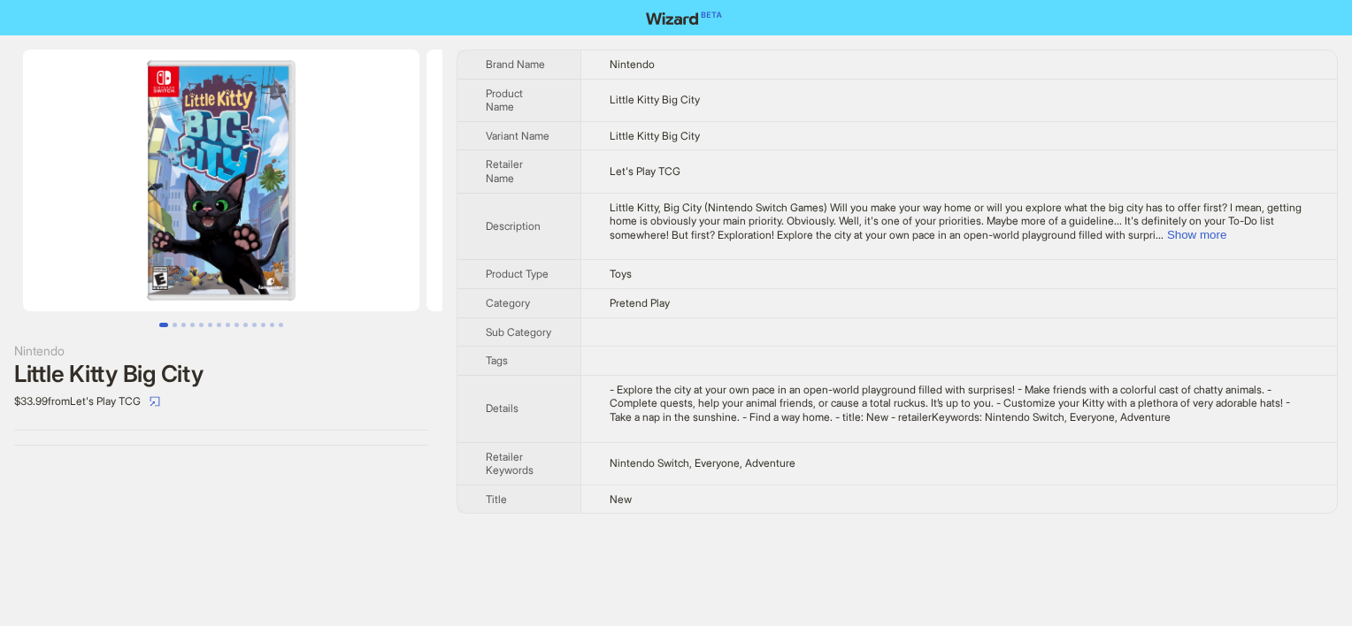
click at [169, 272] on img at bounding box center [221, 181] width 396 height 262
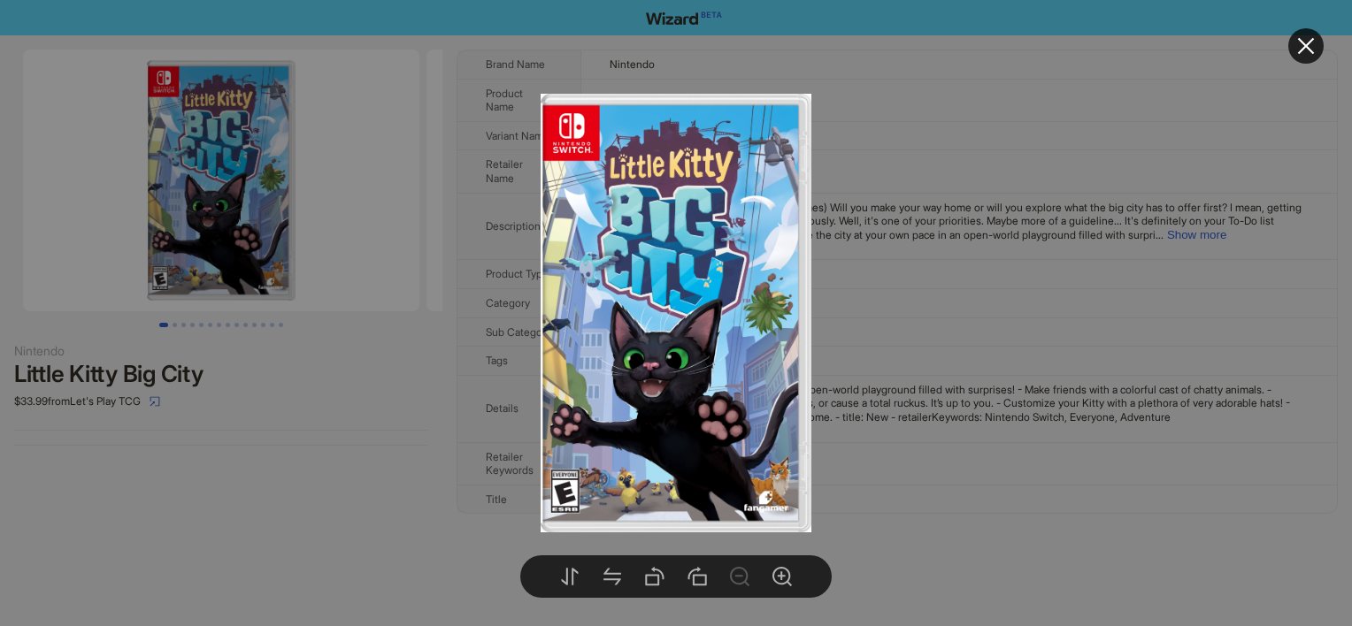
click at [835, 166] on div at bounding box center [676, 313] width 1352 height 626
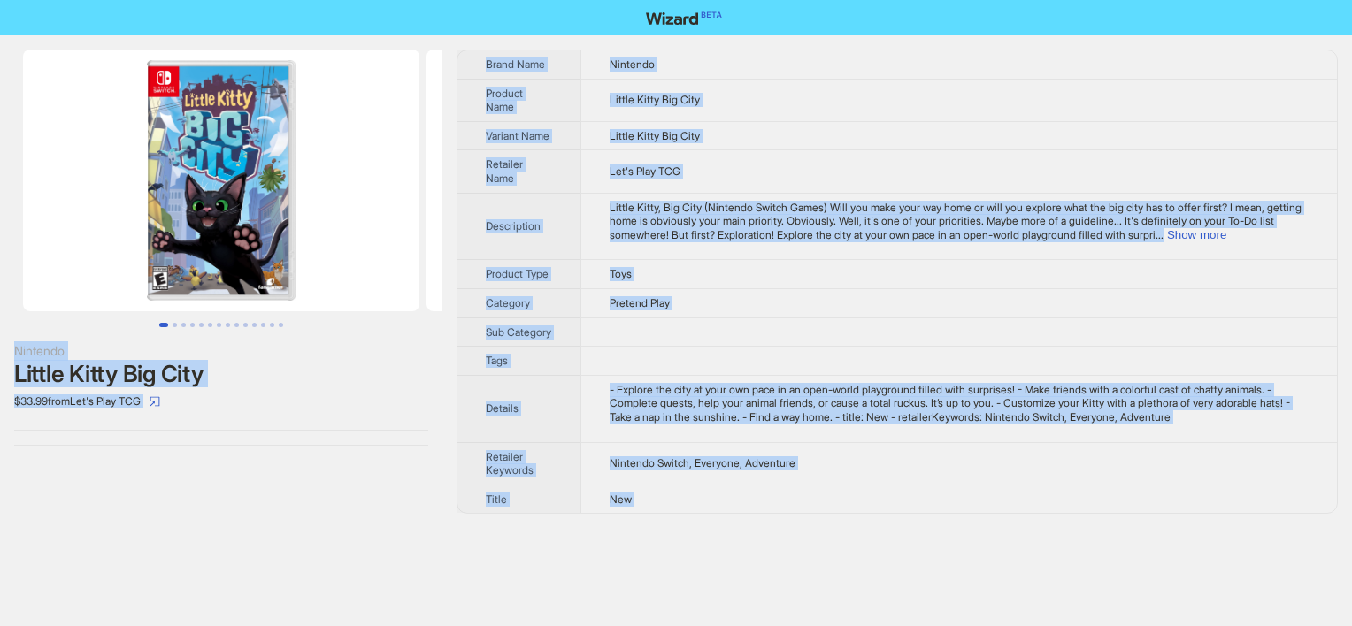
copy div "Loremips Dolors Ametc Adi Elit $25.33 sedd Eiu't Inci UTL Etdol Magn Aliquaen A…"
click at [172, 326] on button "Go to slide 2" at bounding box center [174, 325] width 4 height 4
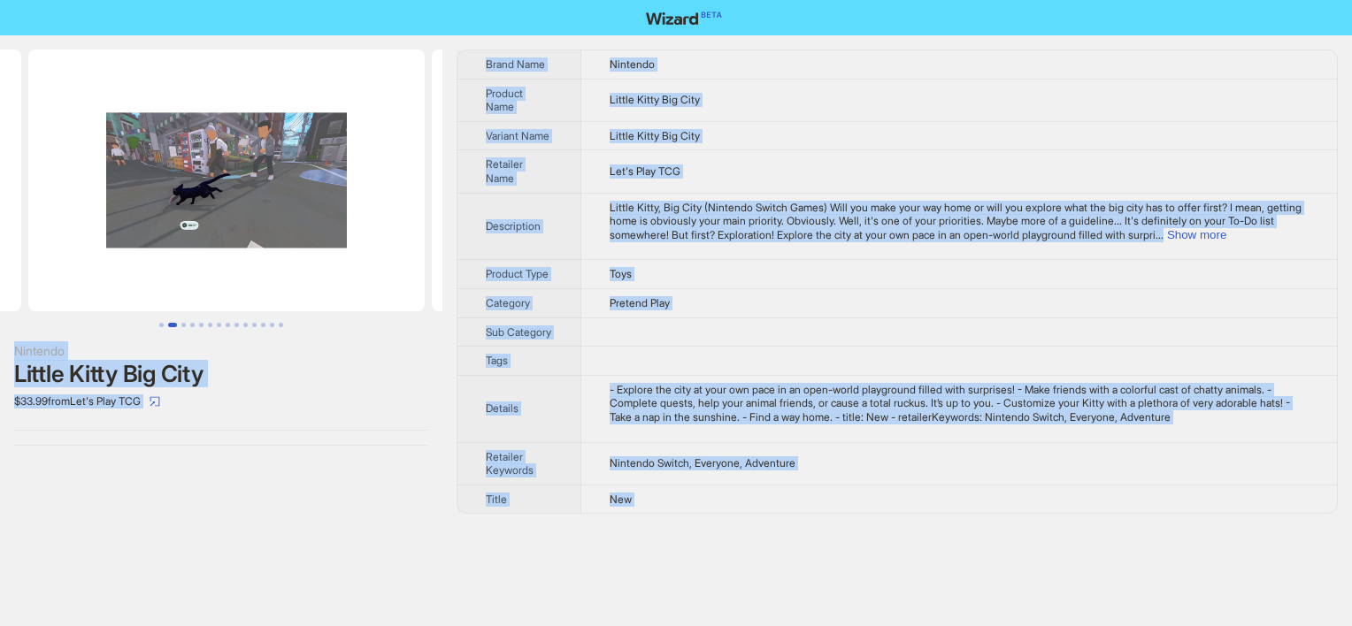
scroll to position [0, 403]
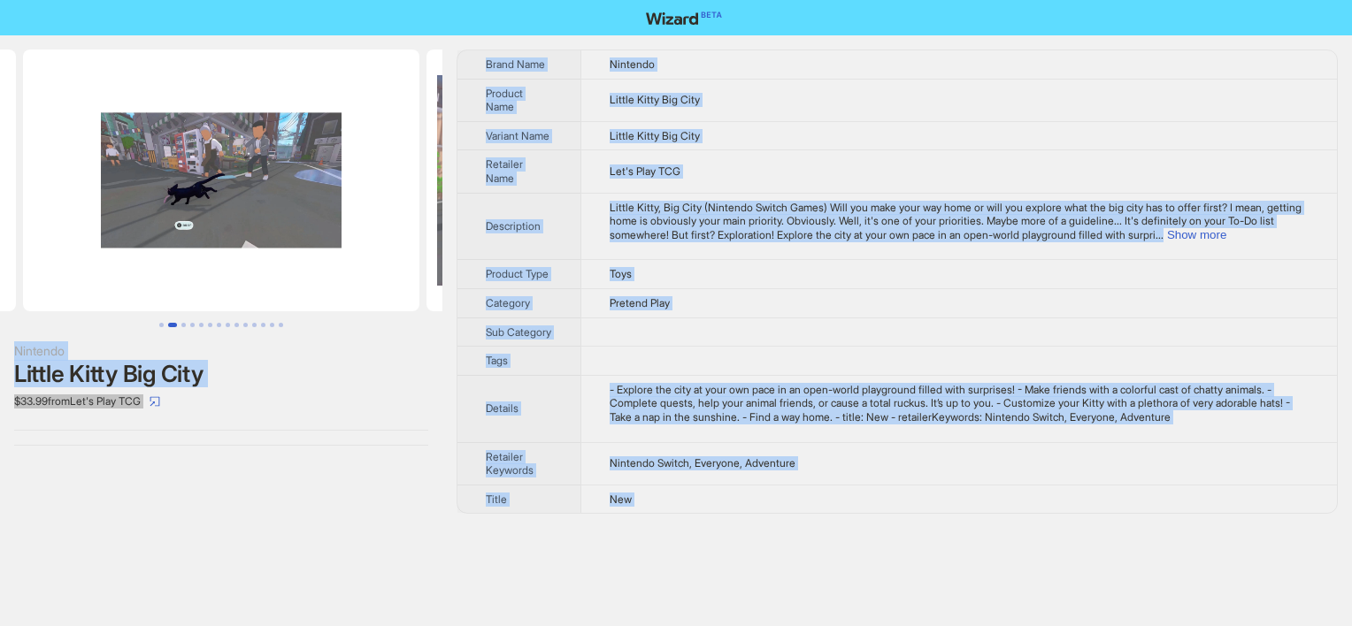
click at [650, 210] on span "Little Kitty, Big City (Nintendo Switch Games) Will you make your way home or w…" at bounding box center [955, 221] width 692 height 41
